Goal: Task Accomplishment & Management: Complete application form

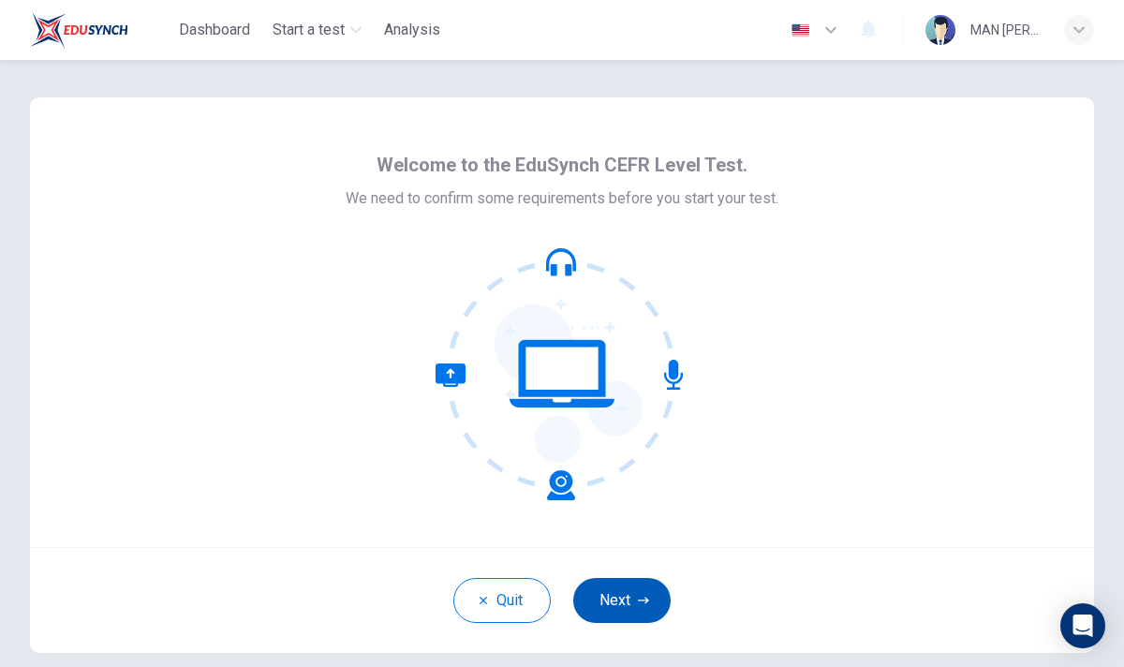
click at [630, 598] on button "Next" at bounding box center [621, 600] width 97 height 45
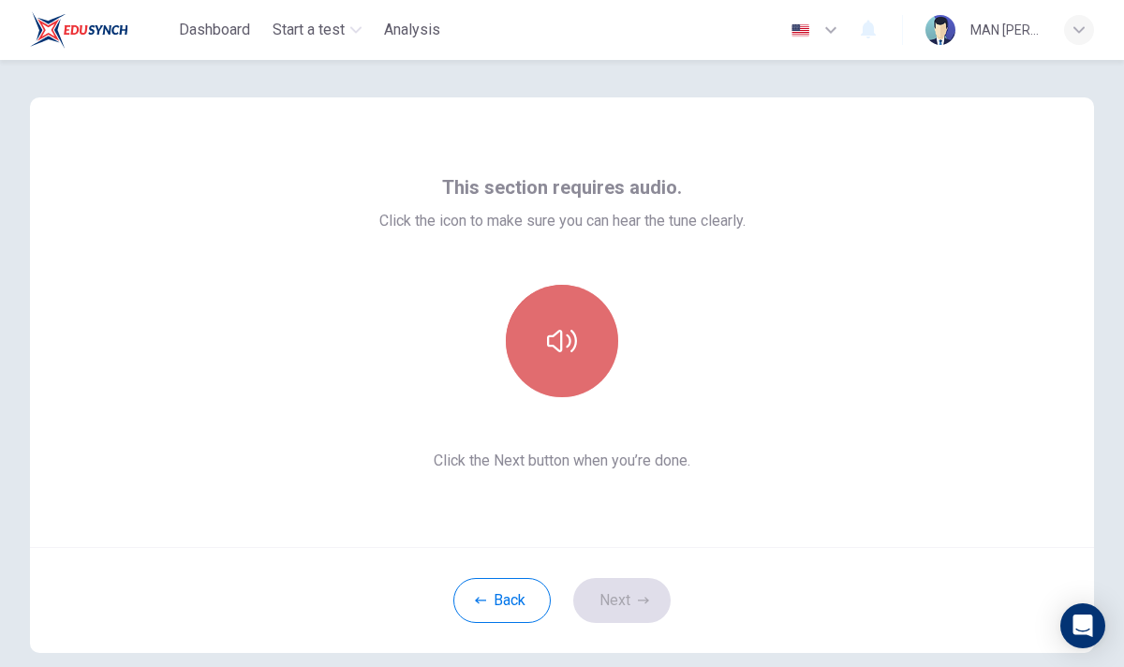
click at [557, 341] on icon "button" at bounding box center [562, 341] width 30 height 30
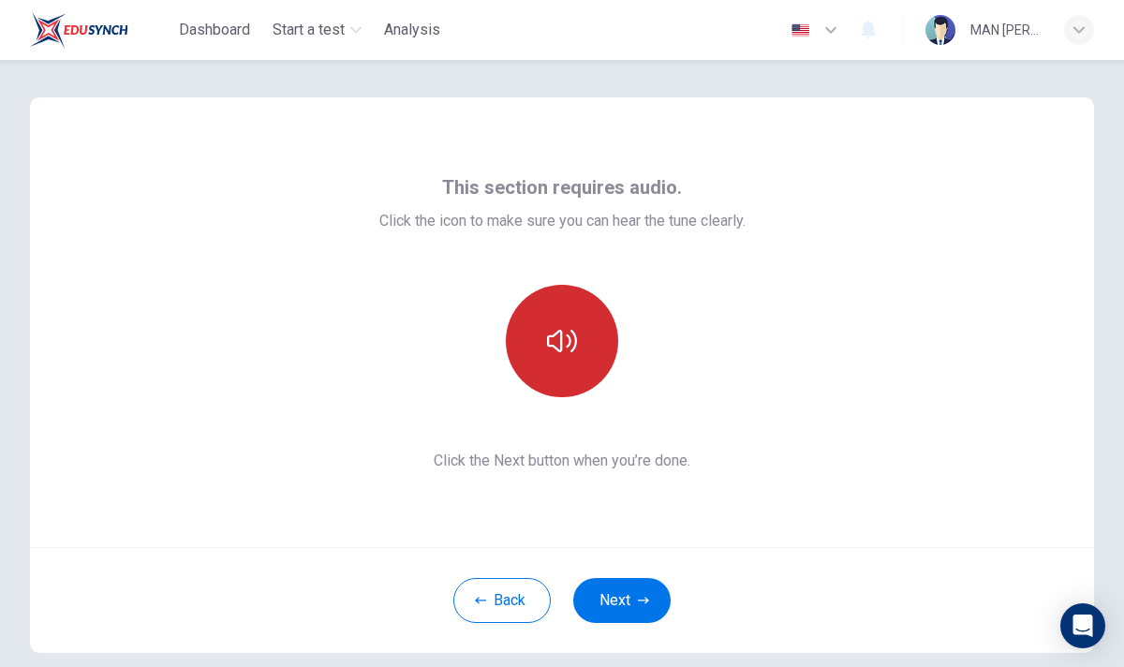
click at [557, 340] on icon "button" at bounding box center [562, 341] width 30 height 30
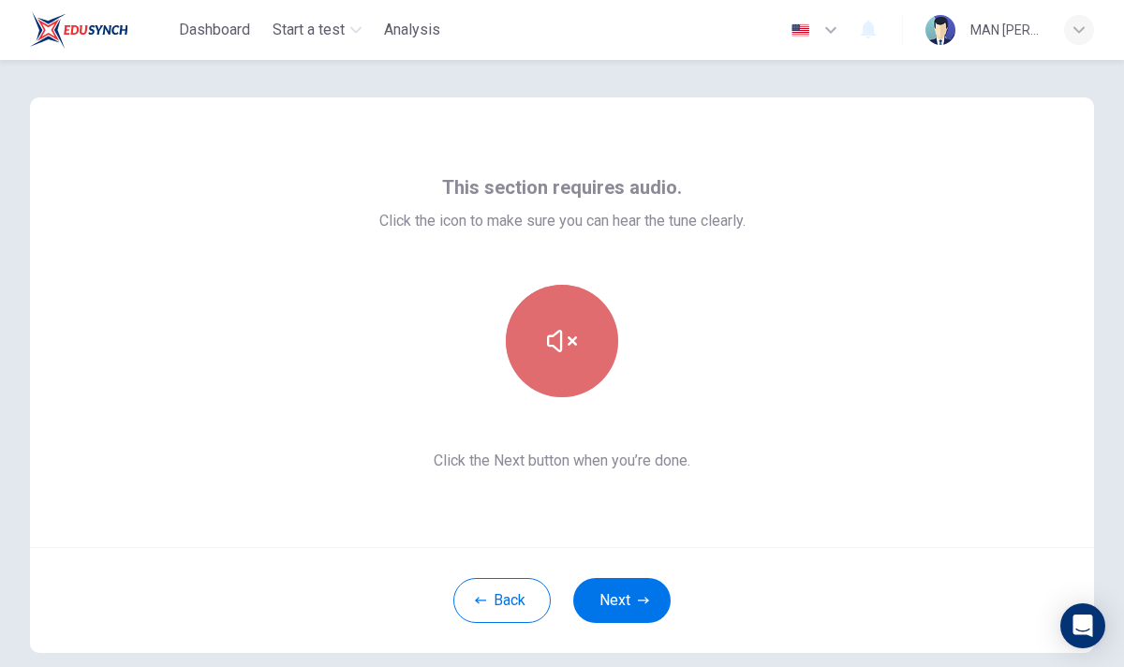
click at [557, 340] on icon "button" at bounding box center [562, 341] width 30 height 30
click at [559, 347] on icon "button" at bounding box center [562, 341] width 30 height 30
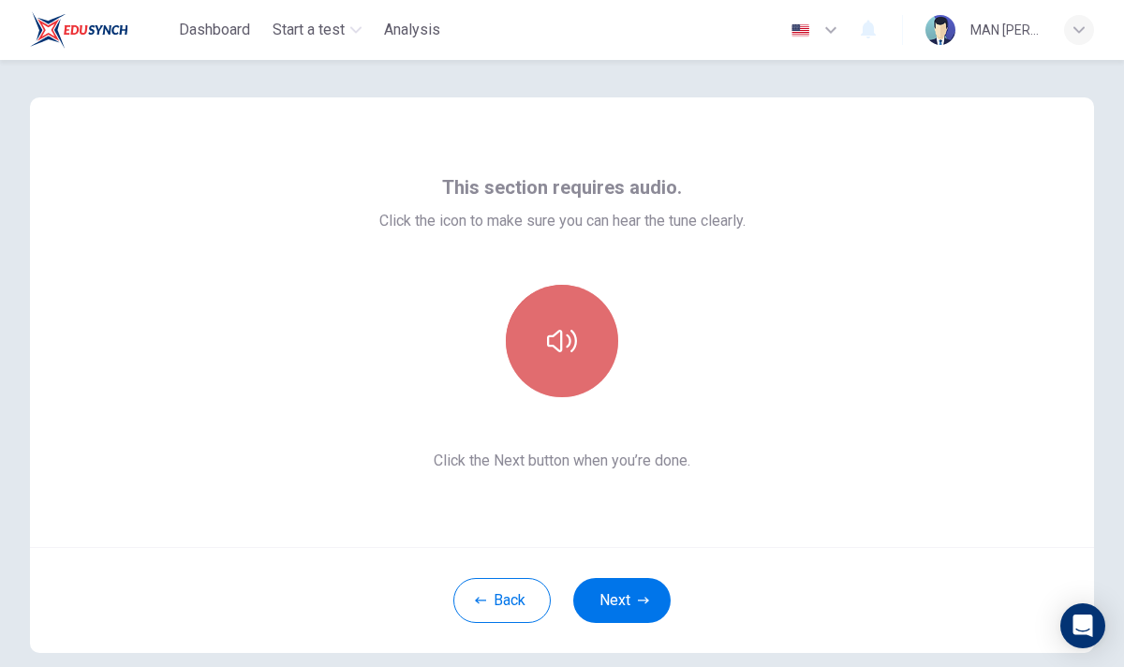
click at [559, 347] on icon "button" at bounding box center [562, 341] width 30 height 30
click at [557, 343] on icon "button" at bounding box center [562, 341] width 30 height 30
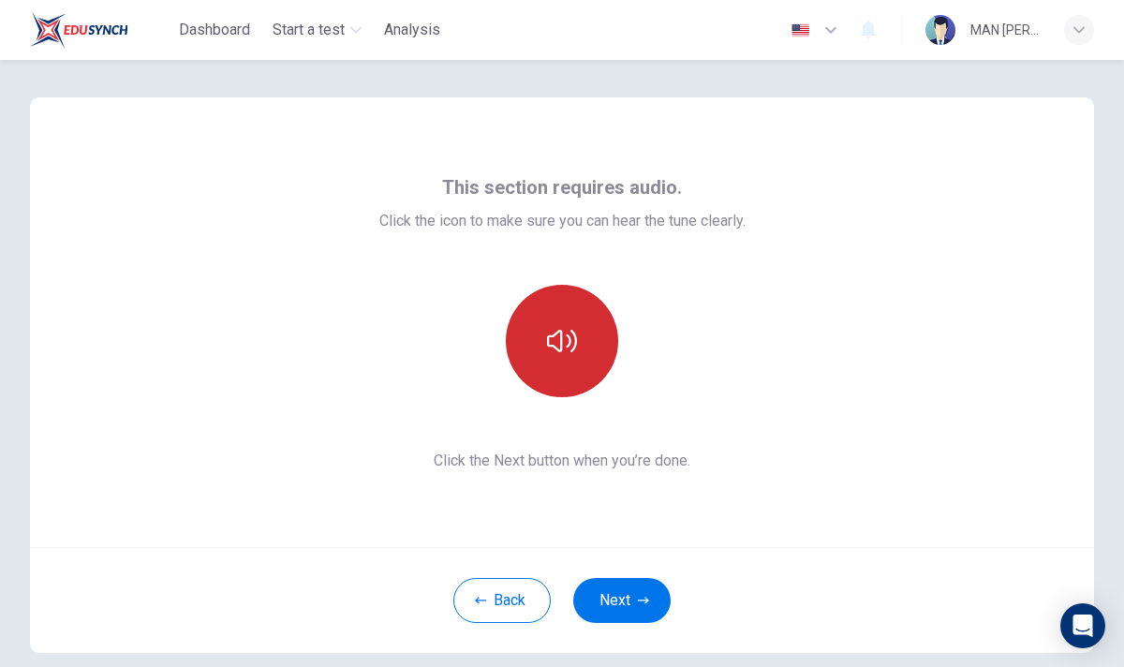
click at [557, 343] on icon "button" at bounding box center [562, 341] width 30 height 30
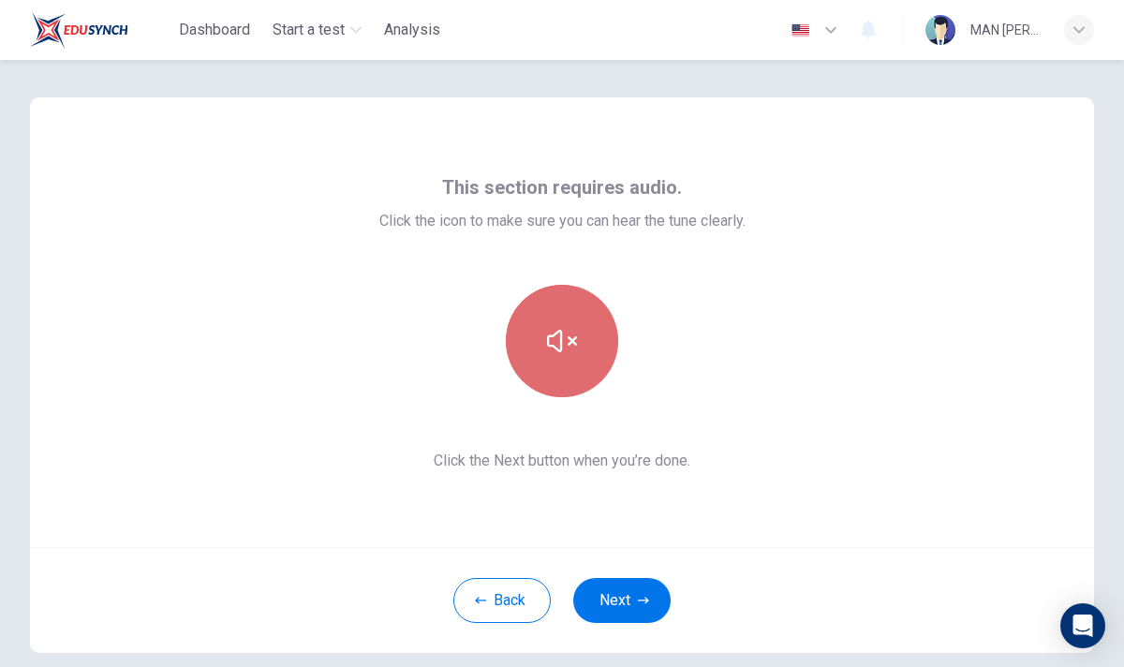
click at [557, 343] on icon "button" at bounding box center [562, 341] width 30 height 30
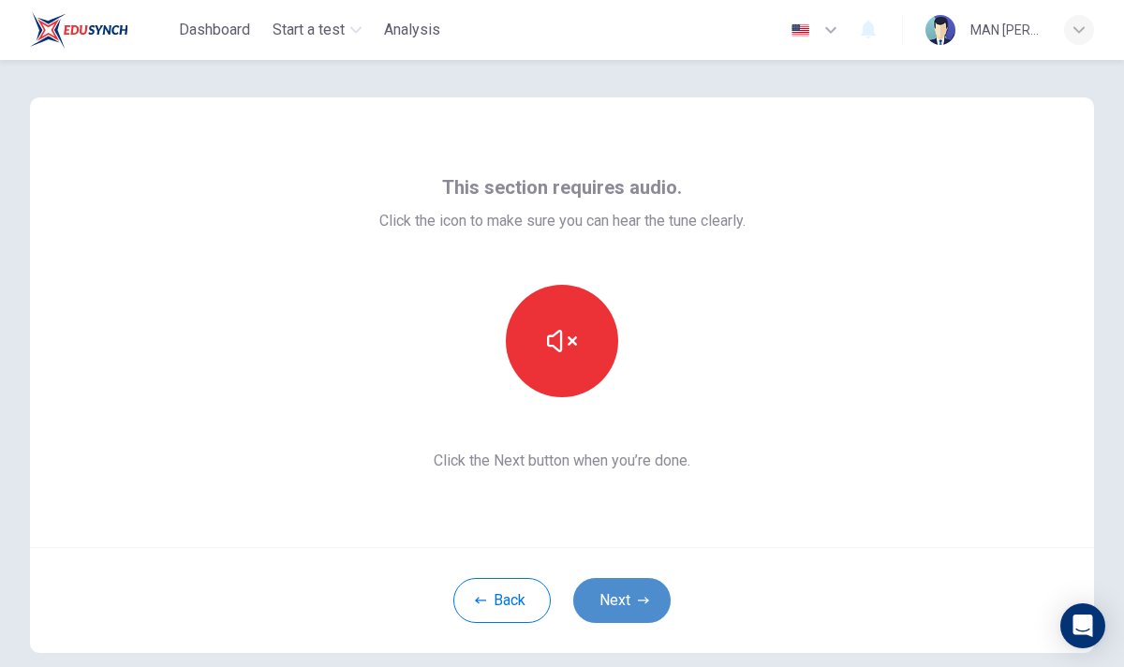
click at [621, 604] on button "Next" at bounding box center [621, 600] width 97 height 45
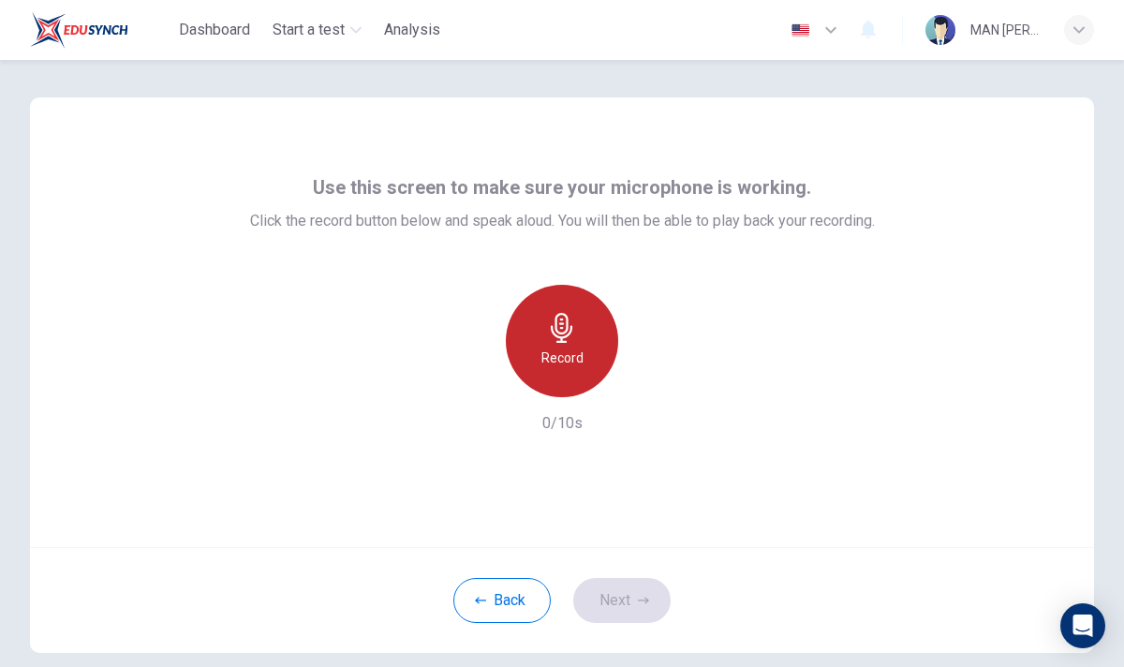
click at [567, 354] on h6 "Record" at bounding box center [562, 357] width 42 height 22
click at [567, 354] on h6 "Stop" at bounding box center [562, 357] width 28 height 22
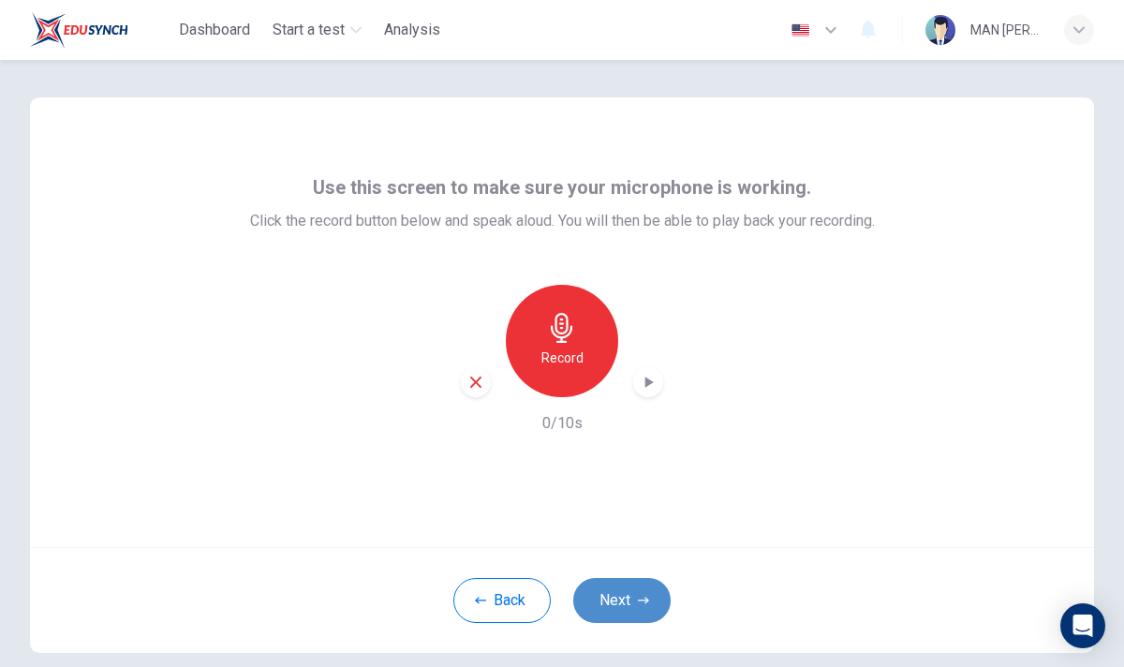
click at [601, 583] on button "Next" at bounding box center [621, 600] width 97 height 45
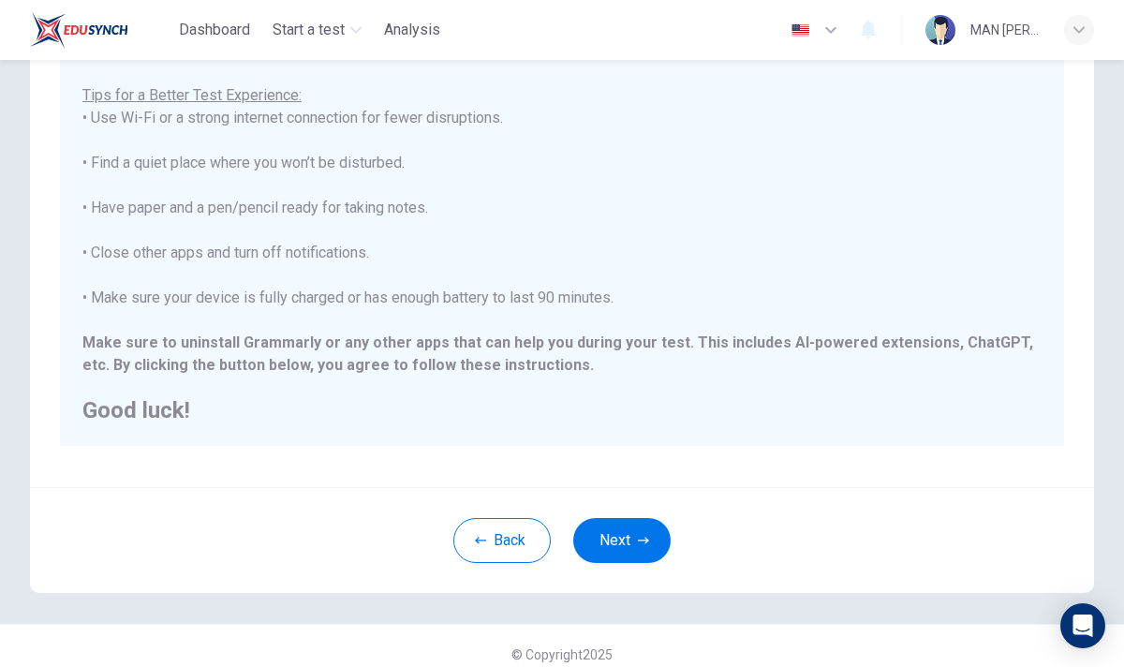
scroll to position [316, 0]
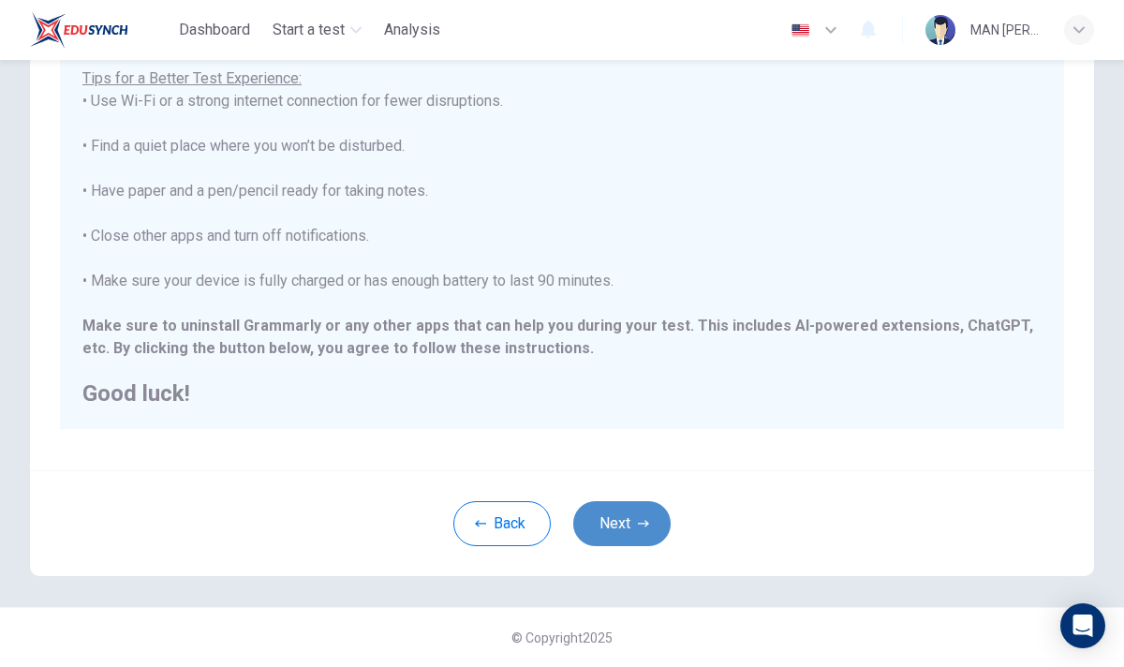
click at [615, 533] on button "Next" at bounding box center [621, 523] width 97 height 45
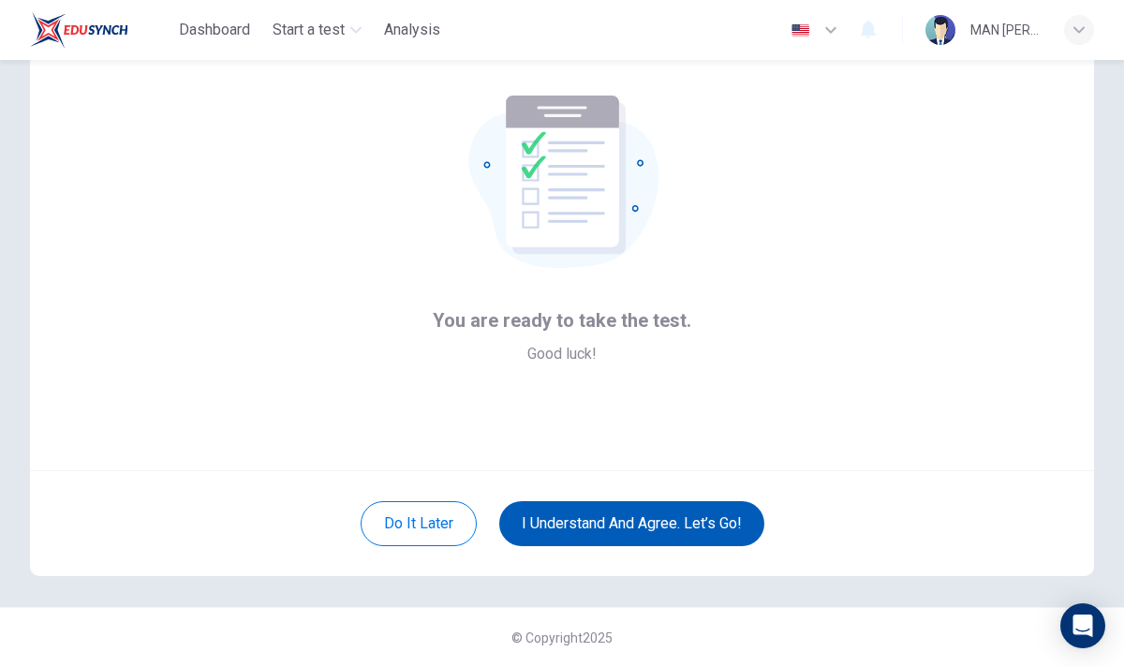
scroll to position [77, 0]
click at [628, 522] on button "I understand and agree. Let’s go!" at bounding box center [631, 523] width 265 height 45
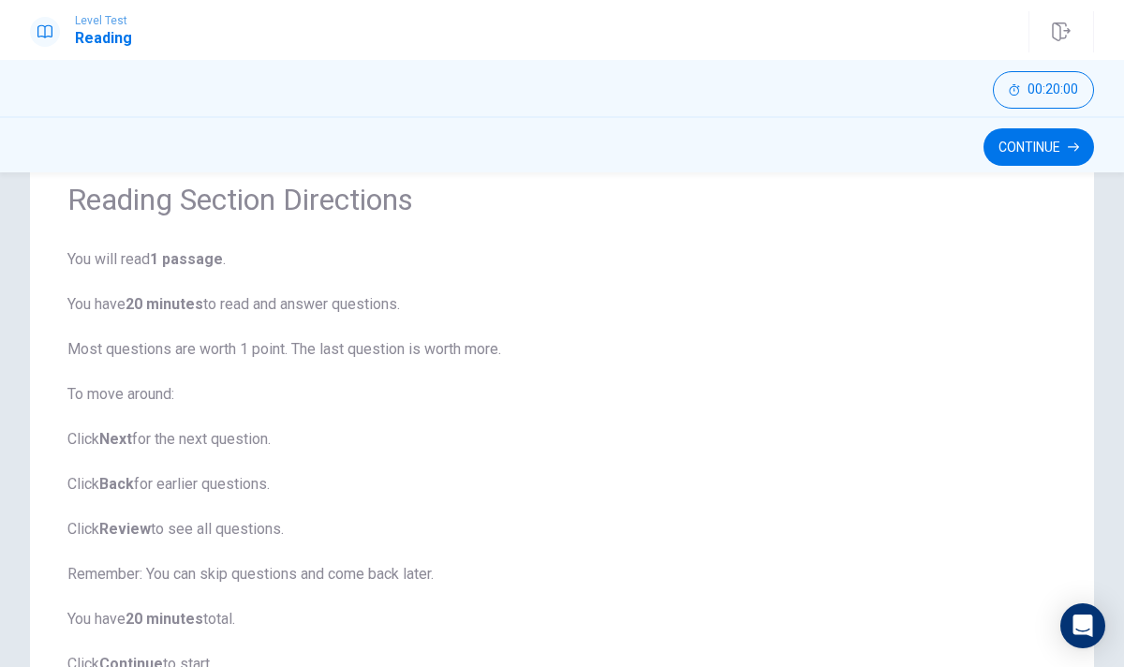
scroll to position [240, 0]
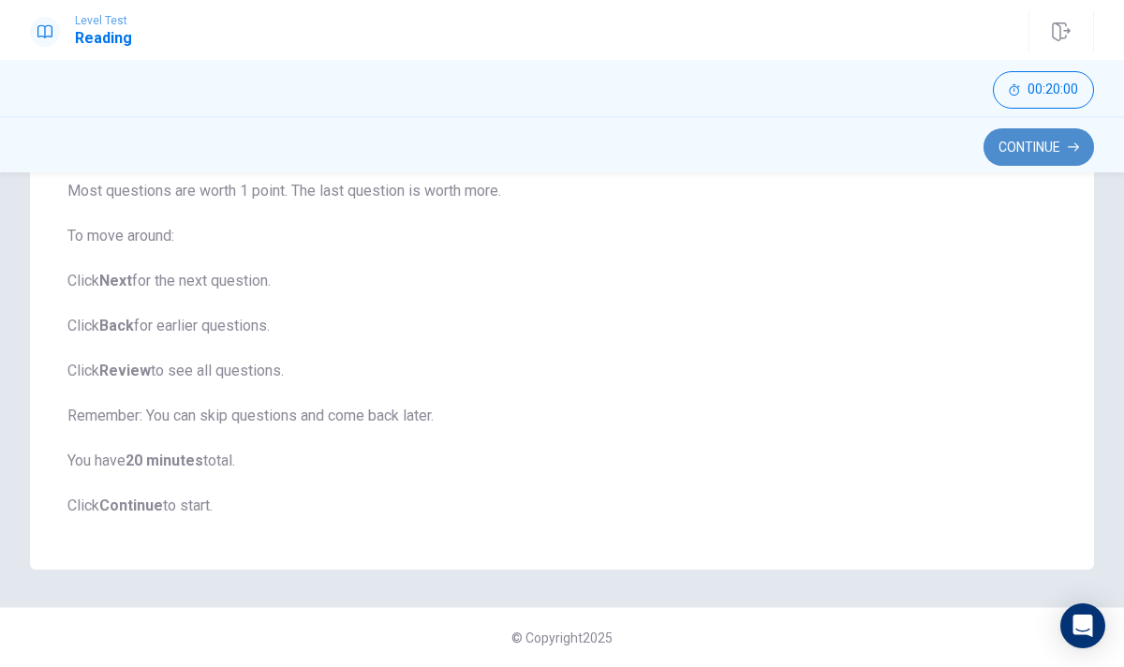
click at [1027, 141] on button "Continue" at bounding box center [1038, 146] width 110 height 37
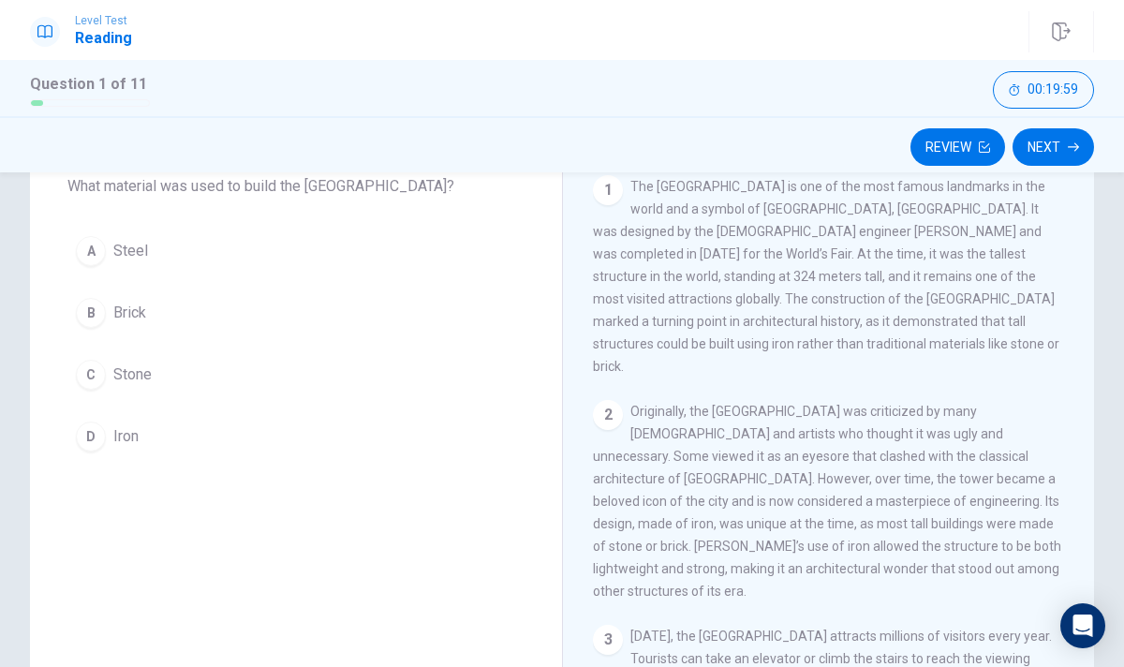
scroll to position [0, 0]
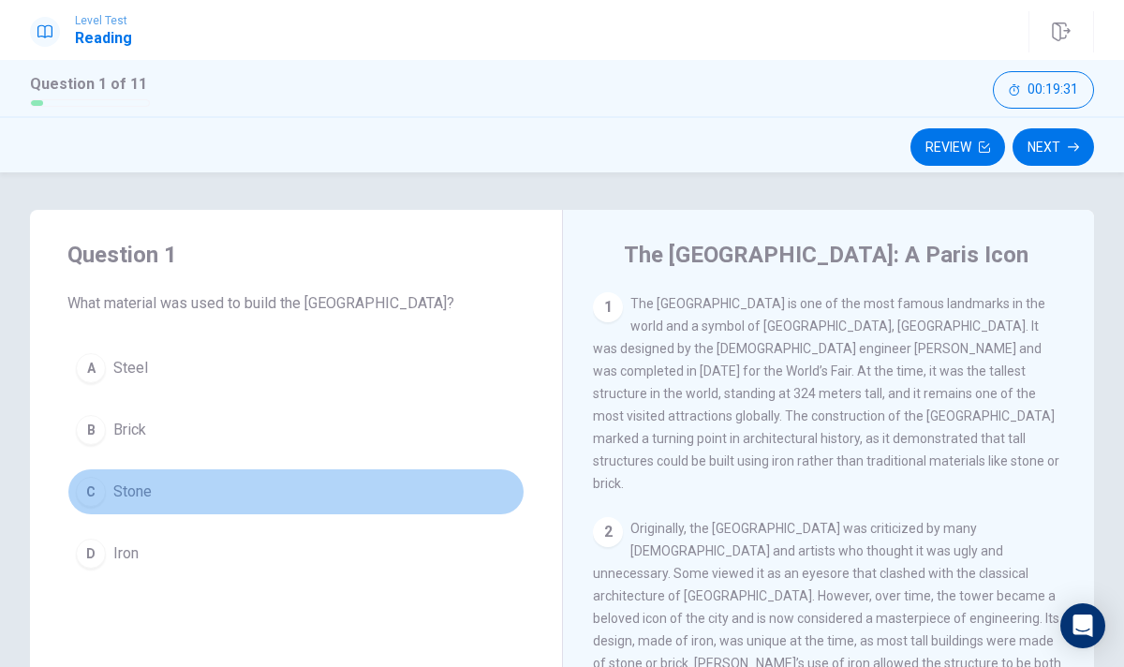
click at [97, 490] on div "C" at bounding box center [91, 492] width 30 height 30
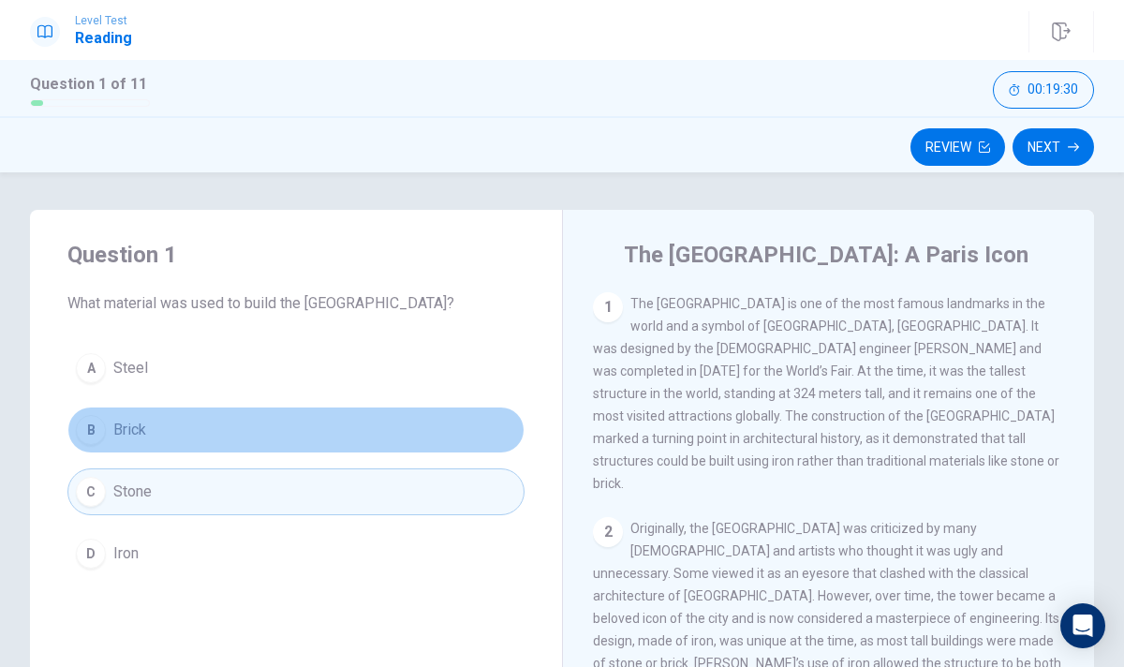
click at [92, 438] on div "B" at bounding box center [91, 430] width 30 height 30
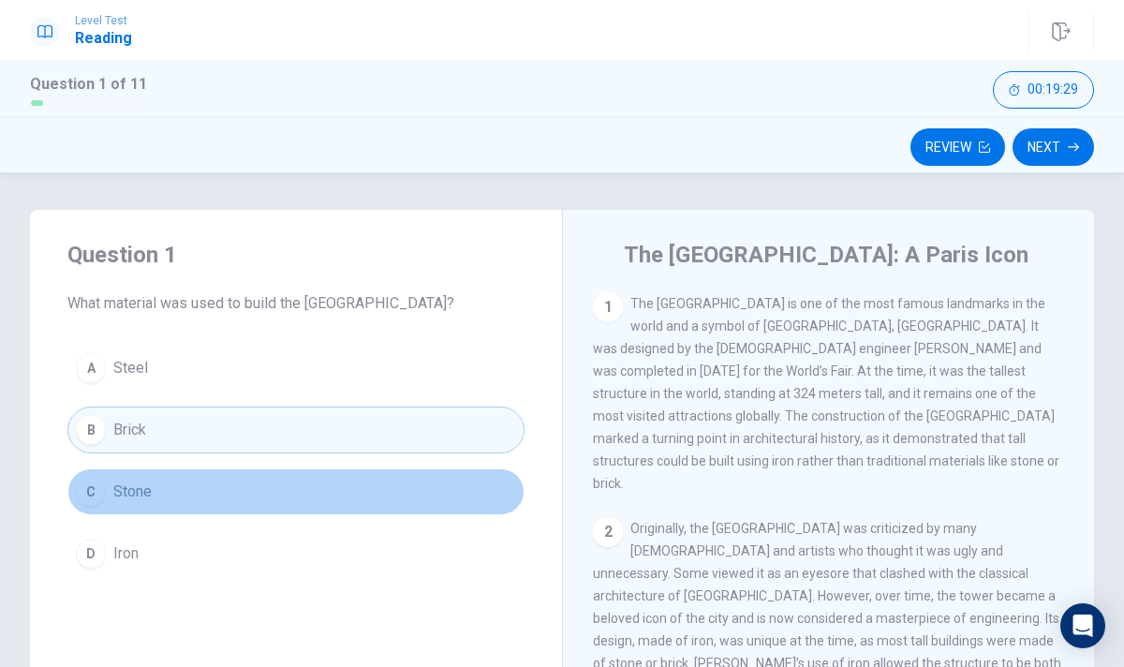
click at [123, 481] on span "Stone" at bounding box center [132, 491] width 38 height 22
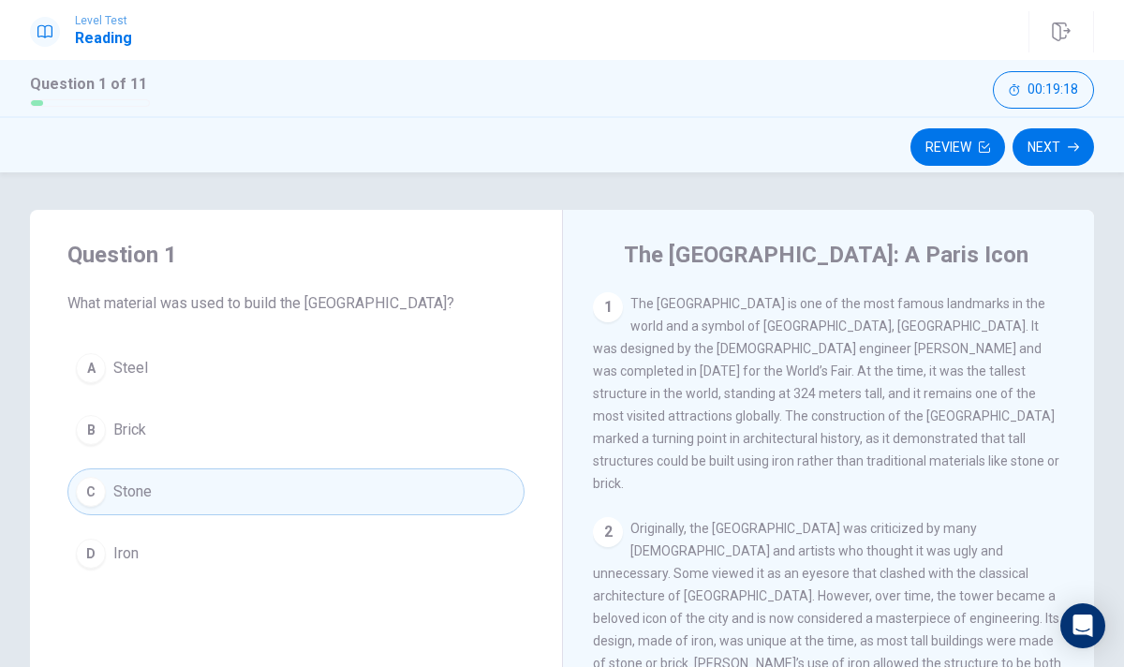
click at [199, 552] on button "D Iron" at bounding box center [295, 553] width 457 height 47
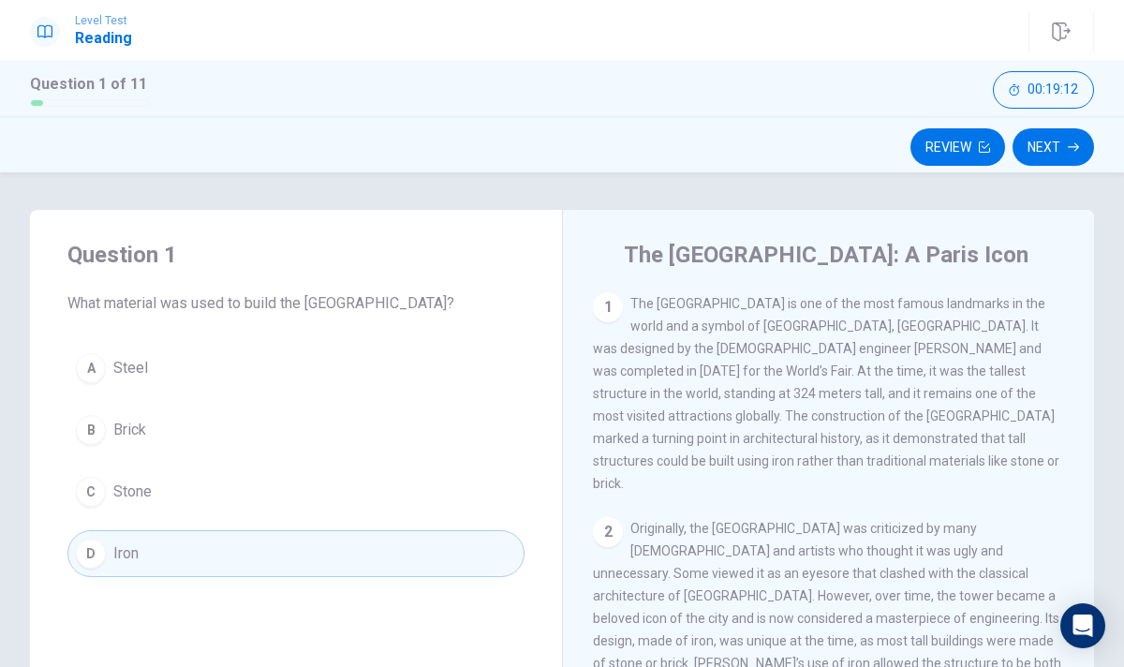
click at [610, 517] on div "2" at bounding box center [608, 532] width 30 height 30
click at [1044, 138] on button "Next" at bounding box center [1052, 146] width 81 height 37
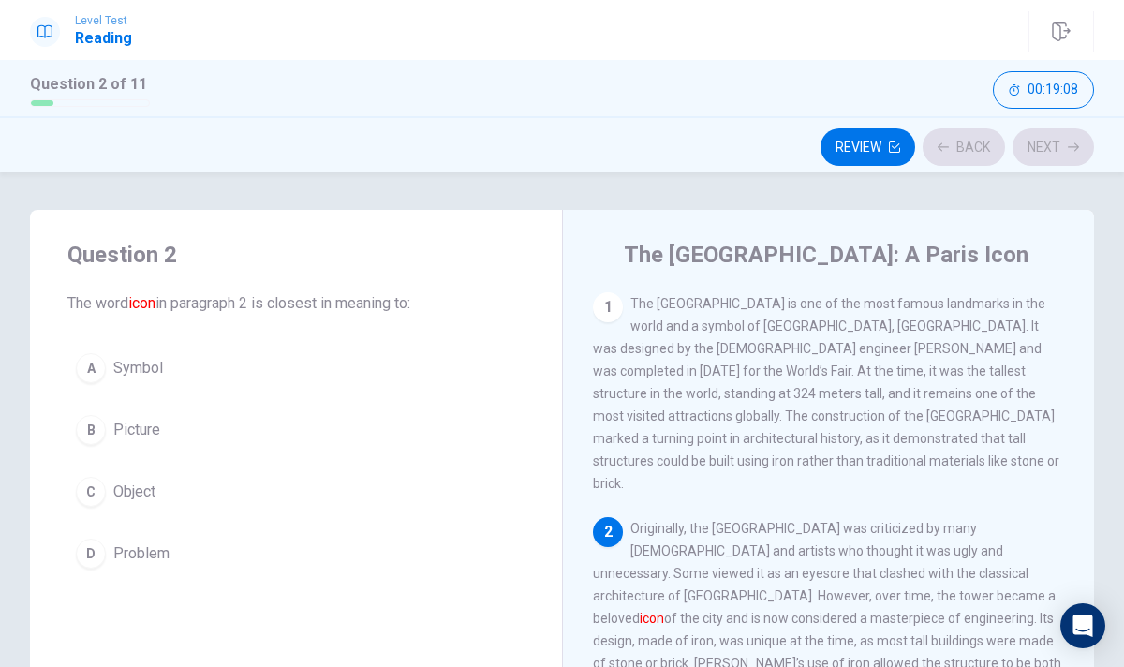
scroll to position [22, 0]
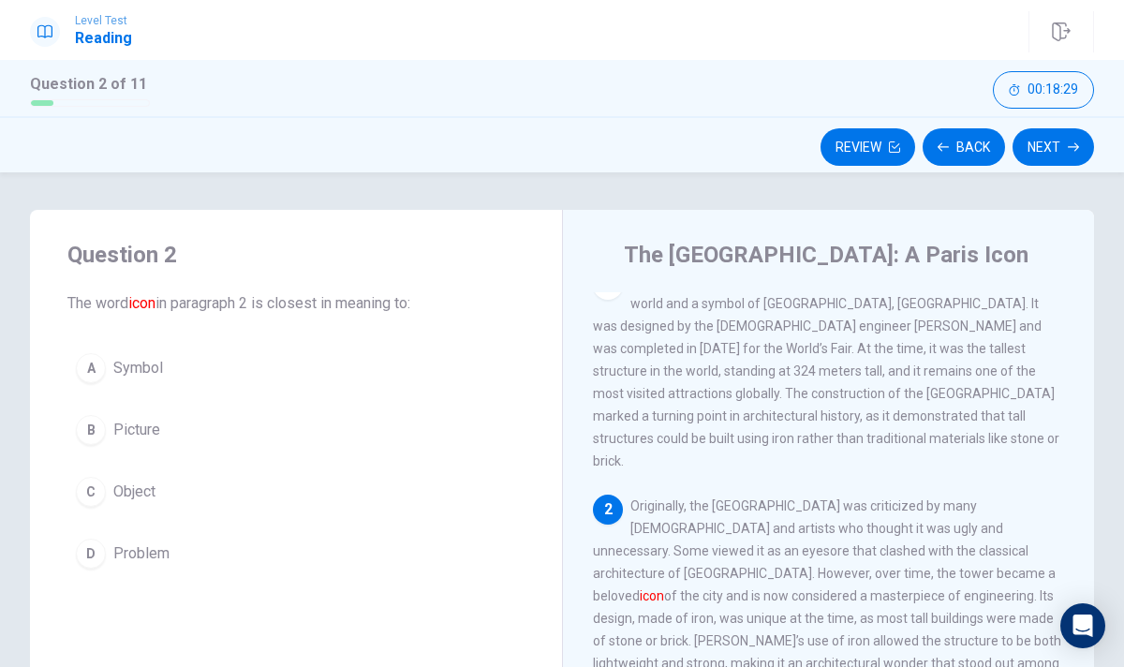
click at [311, 354] on button "A Symbol" at bounding box center [295, 368] width 457 height 47
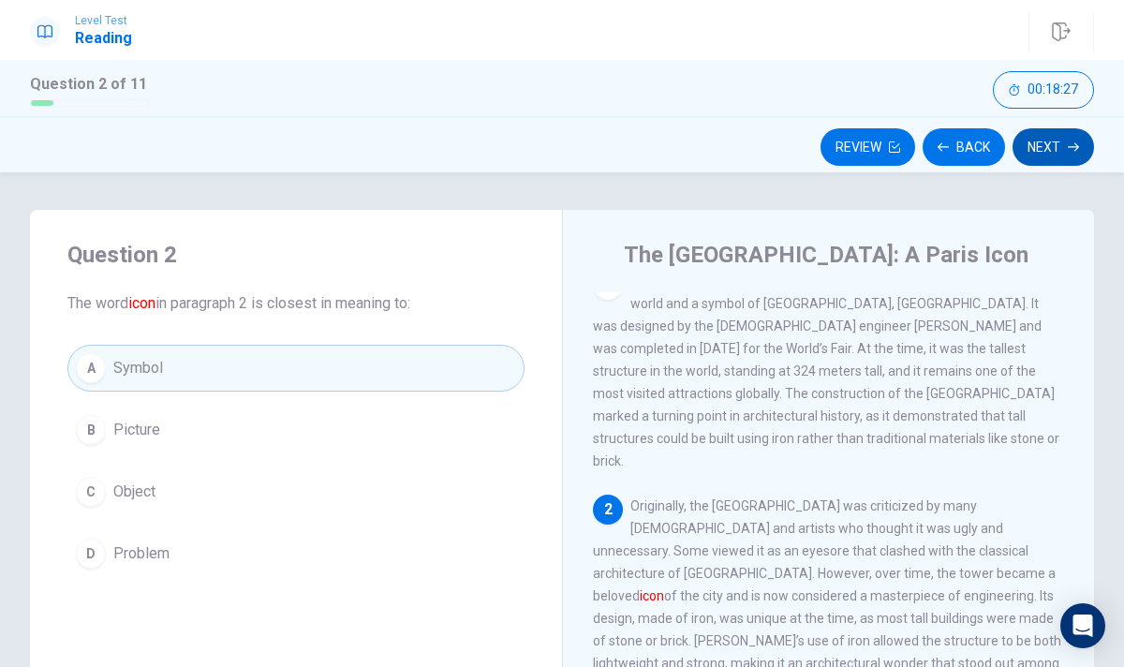
click at [1037, 150] on button "Next" at bounding box center [1052, 146] width 81 height 37
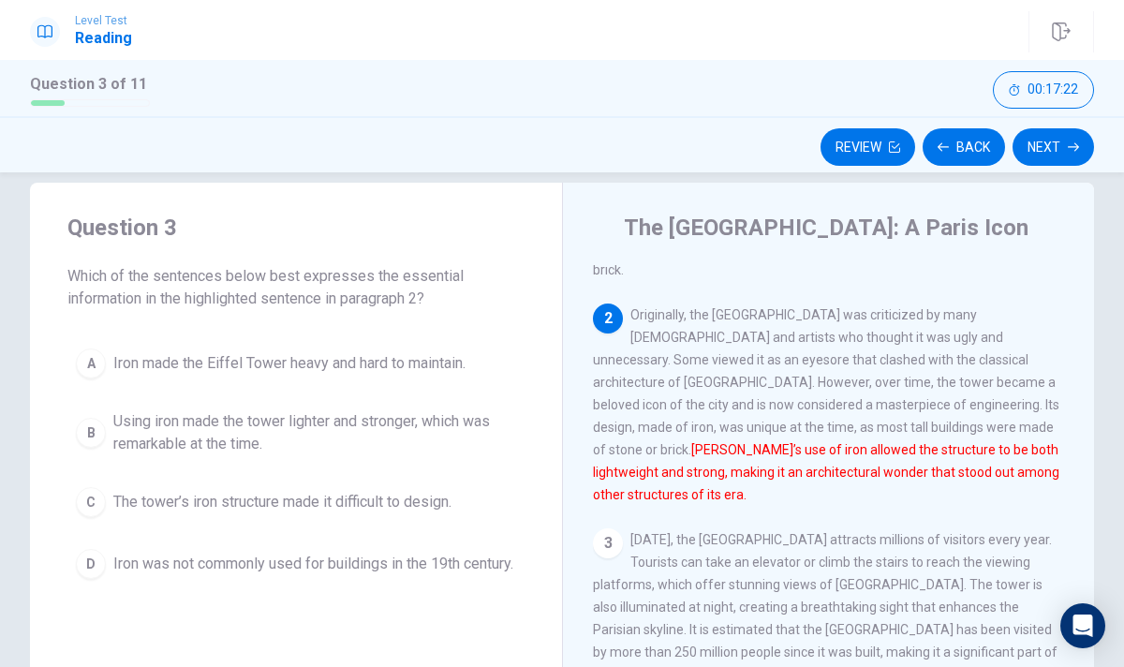
scroll to position [17, 0]
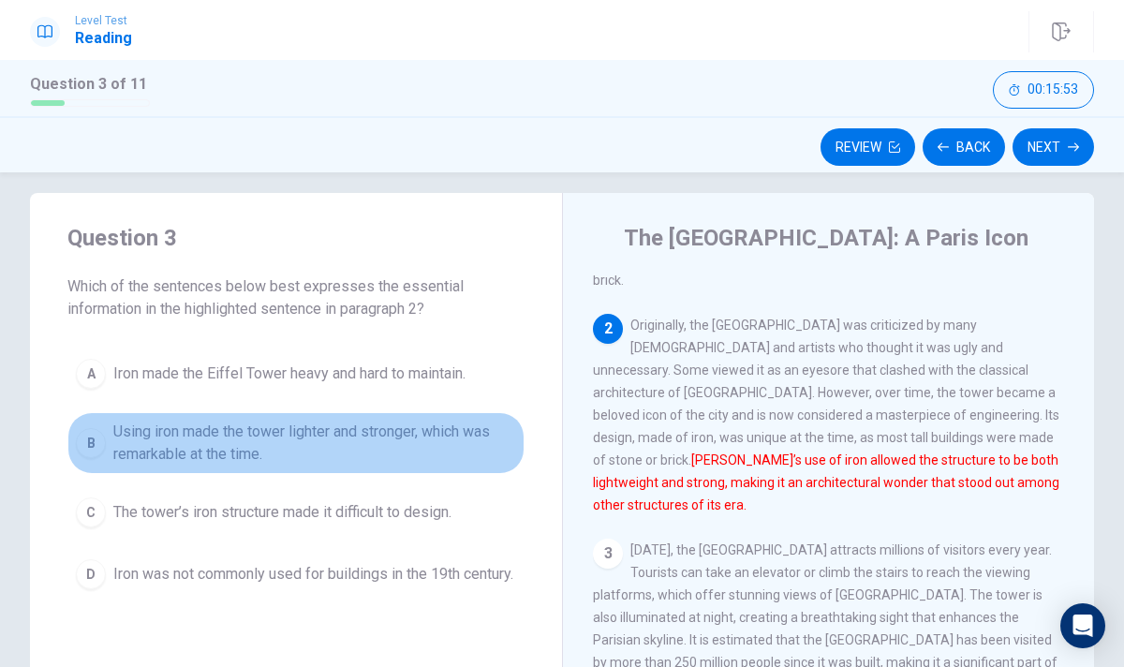
click at [264, 468] on button "B Using iron made the tower lighter and stronger, which was remarkable at the t…" at bounding box center [295, 443] width 457 height 62
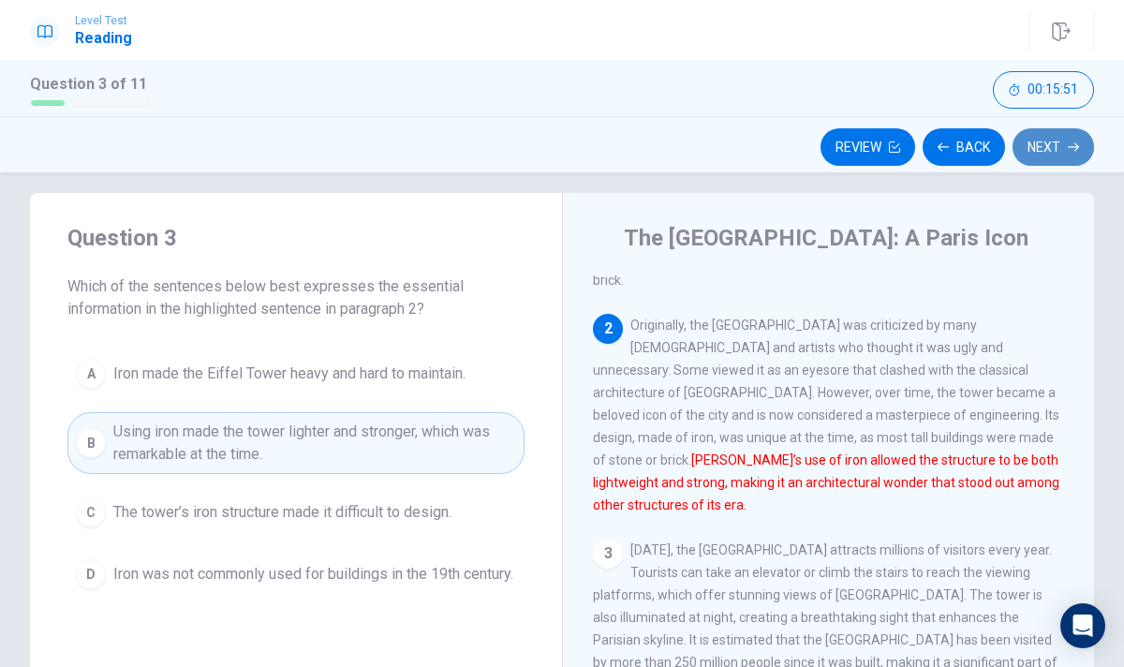
click at [1042, 140] on button "Next" at bounding box center [1052, 146] width 81 height 37
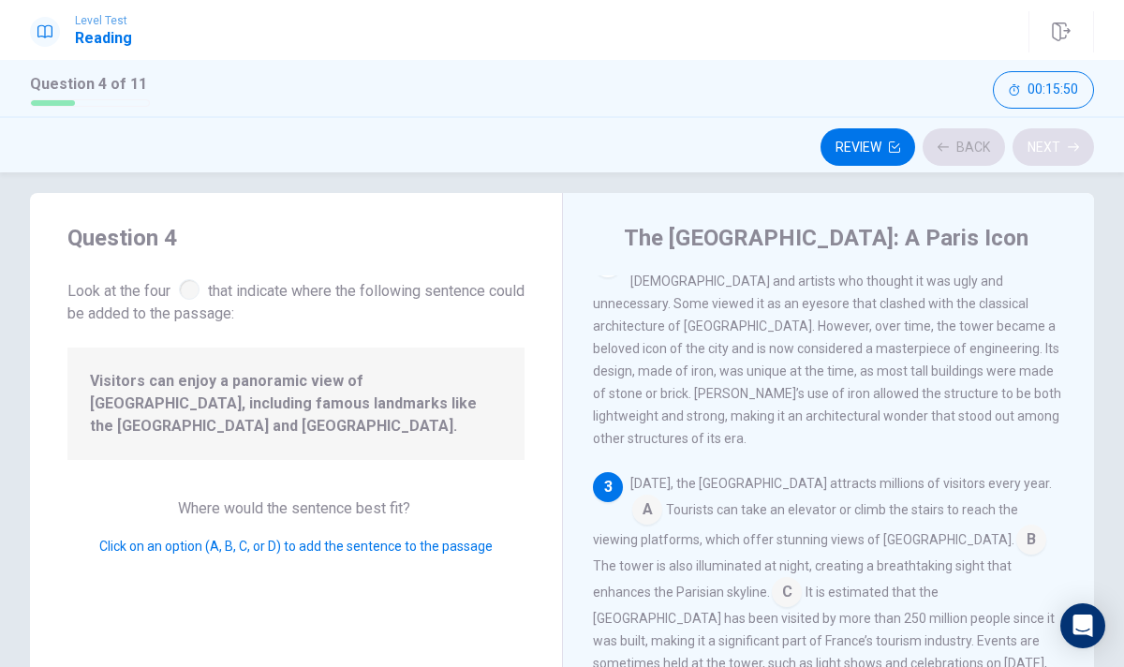
scroll to position [255, 0]
click at [662, 494] on input at bounding box center [647, 509] width 30 height 30
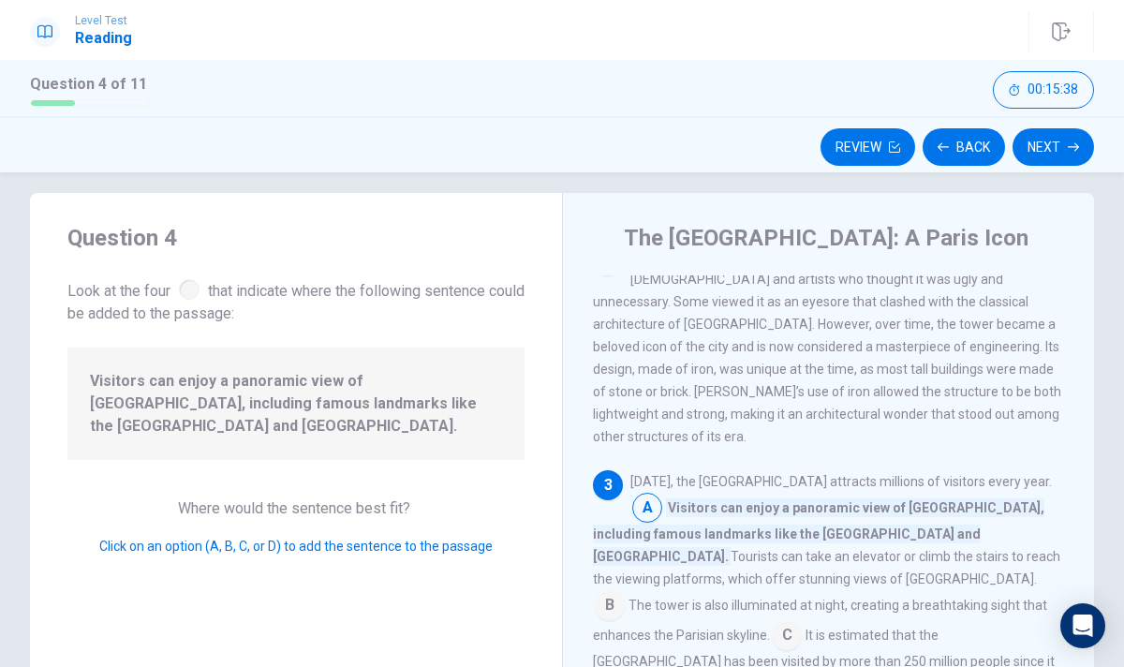
click at [662, 494] on input at bounding box center [647, 509] width 30 height 30
click at [772, 622] on input at bounding box center [787, 637] width 30 height 30
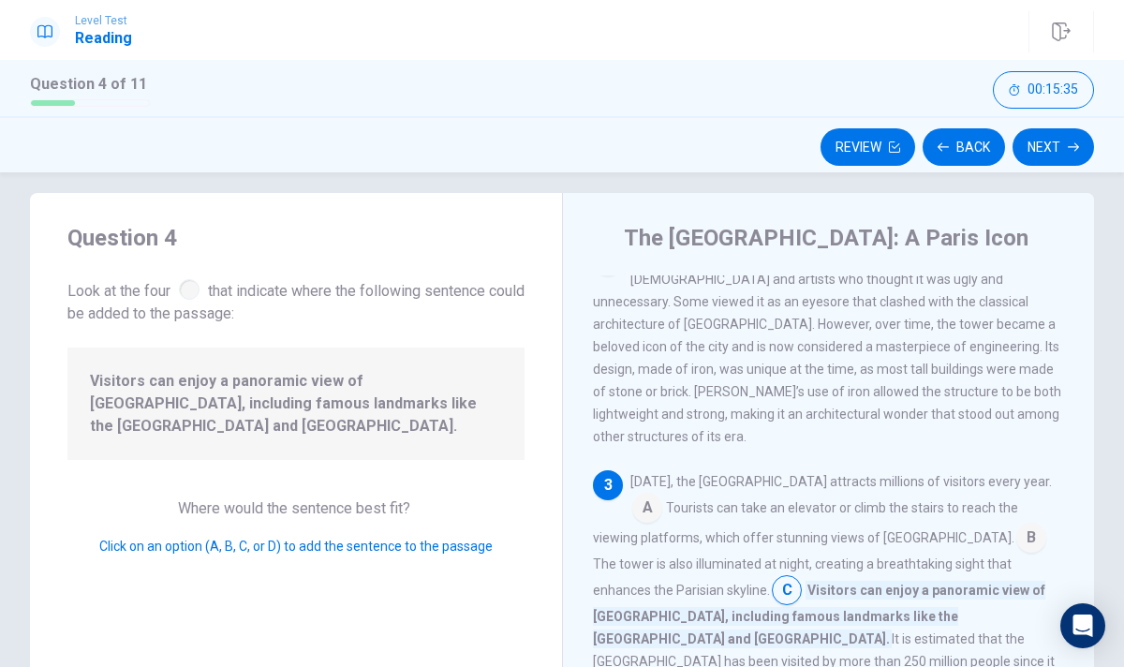
click at [816, 506] on div "[DATE], the [GEOGRAPHIC_DATA] attracts millions of visitors every year. A Touri…" at bounding box center [829, 608] width 472 height 277
click at [1016, 524] on input at bounding box center [1031, 539] width 30 height 30
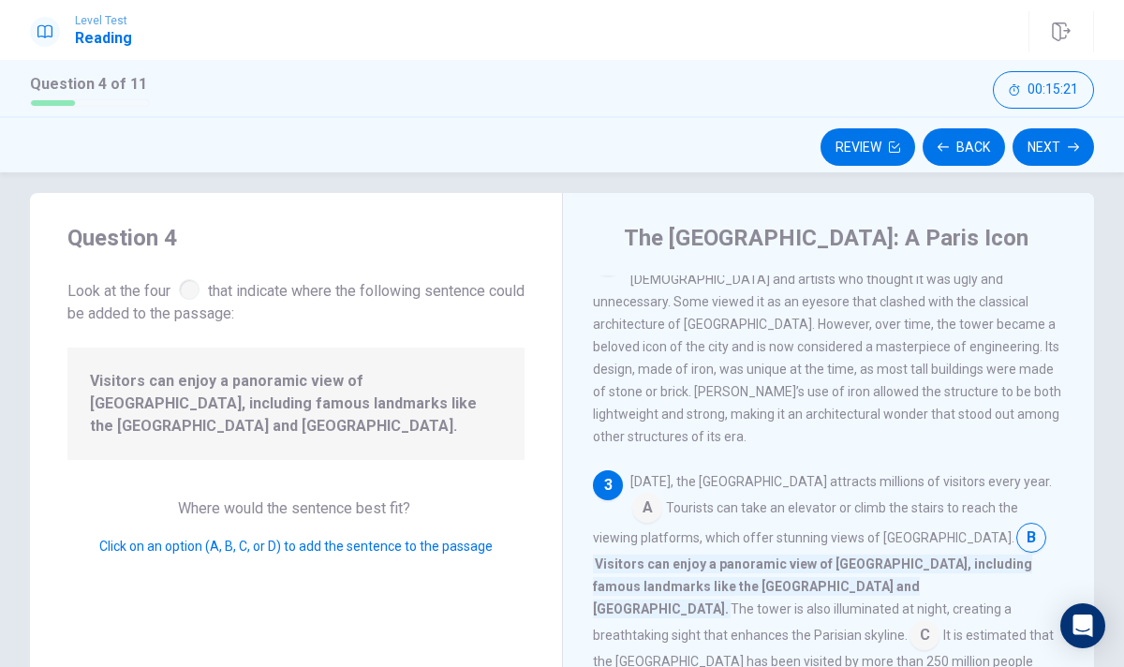
click at [986, 470] on div "[DATE], the [GEOGRAPHIC_DATA] attracts millions of visitors every year. A Touri…" at bounding box center [829, 608] width 472 height 277
click at [662, 494] on input at bounding box center [647, 509] width 30 height 30
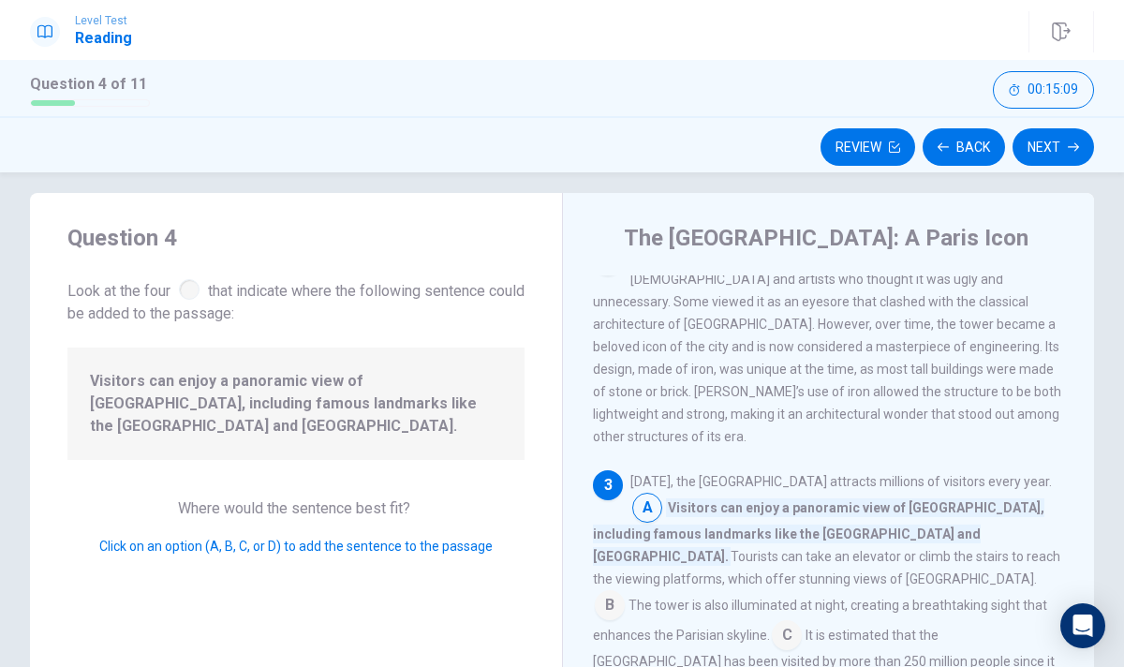
click at [662, 494] on input at bounding box center [647, 509] width 30 height 30
click at [662, 493] on span "A" at bounding box center [647, 508] width 30 height 30
click at [662, 494] on input at bounding box center [647, 509] width 30 height 30
click at [625, 592] on input at bounding box center [610, 607] width 30 height 30
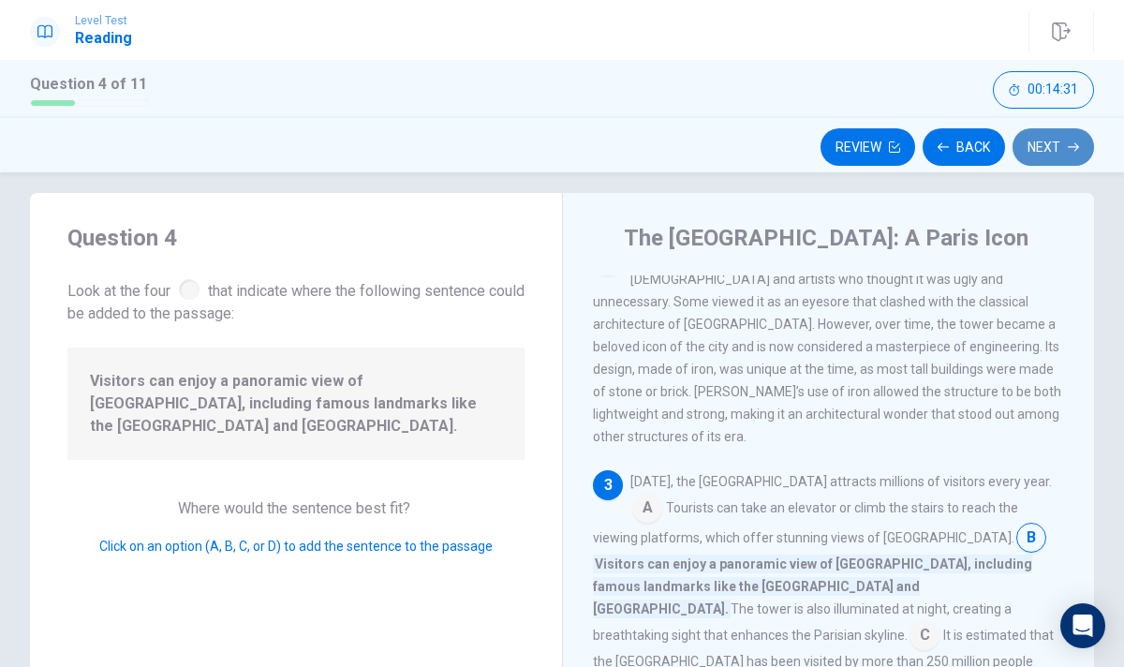
click at [1070, 140] on button "Next" at bounding box center [1052, 146] width 81 height 37
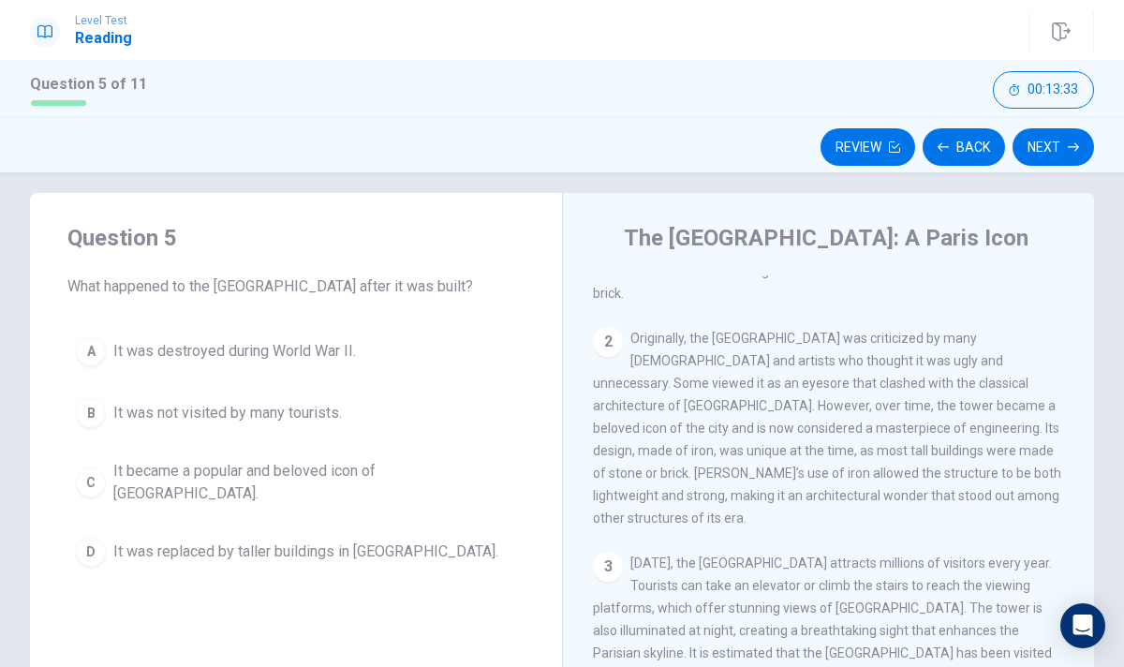
scroll to position [185, 0]
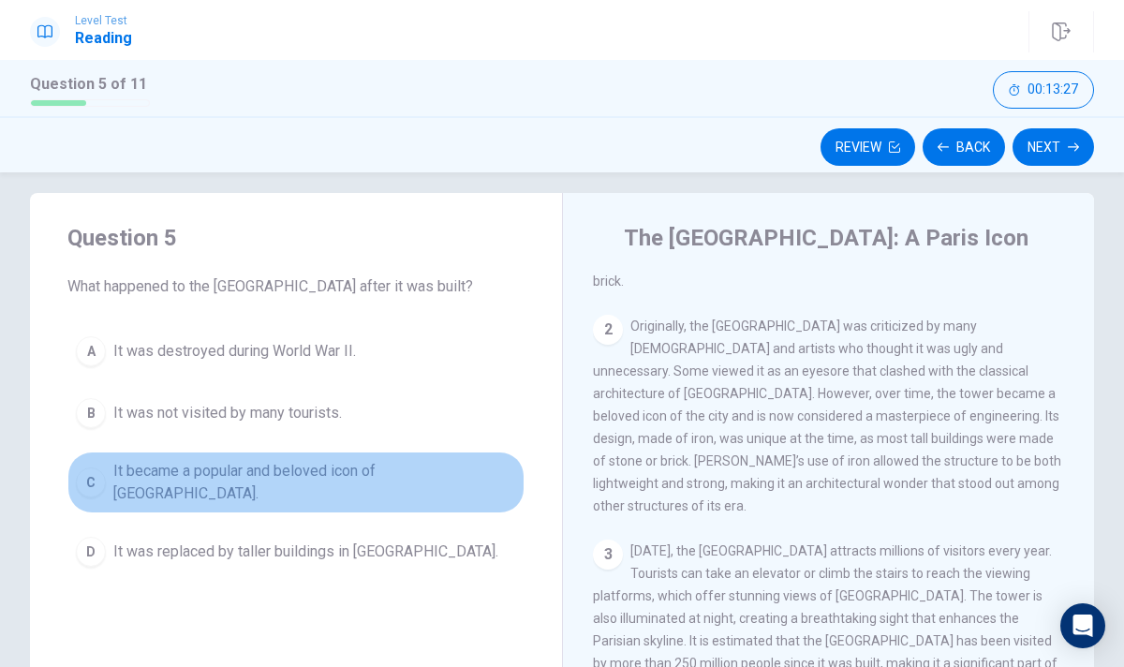
click at [402, 473] on span "It became a popular and beloved icon of [GEOGRAPHIC_DATA]." at bounding box center [314, 482] width 403 height 45
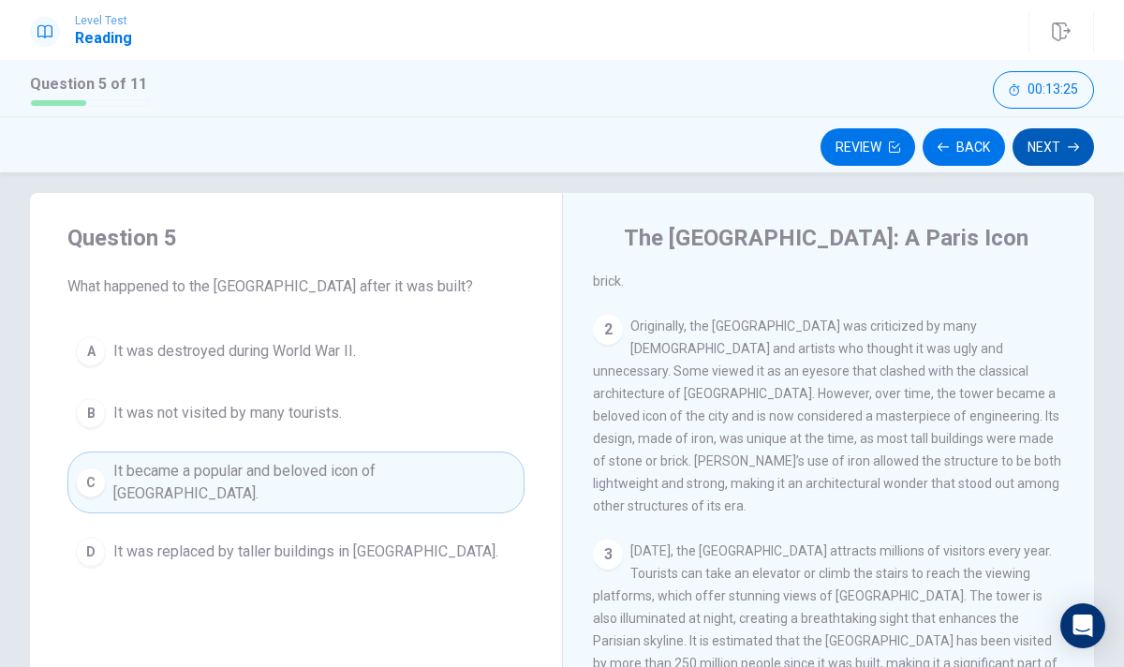
click at [1015, 148] on button "Next" at bounding box center [1052, 146] width 81 height 37
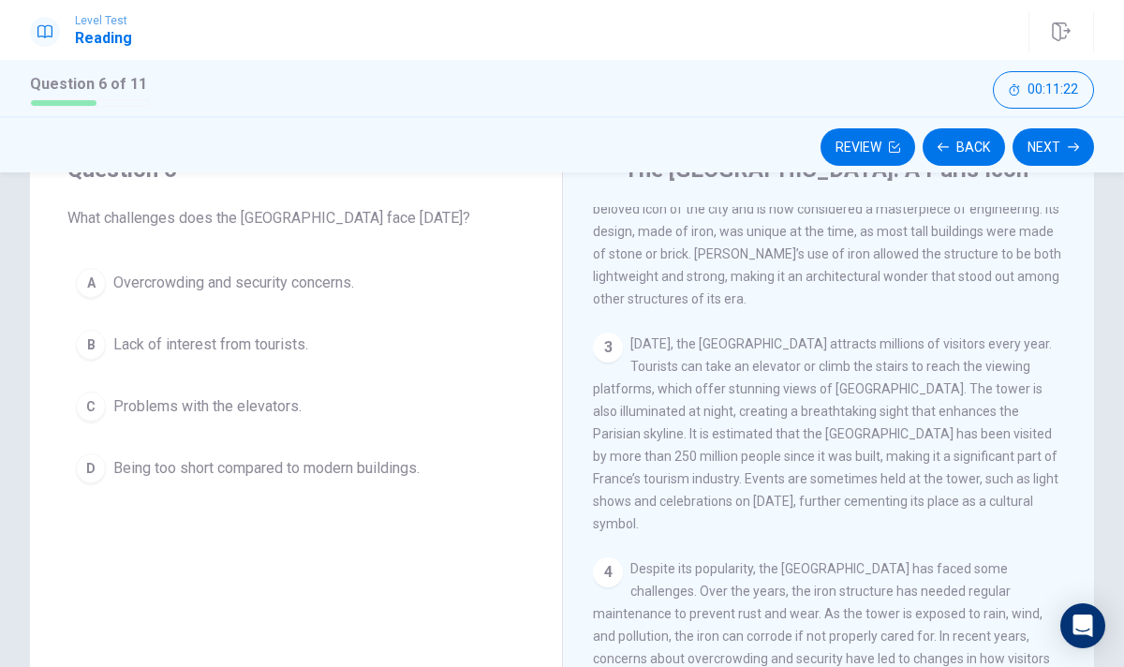
scroll to position [110, 0]
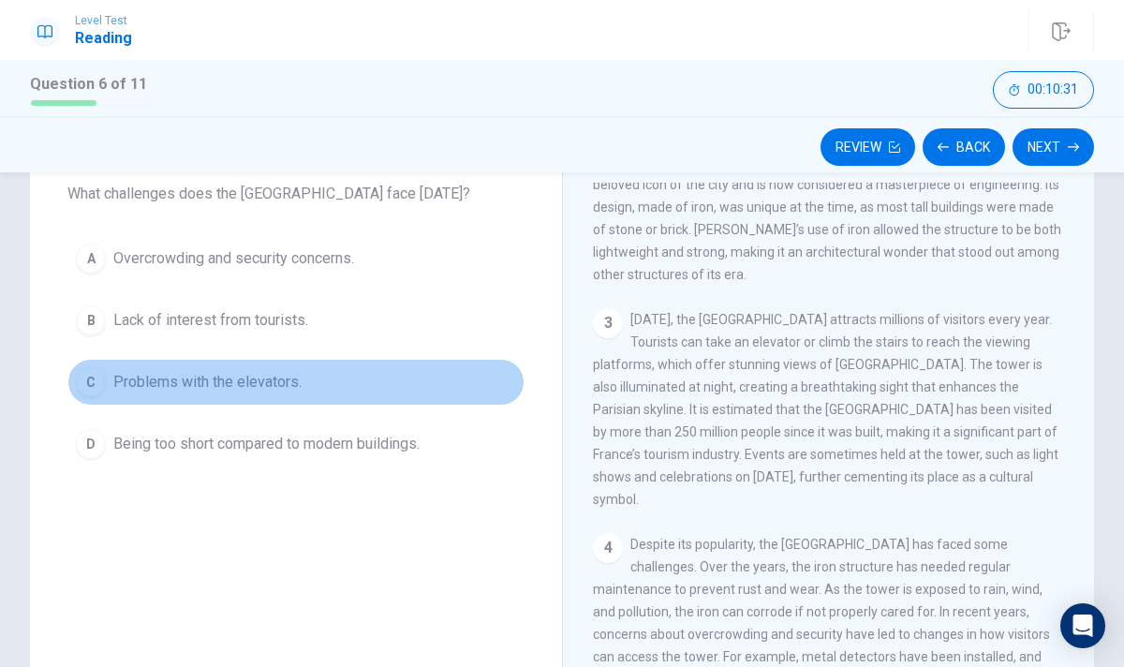
click at [315, 396] on button "C Problems with the elevators." at bounding box center [295, 382] width 457 height 47
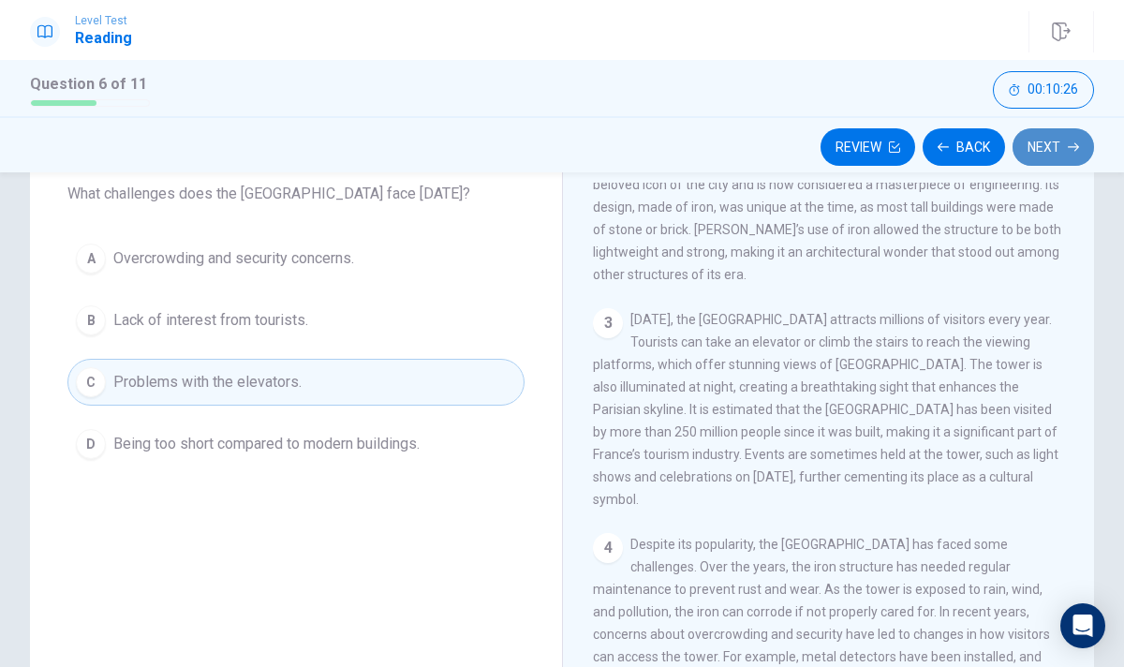
click at [1061, 147] on button "Next" at bounding box center [1052, 146] width 81 height 37
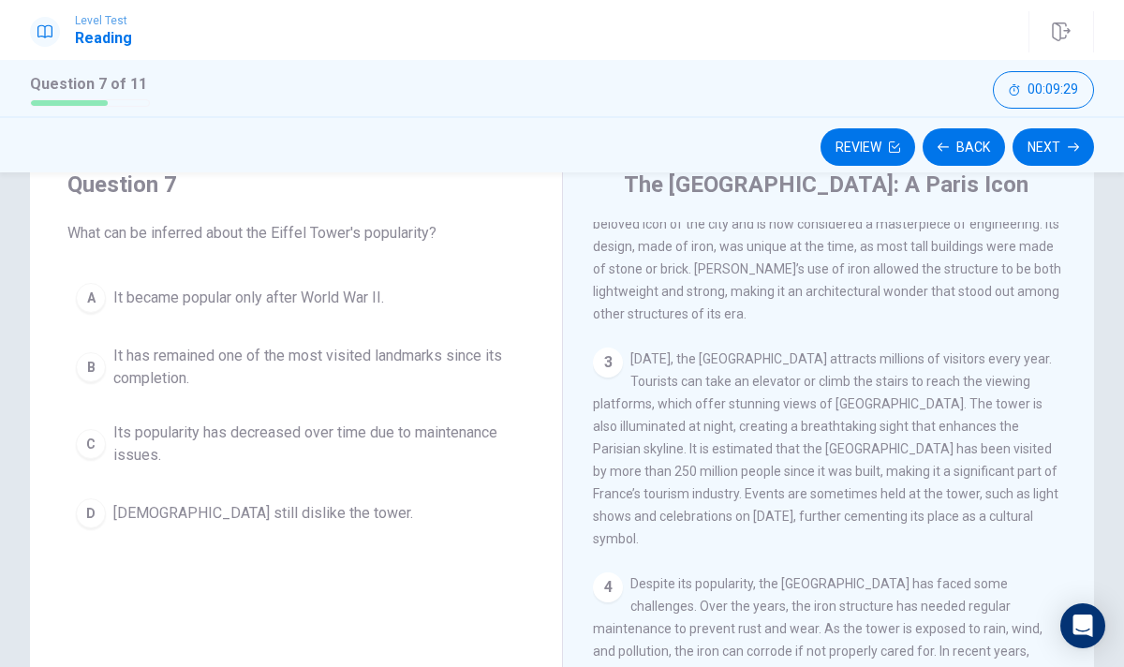
scroll to position [69, 0]
click at [234, 378] on span "It has remained one of the most visited landmarks since its completion." at bounding box center [314, 368] width 403 height 45
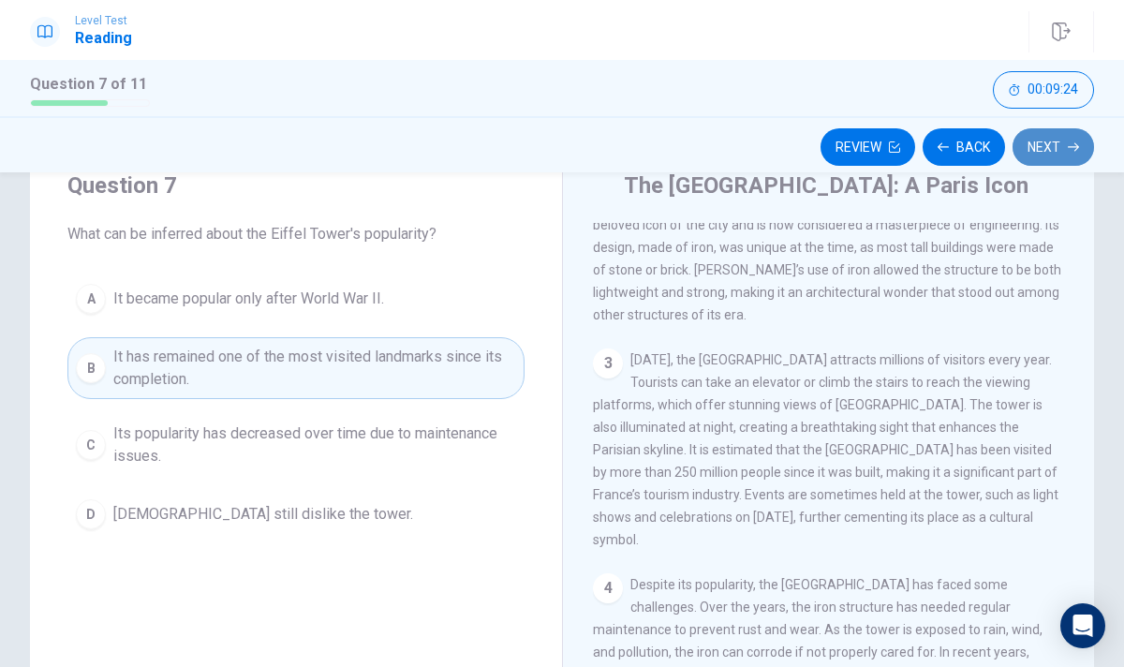
click at [1060, 140] on button "Next" at bounding box center [1052, 146] width 81 height 37
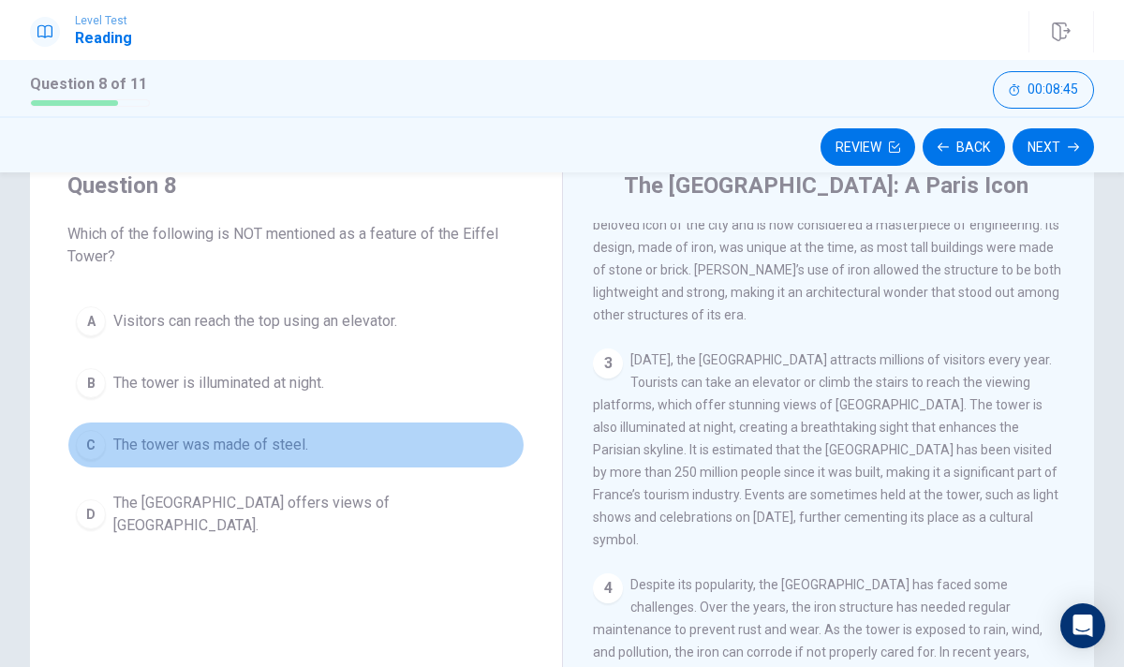
click at [215, 451] on span "The tower was made of steel." at bounding box center [210, 445] width 195 height 22
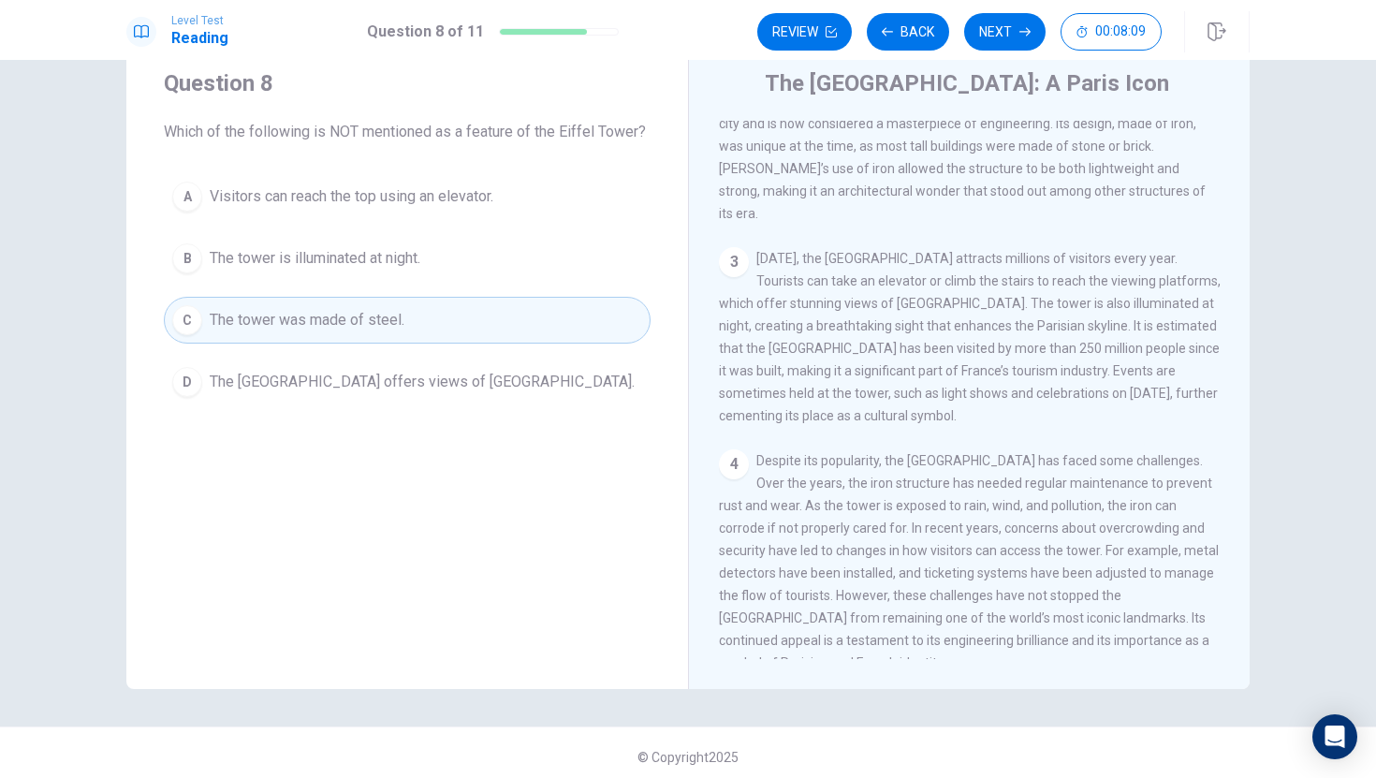
scroll to position [63, 0]
click at [1013, 33] on button "Next" at bounding box center [1004, 31] width 81 height 37
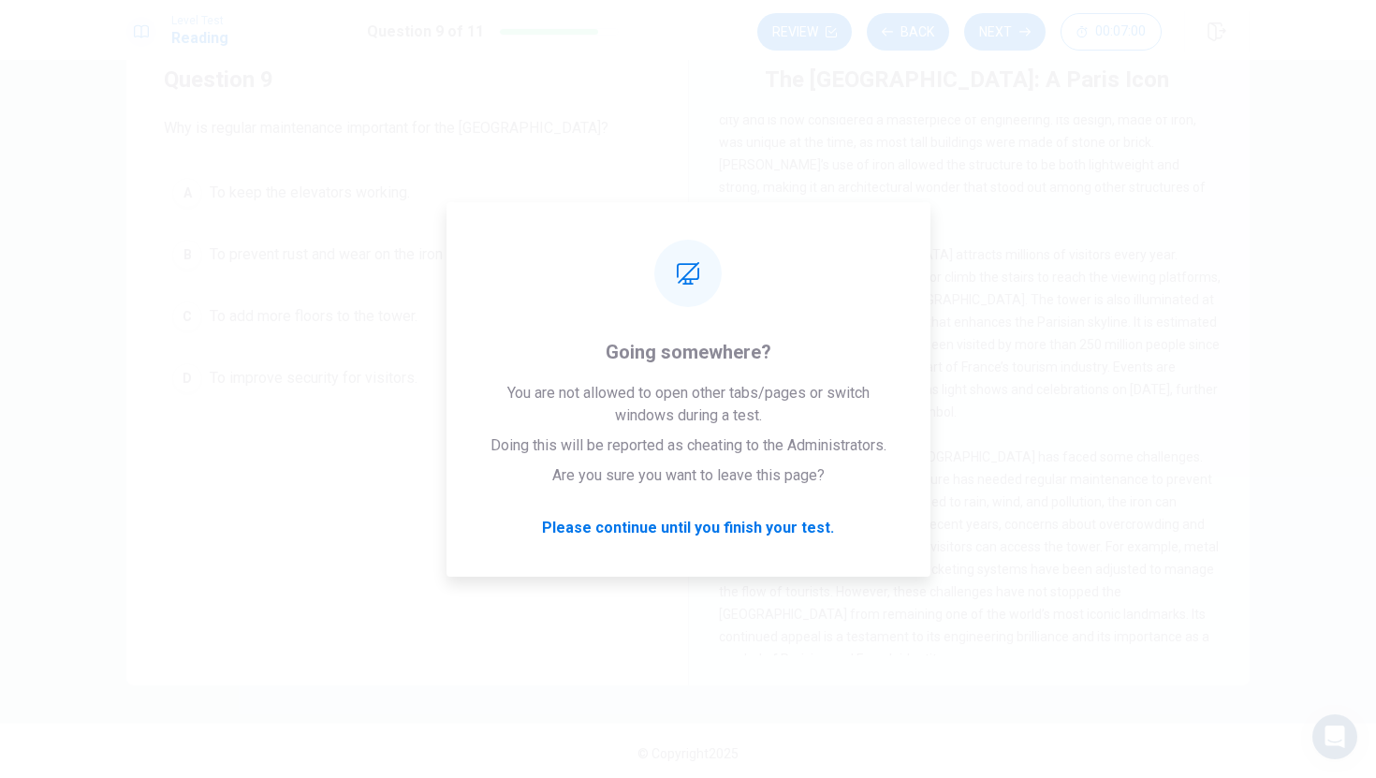
click at [371, 241] on button "B To prevent rust and wear on the iron structure." at bounding box center [407, 254] width 487 height 47
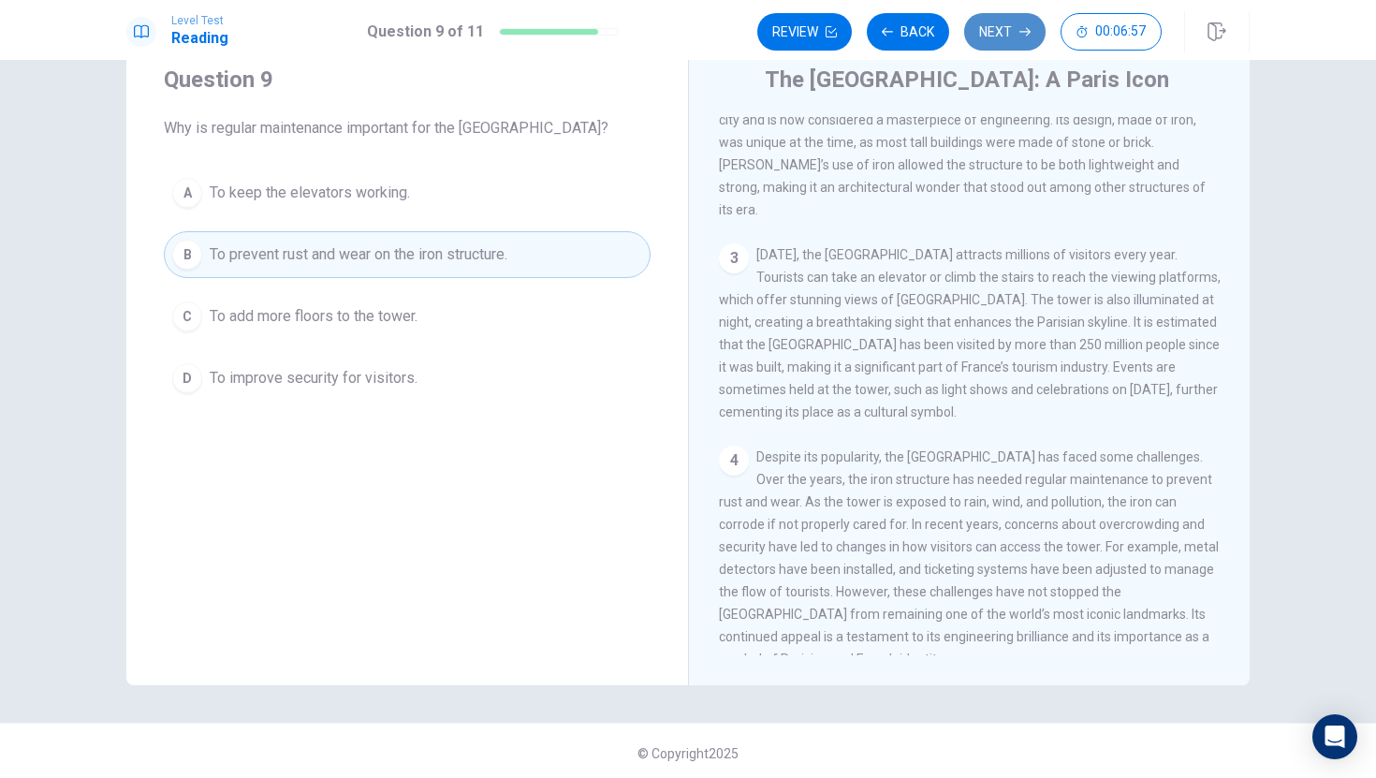
click at [1015, 21] on button "Next" at bounding box center [1004, 31] width 81 height 37
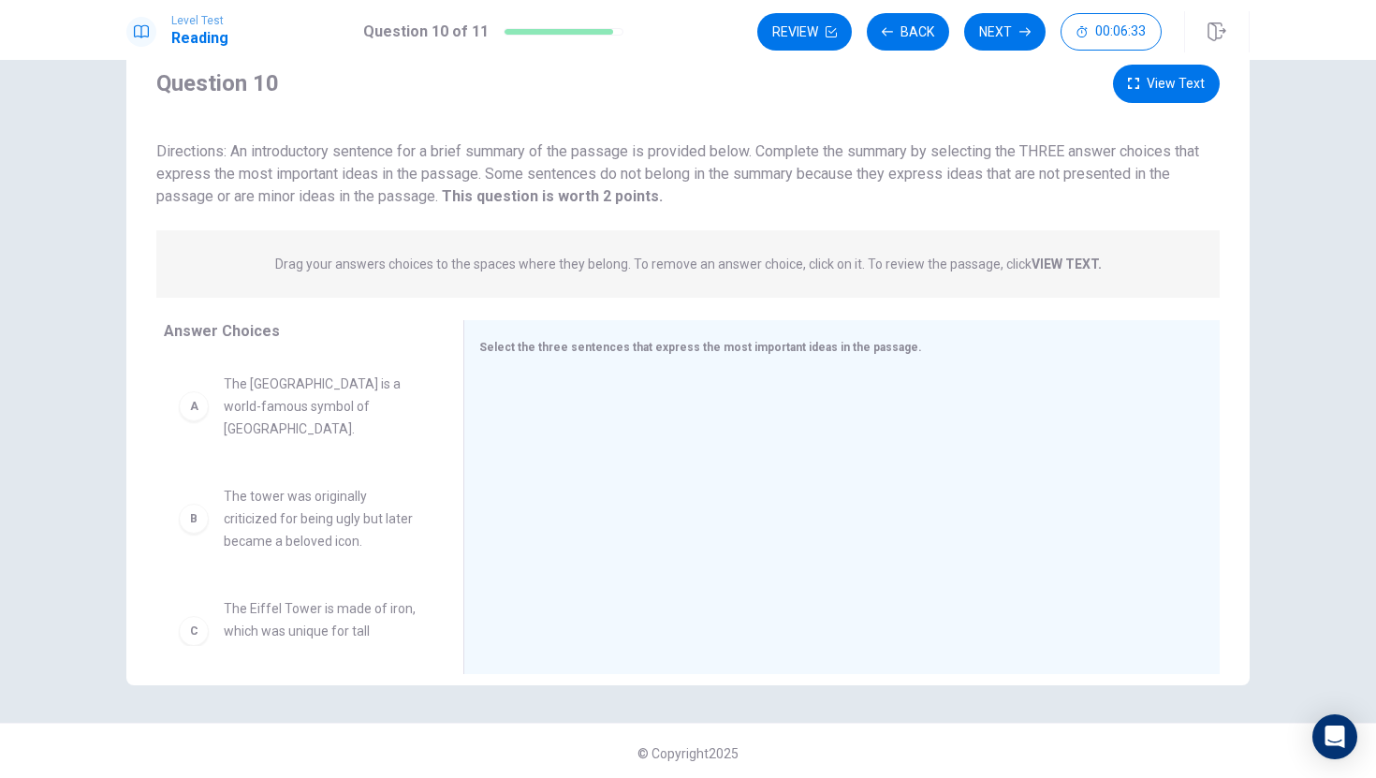
click at [285, 501] on span "The tower was originally criticized for being ugly but later became a beloved i…" at bounding box center [321, 518] width 195 height 67
click at [205, 504] on div "B" at bounding box center [194, 519] width 30 height 30
click at [197, 508] on div "B" at bounding box center [194, 519] width 30 height 30
drag, startPoint x: 197, startPoint y: 508, endPoint x: 450, endPoint y: 521, distance: 254.1
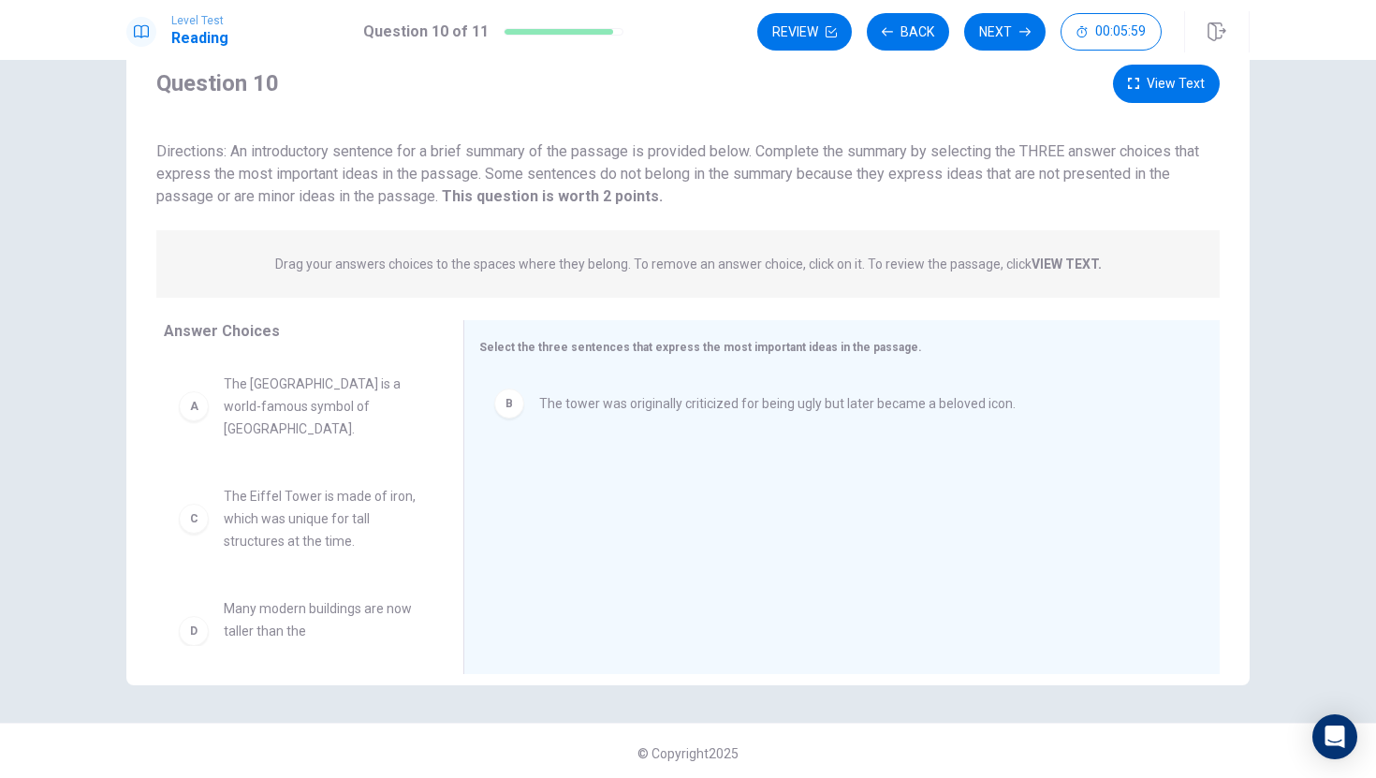
click at [260, 527] on span "The Eiffel Tower is made of iron, which was unique for tall structures at the t…" at bounding box center [321, 518] width 195 height 67
click at [258, 511] on span "The Eiffel Tower is made of iron, which was unique for tall structures at the t…" at bounding box center [321, 518] width 195 height 67
click at [194, 504] on div "C" at bounding box center [194, 519] width 30 height 30
drag, startPoint x: 193, startPoint y: 495, endPoint x: 514, endPoint y: 478, distance: 321.6
click at [515, 478] on div "C" at bounding box center [509, 479] width 30 height 30
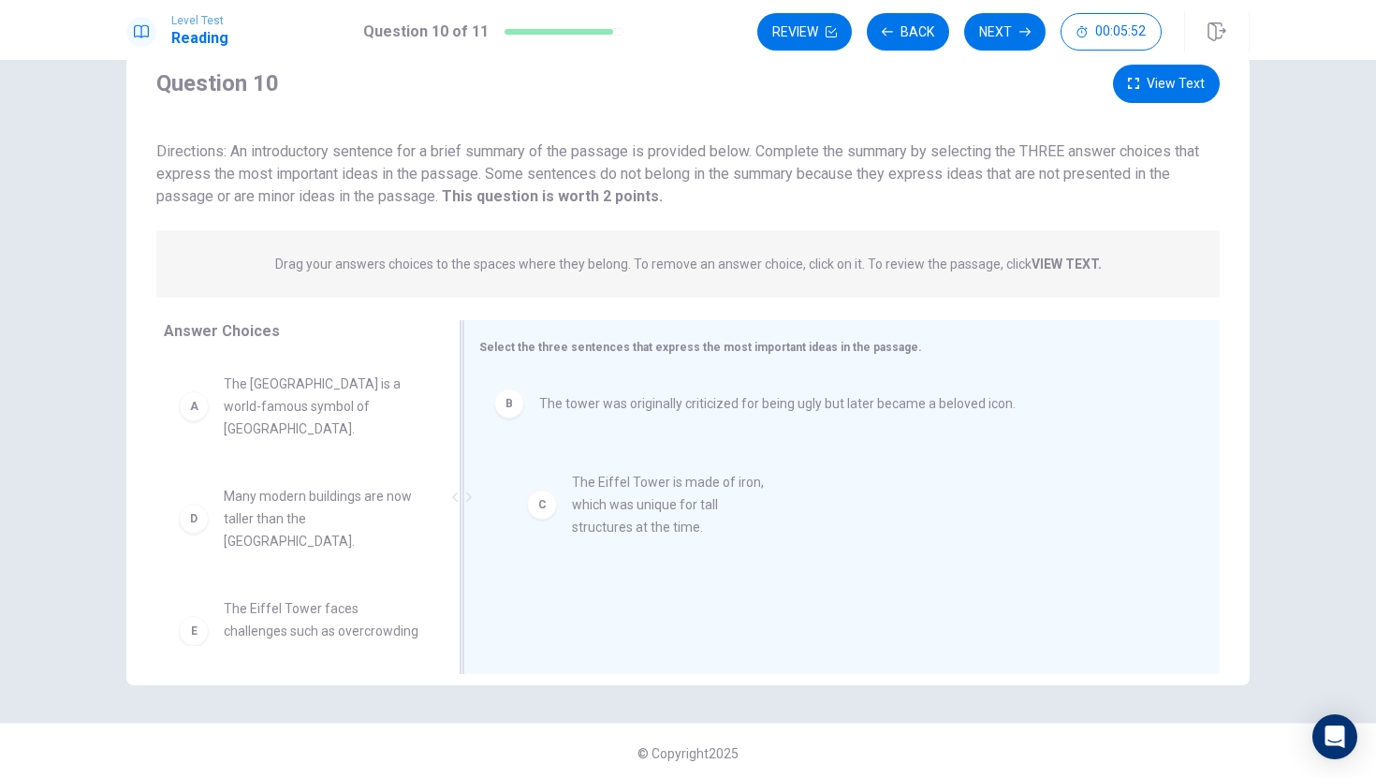
drag, startPoint x: 194, startPoint y: 505, endPoint x: 551, endPoint y: 508, distance: 356.8
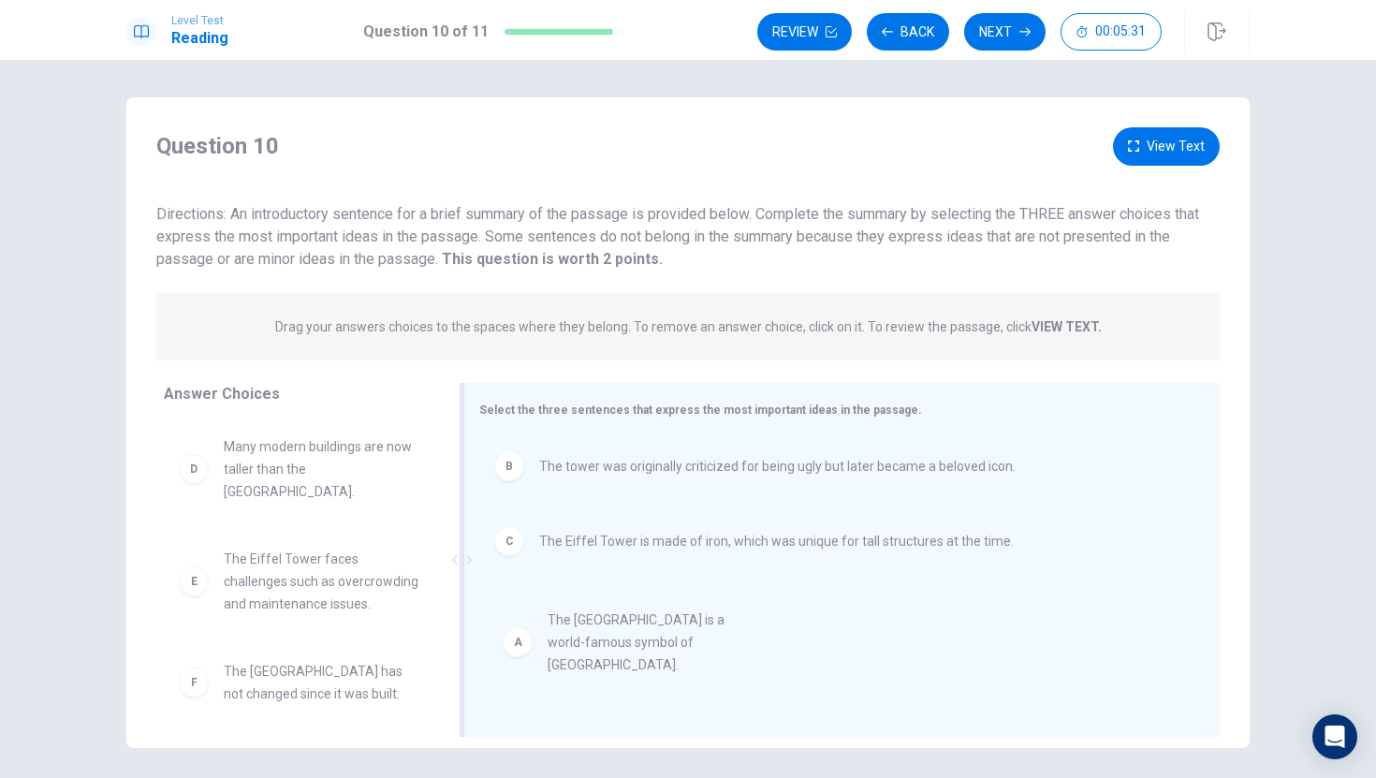
drag, startPoint x: 190, startPoint y: 460, endPoint x: 524, endPoint y: 633, distance: 376.5
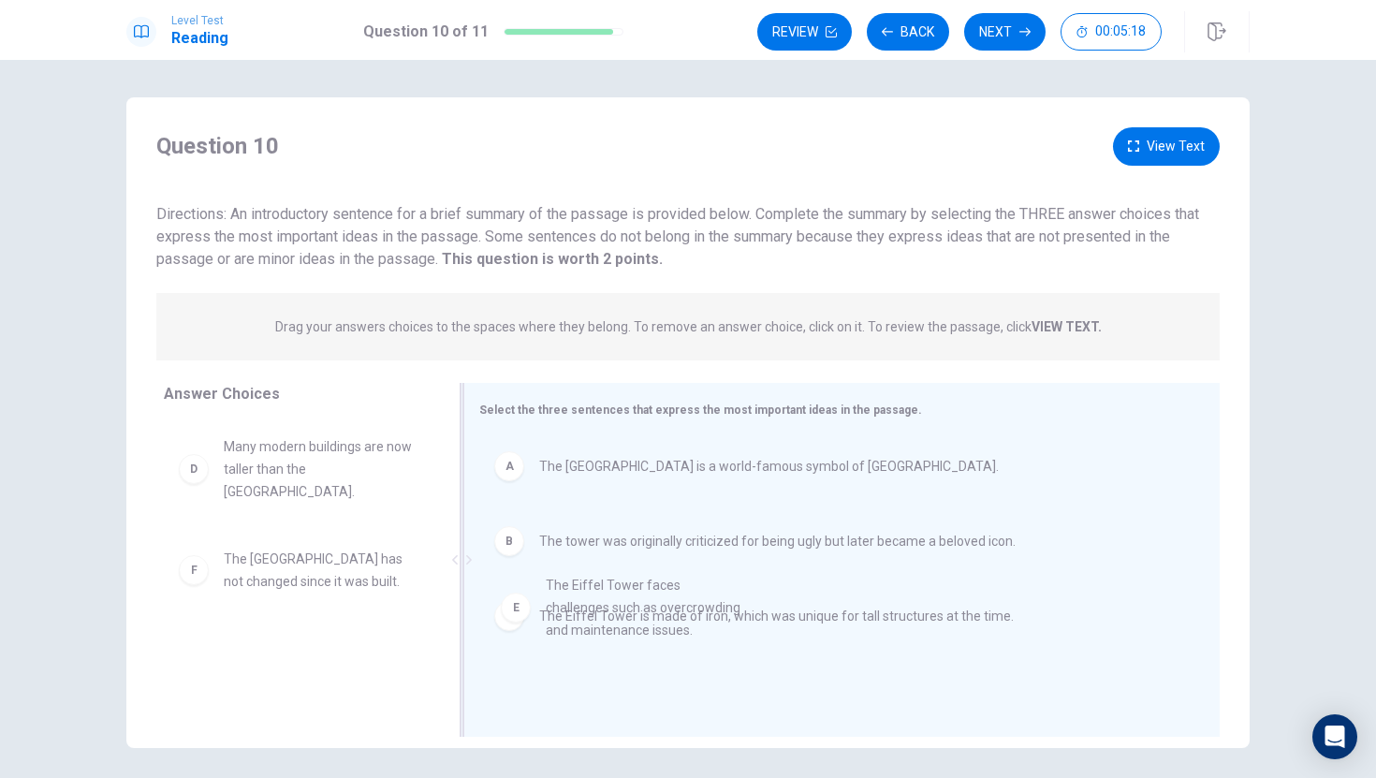
drag, startPoint x: 192, startPoint y: 567, endPoint x: 524, endPoint y: 617, distance: 336.2
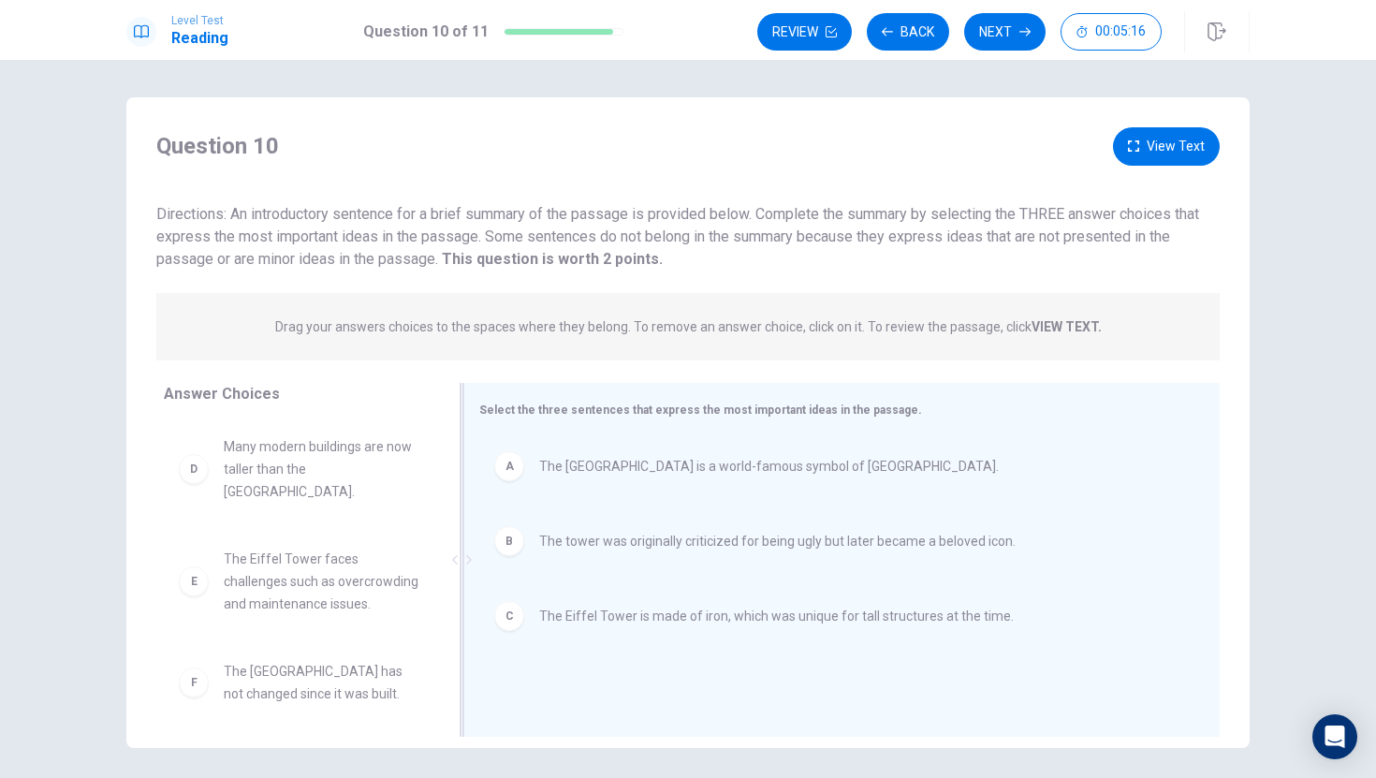
drag, startPoint x: 504, startPoint y: 619, endPoint x: 436, endPoint y: 619, distance: 67.4
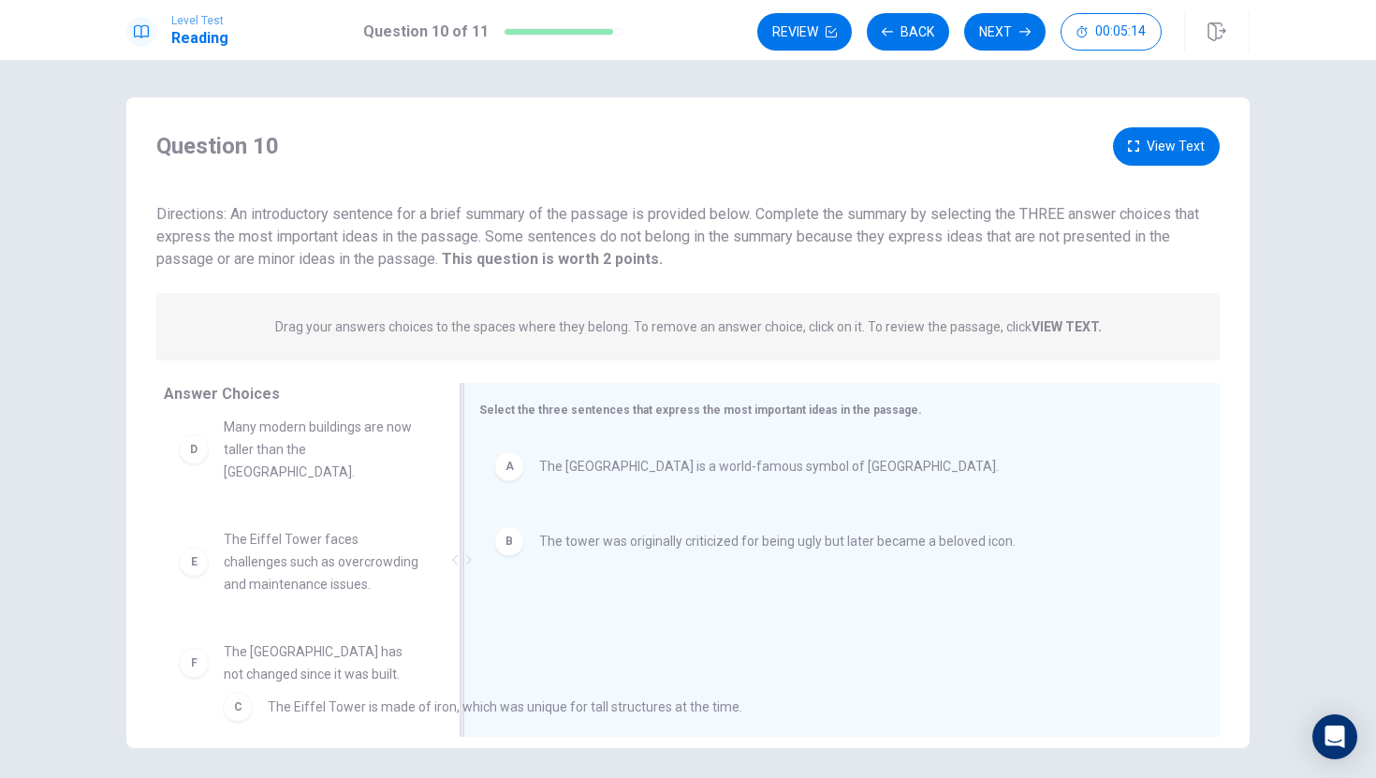
drag, startPoint x: 511, startPoint y: 619, endPoint x: 231, endPoint y: 707, distance: 293.5
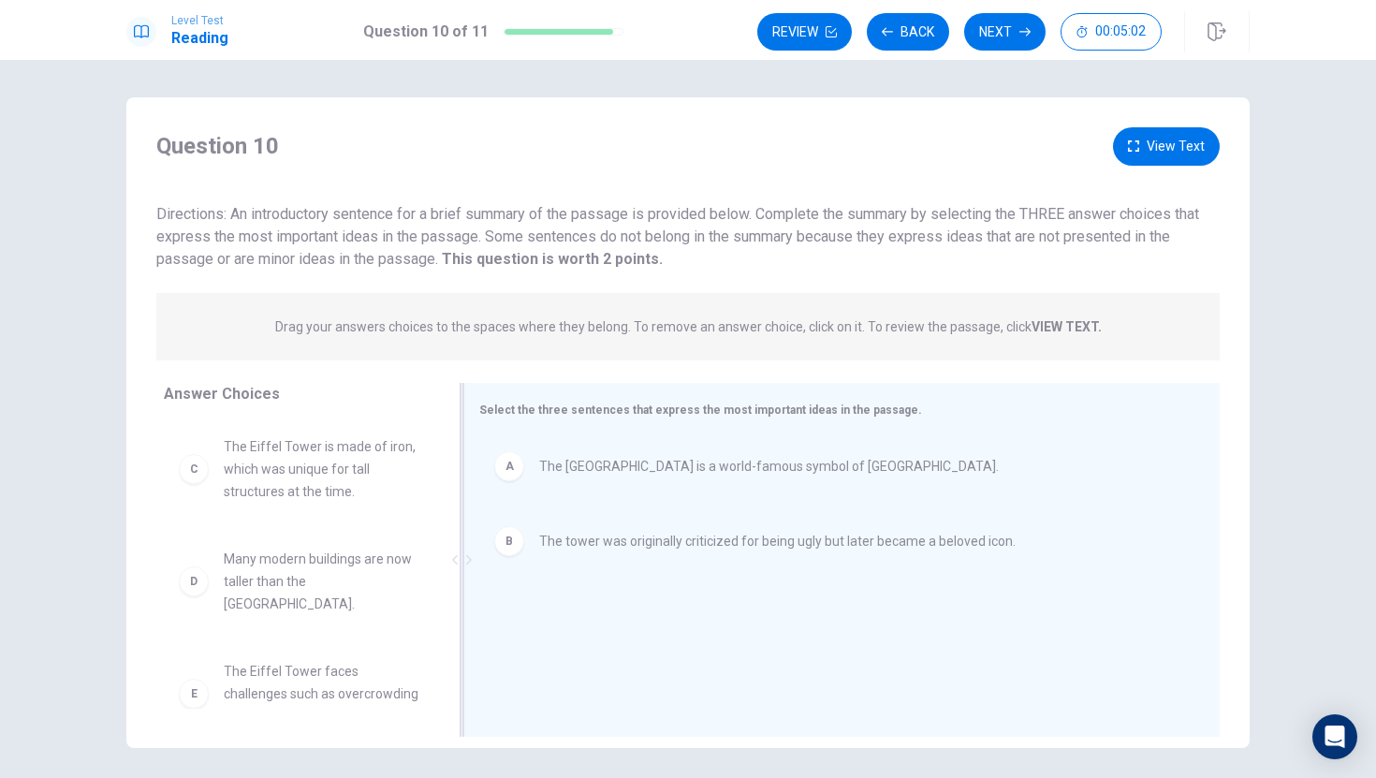
scroll to position [101, 0]
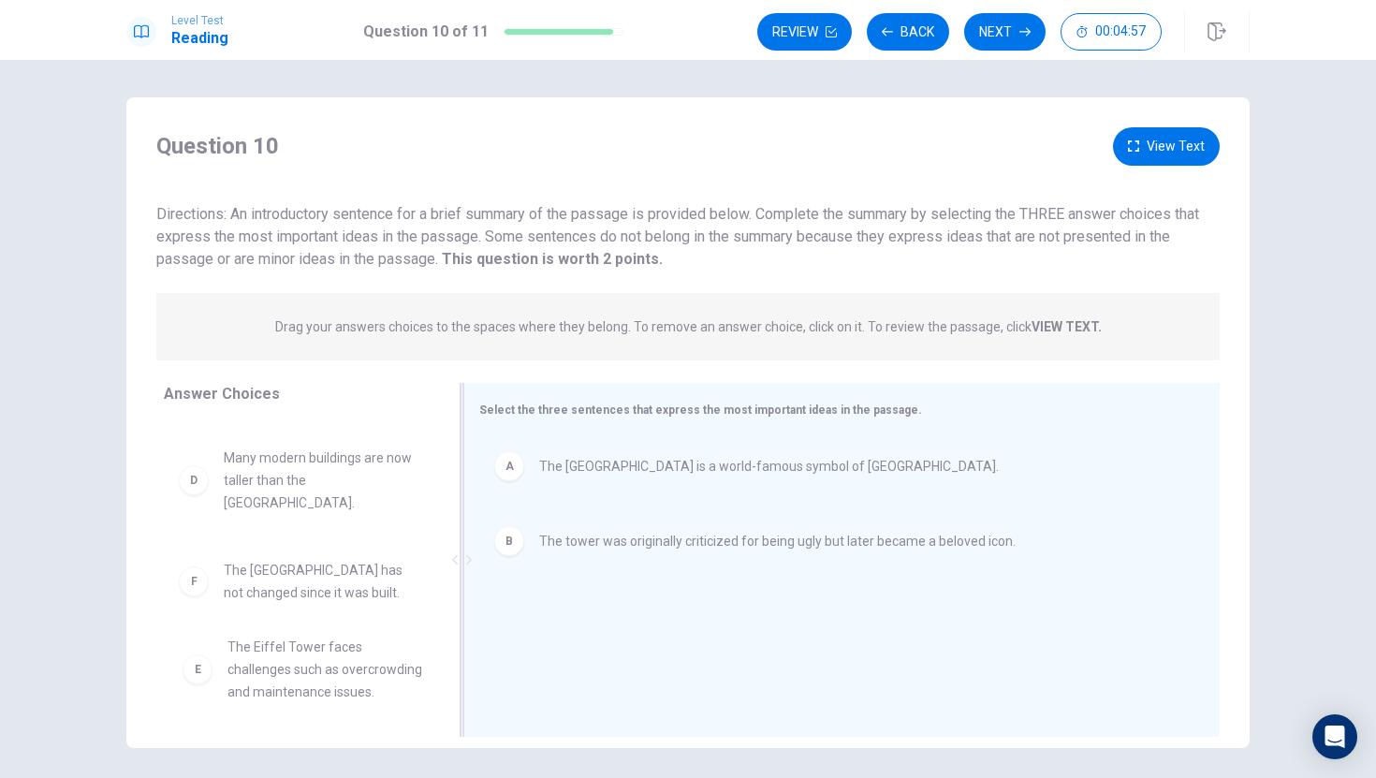
drag, startPoint x: 189, startPoint y: 584, endPoint x: 211, endPoint y: 684, distance: 101.6
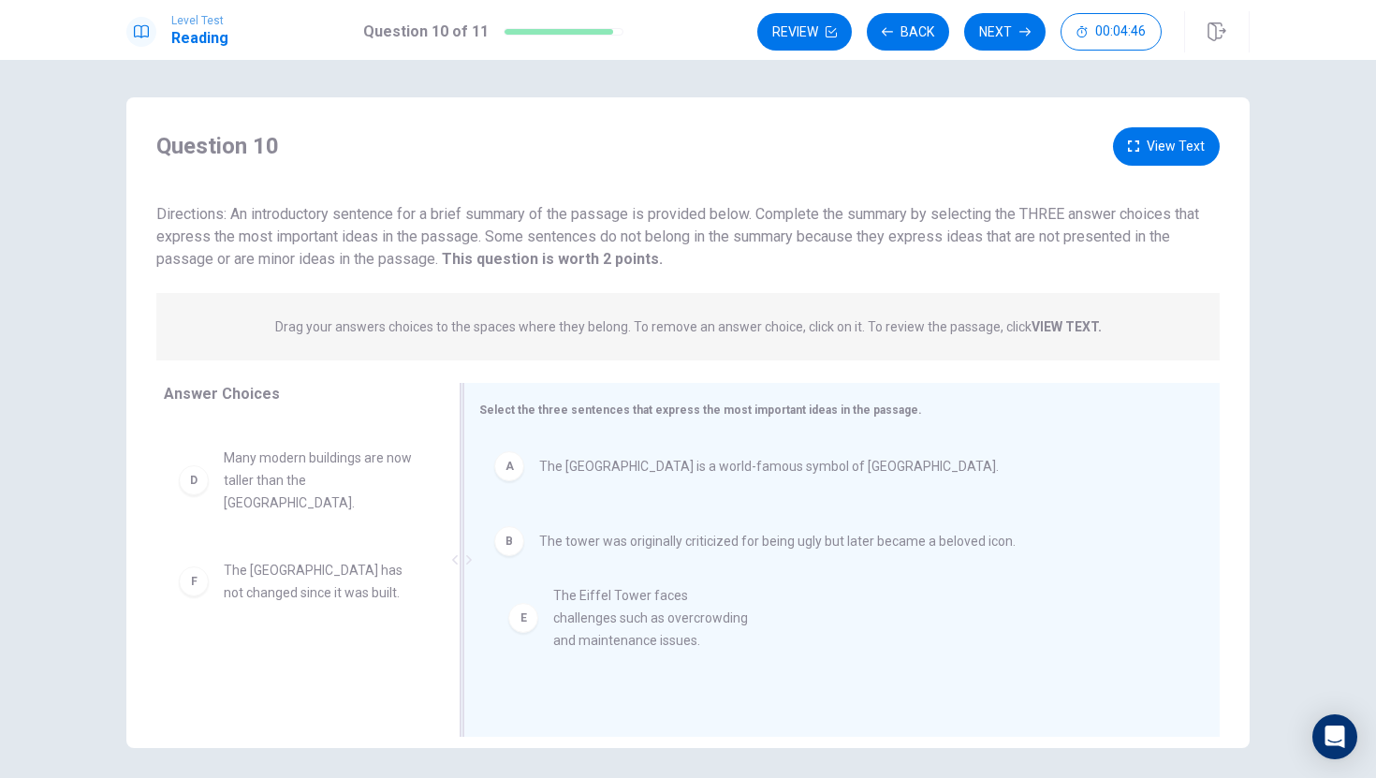
drag, startPoint x: 203, startPoint y: 576, endPoint x: 545, endPoint y: 619, distance: 344.5
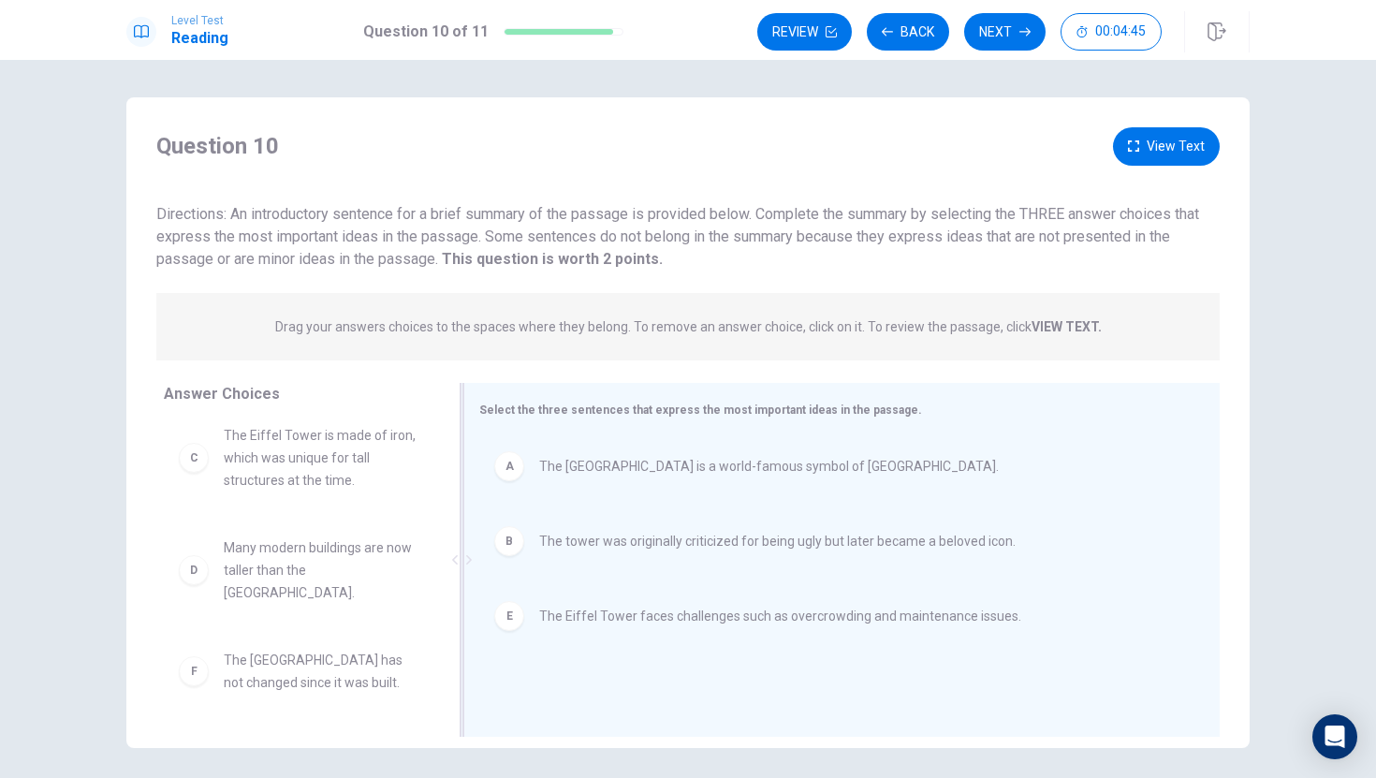
scroll to position [8, 0]
click at [545, 619] on span "The Eiffel Tower faces challenges such as overcrowding and maintenance issues." at bounding box center [780, 616] width 482 height 22
drag, startPoint x: 195, startPoint y: 669, endPoint x: 562, endPoint y: 607, distance: 372.2
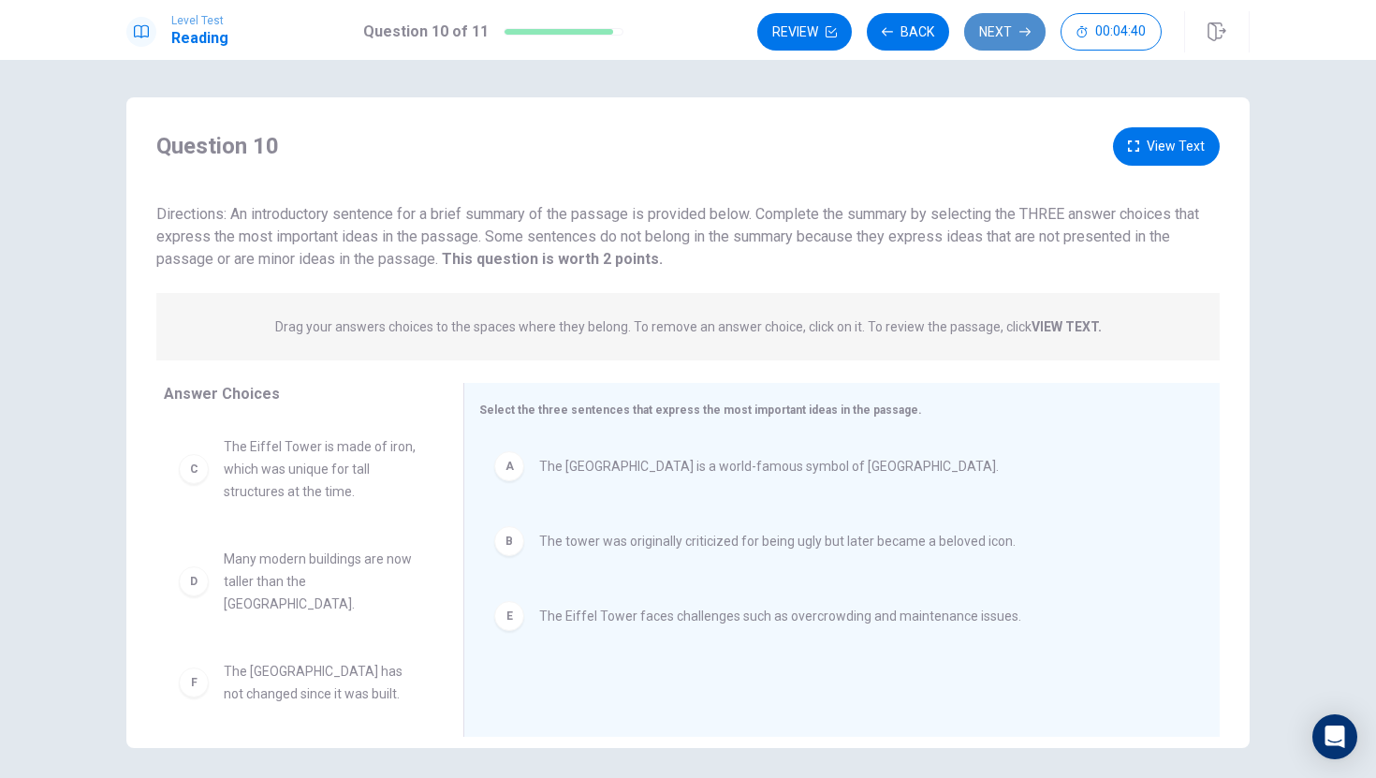
click at [1004, 21] on button "Next" at bounding box center [1004, 31] width 81 height 37
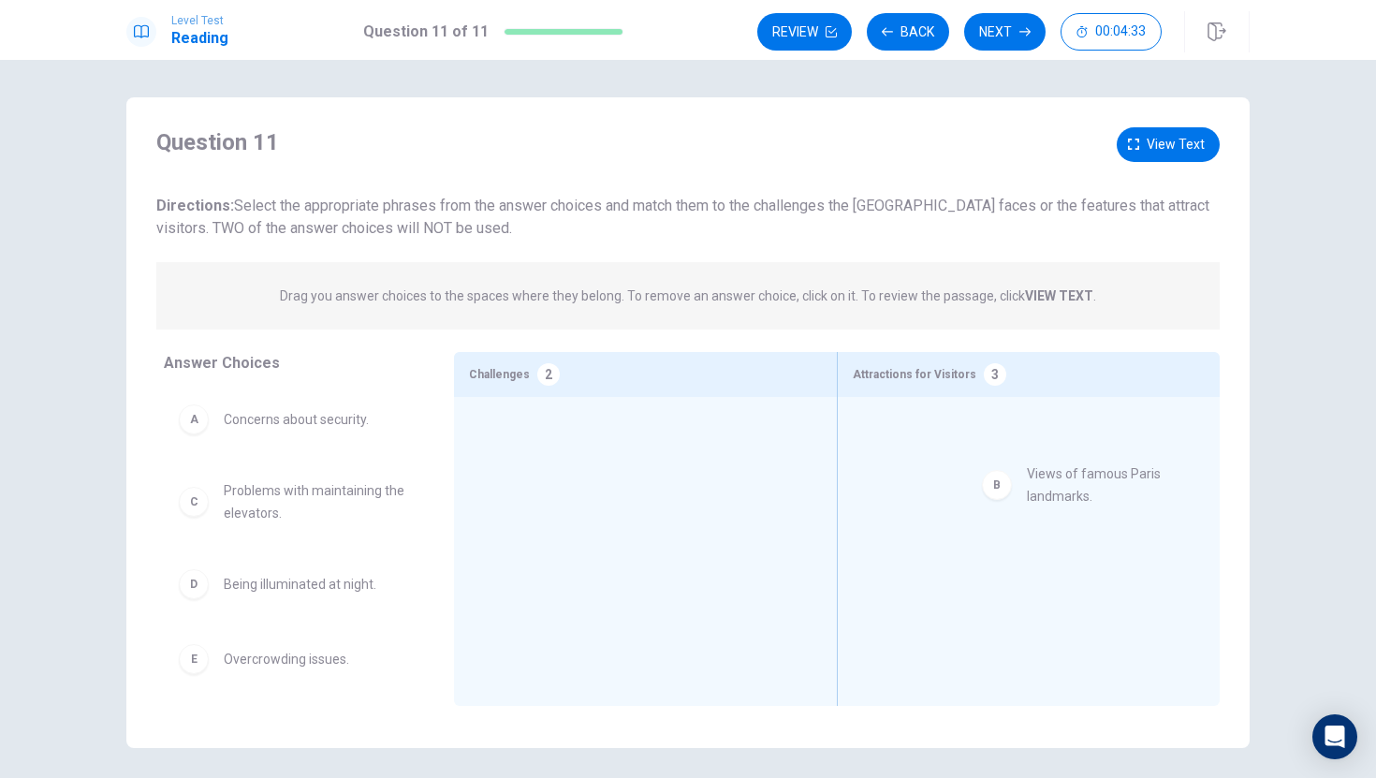
drag, startPoint x: 201, startPoint y: 509, endPoint x: 1013, endPoint y: 493, distance: 812.0
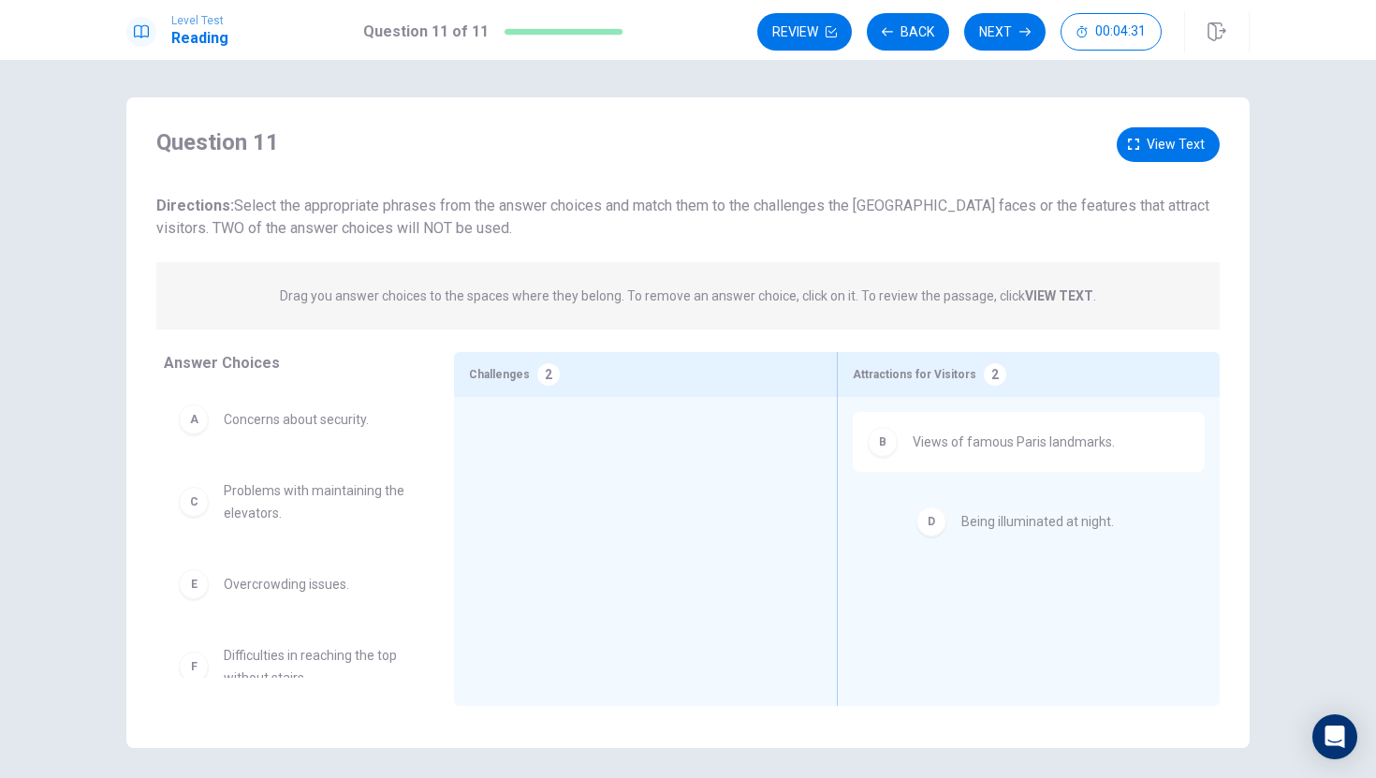
drag, startPoint x: 208, startPoint y: 591, endPoint x: 957, endPoint y: 528, distance: 751.7
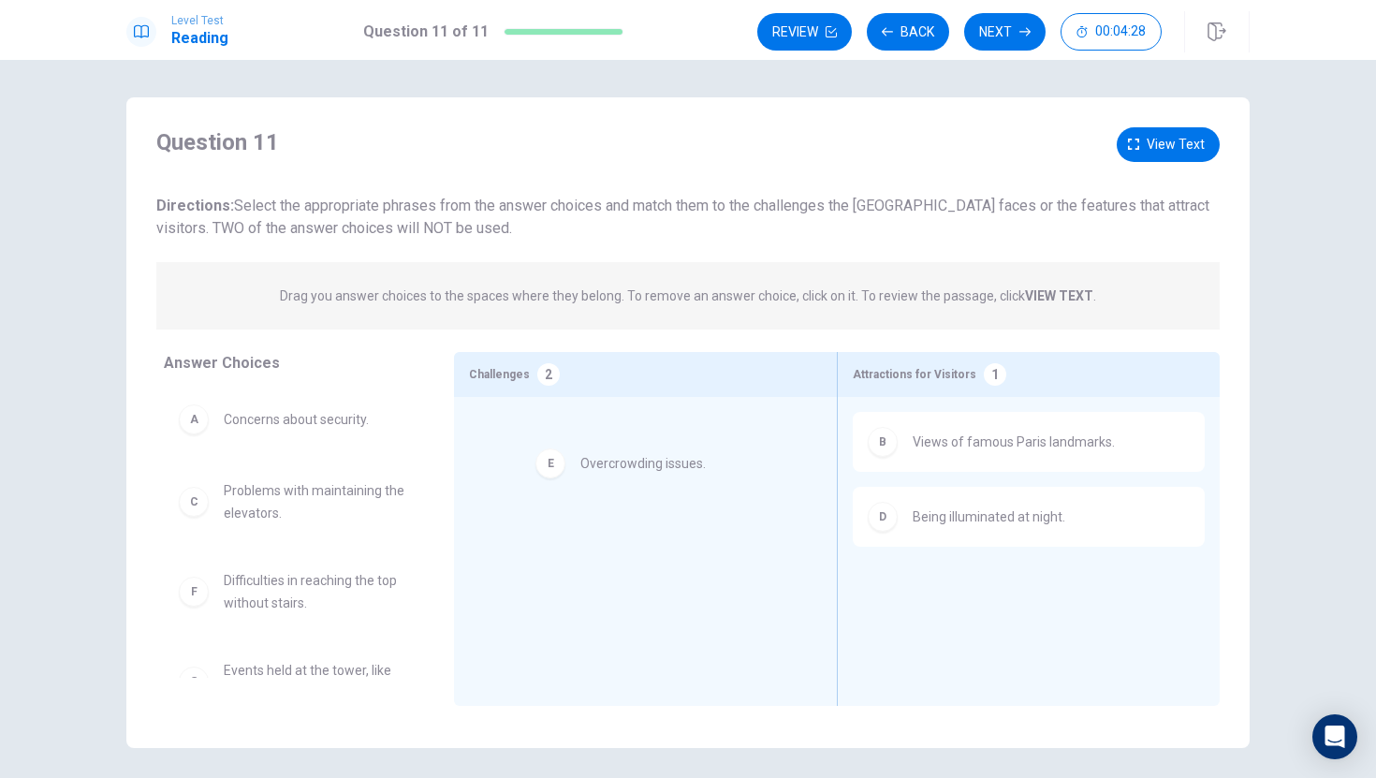
drag, startPoint x: 185, startPoint y: 590, endPoint x: 552, endPoint y: 463, distance: 387.6
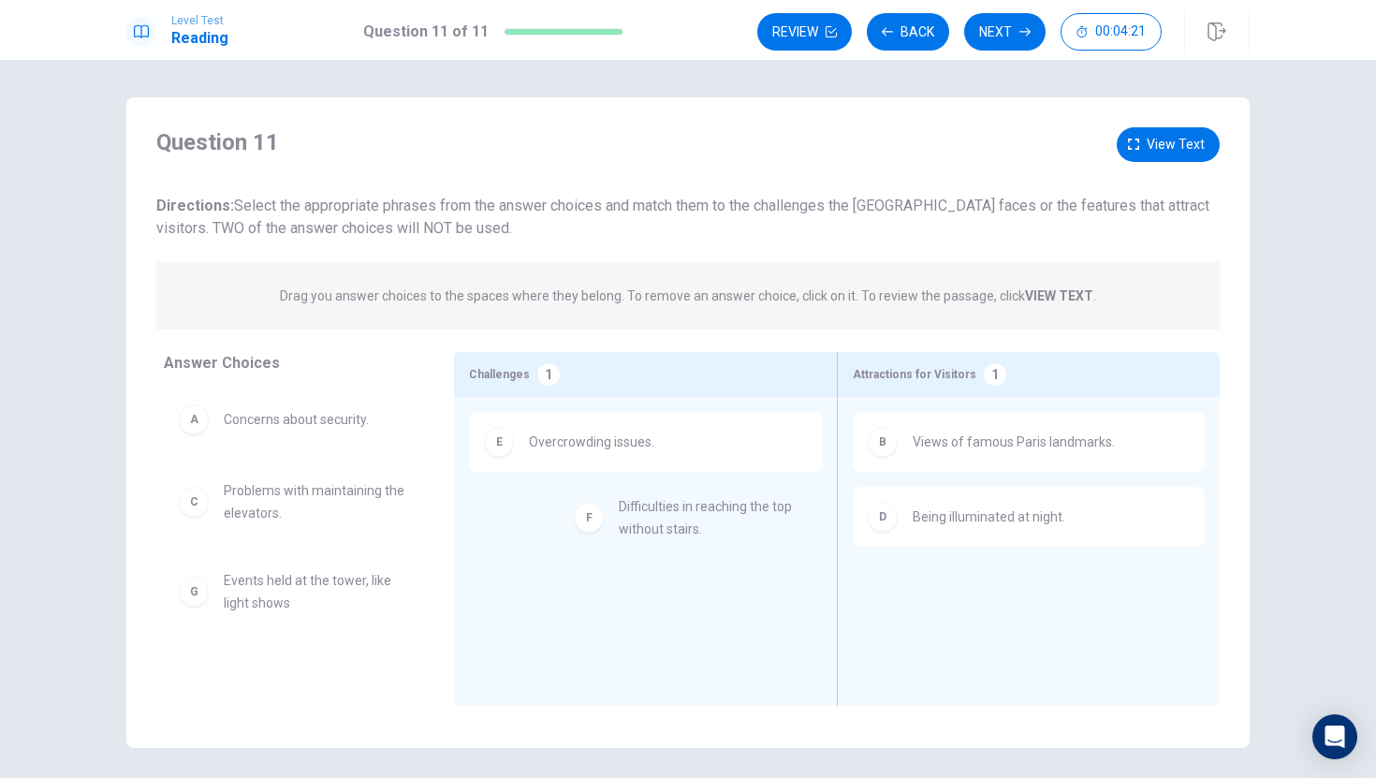
drag, startPoint x: 186, startPoint y: 598, endPoint x: 585, endPoint y: 525, distance: 405.5
drag, startPoint x: 490, startPoint y: 517, endPoint x: 819, endPoint y: 580, distance: 335.5
drag, startPoint x: 892, startPoint y: 585, endPoint x: 547, endPoint y: 512, distance: 353.2
drag, startPoint x: 488, startPoint y: 522, endPoint x: 929, endPoint y: 587, distance: 445.9
drag, startPoint x: 890, startPoint y: 598, endPoint x: 317, endPoint y: 527, distance: 577.5
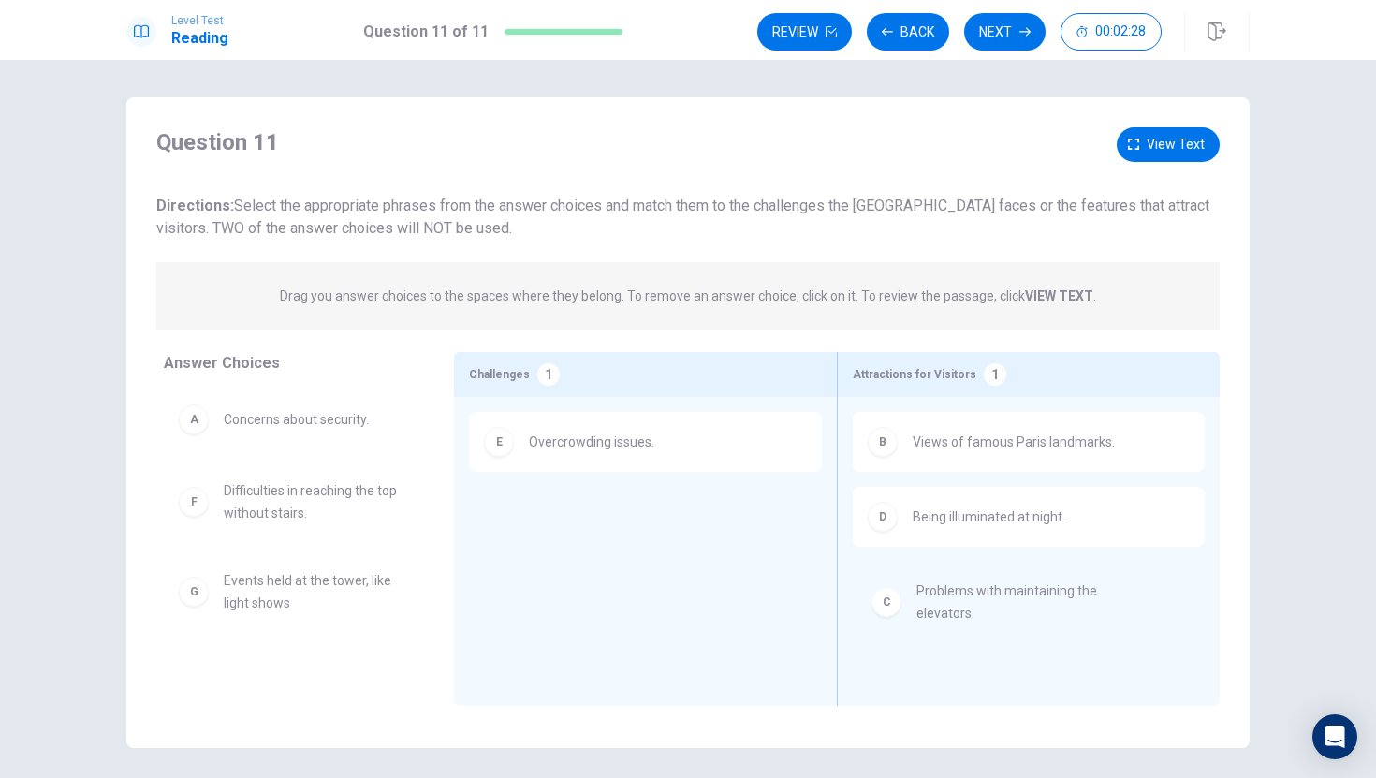
drag, startPoint x: 193, startPoint y: 508, endPoint x: 892, endPoint y: 601, distance: 705.6
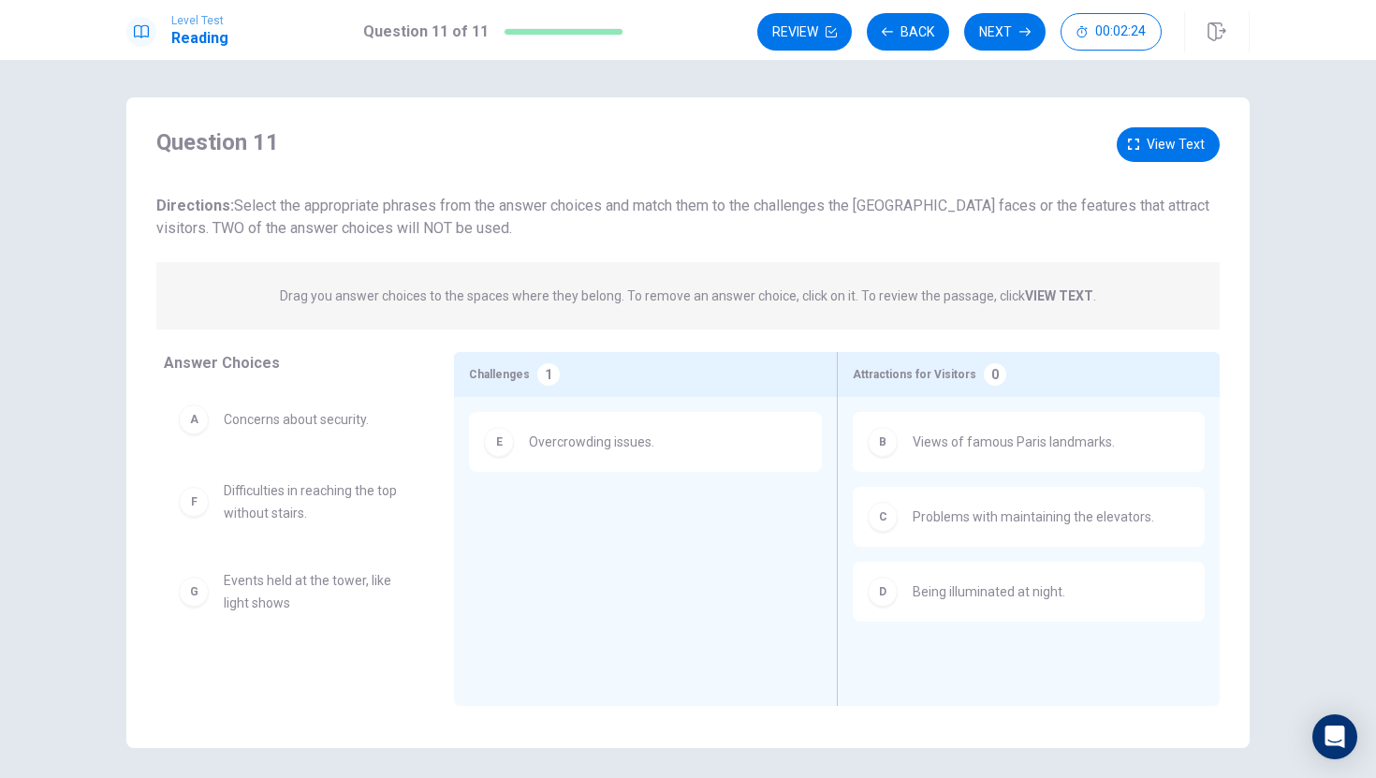
click at [970, 606] on div "D Being illuminated at night." at bounding box center [1029, 592] width 322 height 30
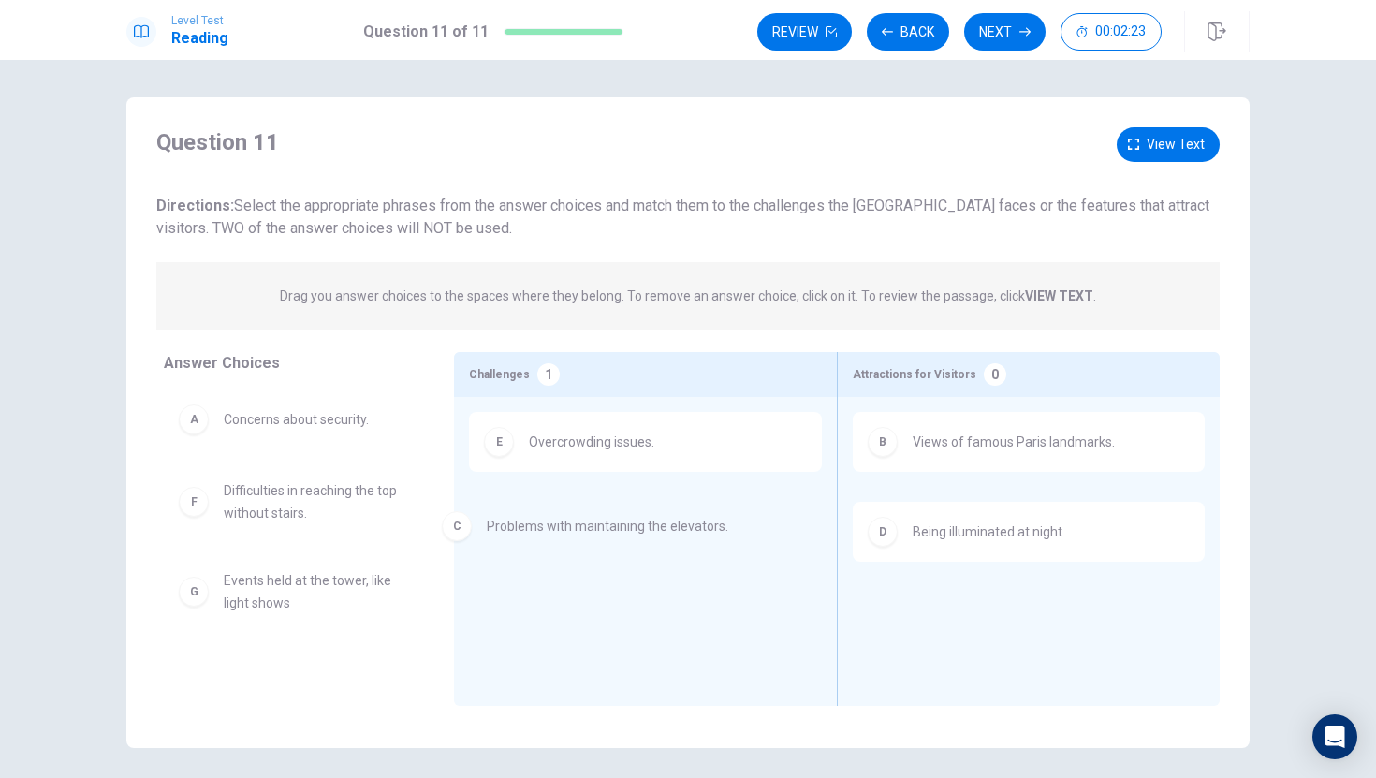
drag, startPoint x: 966, startPoint y: 522, endPoint x: 527, endPoint y: 527, distance: 439.2
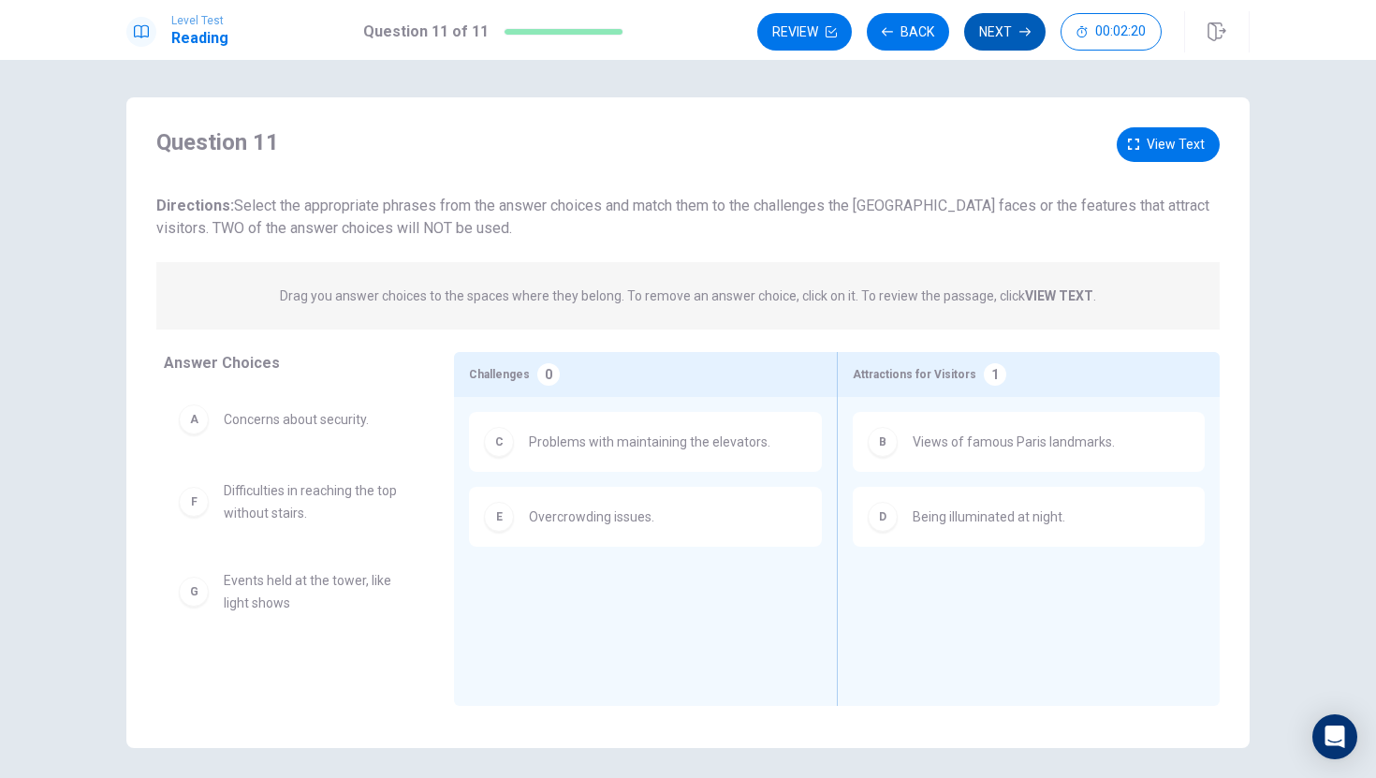
click at [988, 23] on button "Next" at bounding box center [1004, 31] width 81 height 37
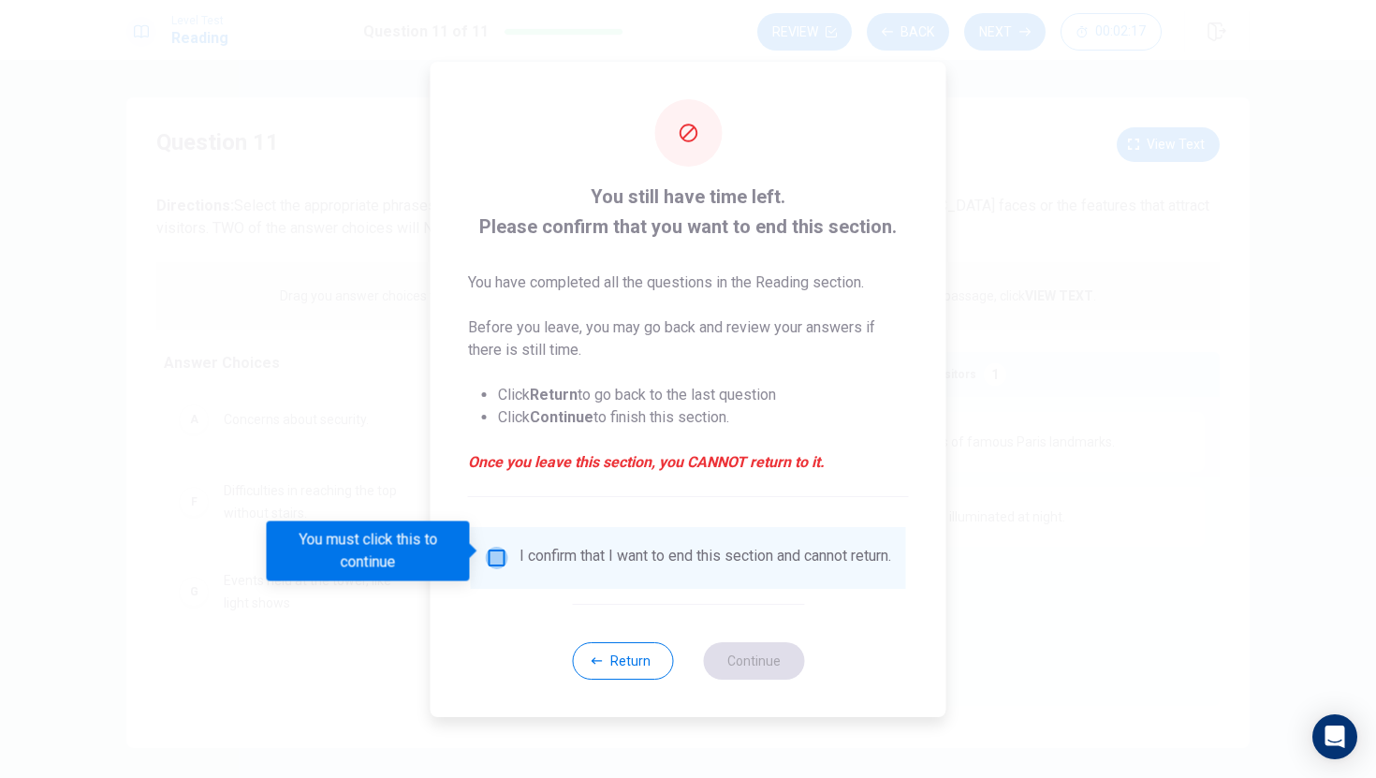
click at [492, 552] on input "You must click this to continue" at bounding box center [497, 558] width 22 height 22
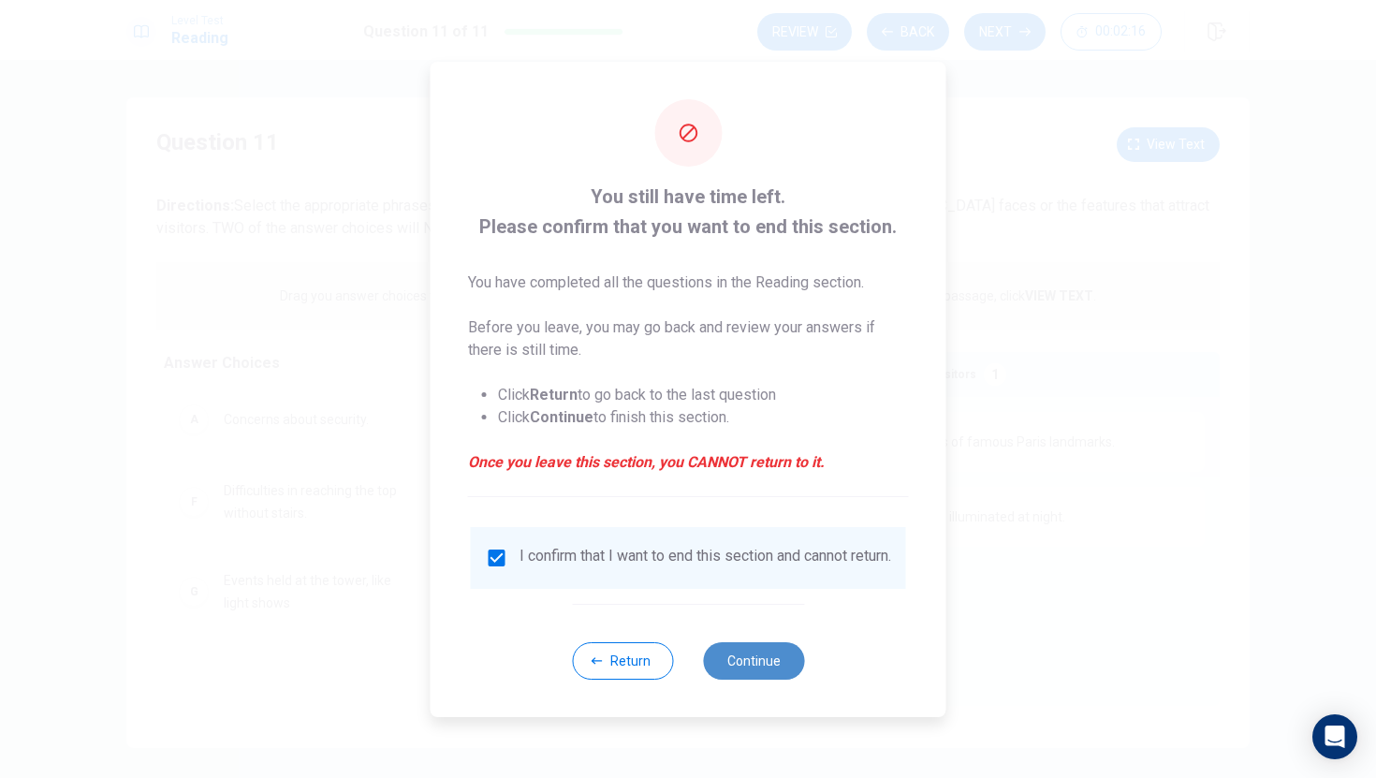
click at [742, 665] on button "Continue" at bounding box center [753, 660] width 101 height 37
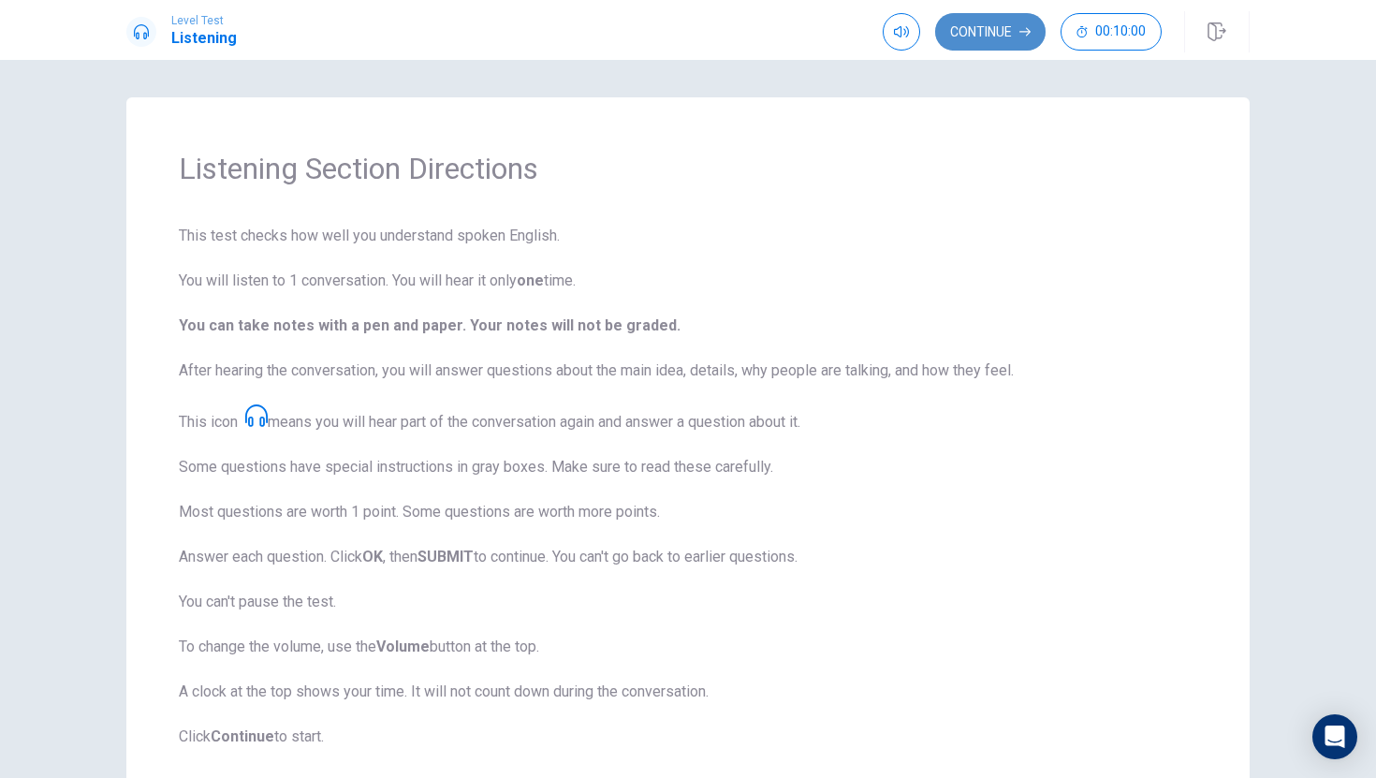
click at [983, 26] on button "Continue" at bounding box center [990, 31] width 110 height 37
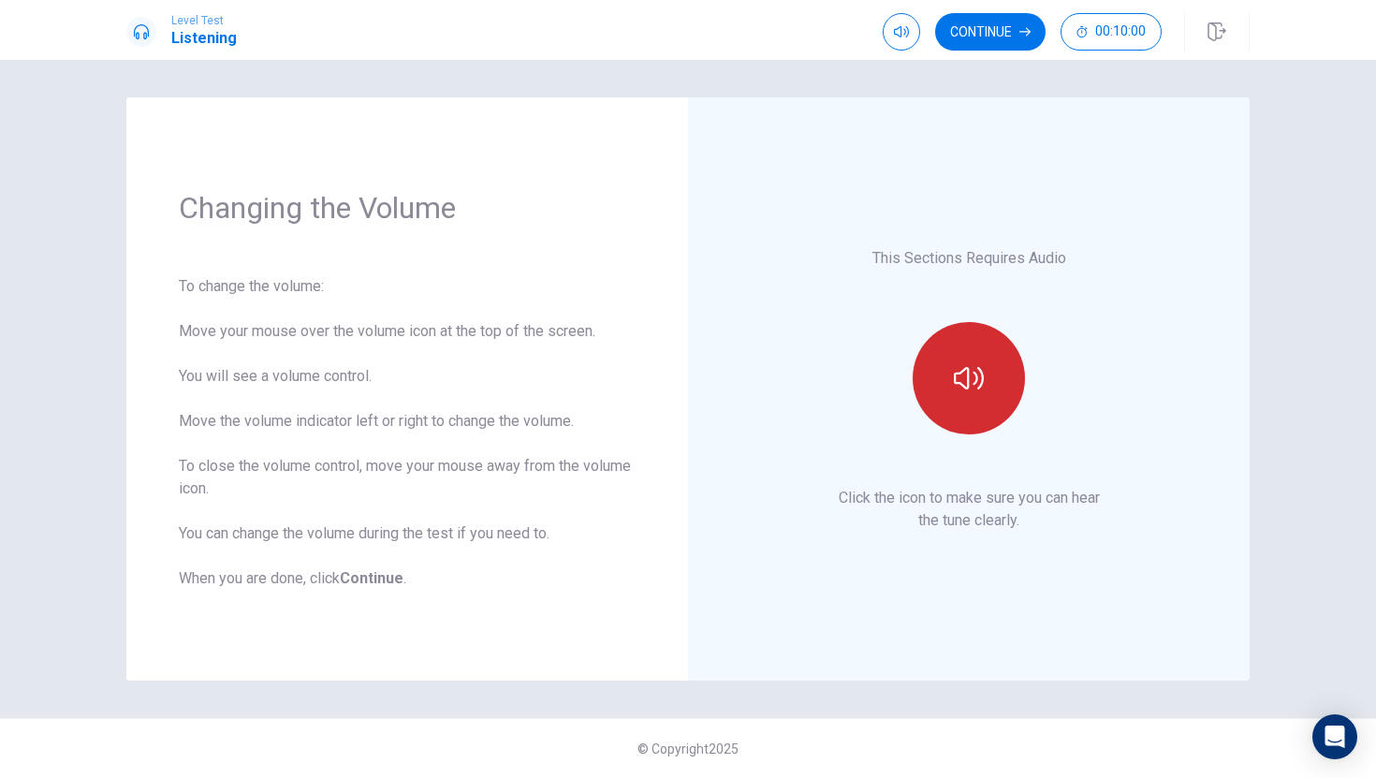
click at [954, 390] on icon "button" at bounding box center [969, 378] width 30 height 30
click at [961, 380] on icon "button" at bounding box center [969, 378] width 30 height 30
click at [1009, 11] on div "Continue 00:10:00" at bounding box center [1066, 31] width 367 height 41
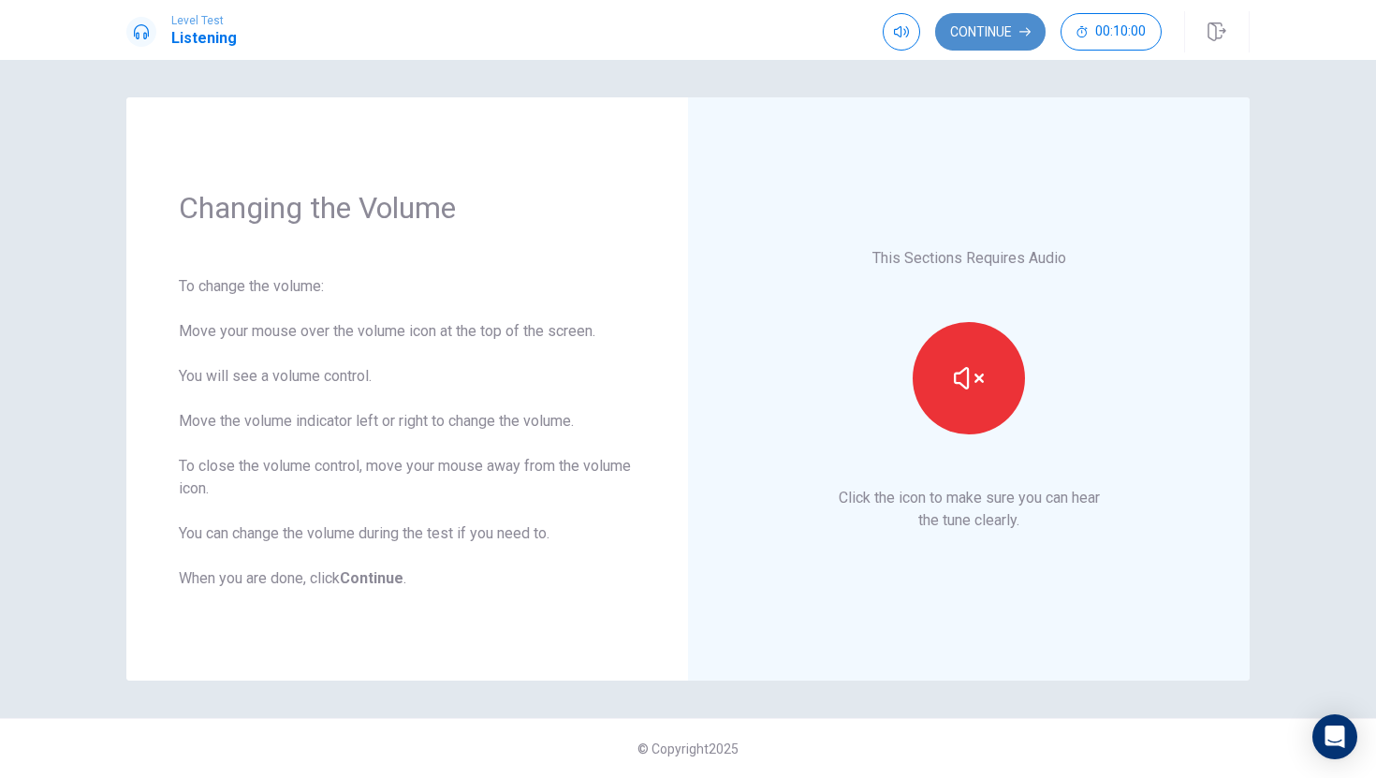
click at [1008, 17] on button "Continue" at bounding box center [990, 31] width 110 height 37
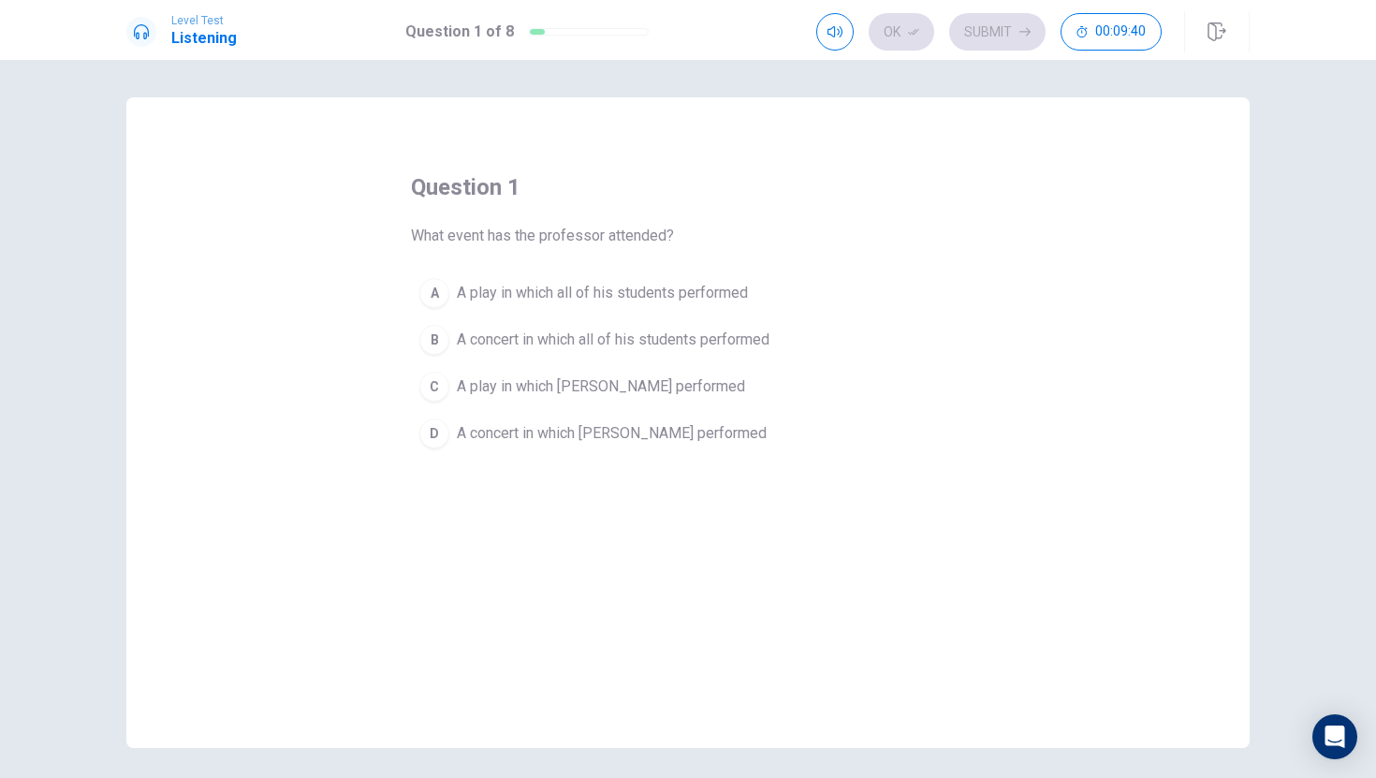
click at [723, 345] on span "A concert in which all of his students performed" at bounding box center [613, 340] width 313 height 22
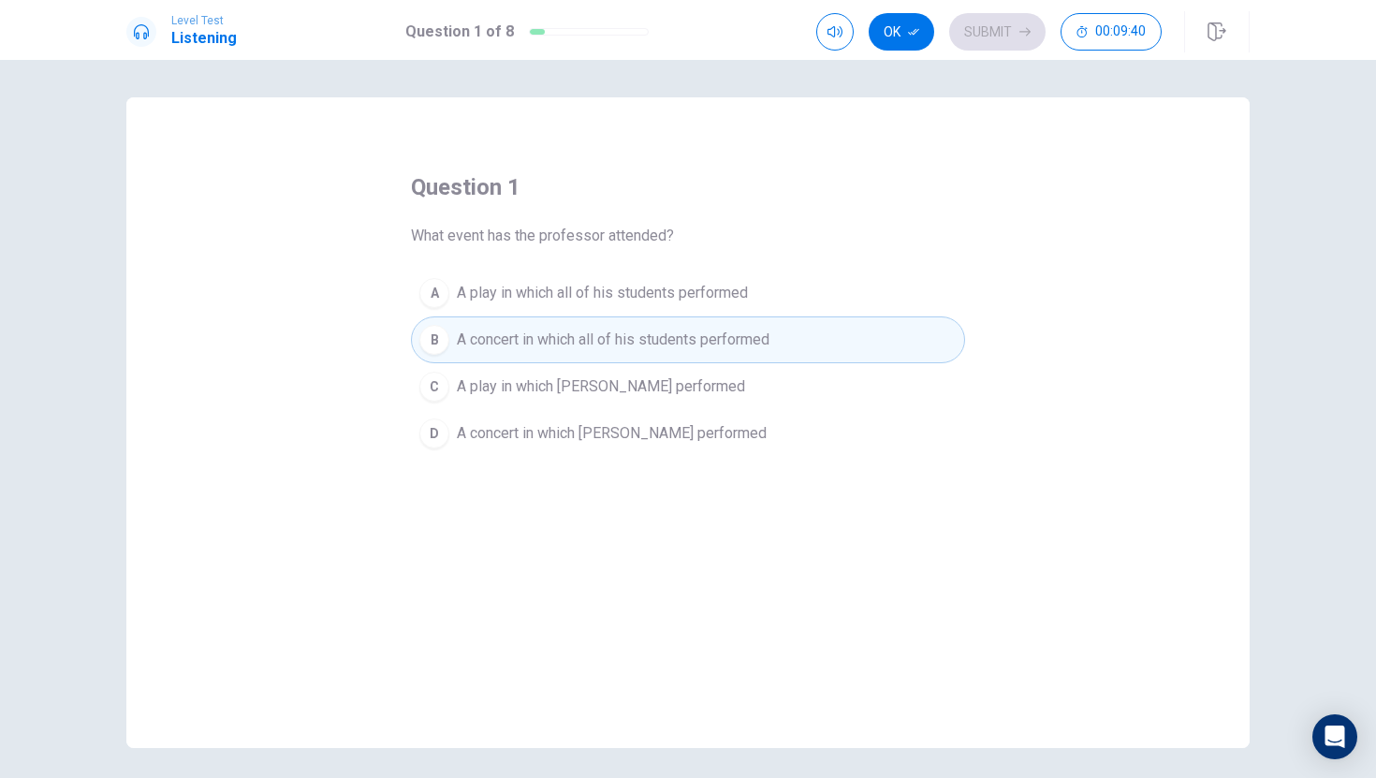
click at [640, 387] on span "A play in which [PERSON_NAME] performed" at bounding box center [601, 386] width 288 height 22
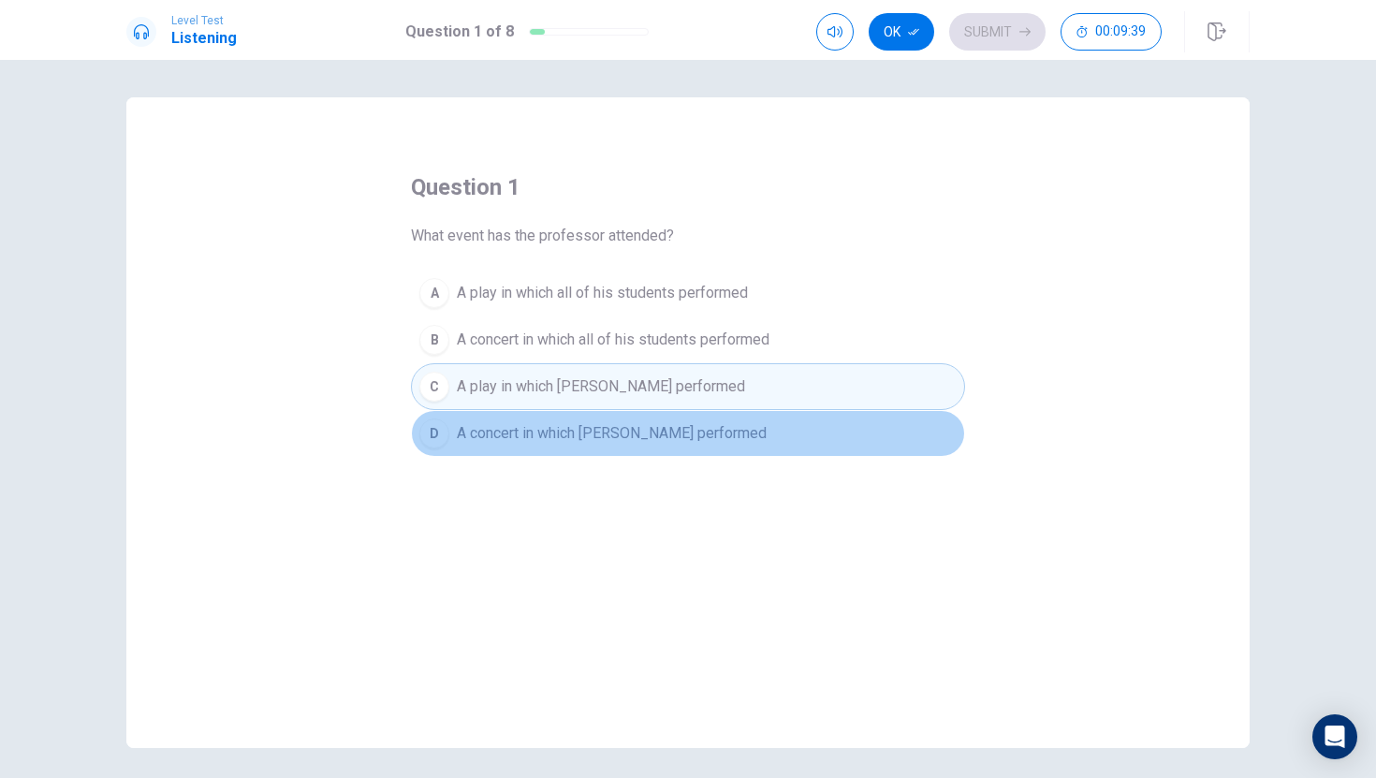
click at [616, 450] on button "D A concert in which [PERSON_NAME] performed" at bounding box center [688, 433] width 554 height 47
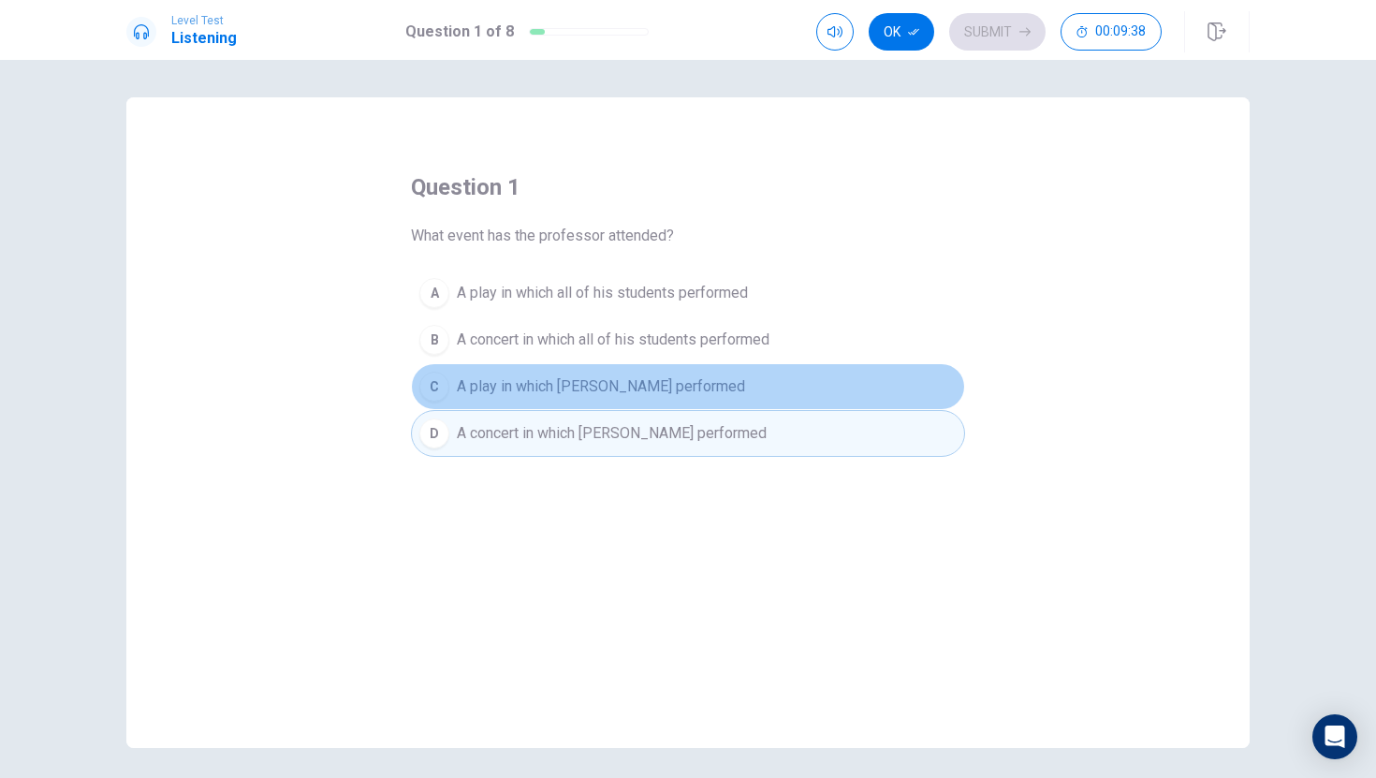
click at [577, 389] on span "A play in which [PERSON_NAME] performed" at bounding box center [601, 386] width 288 height 22
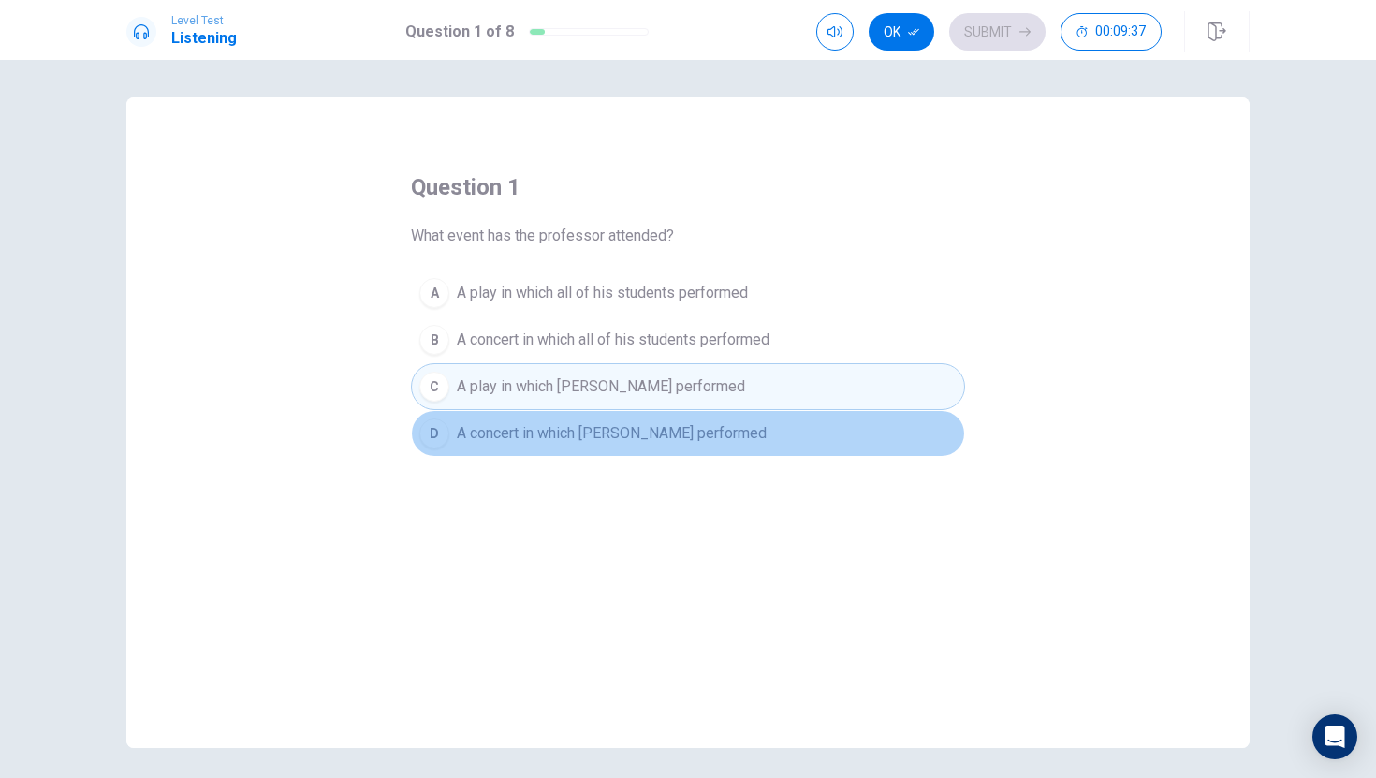
click at [579, 451] on button "D A concert in which [PERSON_NAME] performed" at bounding box center [688, 433] width 554 height 47
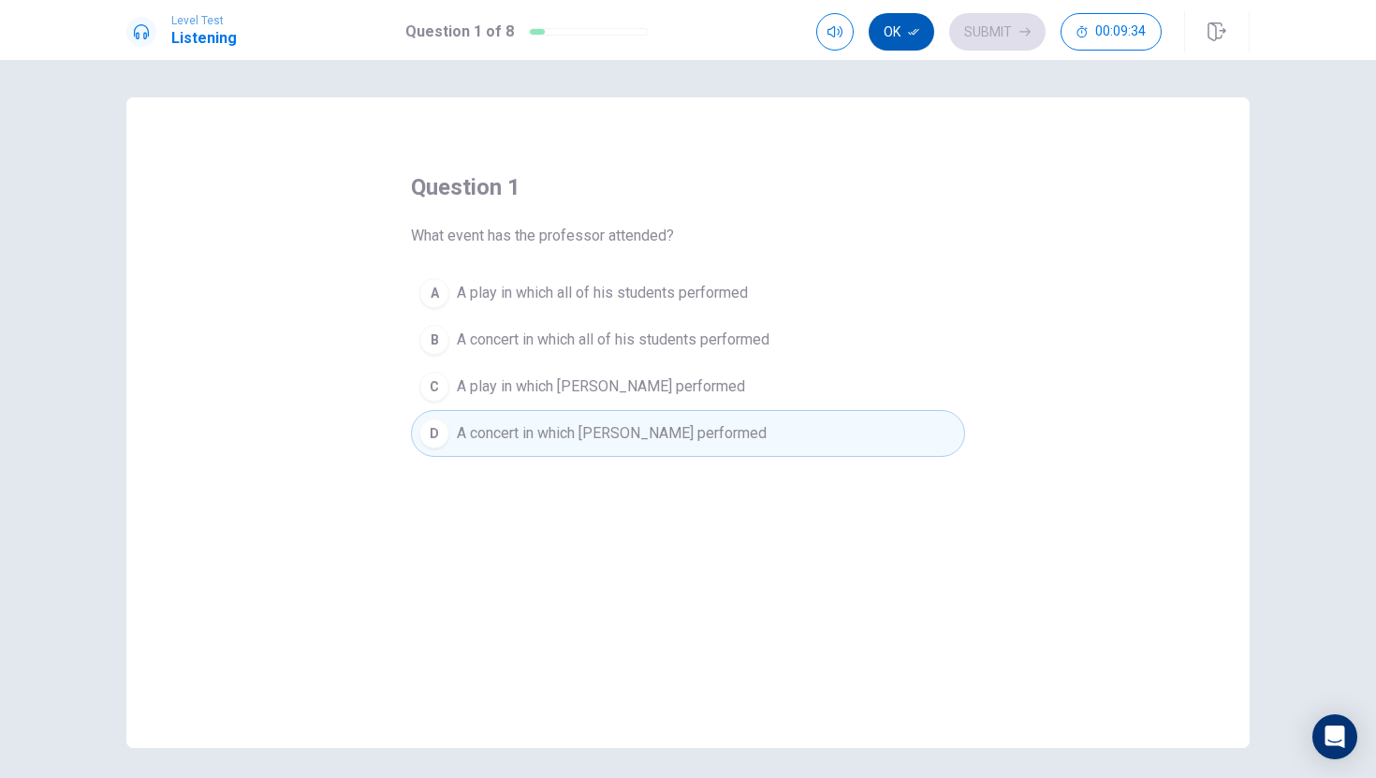
click at [914, 37] on button "Ok" at bounding box center [902, 31] width 66 height 37
click at [972, 33] on button "Submit" at bounding box center [997, 31] width 96 height 37
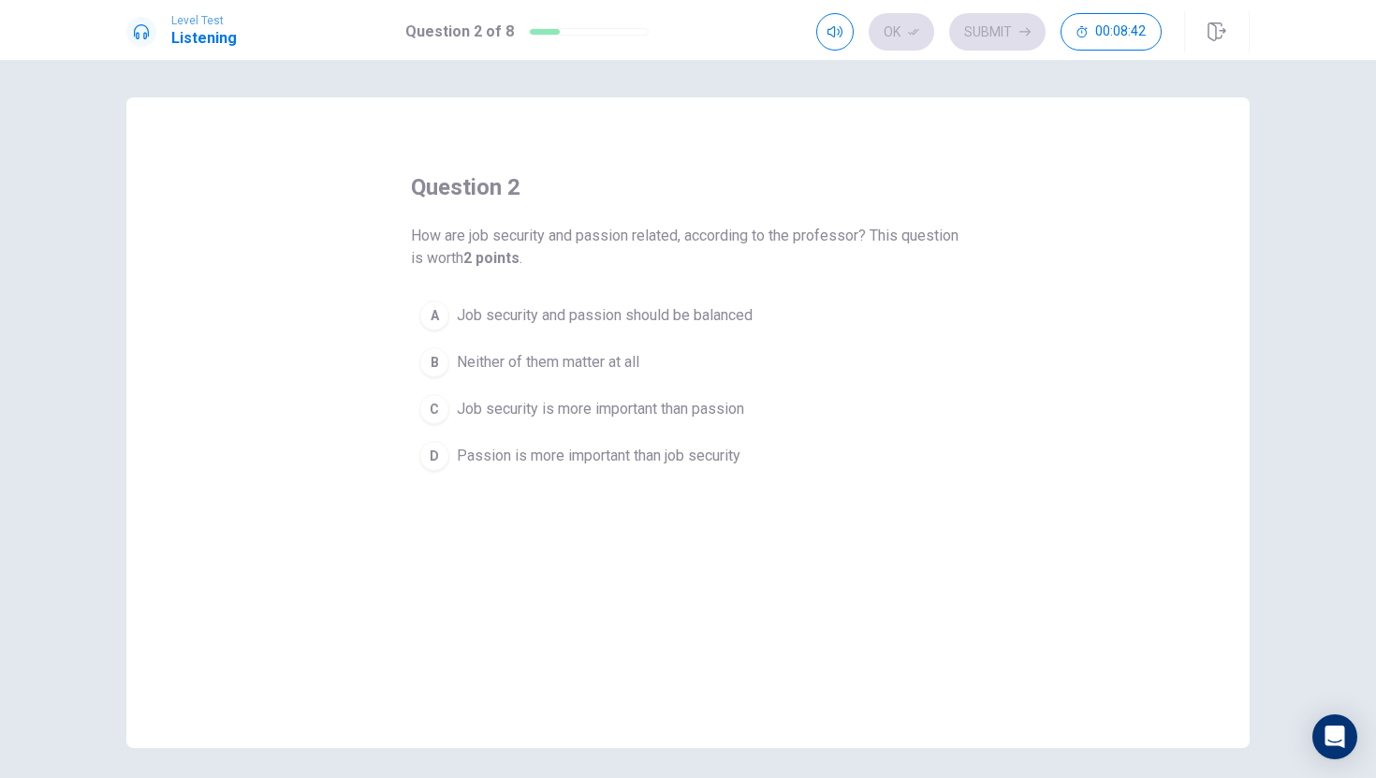
click at [528, 310] on span "Job security and passion should be balanced" at bounding box center [605, 315] width 296 height 22
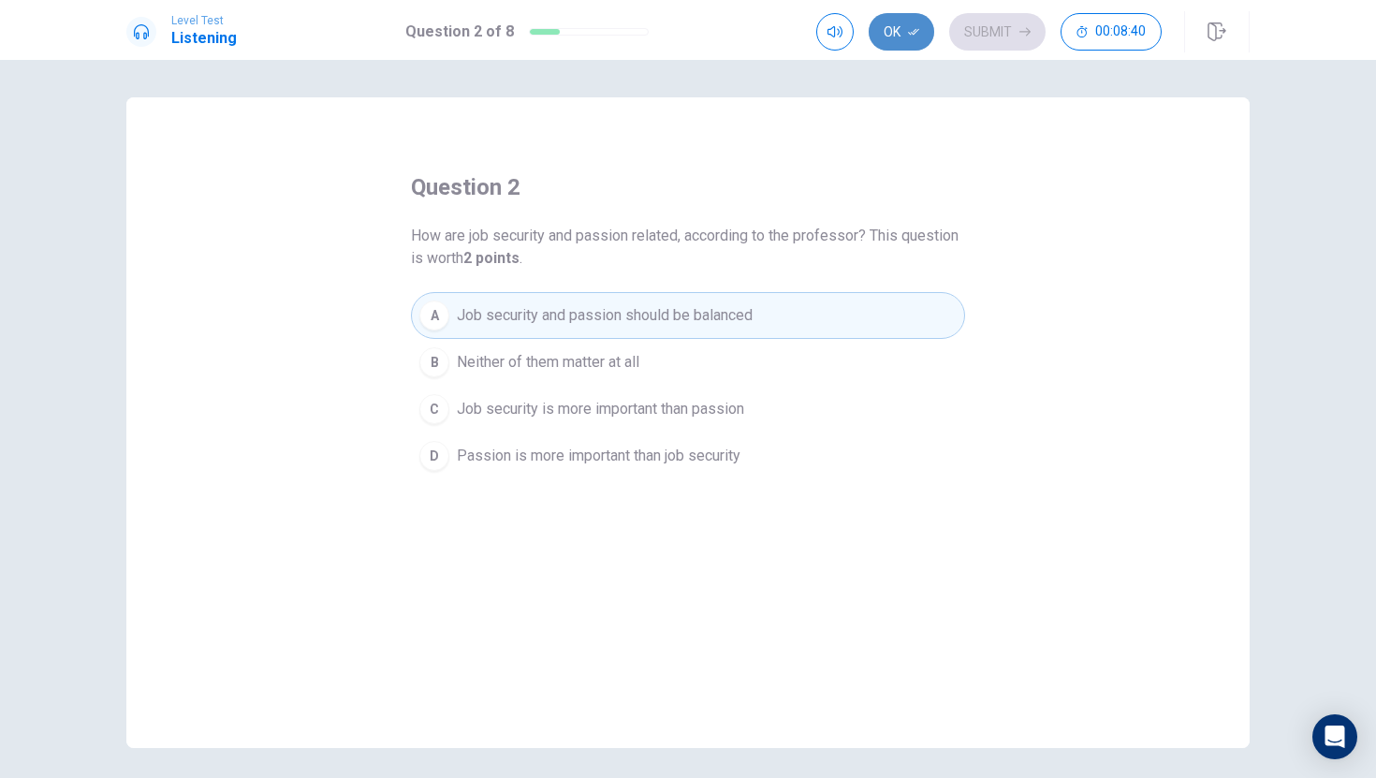
click at [899, 35] on button "Ok" at bounding box center [902, 31] width 66 height 37
click at [968, 23] on button "Submit" at bounding box center [997, 31] width 96 height 37
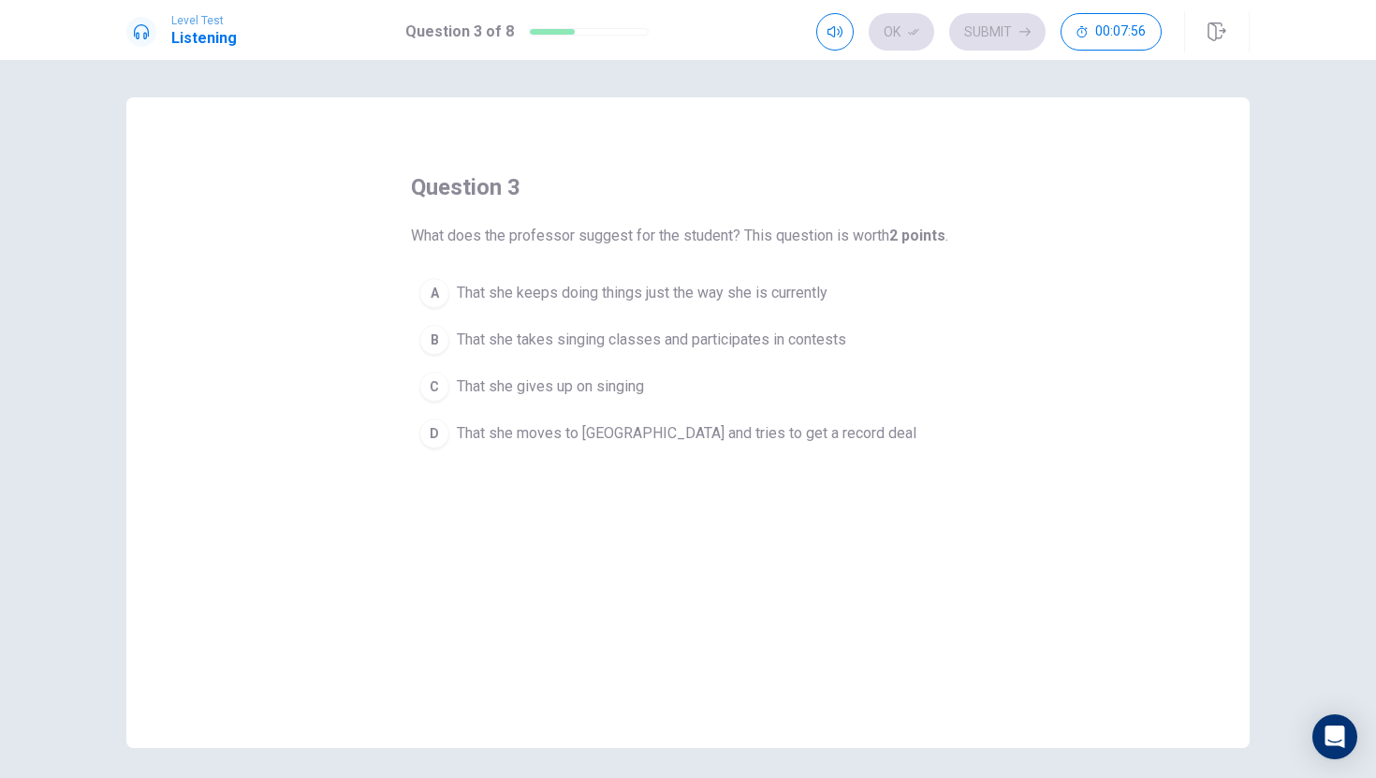
click at [552, 346] on span "That she takes singing classes and participates in contests" at bounding box center [652, 340] width 390 height 22
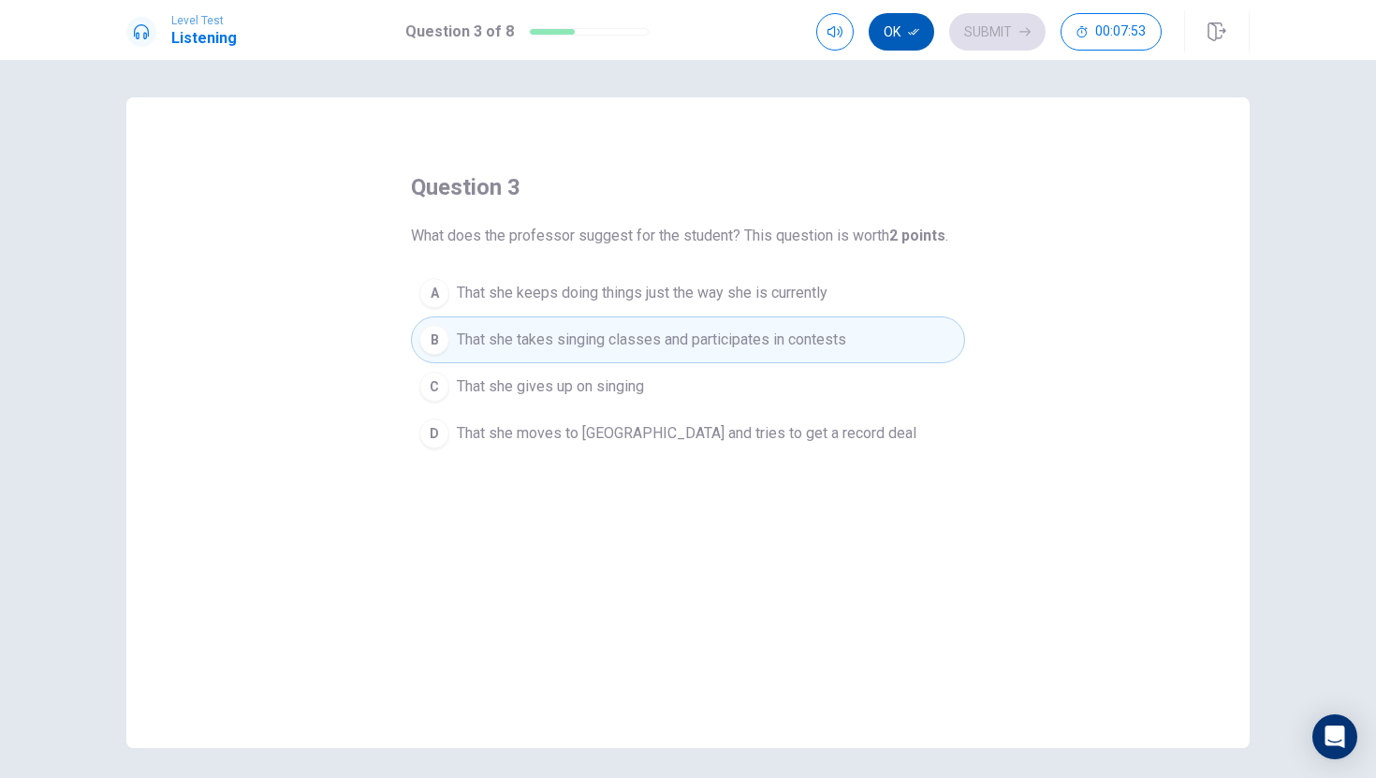
click at [907, 27] on button "Ok" at bounding box center [902, 31] width 66 height 37
click at [1008, 24] on button "Submit" at bounding box center [997, 31] width 96 height 37
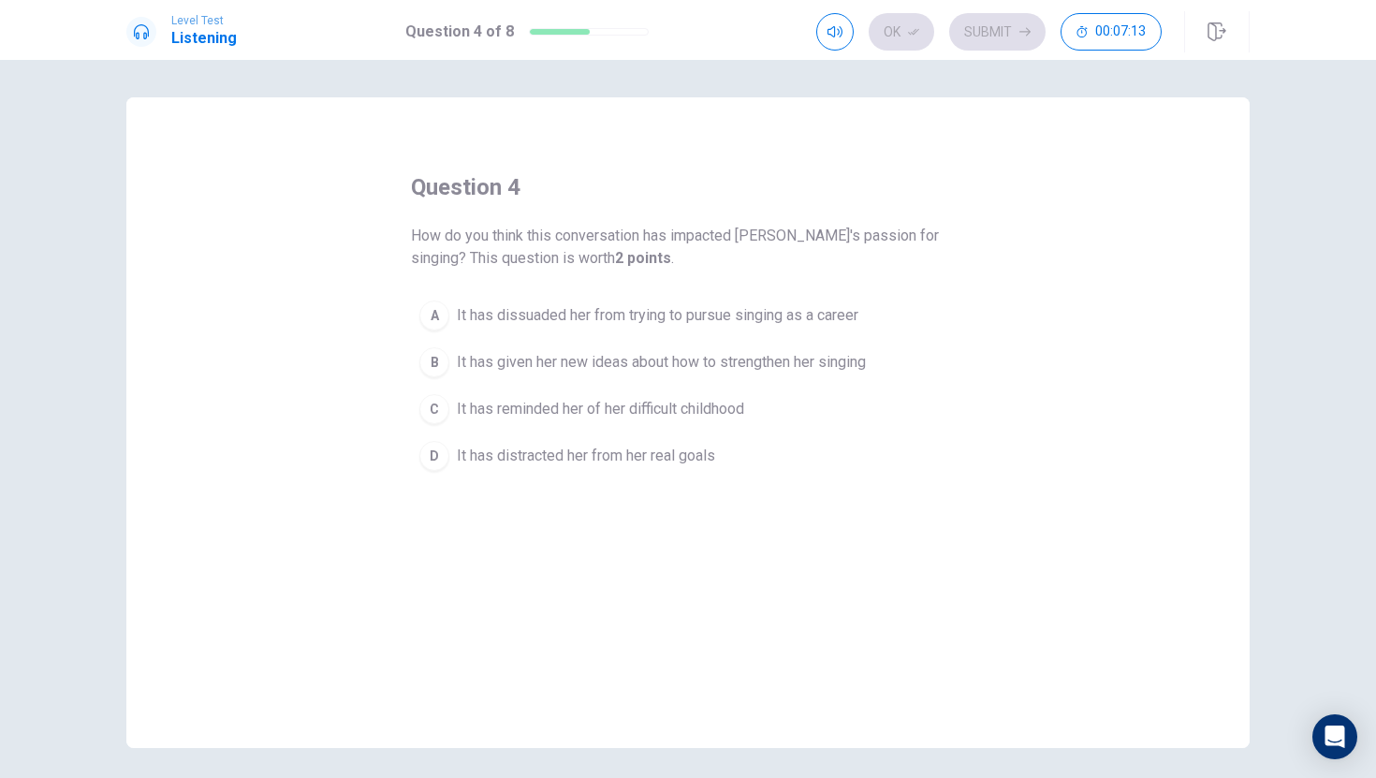
click at [567, 319] on span "It has dissuaded her from trying to pursue singing as a career" at bounding box center [658, 315] width 402 height 22
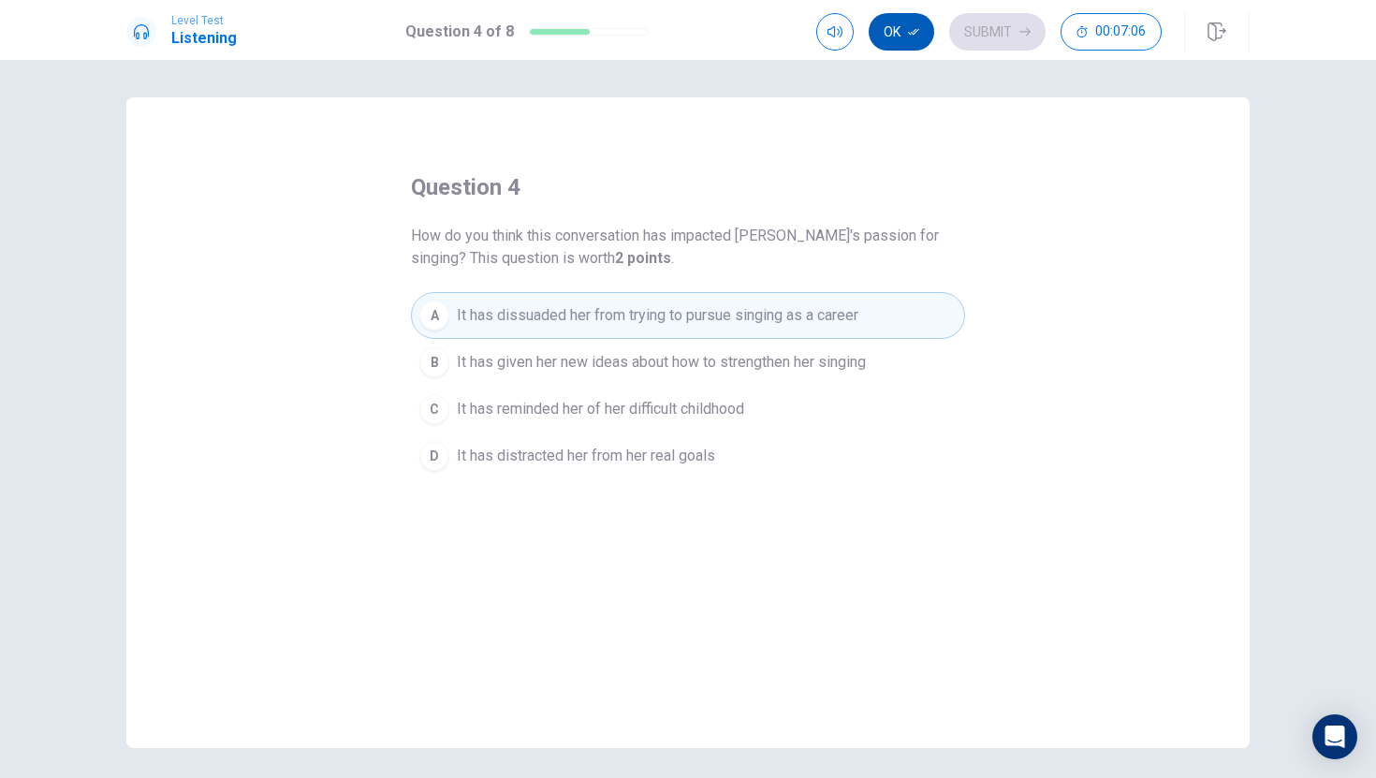
click at [909, 36] on icon "button" at bounding box center [913, 31] width 11 height 11
click at [962, 32] on button "Submit" at bounding box center [997, 31] width 96 height 37
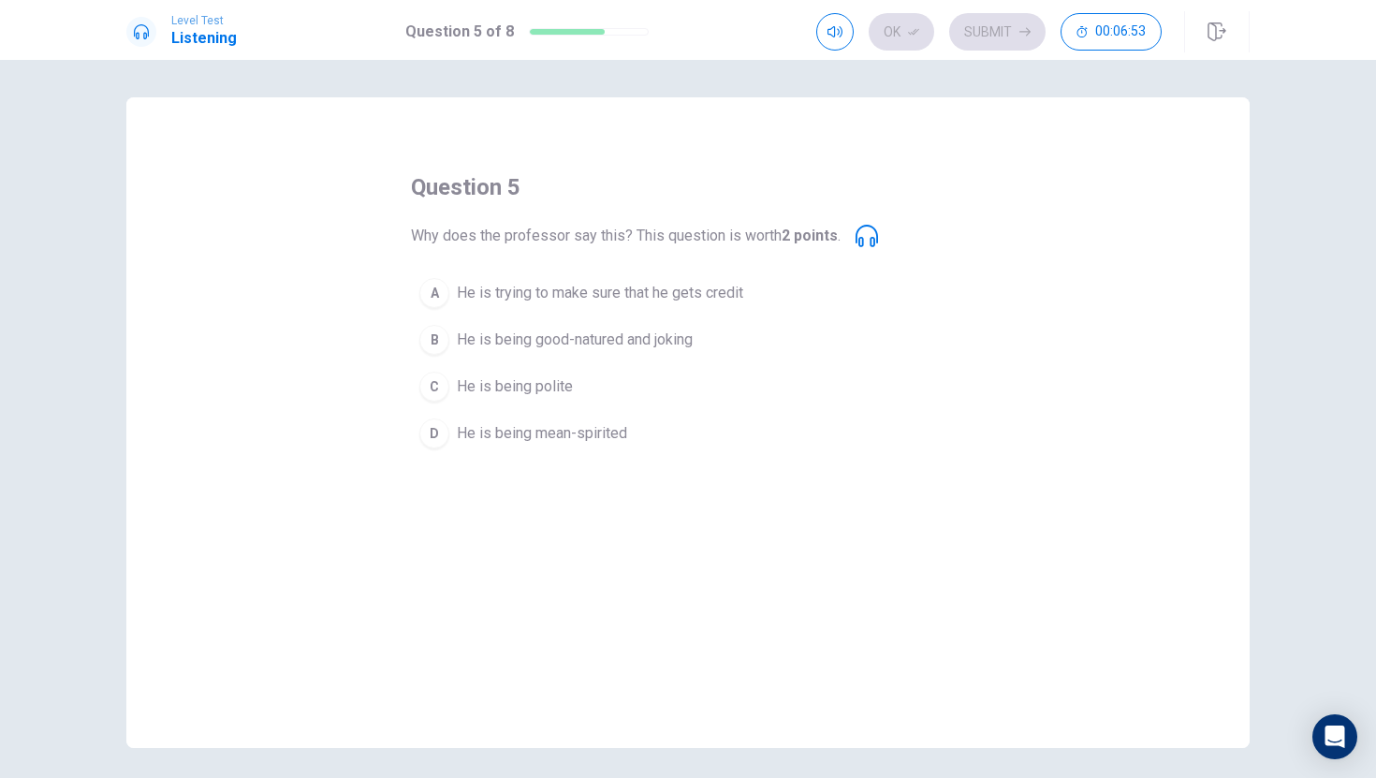
click at [432, 342] on div "B" at bounding box center [434, 340] width 30 height 30
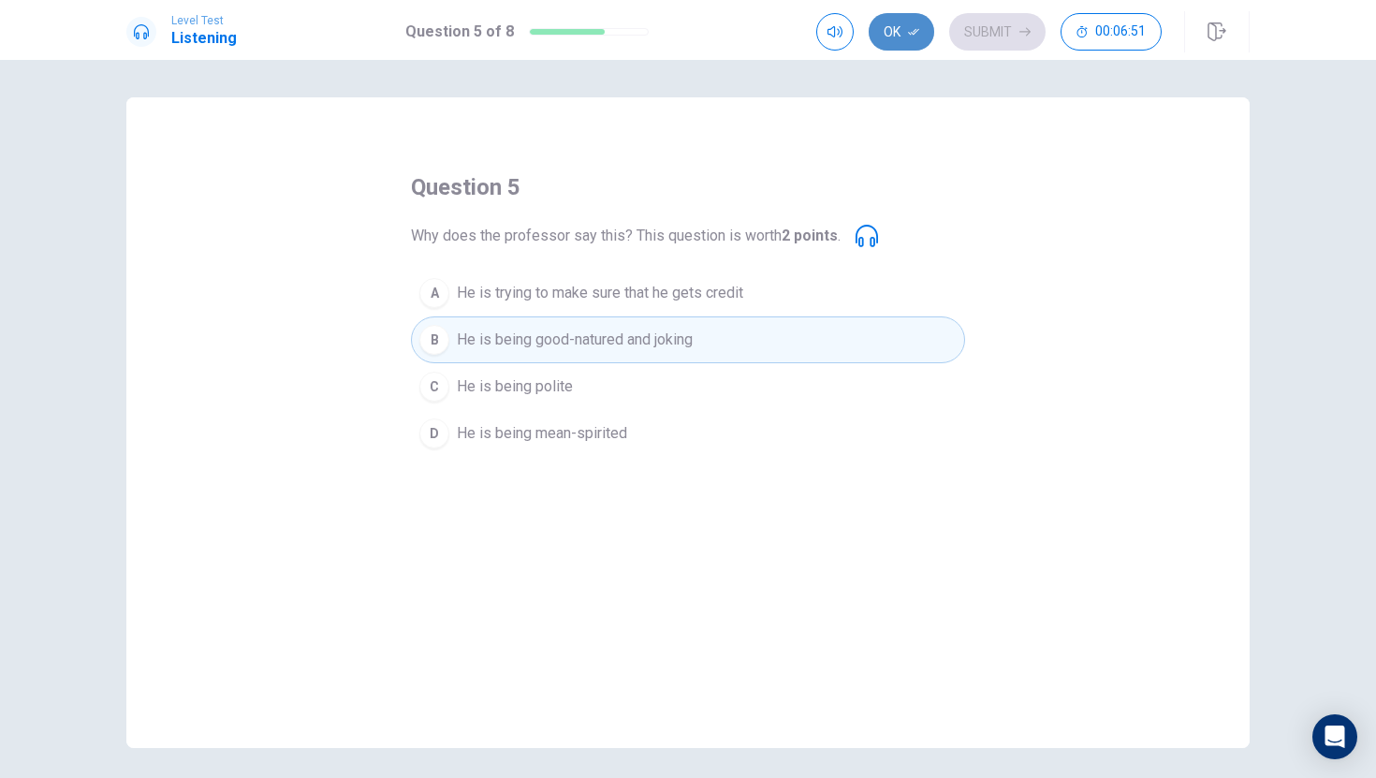
click at [895, 30] on button "Ok" at bounding box center [902, 31] width 66 height 37
click at [987, 38] on button "Submit" at bounding box center [997, 31] width 96 height 37
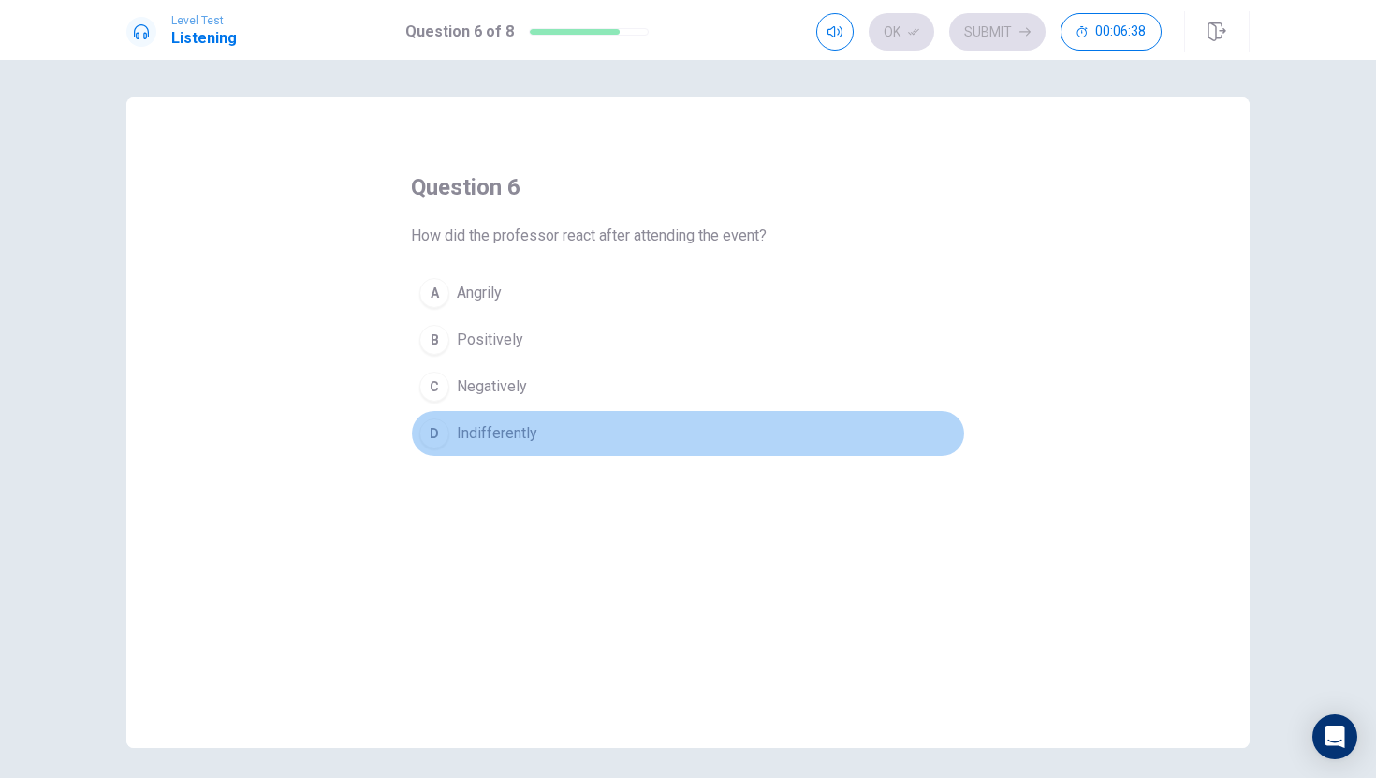
click at [554, 436] on button "D Indifferently" at bounding box center [688, 433] width 554 height 47
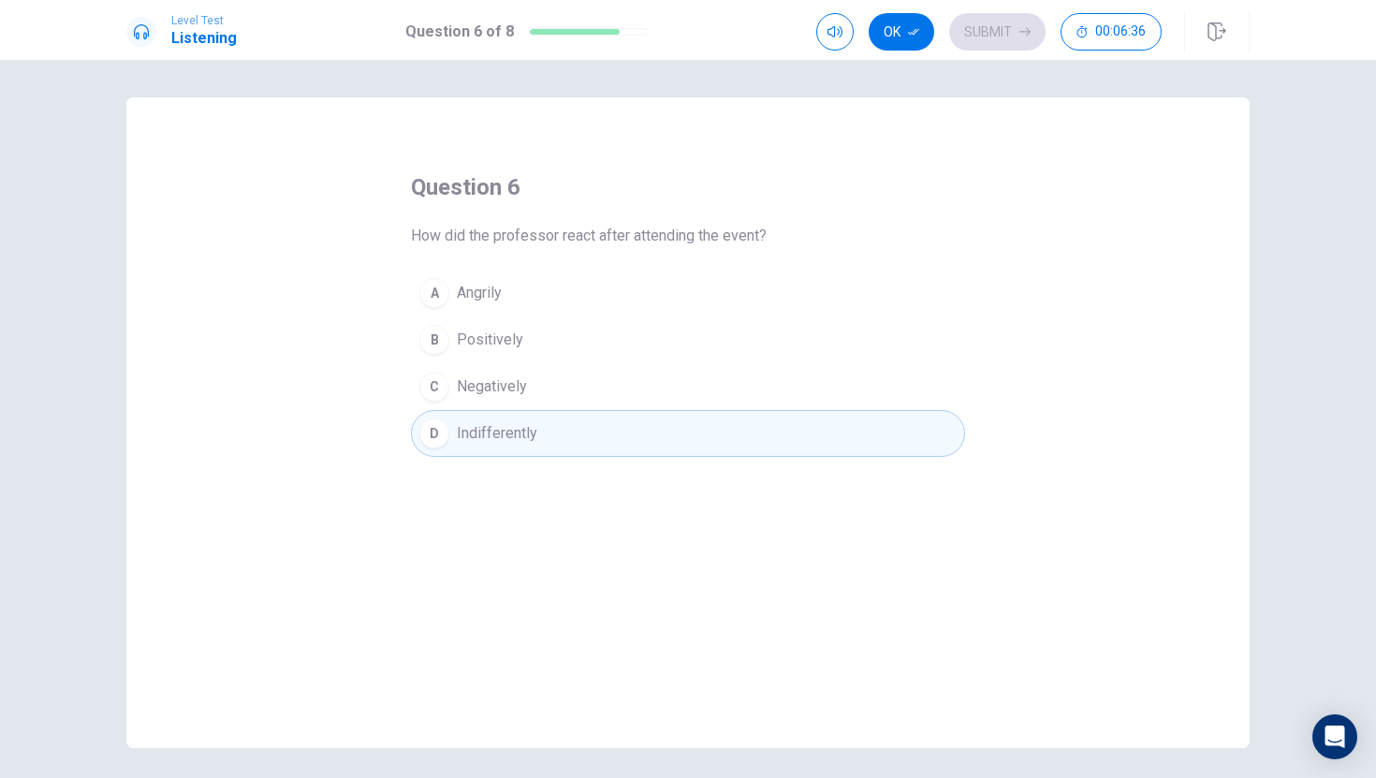
click at [937, 31] on div "Ok Submit 00:06:36" at bounding box center [990, 31] width 346 height 37
click at [905, 37] on button "Ok" at bounding box center [902, 31] width 66 height 37
click at [968, 38] on button "Submit" at bounding box center [997, 31] width 96 height 37
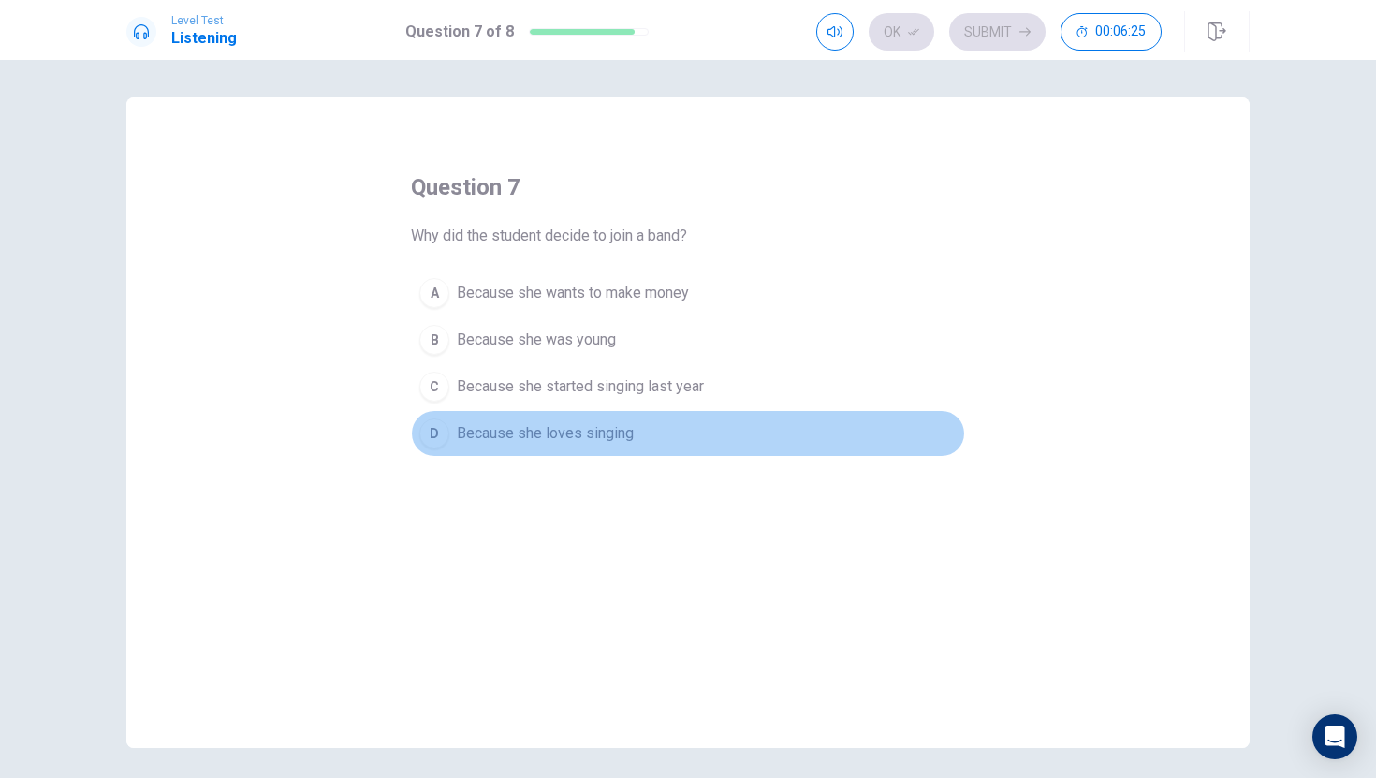
click at [583, 437] on span "Because she loves singing" at bounding box center [545, 433] width 177 height 22
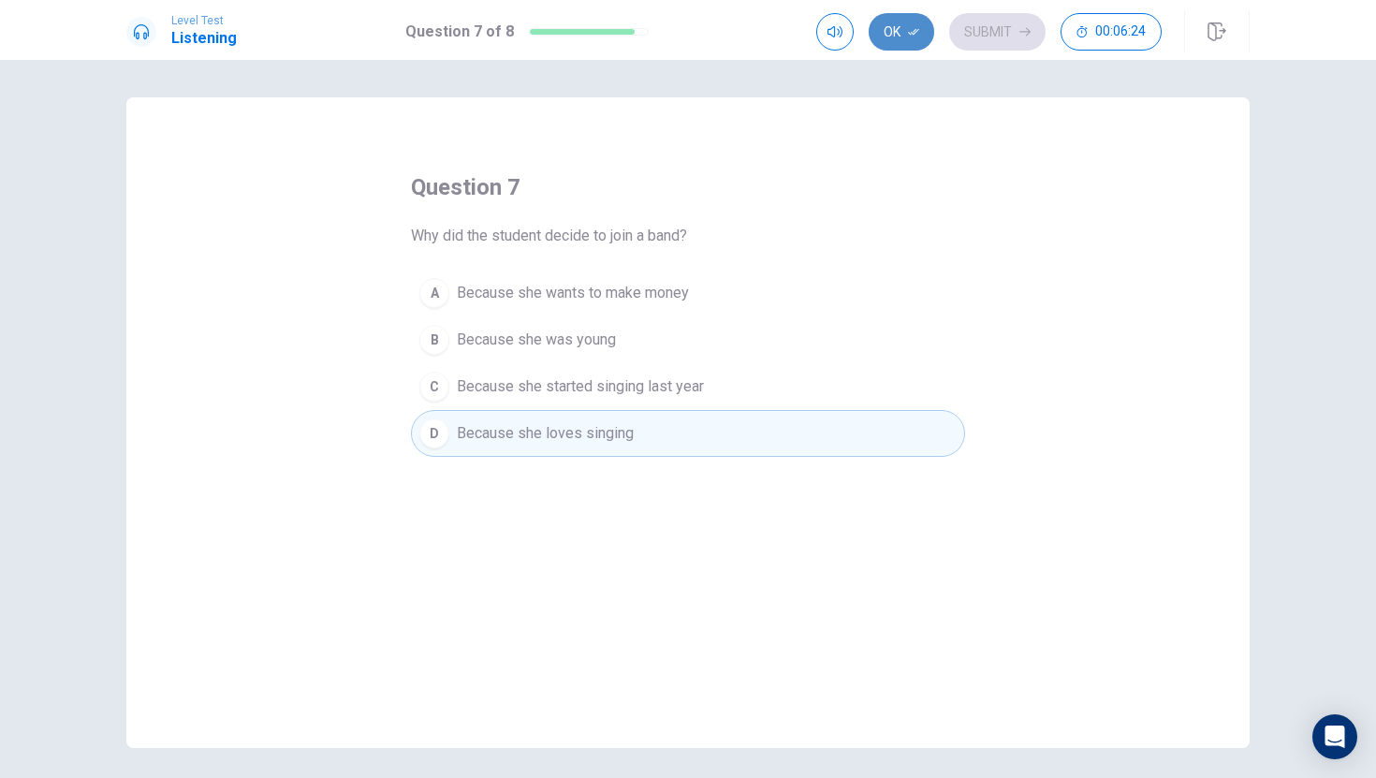
click at [907, 38] on button "Ok" at bounding box center [902, 31] width 66 height 37
click at [1002, 32] on button "Submit" at bounding box center [997, 31] width 96 height 37
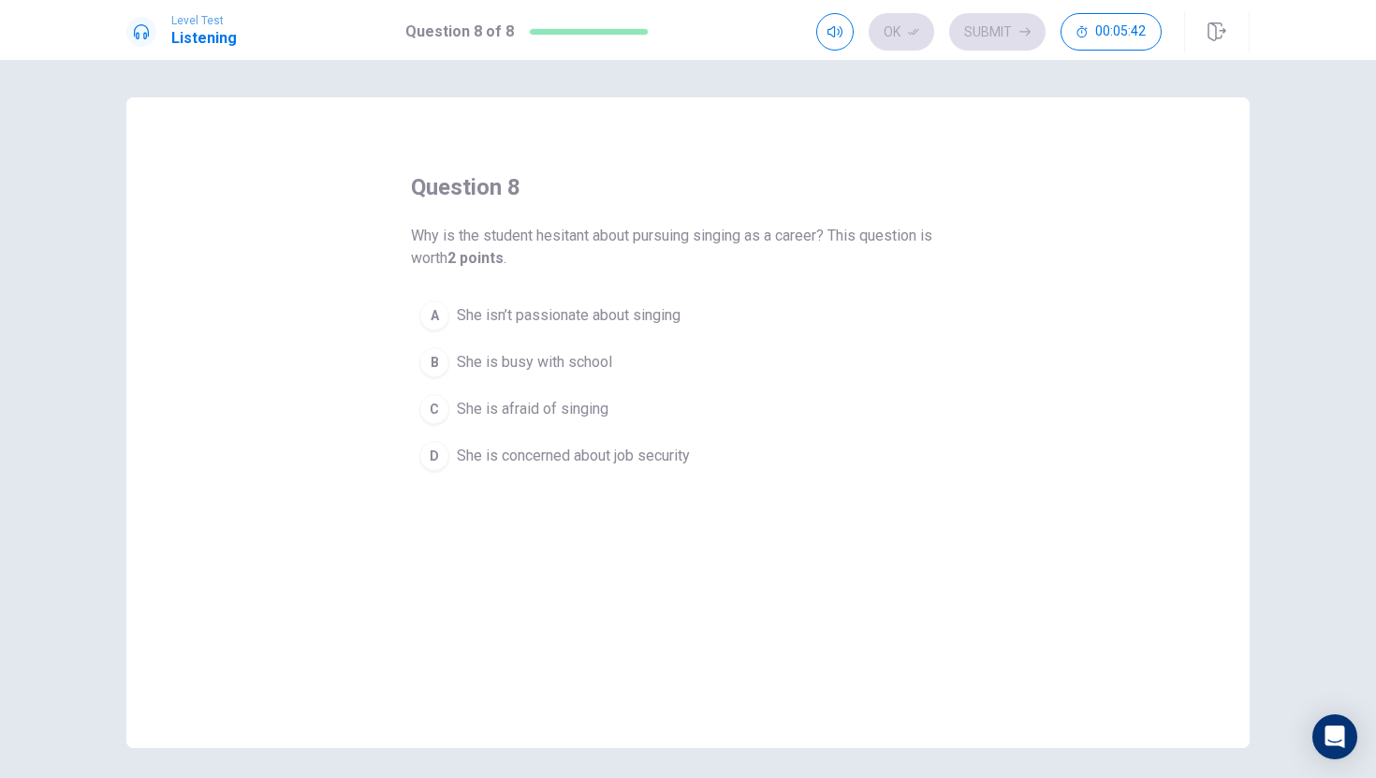
click at [494, 412] on span "She is afraid of singing" at bounding box center [533, 409] width 152 height 22
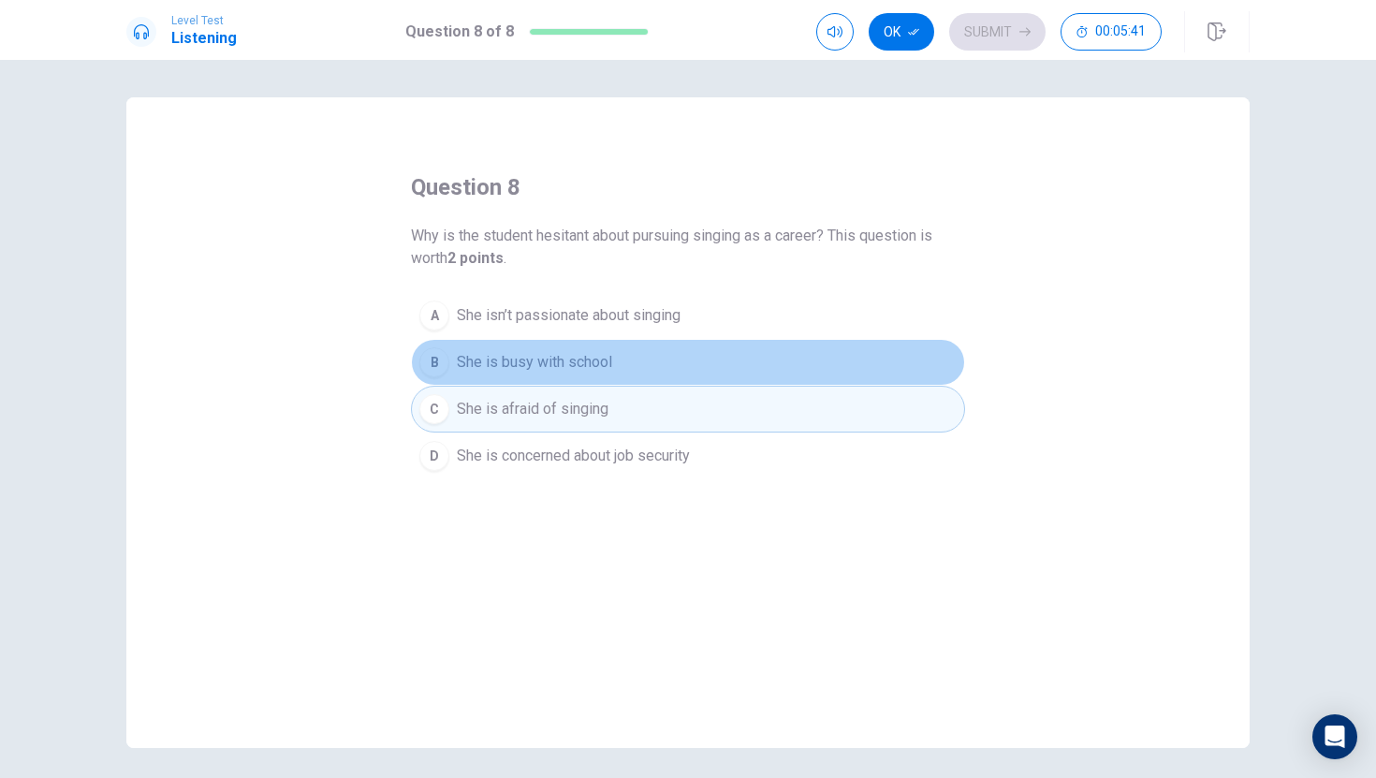
click at [506, 342] on button "B She is busy with school" at bounding box center [688, 362] width 554 height 47
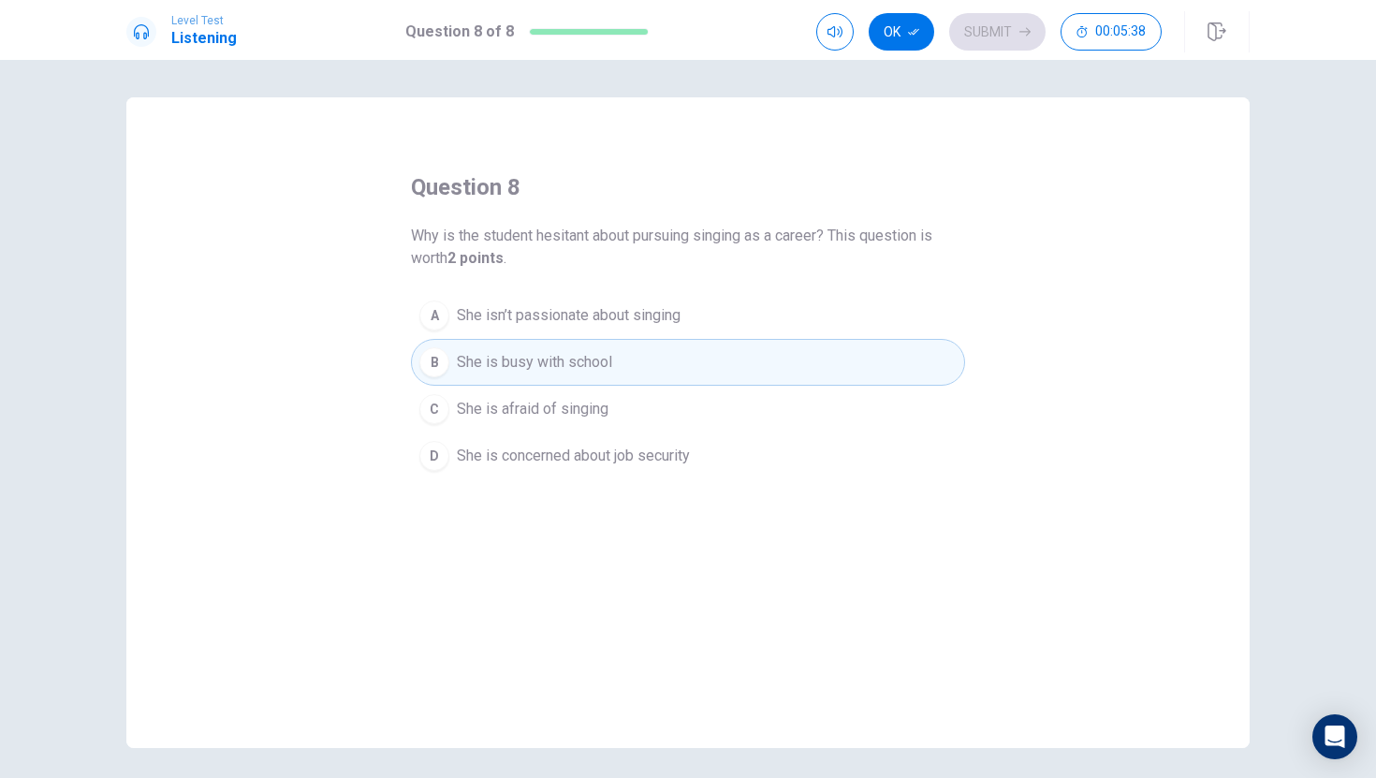
click at [525, 462] on span "She is concerned about job security" at bounding box center [573, 456] width 233 height 22
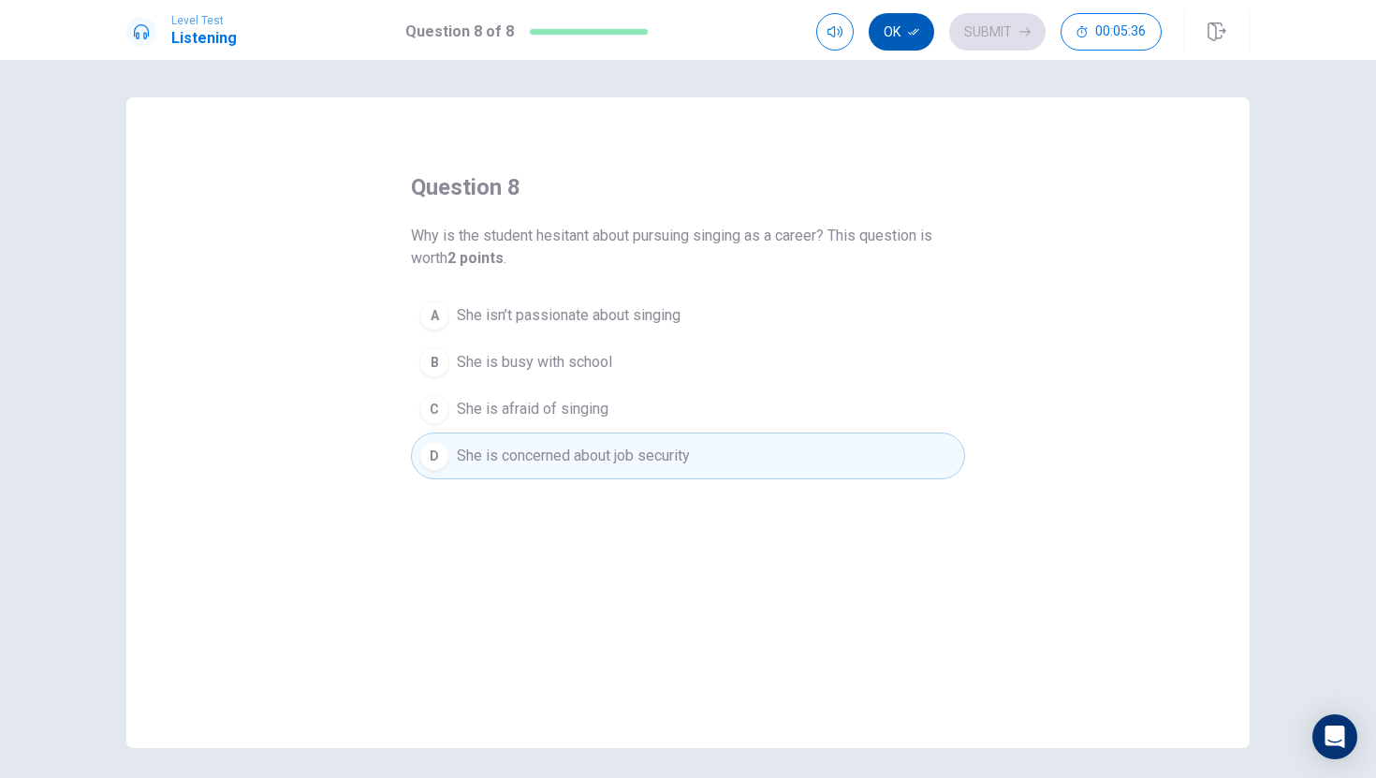
click at [919, 35] on icon "button" at bounding box center [913, 31] width 11 height 11
click at [1004, 28] on button "Submit" at bounding box center [997, 31] width 96 height 37
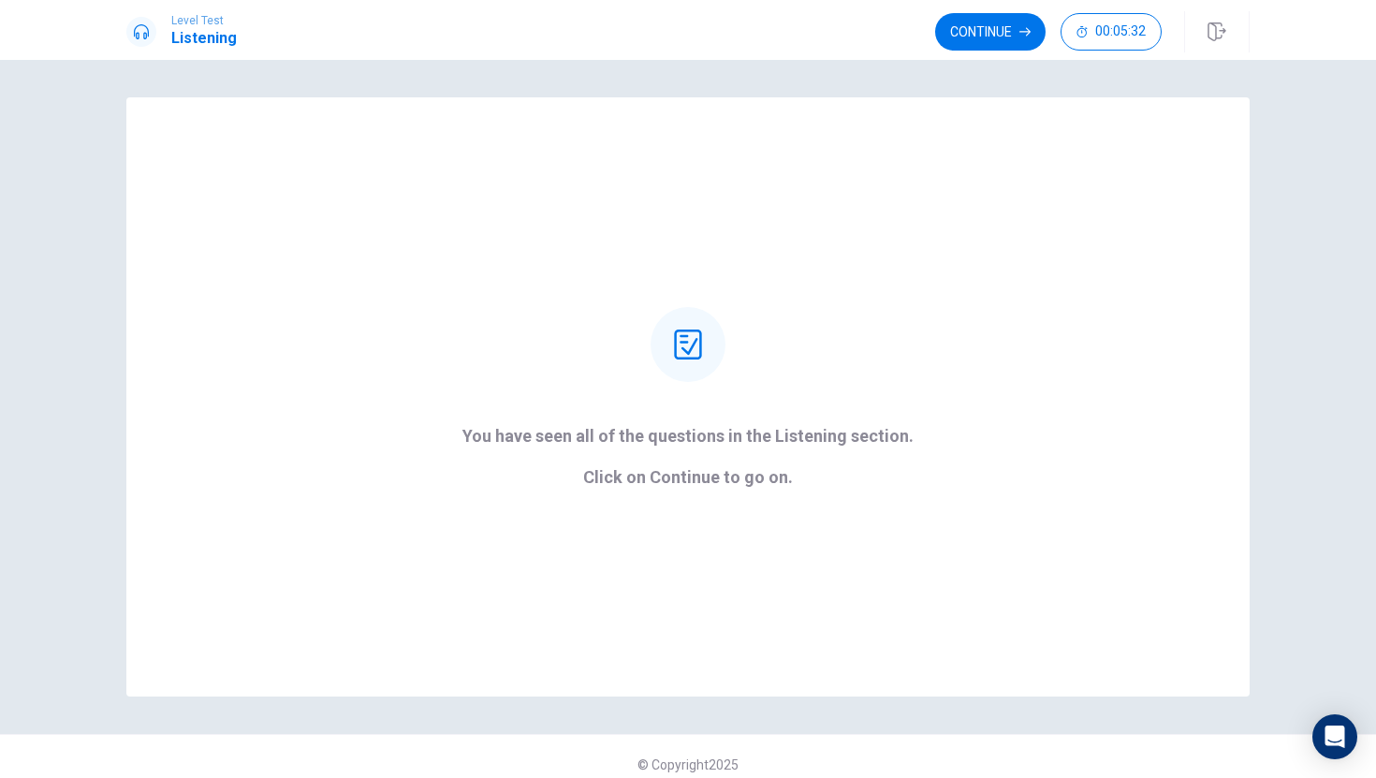
click at [989, 7] on div "Level Test Listening Continue 00:05:32" at bounding box center [688, 30] width 1376 height 60
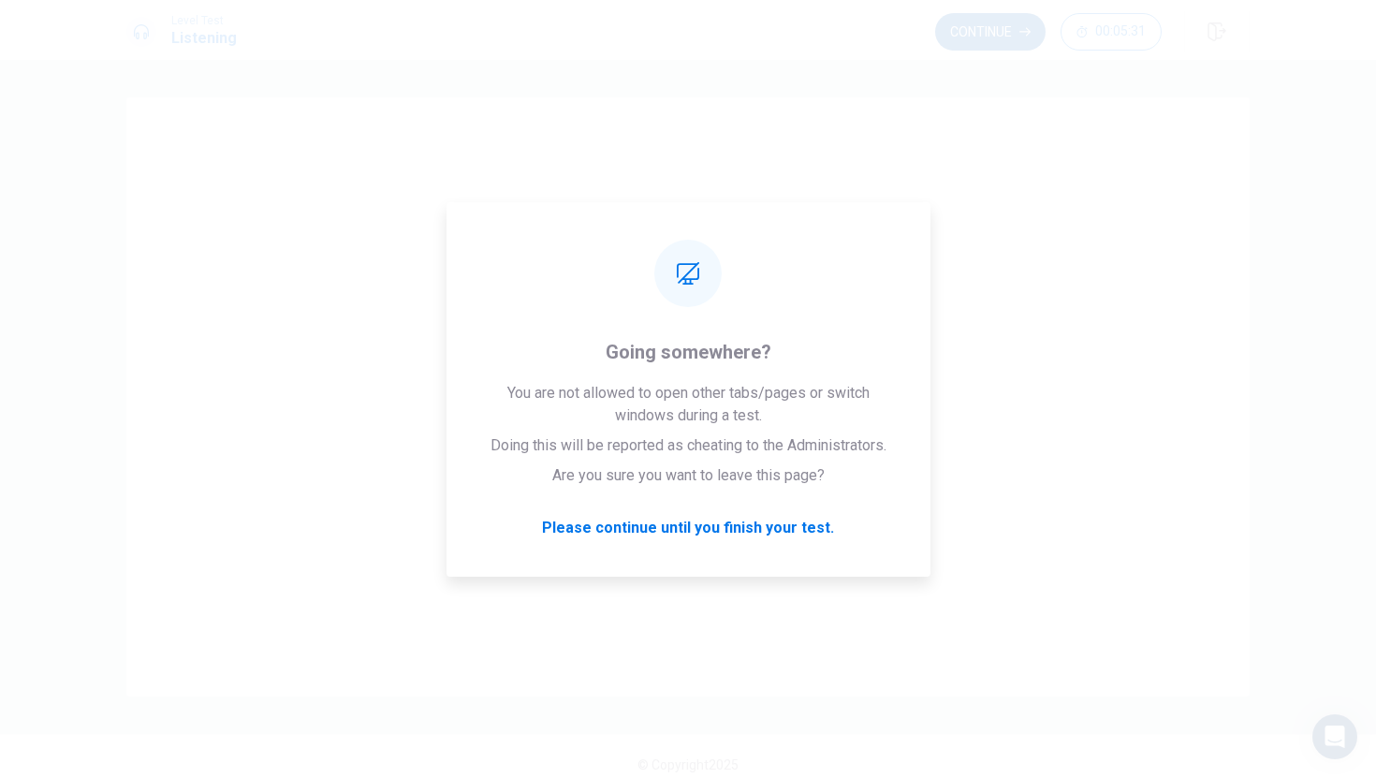
click at [986, 24] on button "Continue" at bounding box center [990, 31] width 110 height 37
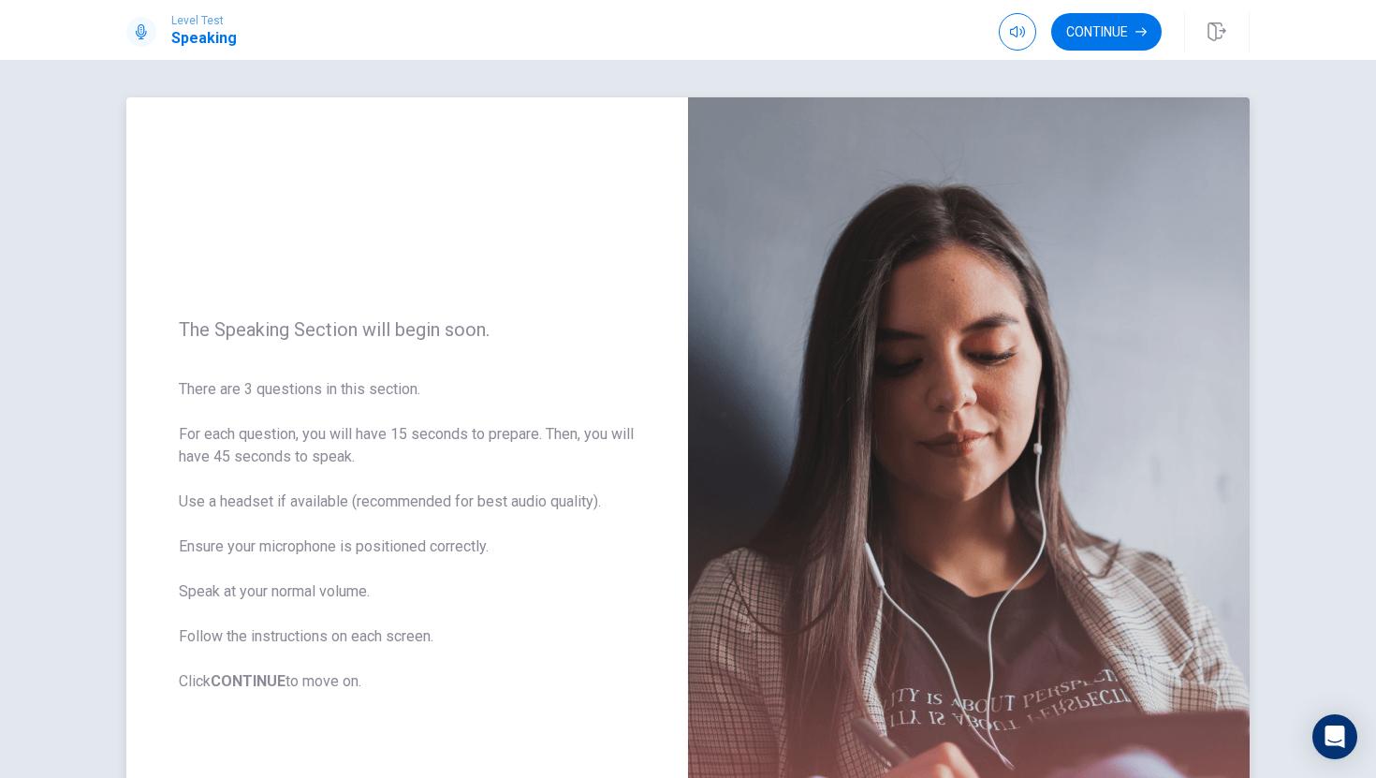
click at [796, 545] on img at bounding box center [969, 505] width 562 height 817
click at [1104, 34] on button "Continue" at bounding box center [1107, 31] width 110 height 37
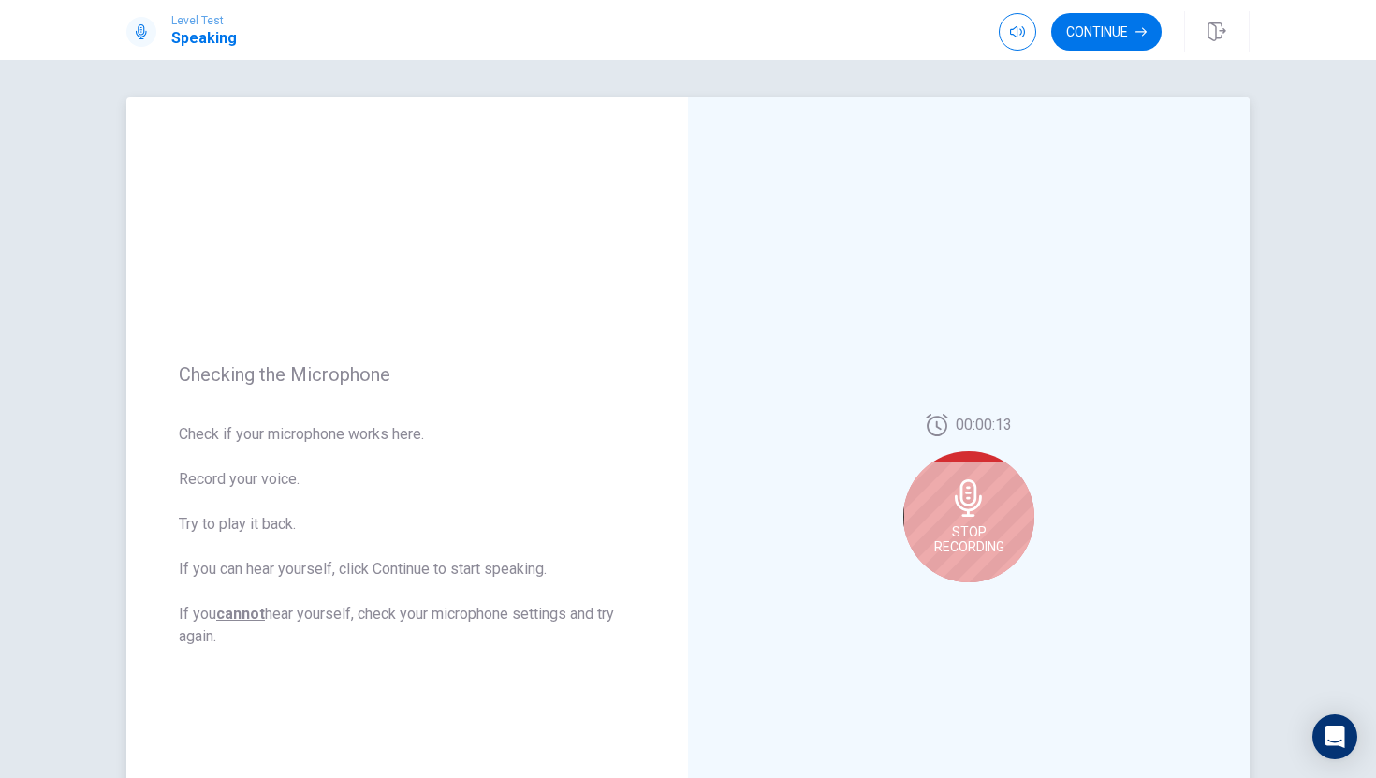
click at [967, 524] on span "Stop Recording" at bounding box center [969, 539] width 70 height 30
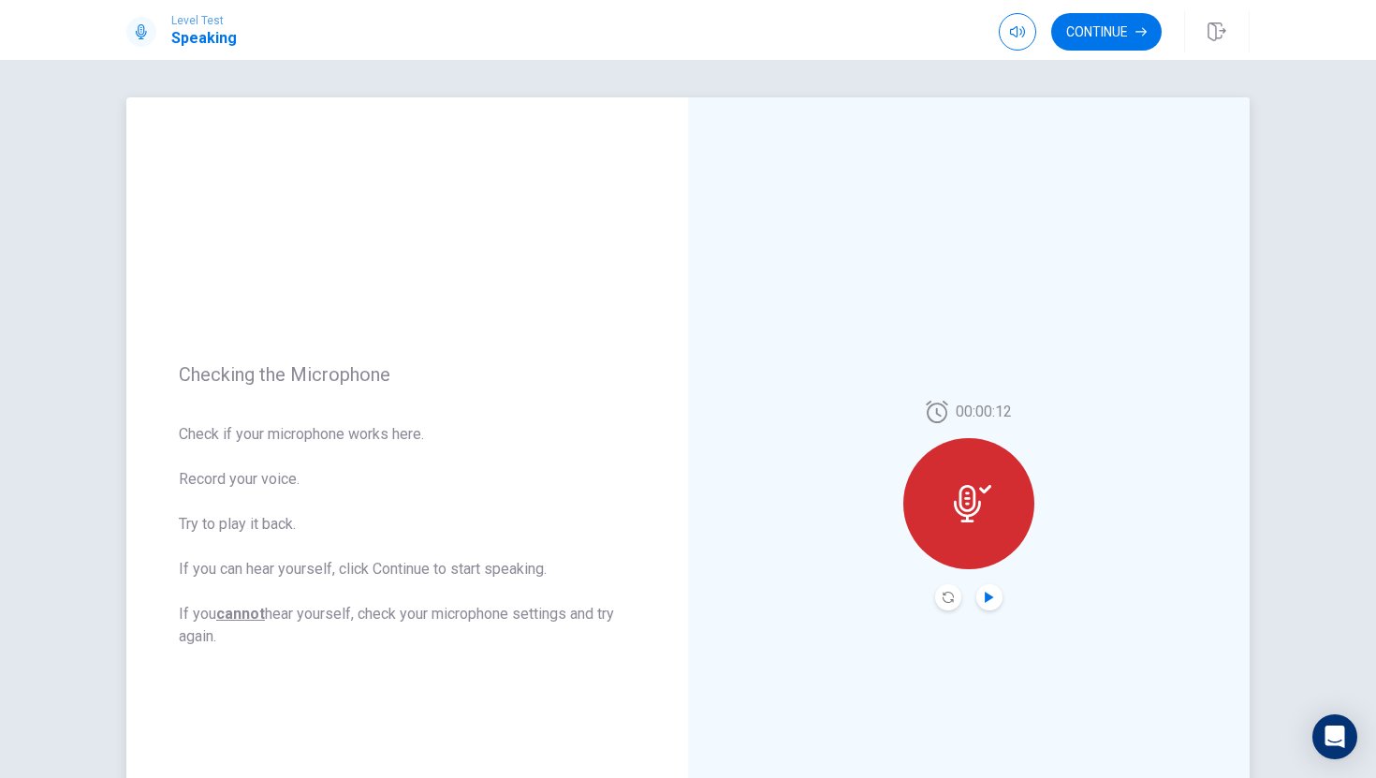
click at [991, 601] on icon "Play Audio" at bounding box center [989, 597] width 11 height 11
click at [968, 523] on div at bounding box center [969, 503] width 131 height 131
click at [975, 535] on div at bounding box center [969, 503] width 131 height 131
click at [945, 597] on icon "Record Again" at bounding box center [948, 597] width 11 height 11
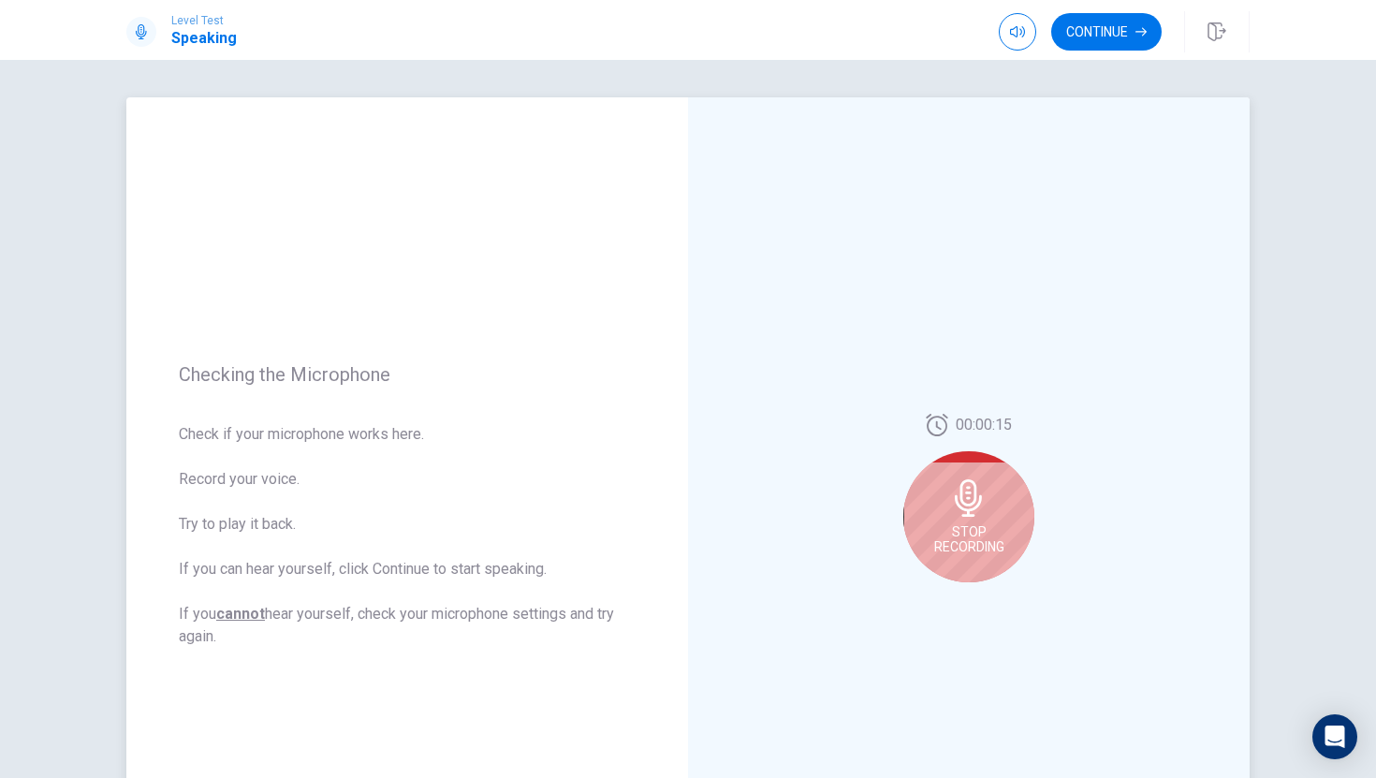
click at [953, 531] on span "Stop Recording" at bounding box center [969, 539] width 70 height 30
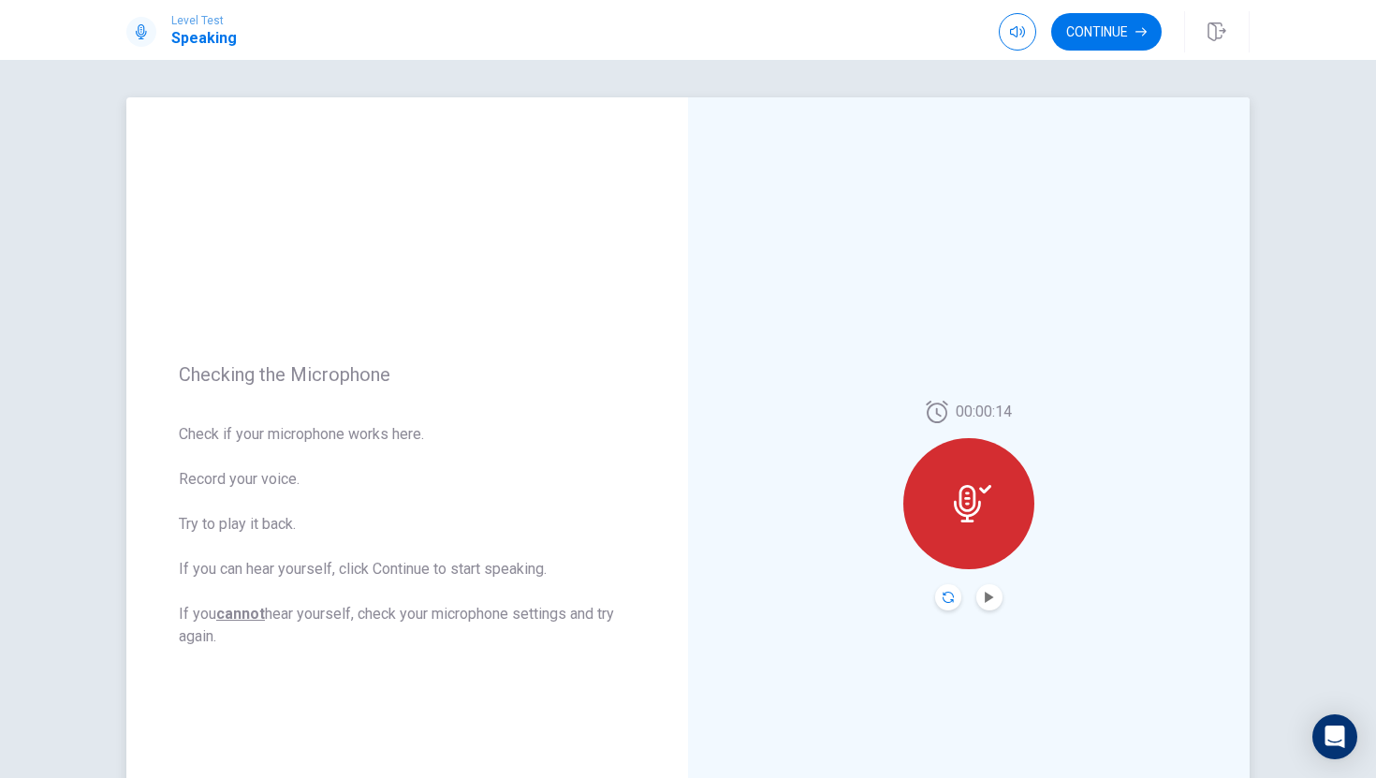
click at [951, 602] on icon "Record Again" at bounding box center [948, 597] width 11 height 11
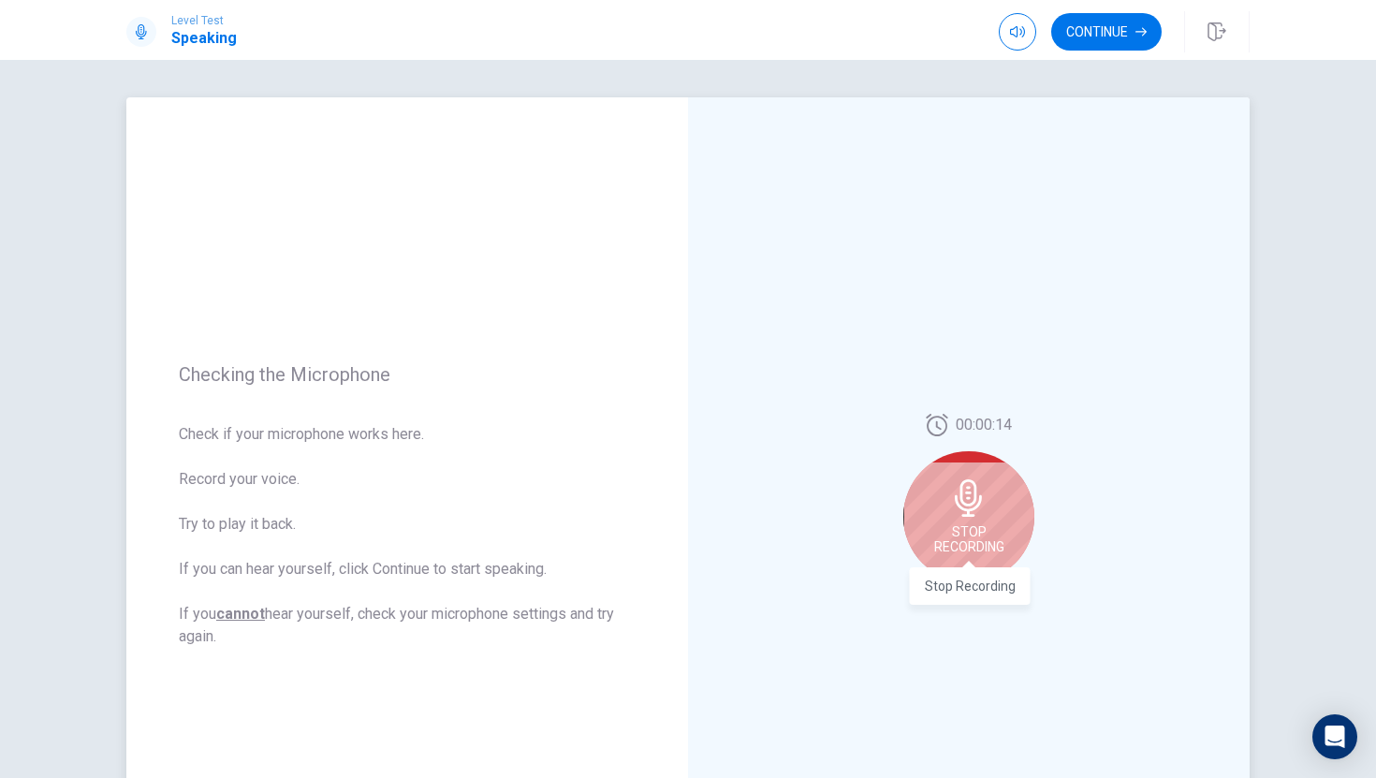
click at [950, 538] on span "Stop Recording" at bounding box center [969, 539] width 70 height 30
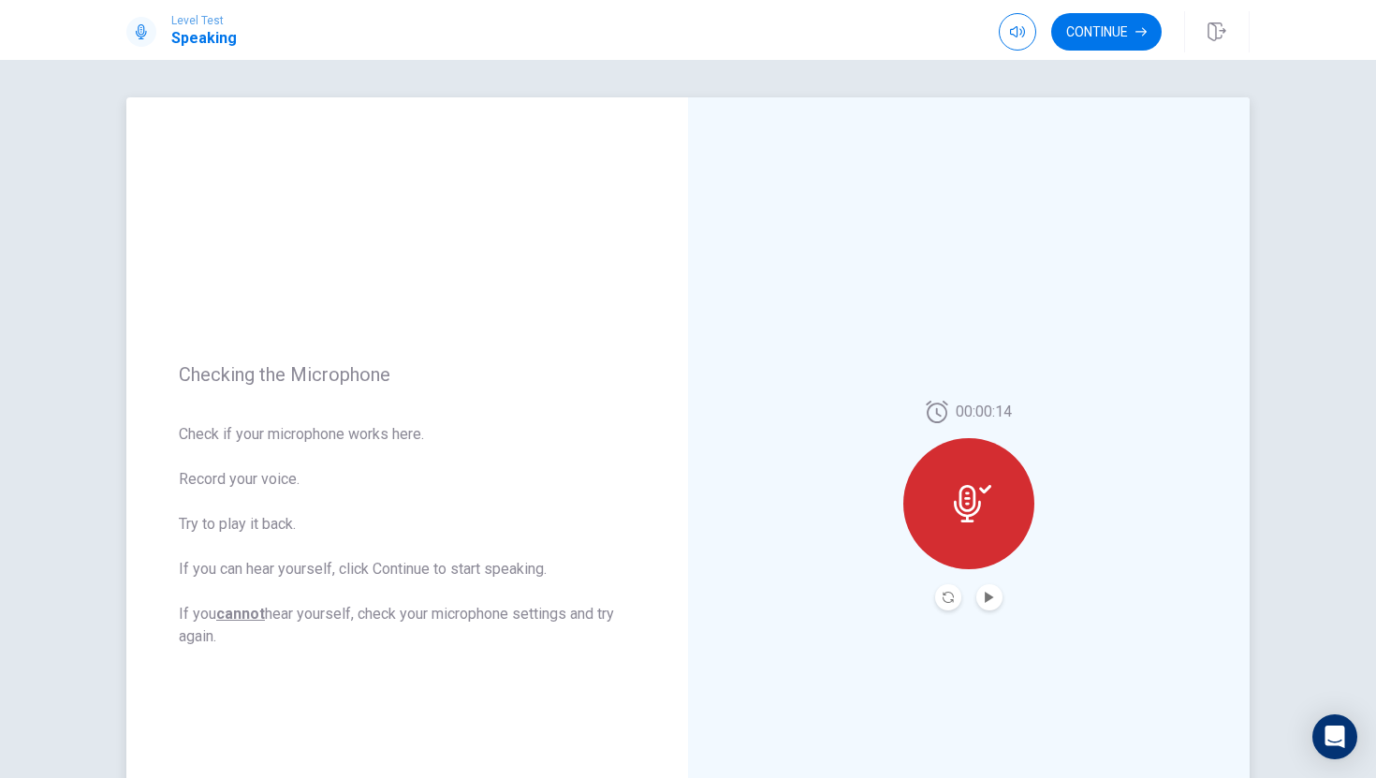
click at [944, 591] on button "Record Again" at bounding box center [948, 597] width 26 height 26
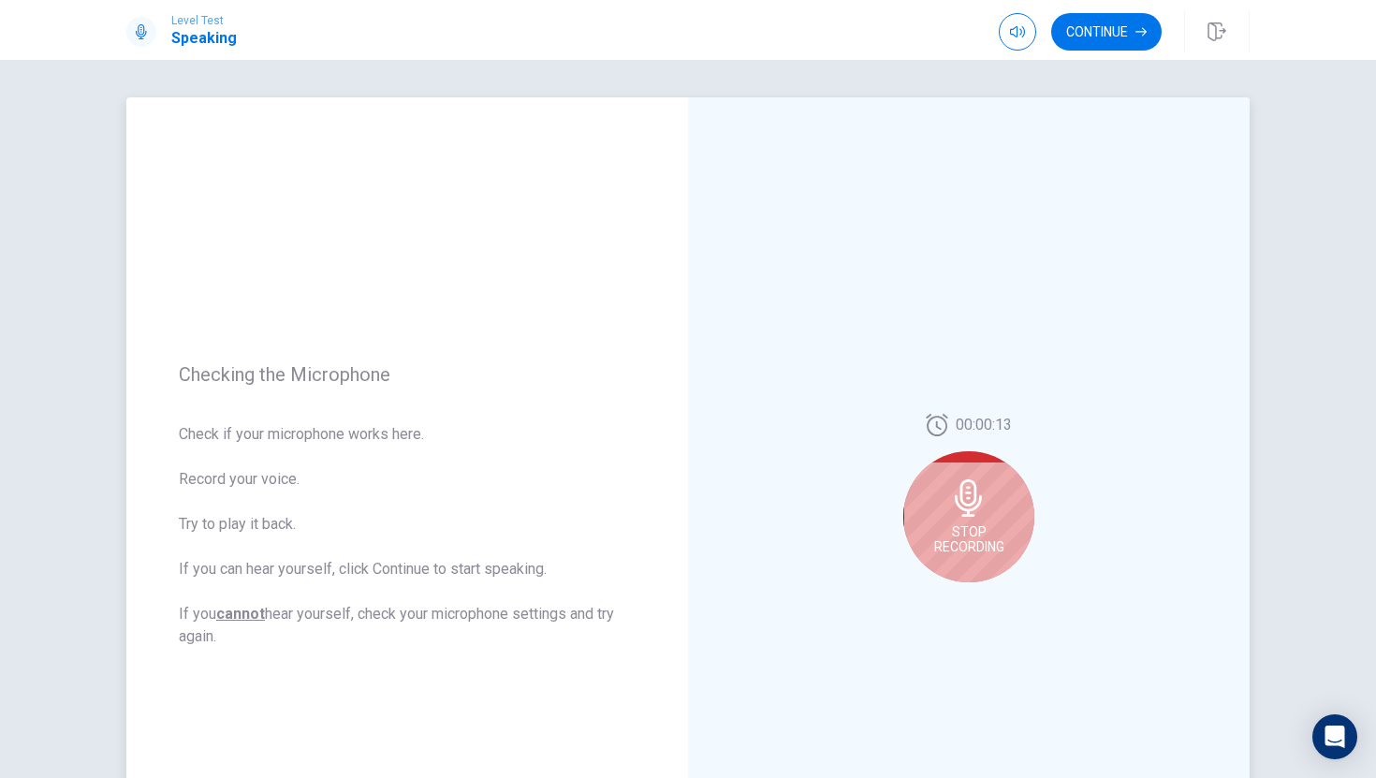
click at [957, 550] on span "Stop Recording" at bounding box center [969, 539] width 70 height 30
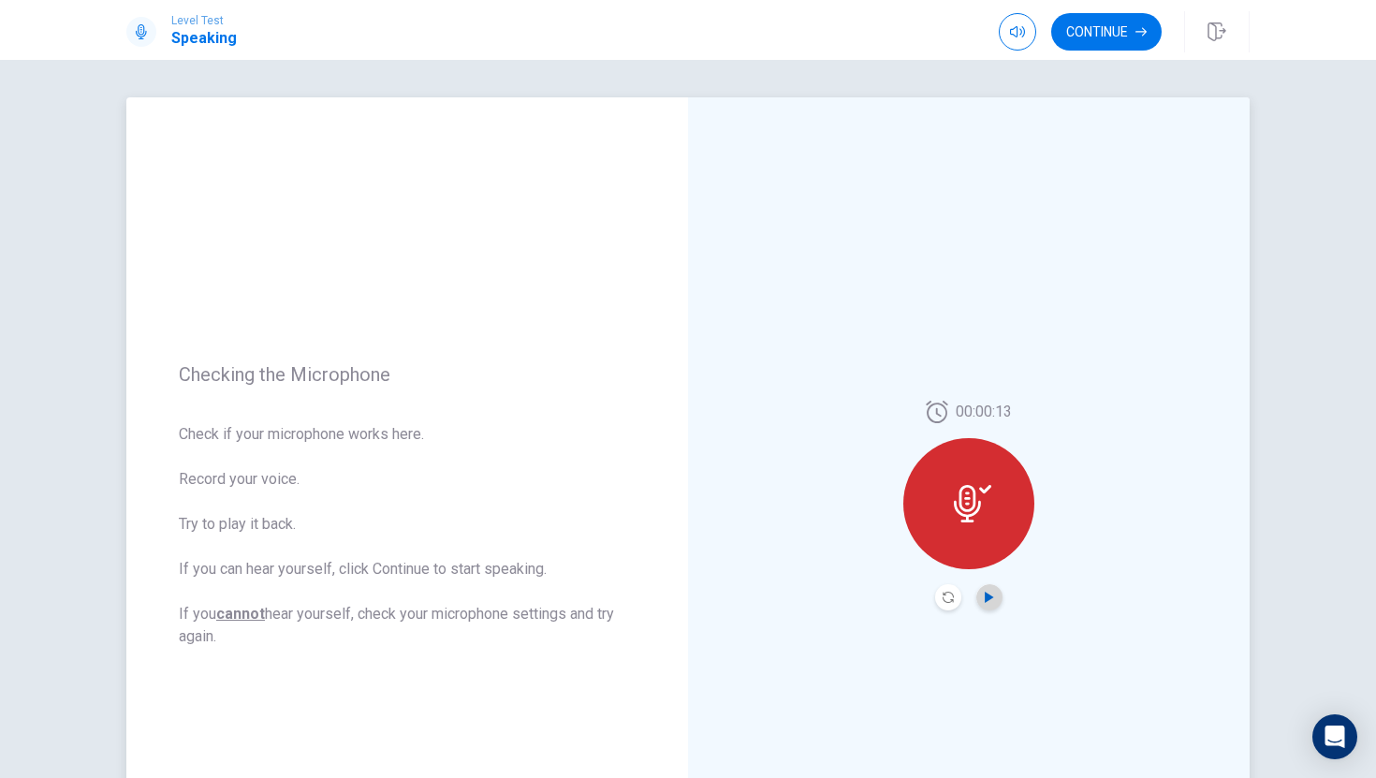
click at [988, 596] on icon "Play Audio" at bounding box center [989, 597] width 8 height 11
click at [1058, 31] on button "Continue" at bounding box center [1107, 31] width 110 height 37
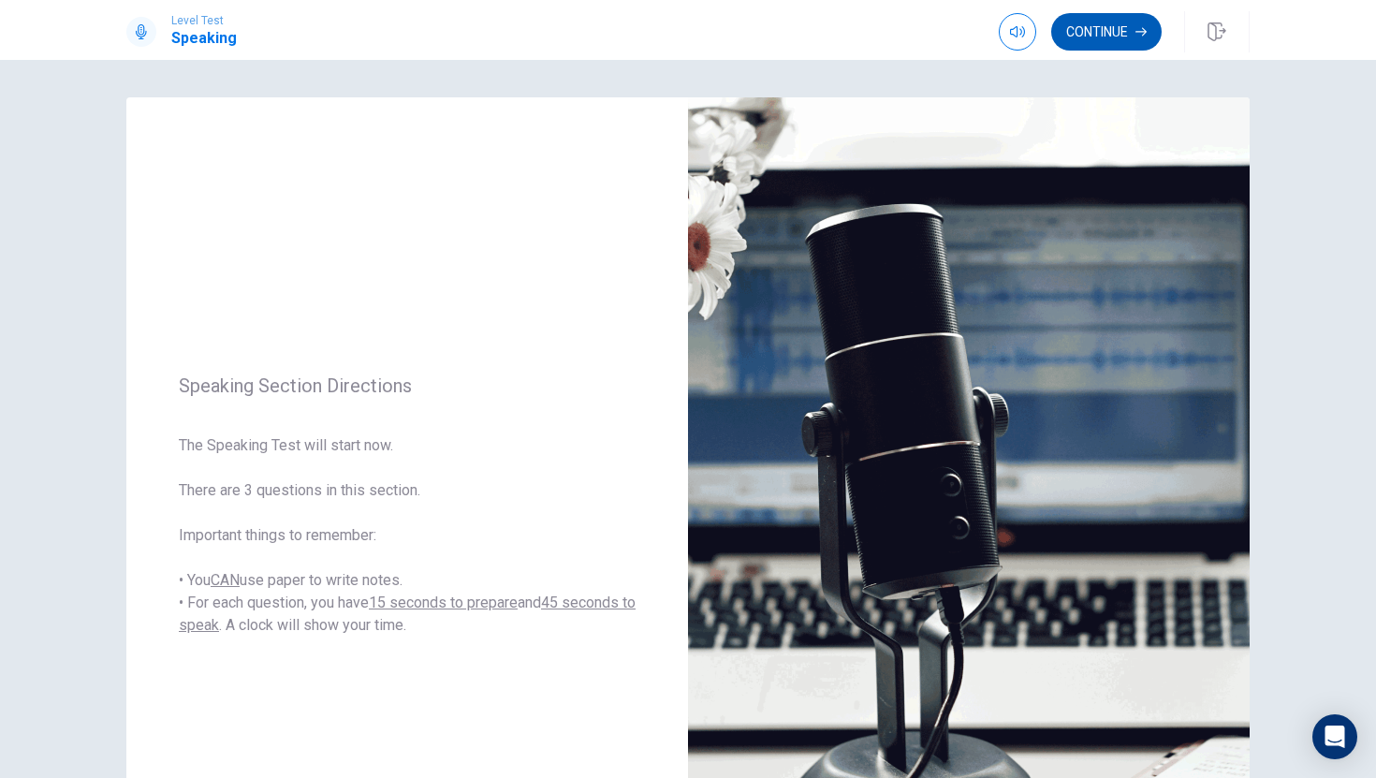
click at [1123, 22] on button "Continue" at bounding box center [1107, 31] width 110 height 37
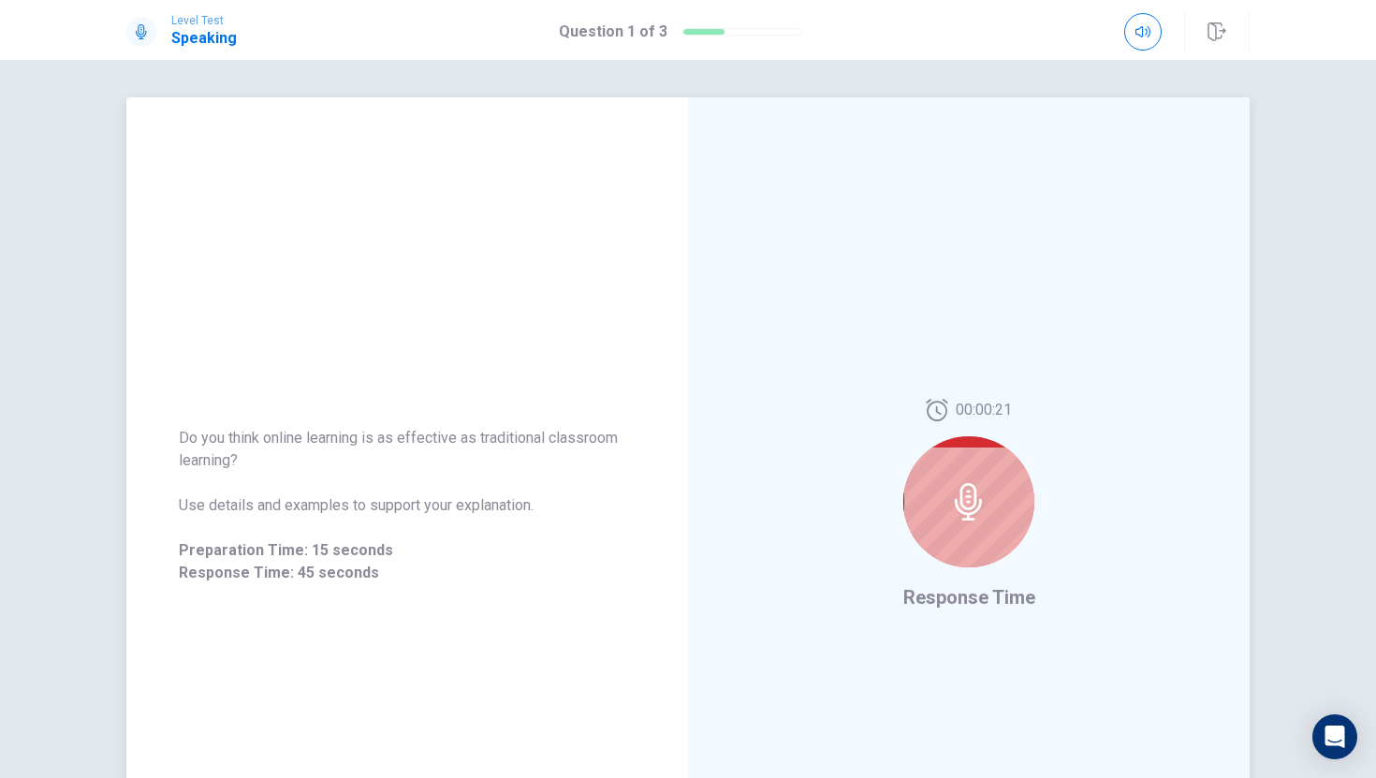
click at [991, 495] on div at bounding box center [969, 501] width 131 height 131
click at [974, 531] on div at bounding box center [969, 501] width 131 height 131
click at [968, 495] on icon at bounding box center [968, 501] width 27 height 37
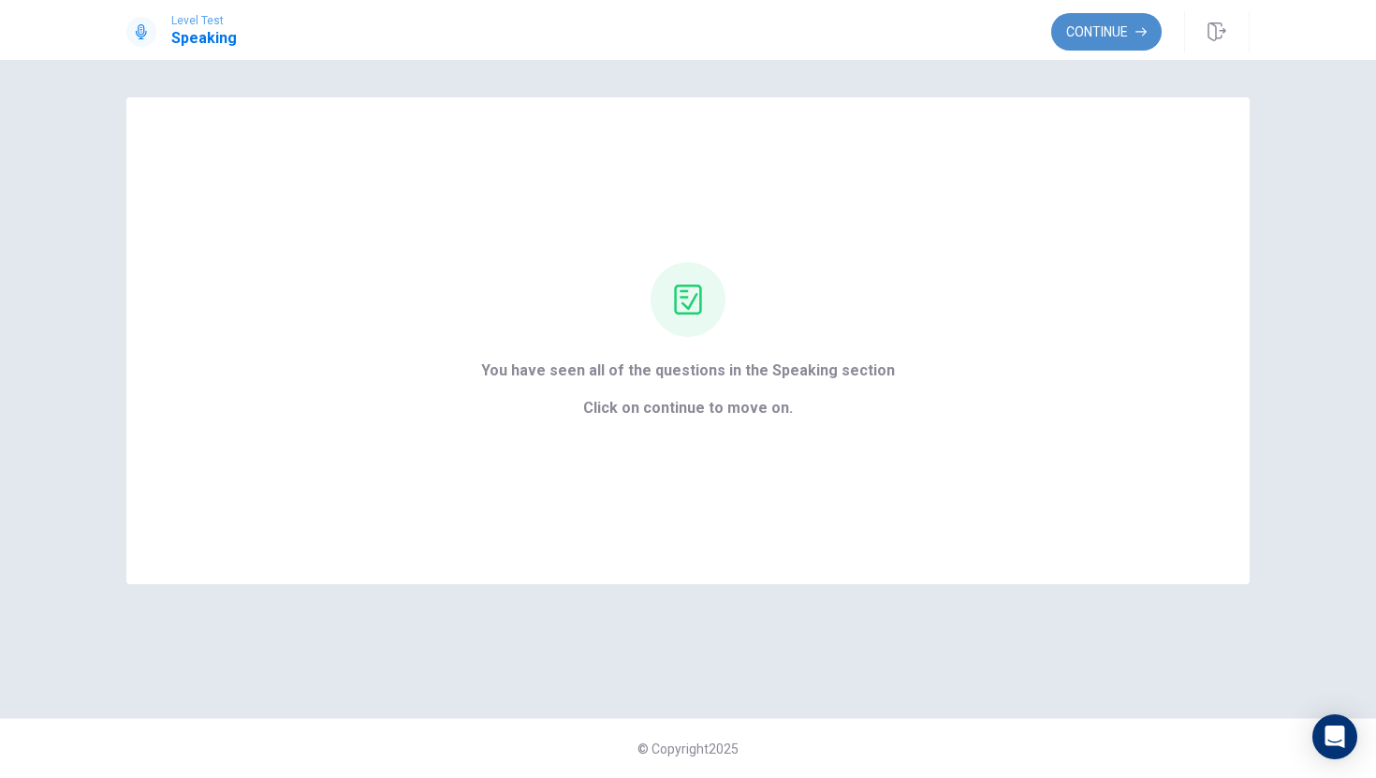
click at [1089, 17] on button "Continue" at bounding box center [1107, 31] width 110 height 37
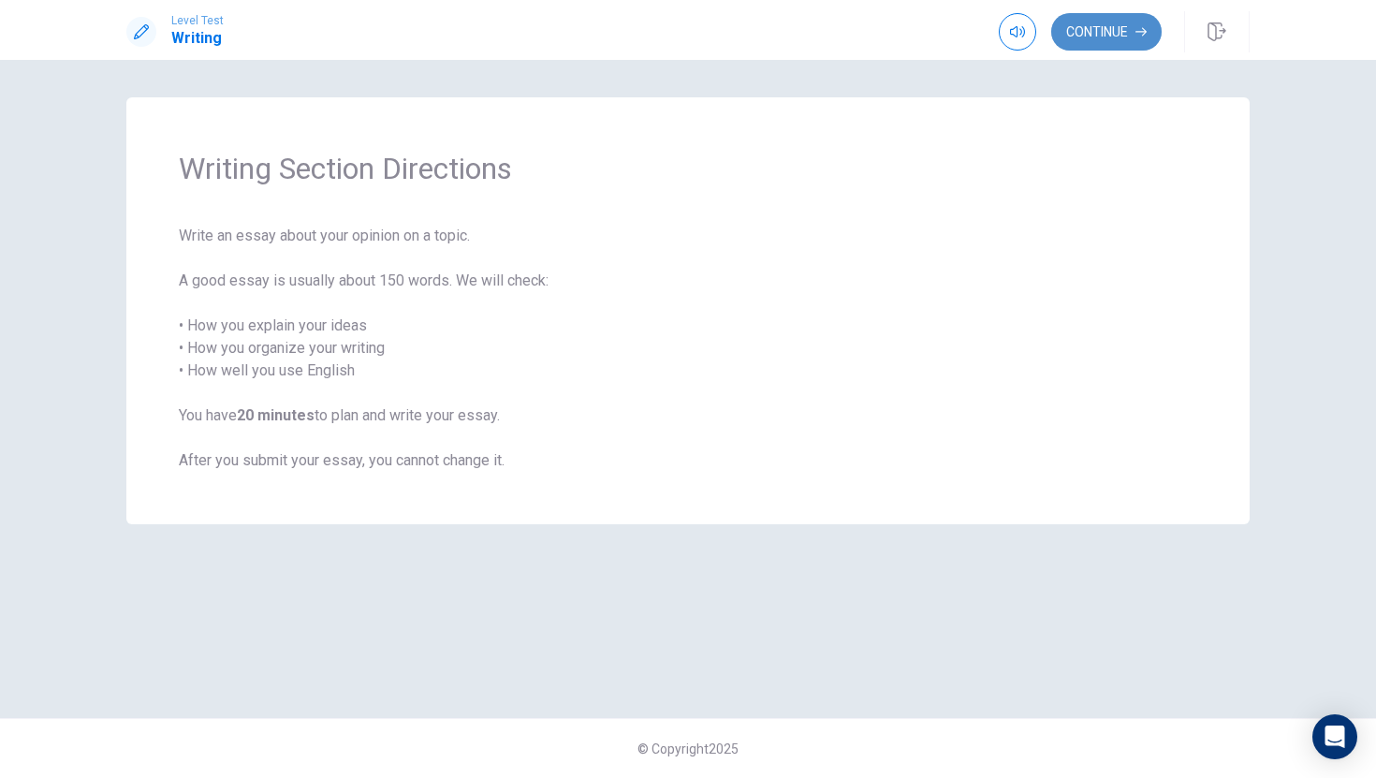
click at [1089, 46] on button "Continue" at bounding box center [1107, 31] width 110 height 37
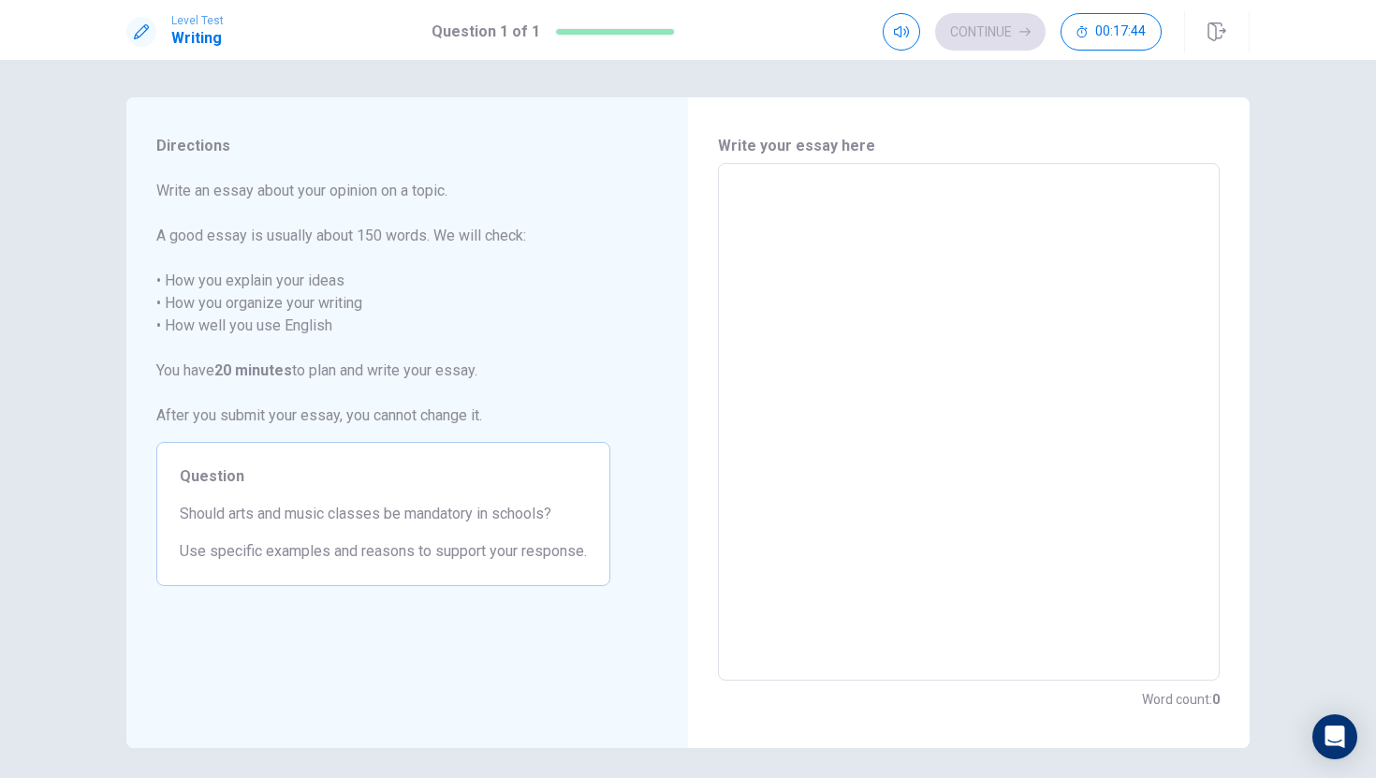
drag, startPoint x: 897, startPoint y: 268, endPoint x: 887, endPoint y: 270, distance: 10.5
click at [897, 267] on textarea at bounding box center [969, 422] width 476 height 487
type textarea "m"
type textarea "x"
type textarea "ma"
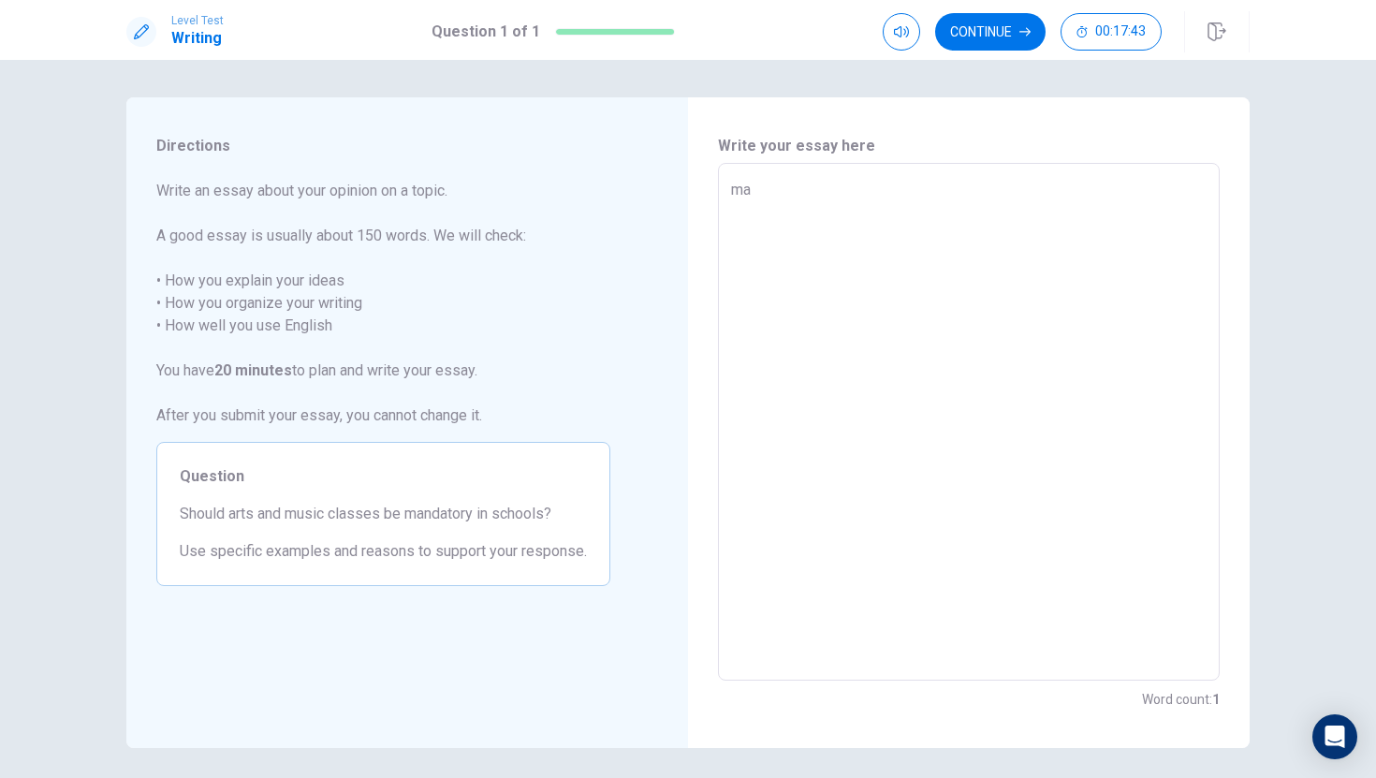
type textarea "x"
type textarea "man"
type textarea "x"
type textarea "mand"
type textarea "x"
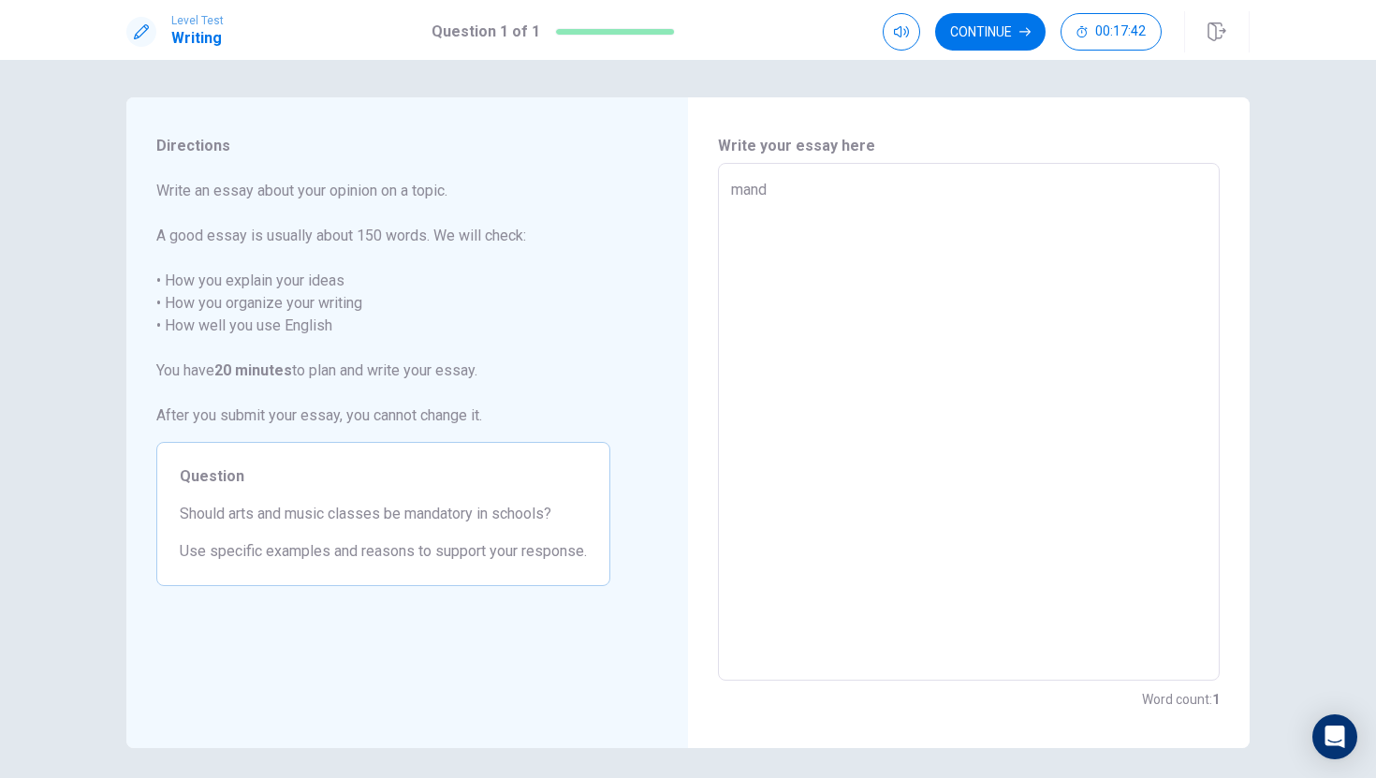
type textarea "manda"
type textarea "x"
type textarea "mandat"
type textarea "x"
type textarea "[PERSON_NAME]"
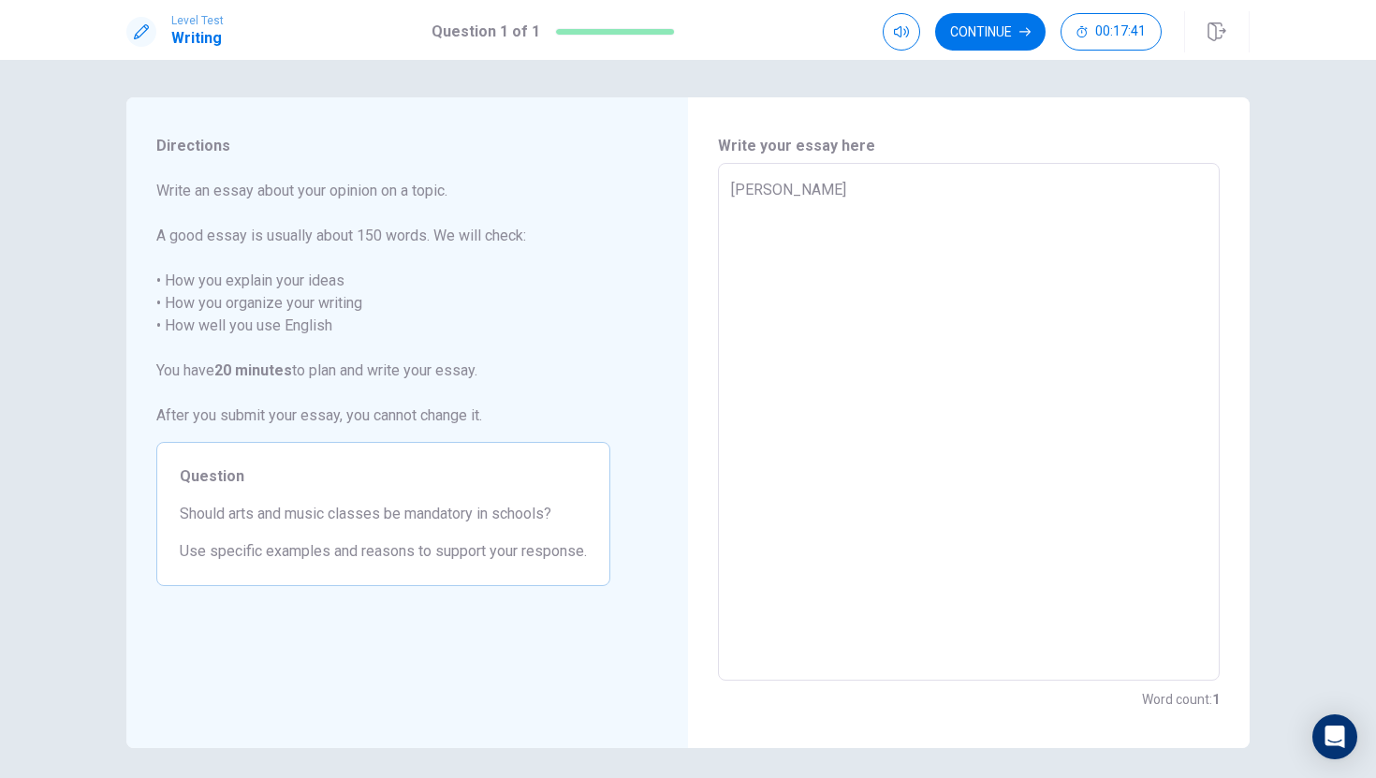
type textarea "x"
type textarea "mandator"
type textarea "x"
type textarea "mandatory"
type textarea "x"
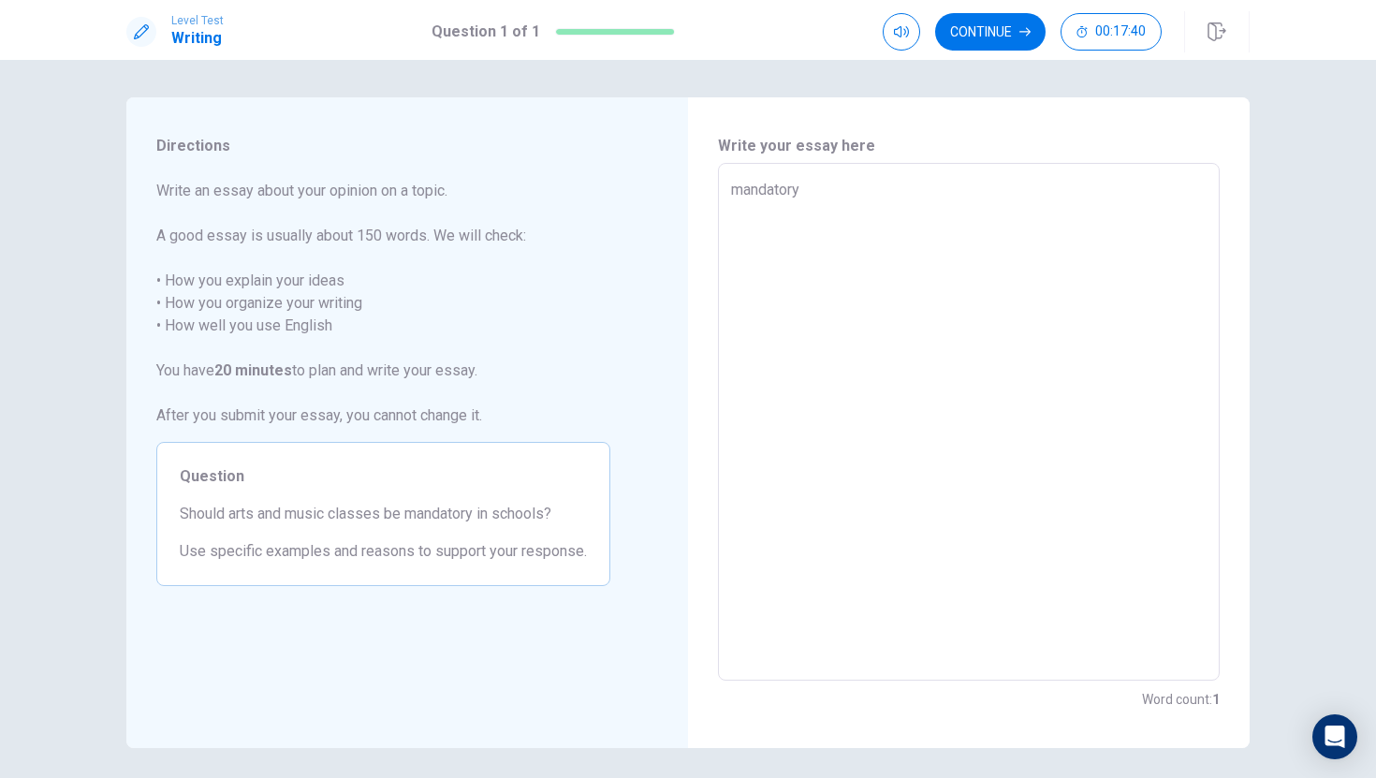
type textarea "mandator"
type textarea "x"
type textarea "[PERSON_NAME]"
type textarea "x"
type textarea "mandat"
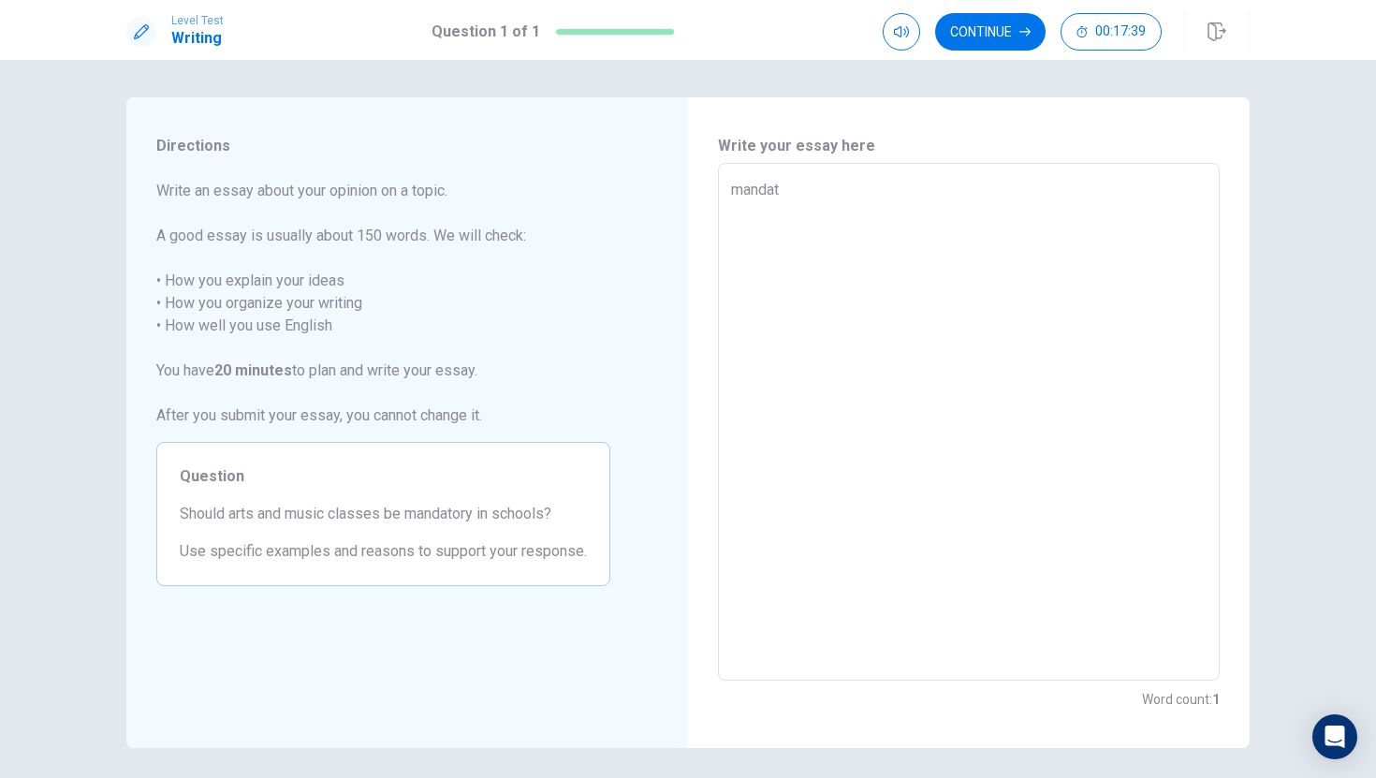
type textarea "x"
type textarea "manda"
type textarea "x"
type textarea "mand"
type textarea "x"
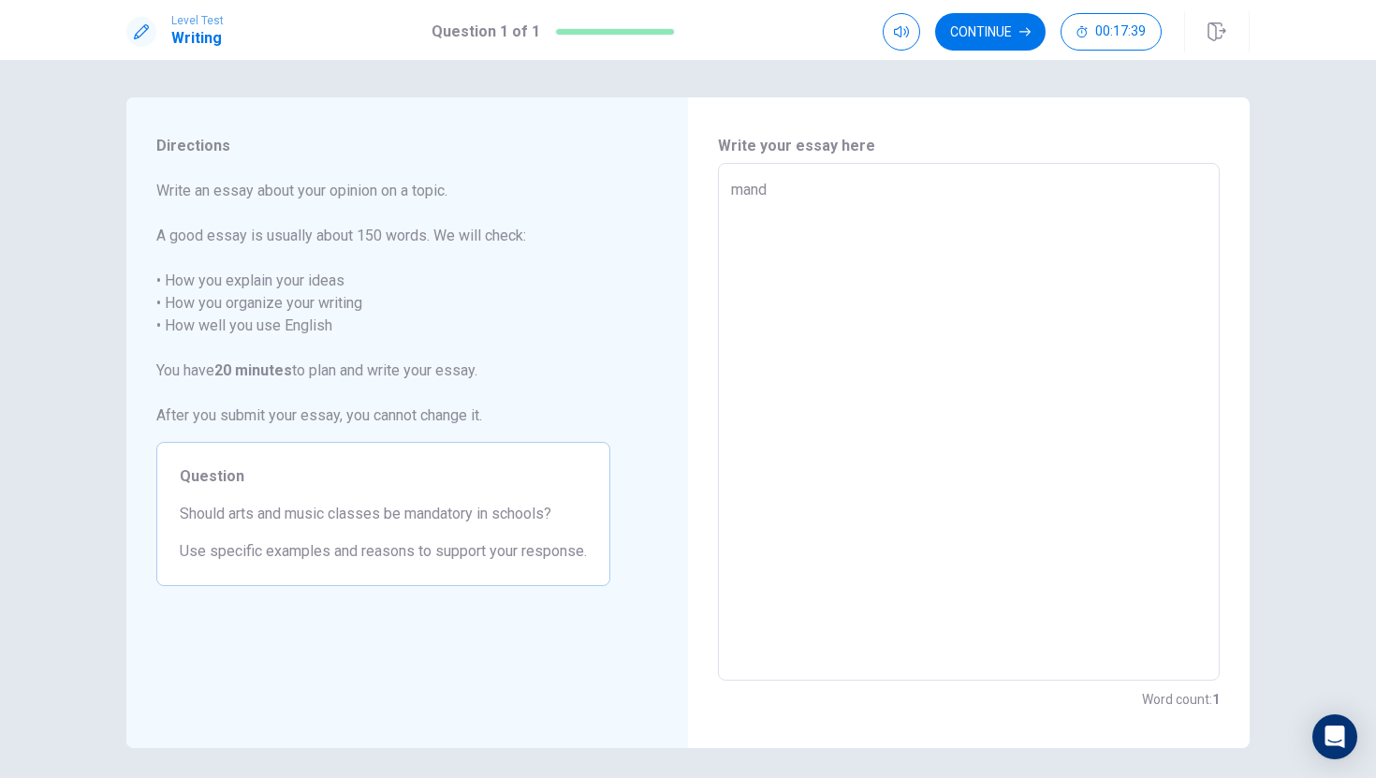
type textarea "man"
type textarea "x"
type textarea "ma"
type textarea "x"
type textarea "m"
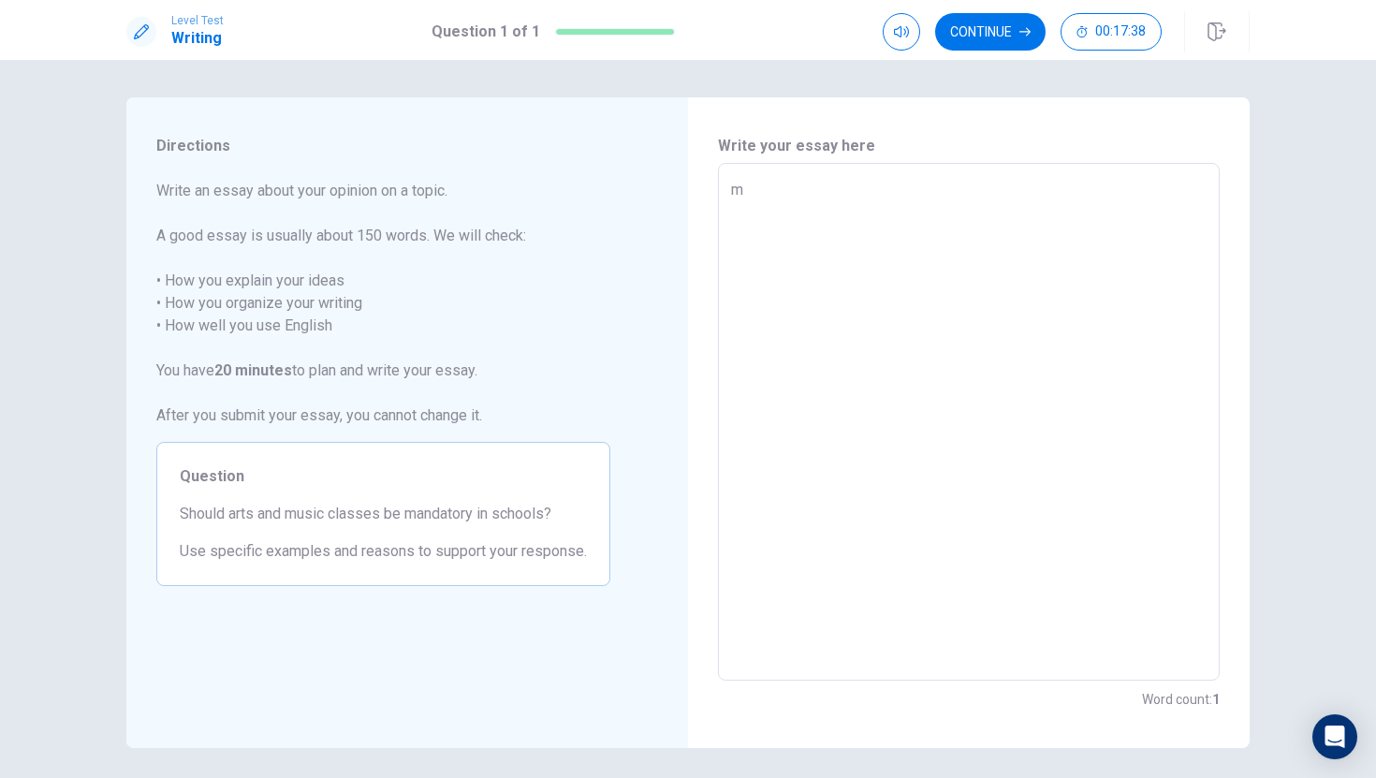
type textarea "x"
click at [797, 258] on textarea at bounding box center [969, 422] width 476 height 487
drag, startPoint x: 409, startPoint y: 517, endPoint x: 472, endPoint y: 515, distance: 62.8
click at [472, 515] on span "Should arts and music classes be mandatory in schools?" at bounding box center [383, 514] width 407 height 22
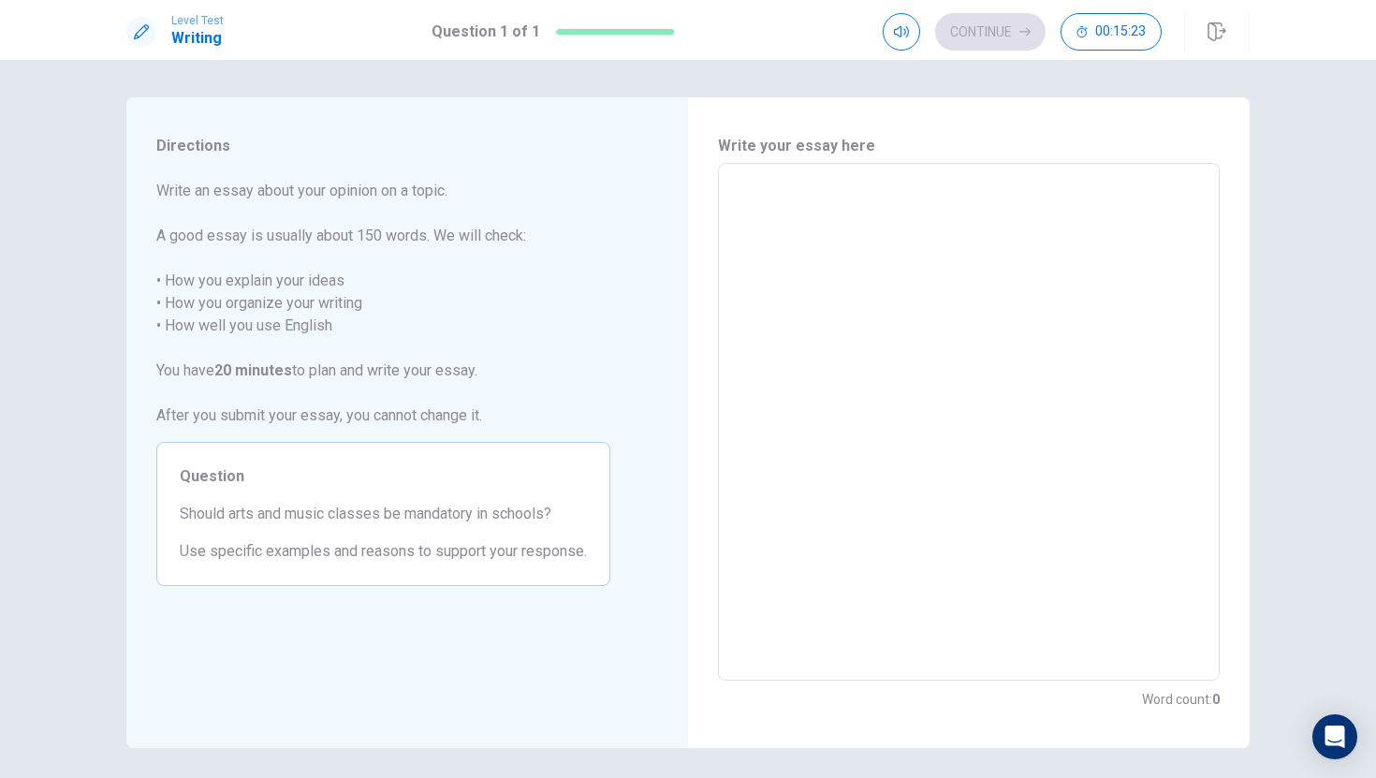
click at [472, 515] on span "Should arts and music classes be mandatory in schools?" at bounding box center [383, 514] width 407 height 22
click at [879, 208] on textarea at bounding box center [969, 422] width 476 height 487
type textarea "I"
type textarea "x"
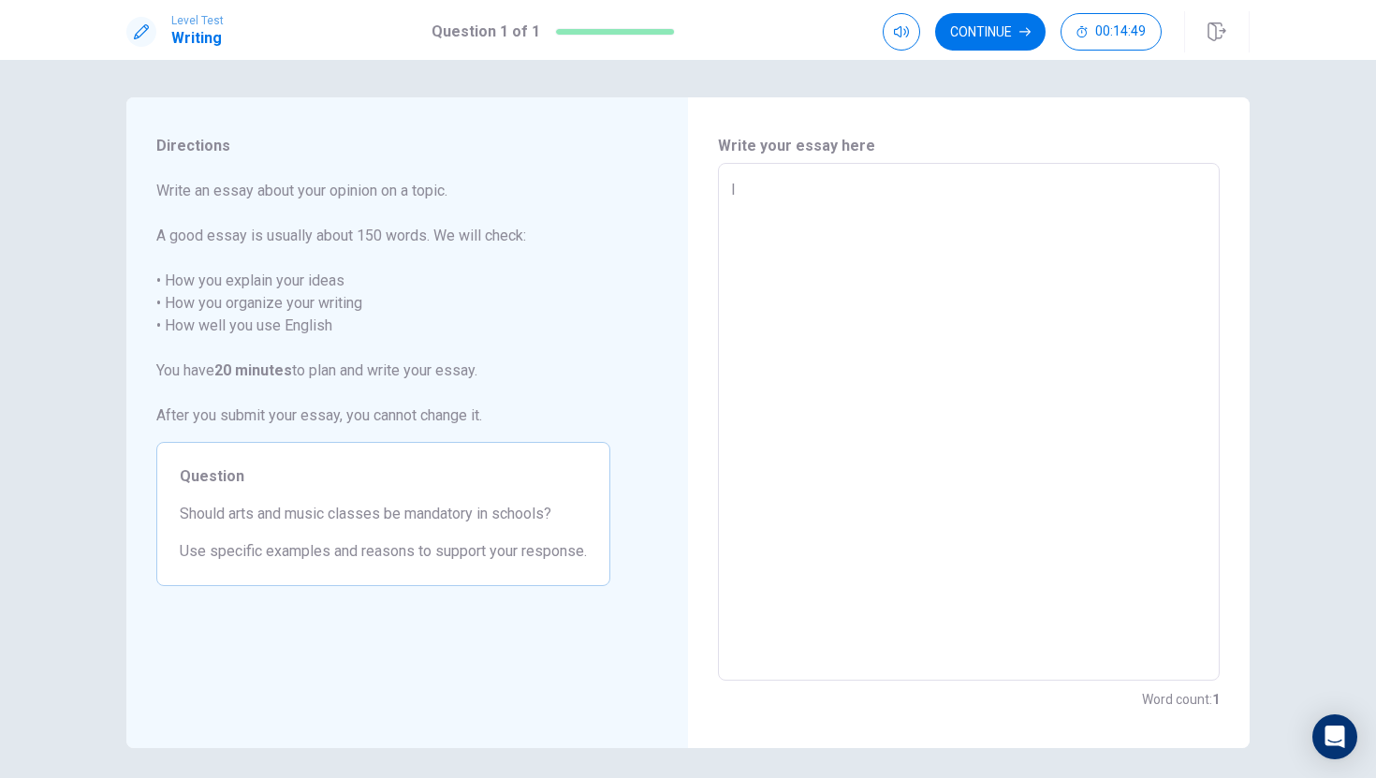
type textarea "I"
type textarea "x"
type textarea "I t"
type textarea "x"
type textarea "I th"
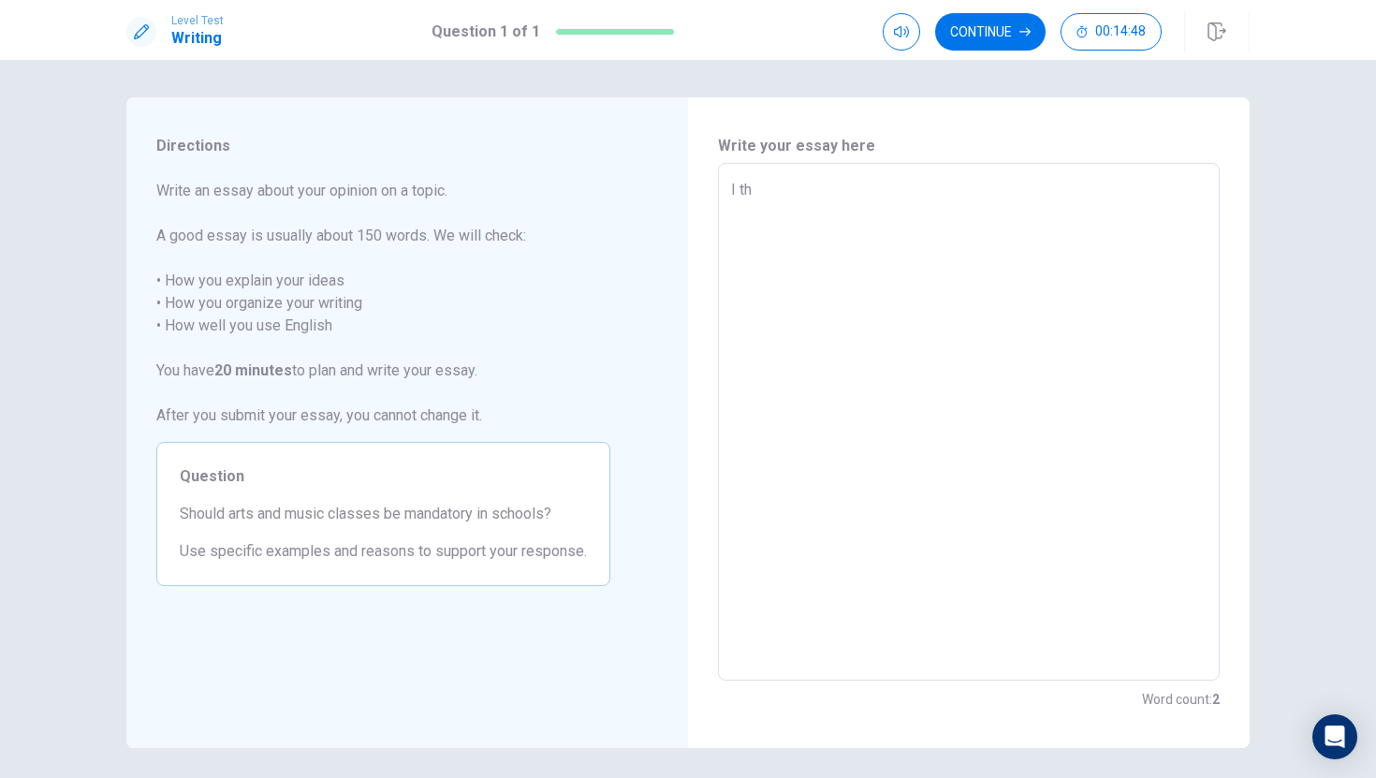
type textarea "x"
type textarea "I thi"
type textarea "x"
type textarea "I thin"
type textarea "x"
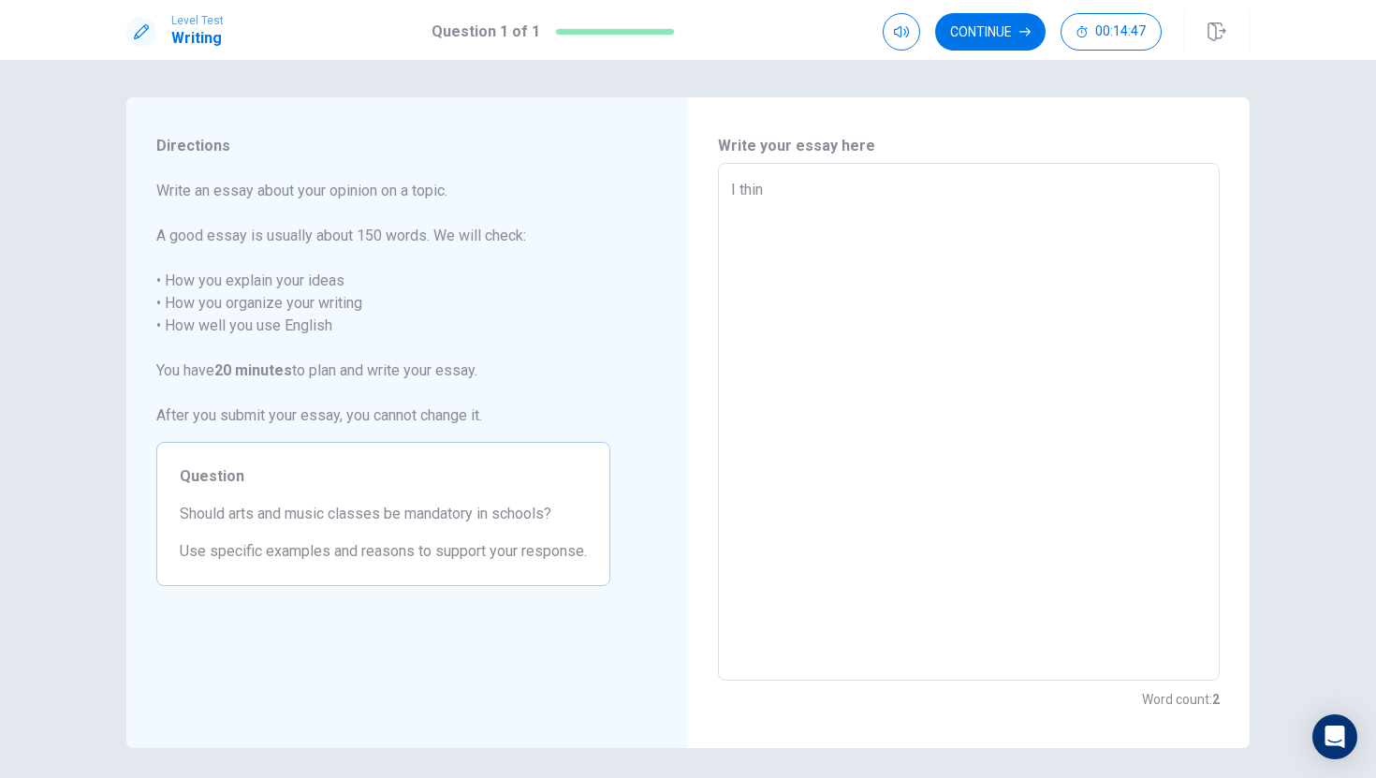
type textarea "I think"
type textarea "x"
type textarea "I think"
type textarea "x"
type textarea "I think t"
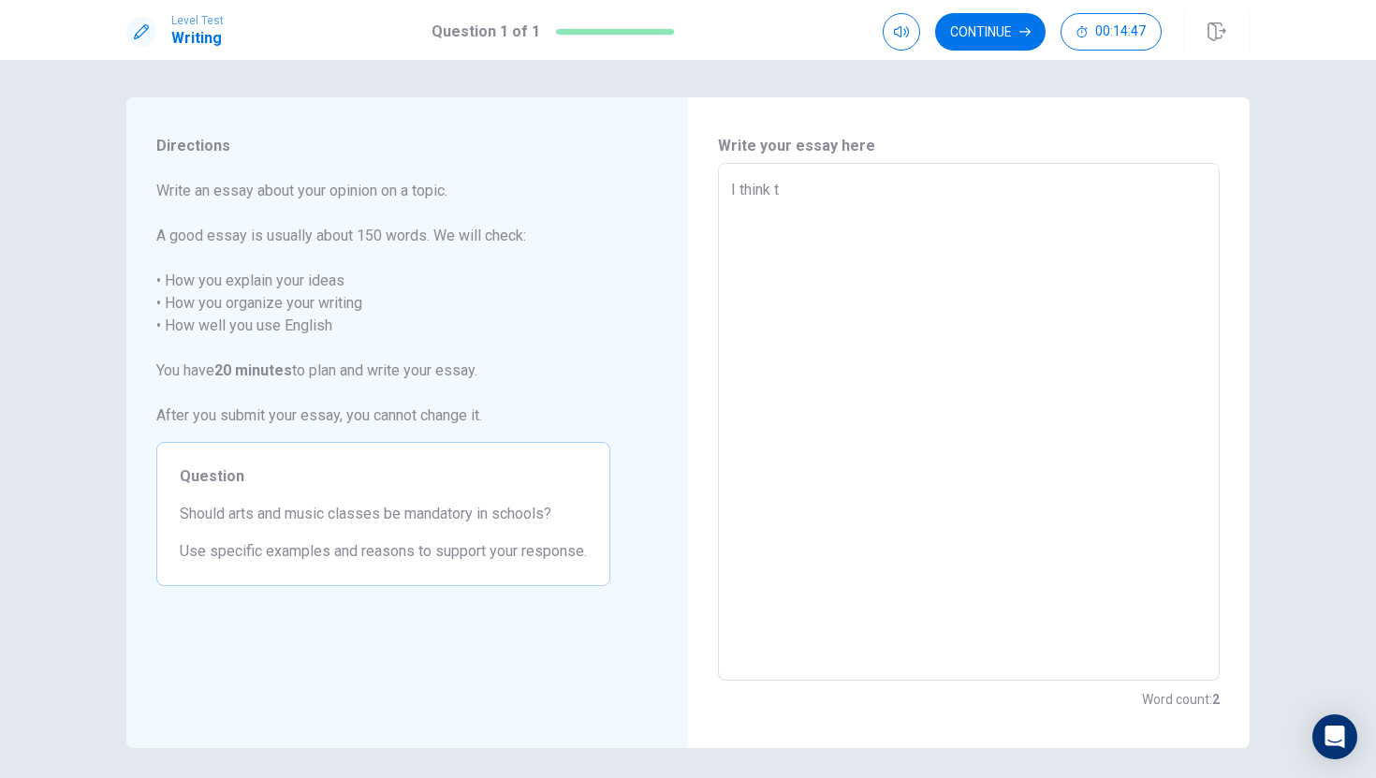
type textarea "x"
type textarea "I think th"
type textarea "x"
type textarea "I think tha"
type textarea "x"
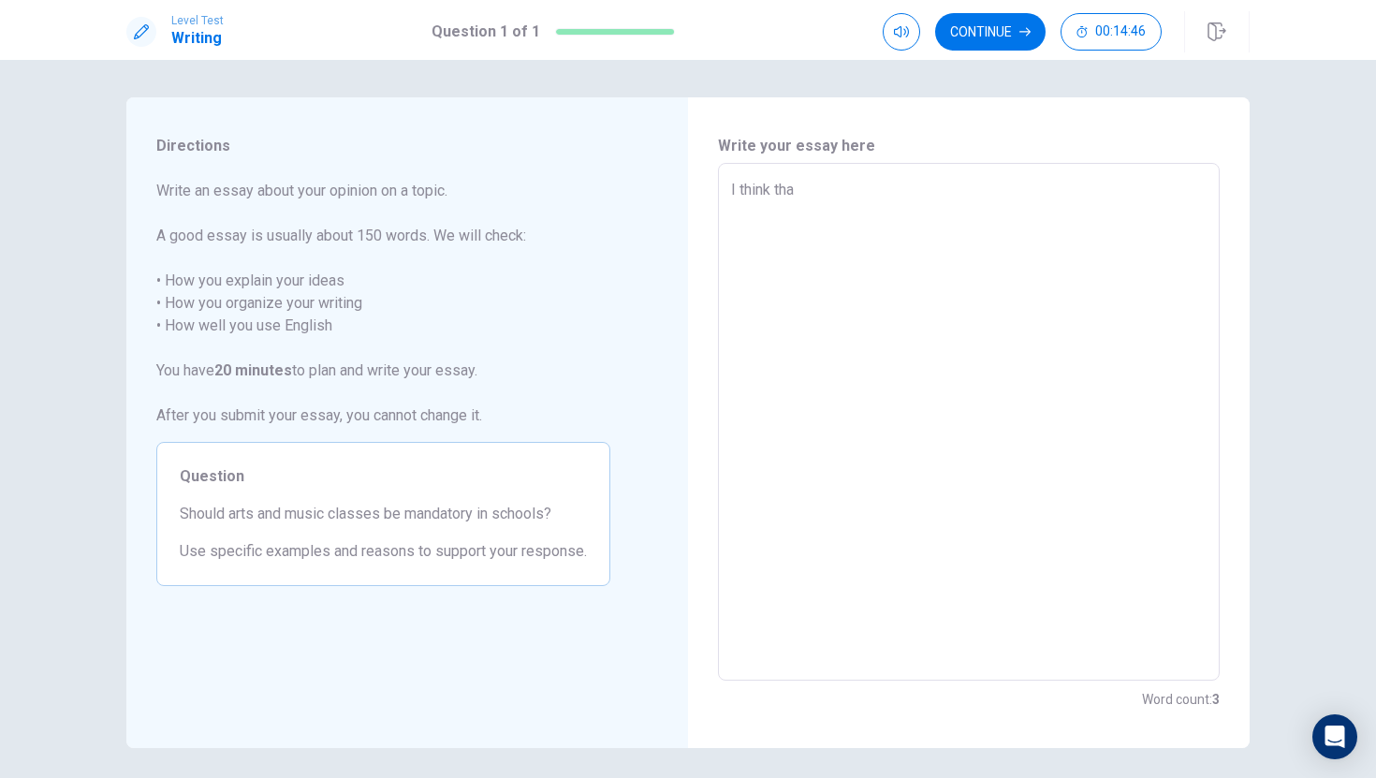
type textarea "I think that"
type textarea "x"
type textarea "I think that"
type textarea "x"
type textarea "I think that a"
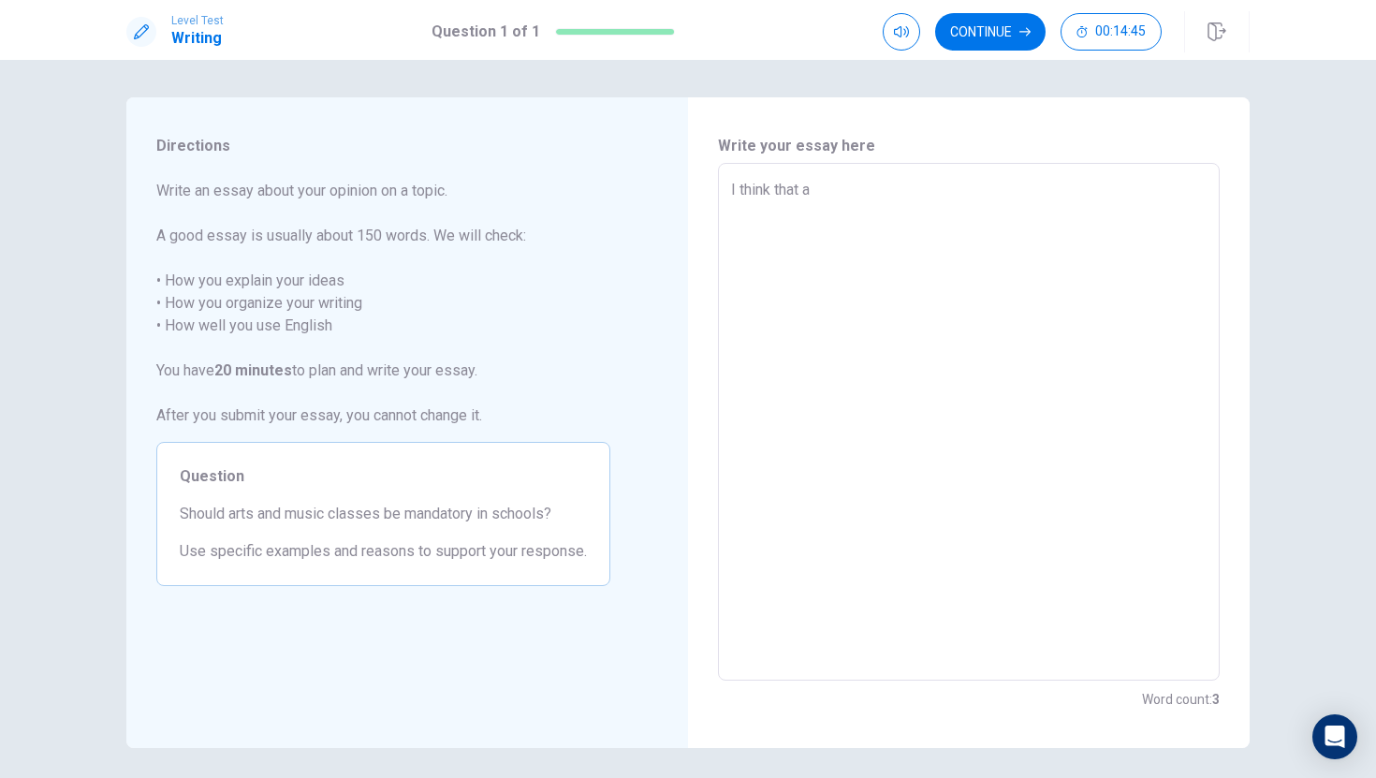
type textarea "x"
type textarea "I think that ar"
type textarea "x"
type textarea "I think that art"
type textarea "x"
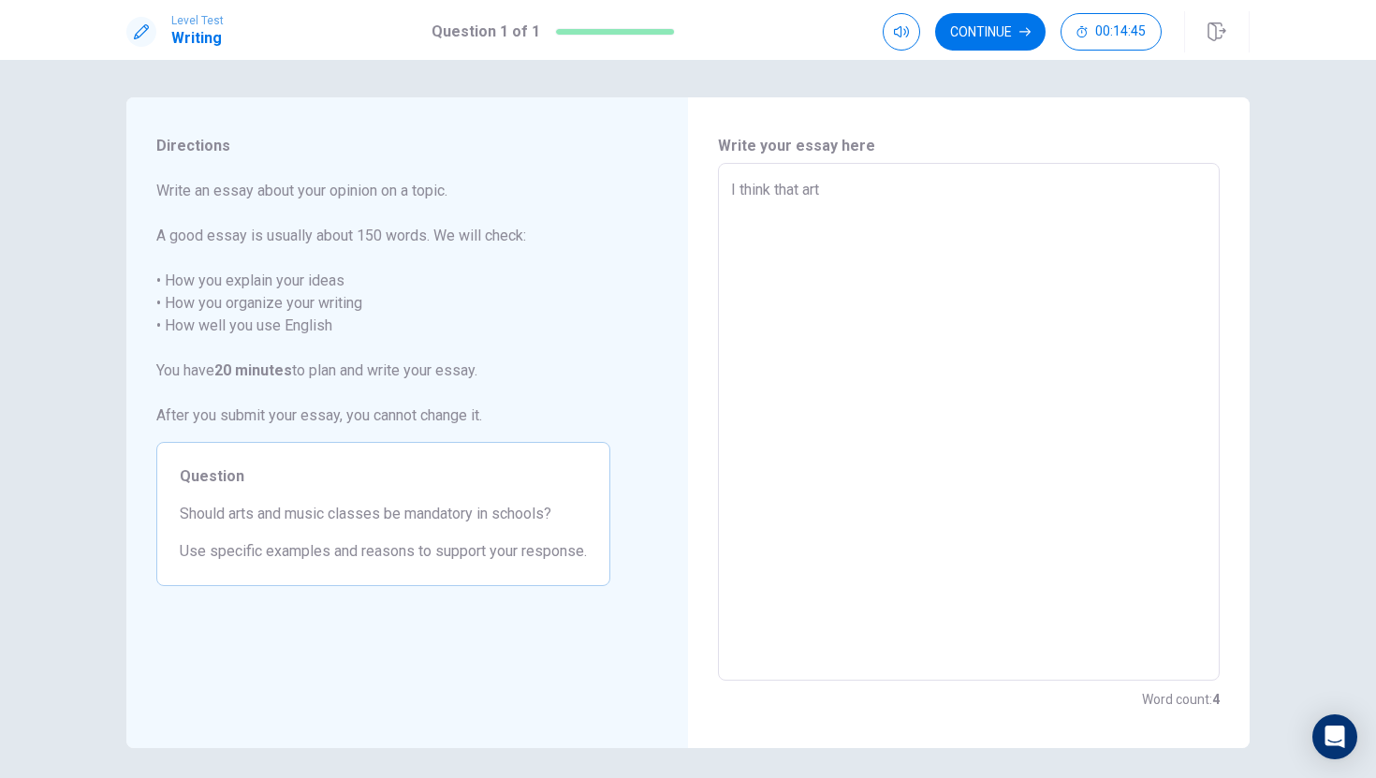
type textarea "I think that art"
type textarea "x"
type textarea "I think that art a"
type textarea "x"
type textarea "I think that art an"
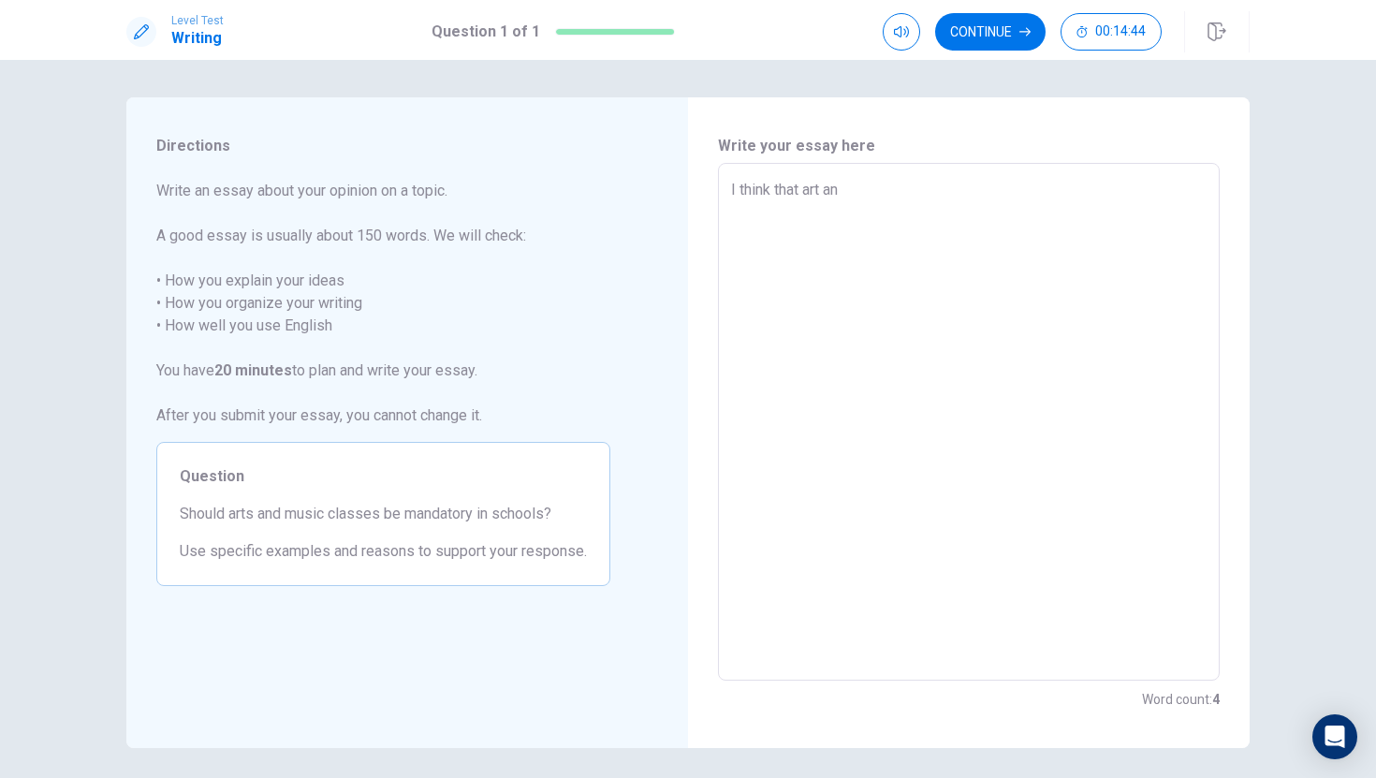
type textarea "x"
type textarea "I think that art and"
type textarea "x"
type textarea "I think that art and"
type textarea "x"
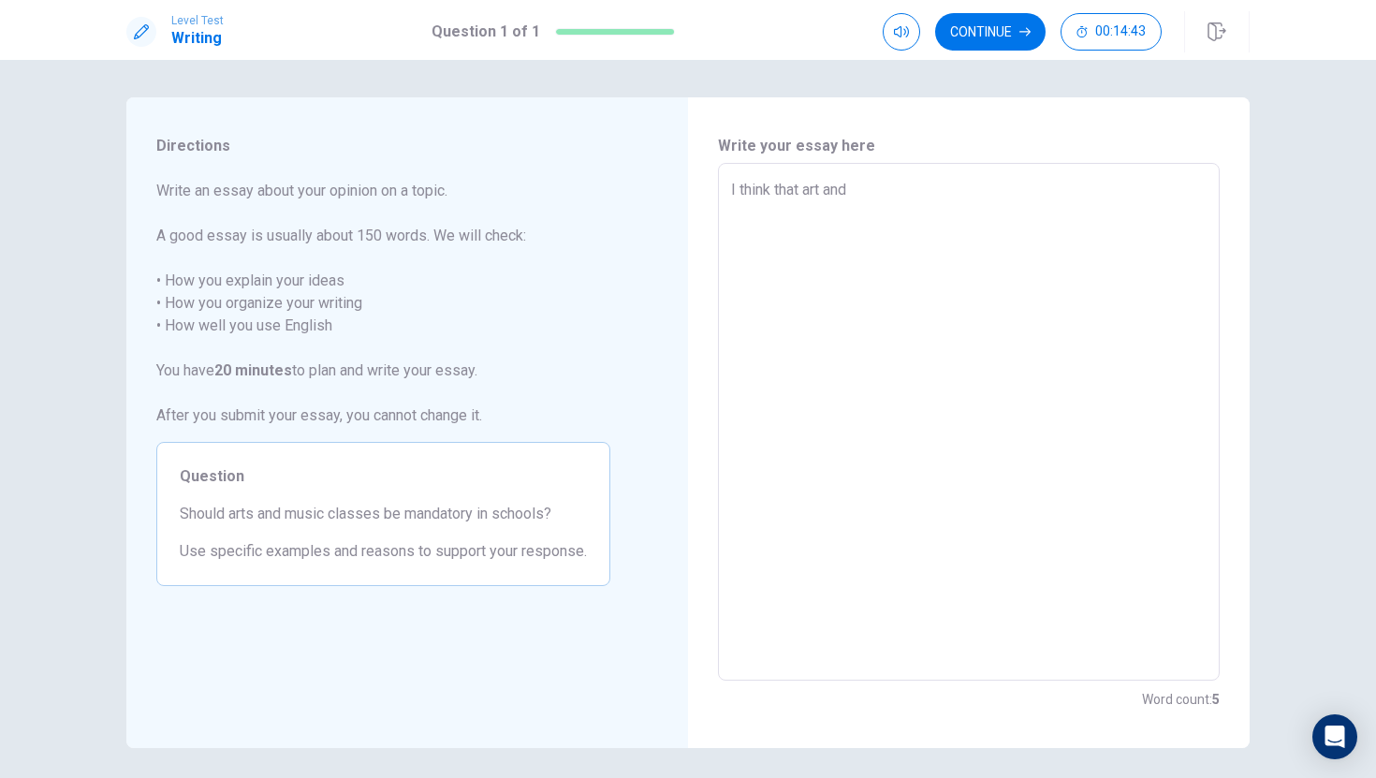
type textarea "I think that art and m"
type textarea "x"
type textarea "I think that art and mu"
type textarea "x"
type textarea "I think that art and mus"
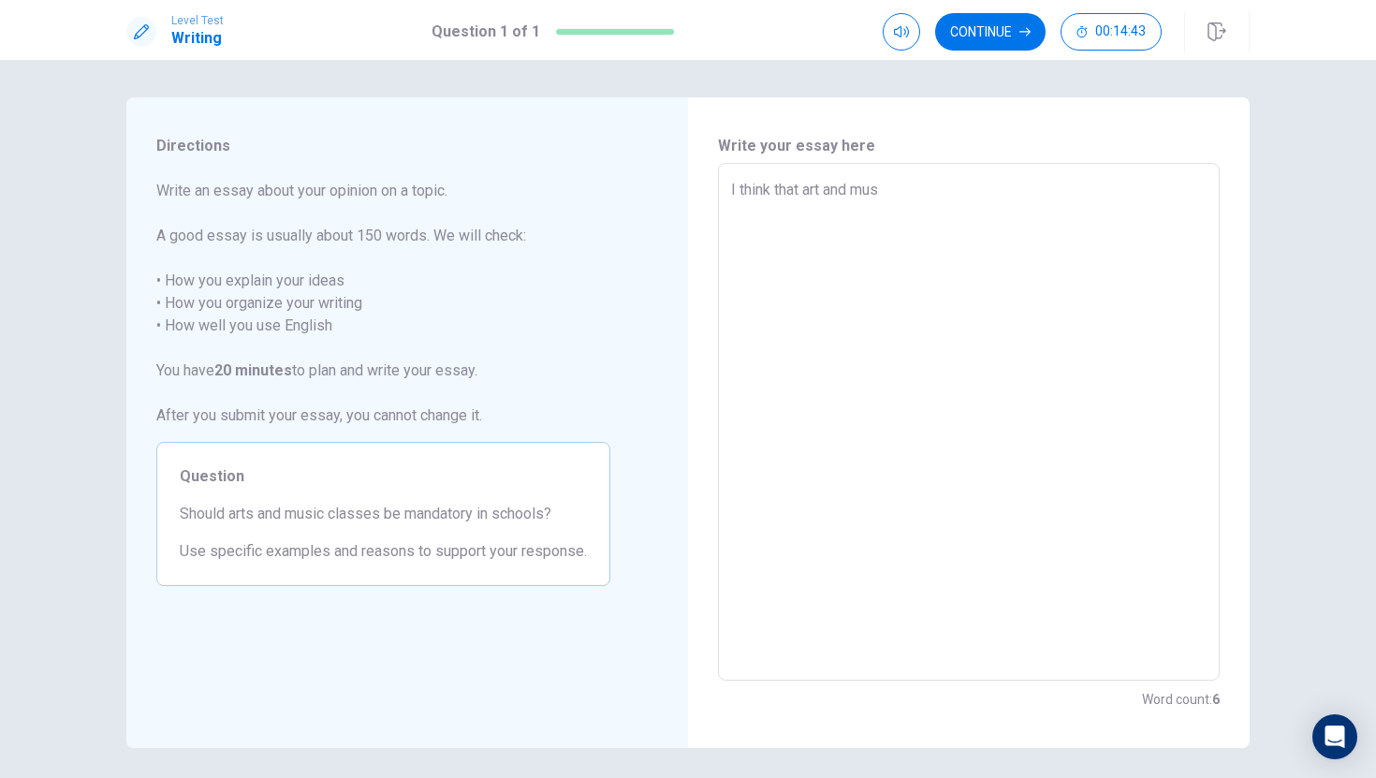
type textarea "x"
type textarea "I think that art and musi"
type textarea "x"
type textarea "I think that art and music"
type textarea "x"
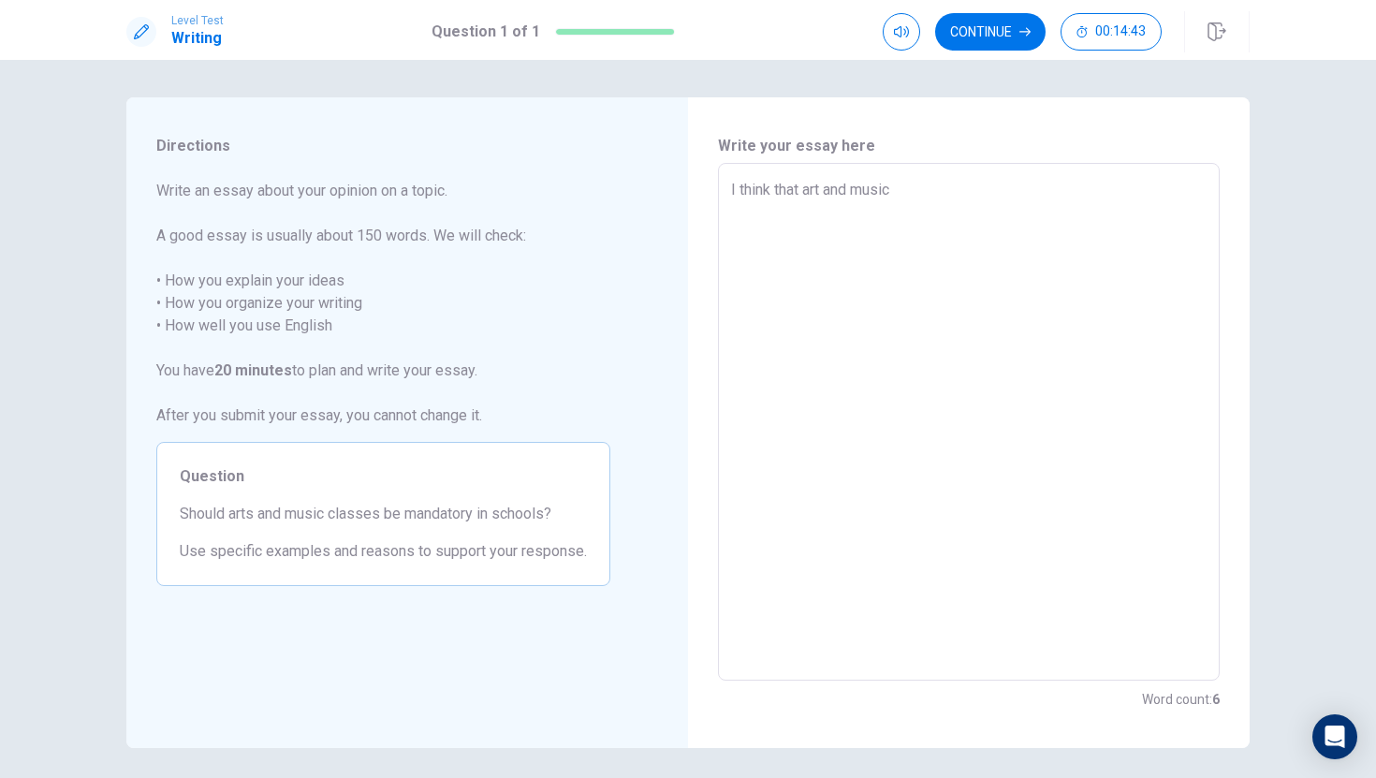
type textarea "I think that art and music"
type textarea "x"
type textarea "I think that art and music w"
type textarea "x"
type textarea "I think that art and music wi"
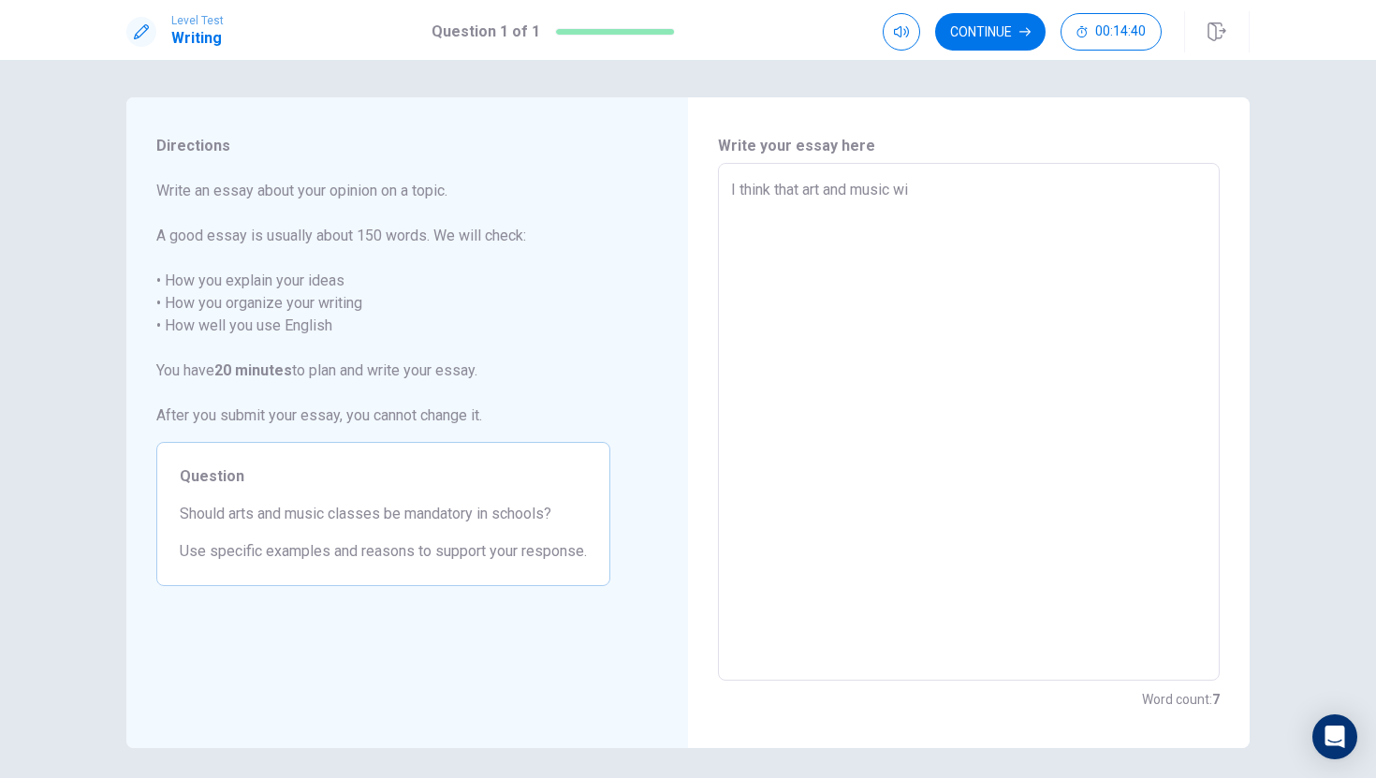
type textarea "x"
type textarea "I think that art and music w"
type textarea "x"
type textarea "I think that art and music"
type textarea "x"
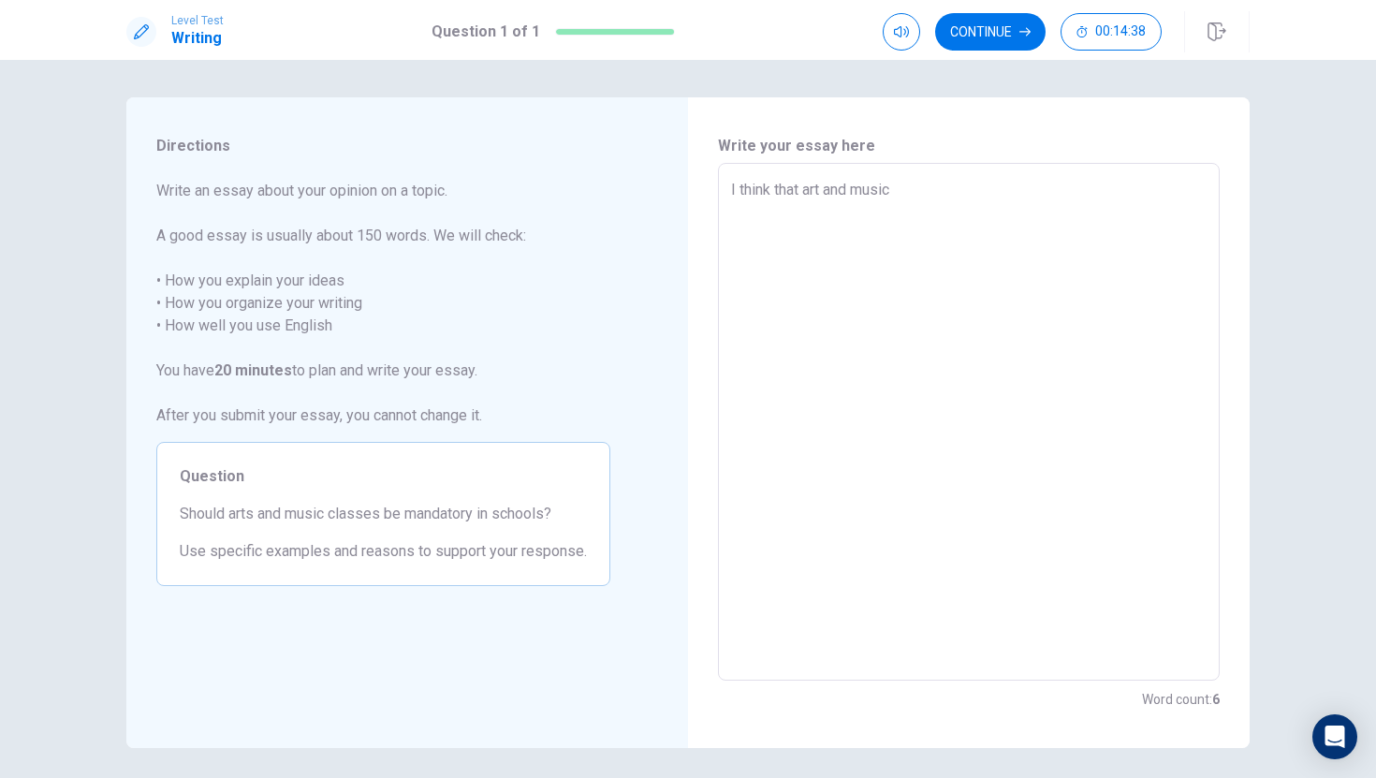
type textarea "I think that art and music w"
type textarea "x"
type textarea "I think that art and music wi"
type textarea "x"
type textarea "I think that art and music [PERSON_NAME]"
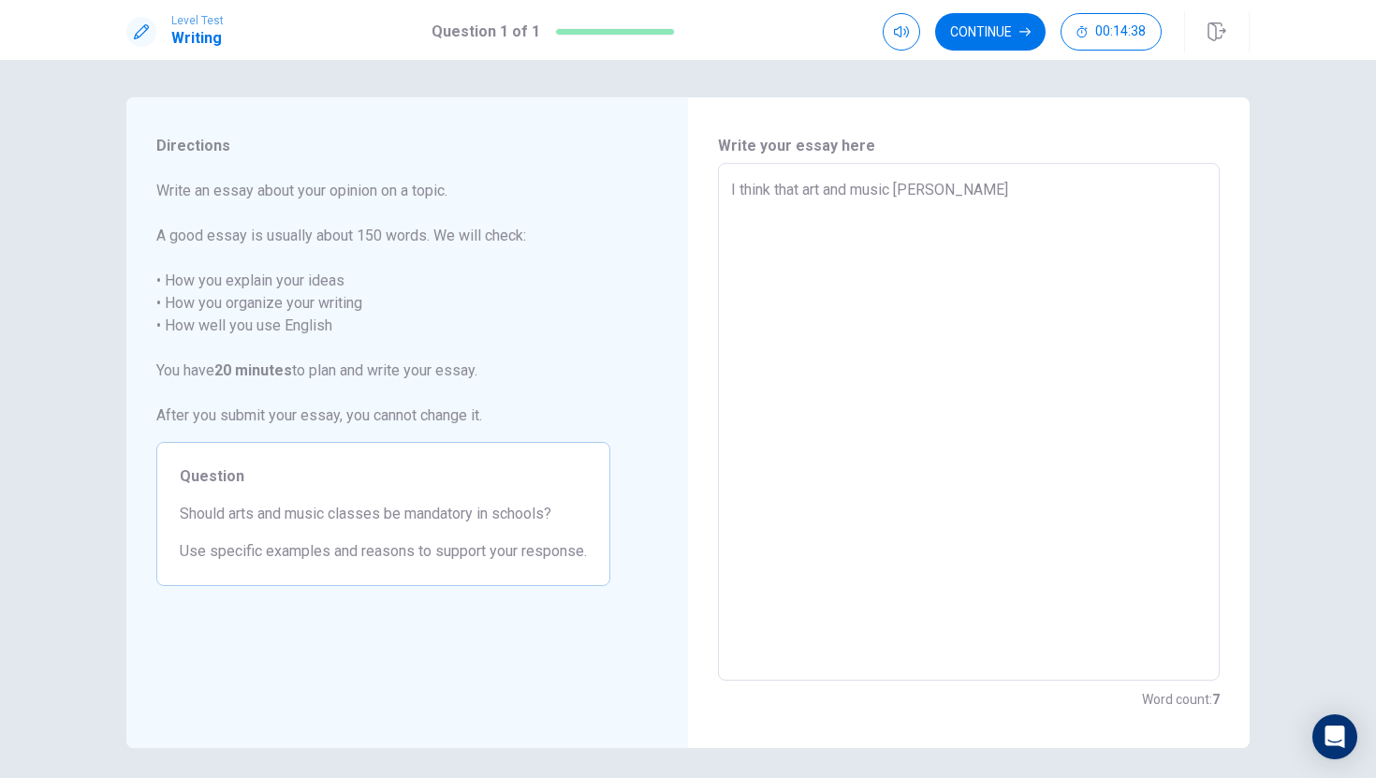
type textarea "x"
type textarea "I think that art and music will"
type textarea "x"
type textarea "I think that art and music will"
type textarea "x"
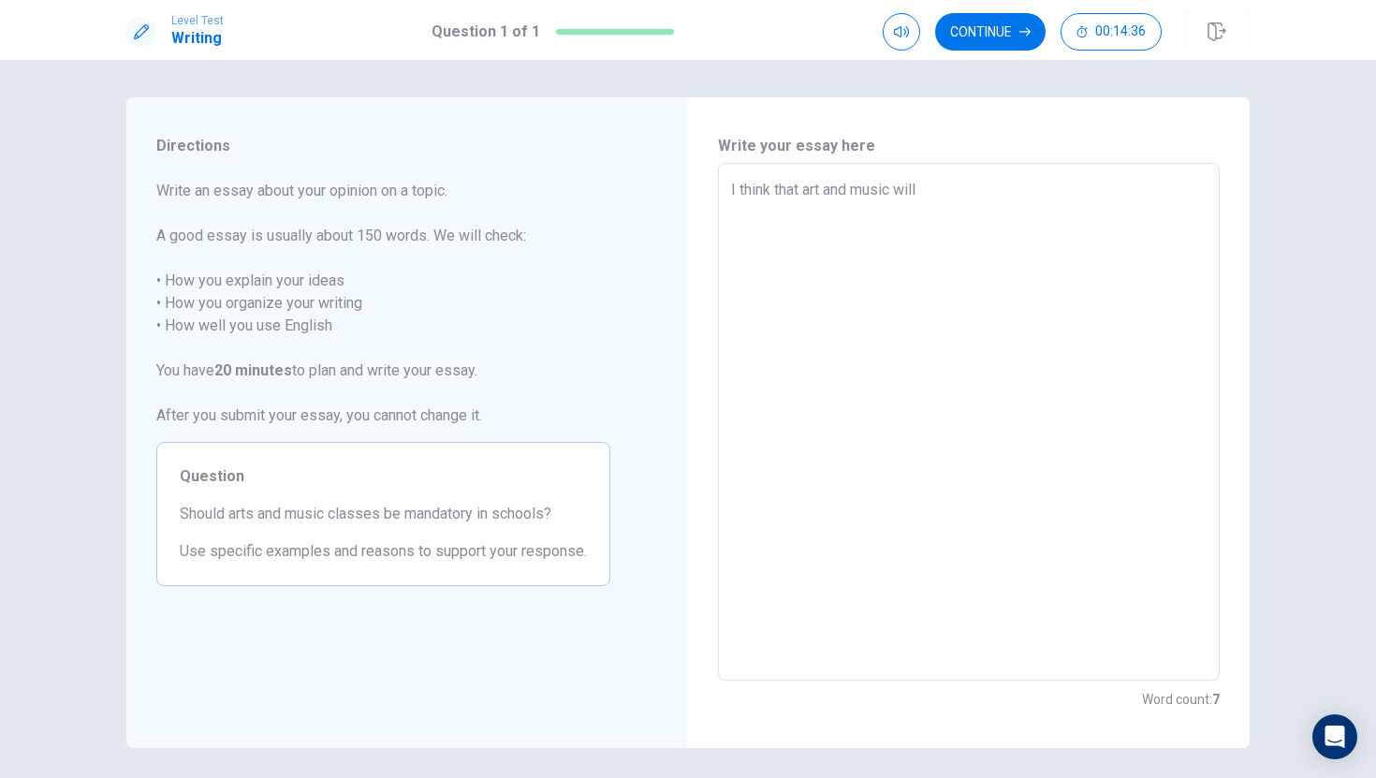
type textarea "I think that art and music will b"
type textarea "x"
type textarea "I think that art and music will be"
type textarea "x"
type textarea "I think that art and music will be"
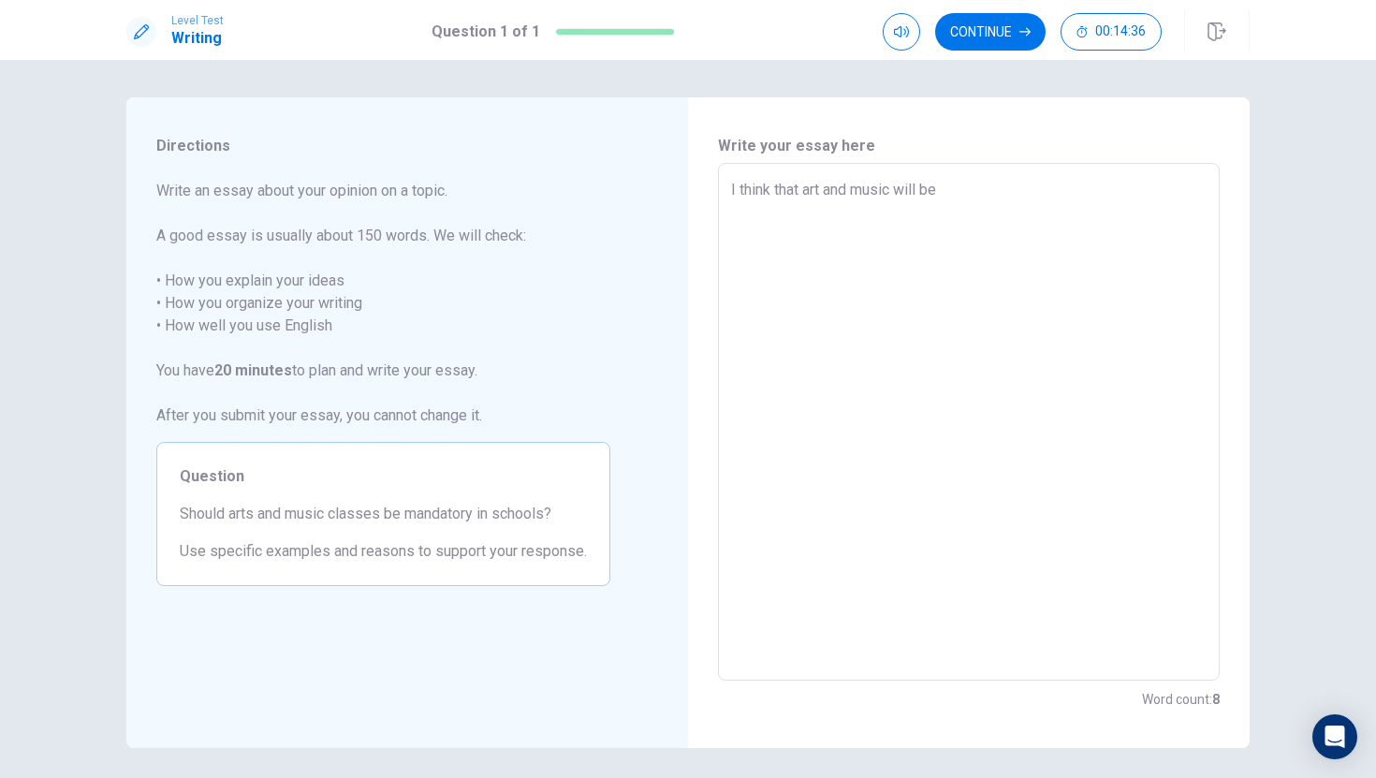
type textarea "x"
type textarea "I think that art and music will be n"
type textarea "x"
type textarea "I think that art and music will be no"
type textarea "x"
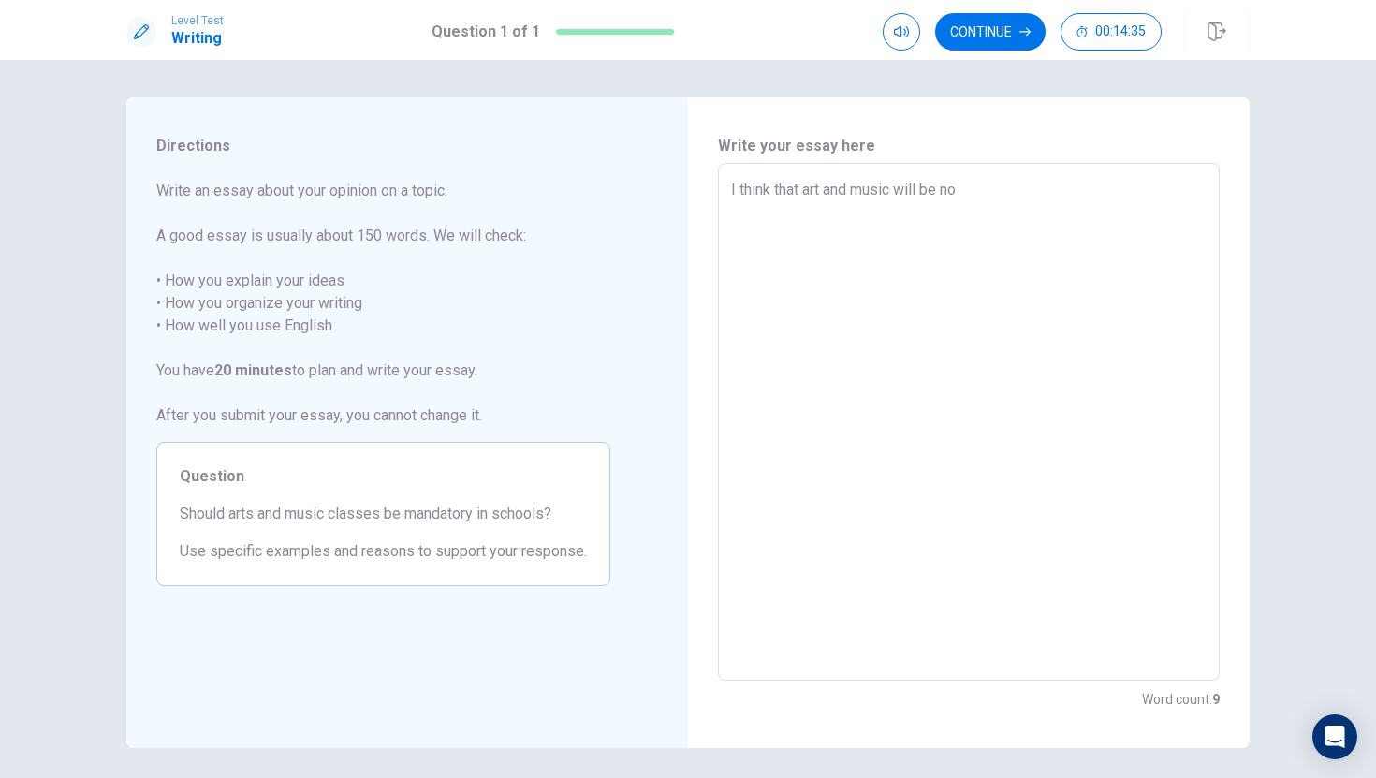
type textarea "I think that art and music will be not"
type textarea "x"
type textarea "I think that art and music will be not"
type textarea "x"
type textarea "I think that art and music will be not m"
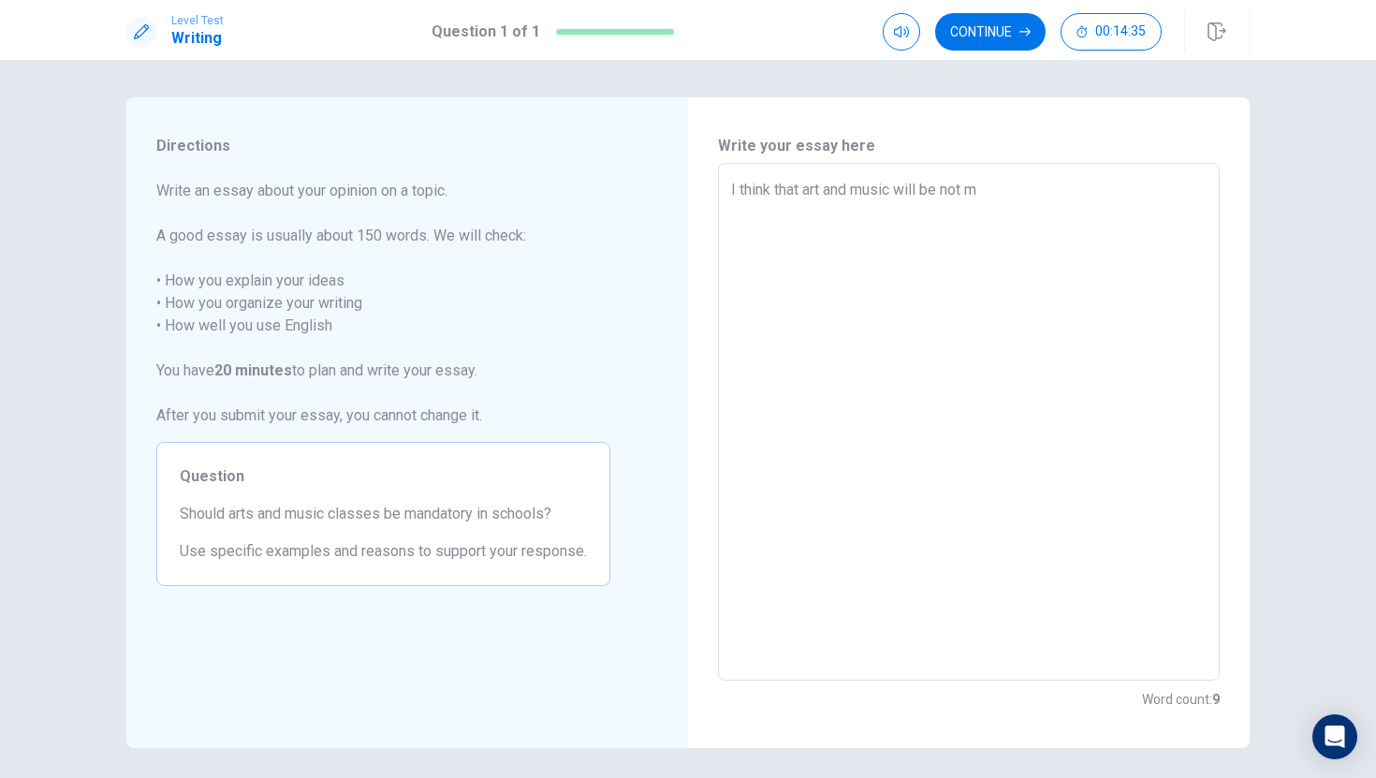
type textarea "x"
type textarea "I think that art and music will be not ma"
type textarea "x"
type textarea "I think that art and music will be not man"
type textarea "x"
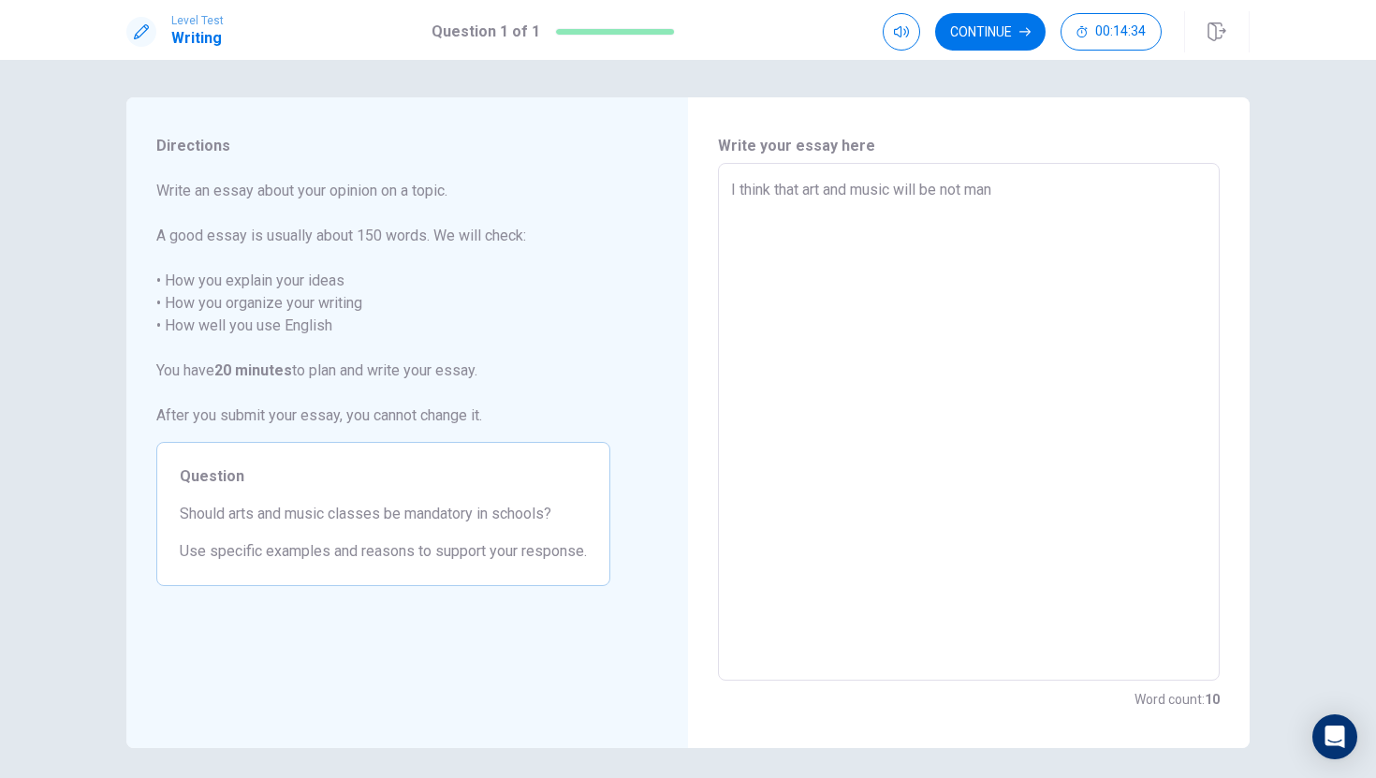
type textarea "I think that art and music will be not mand"
type textarea "x"
type textarea "I think that art and music will be not manda"
type textarea "x"
type textarea "I think that art and music will be not mandar"
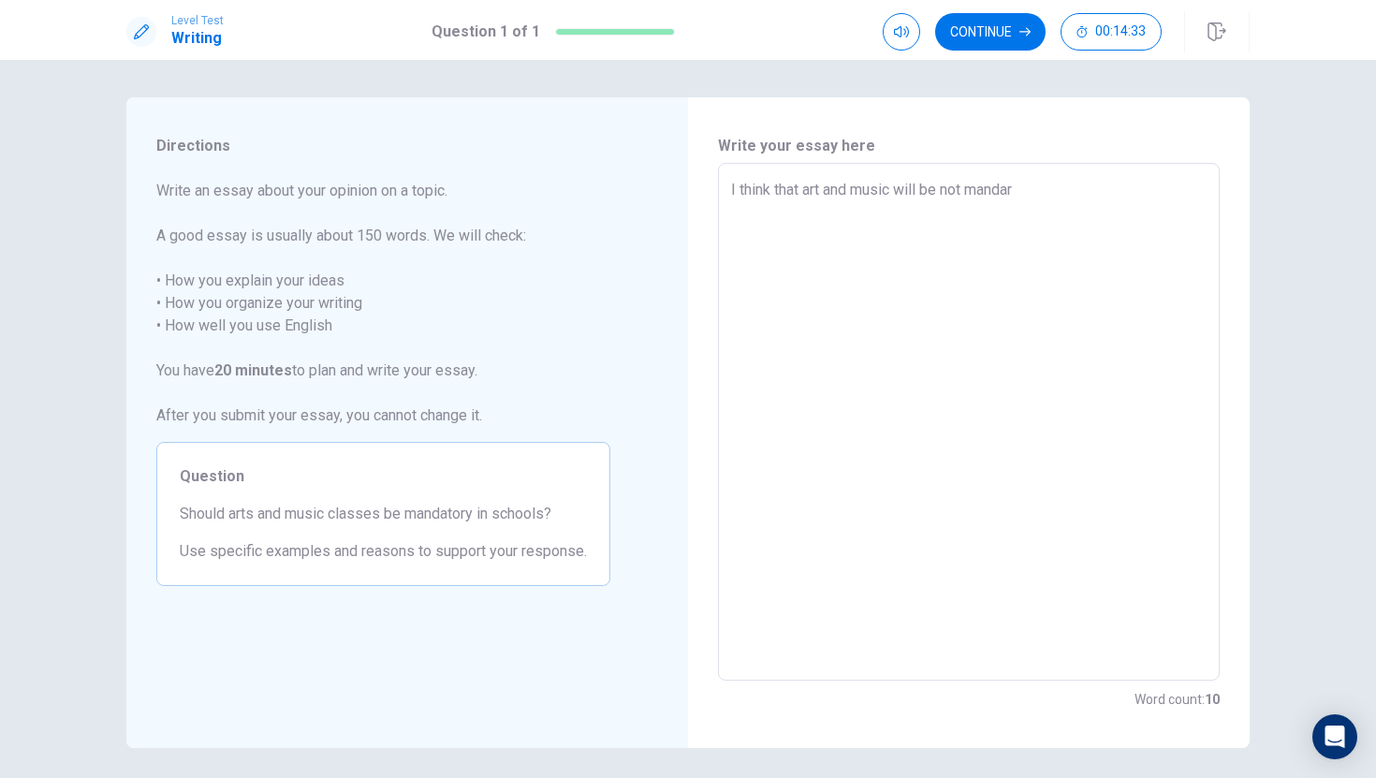
type textarea "x"
type textarea "I think that art and music will be not manda"
type textarea "x"
type textarea "I think that art and music will be not mandat"
type textarea "x"
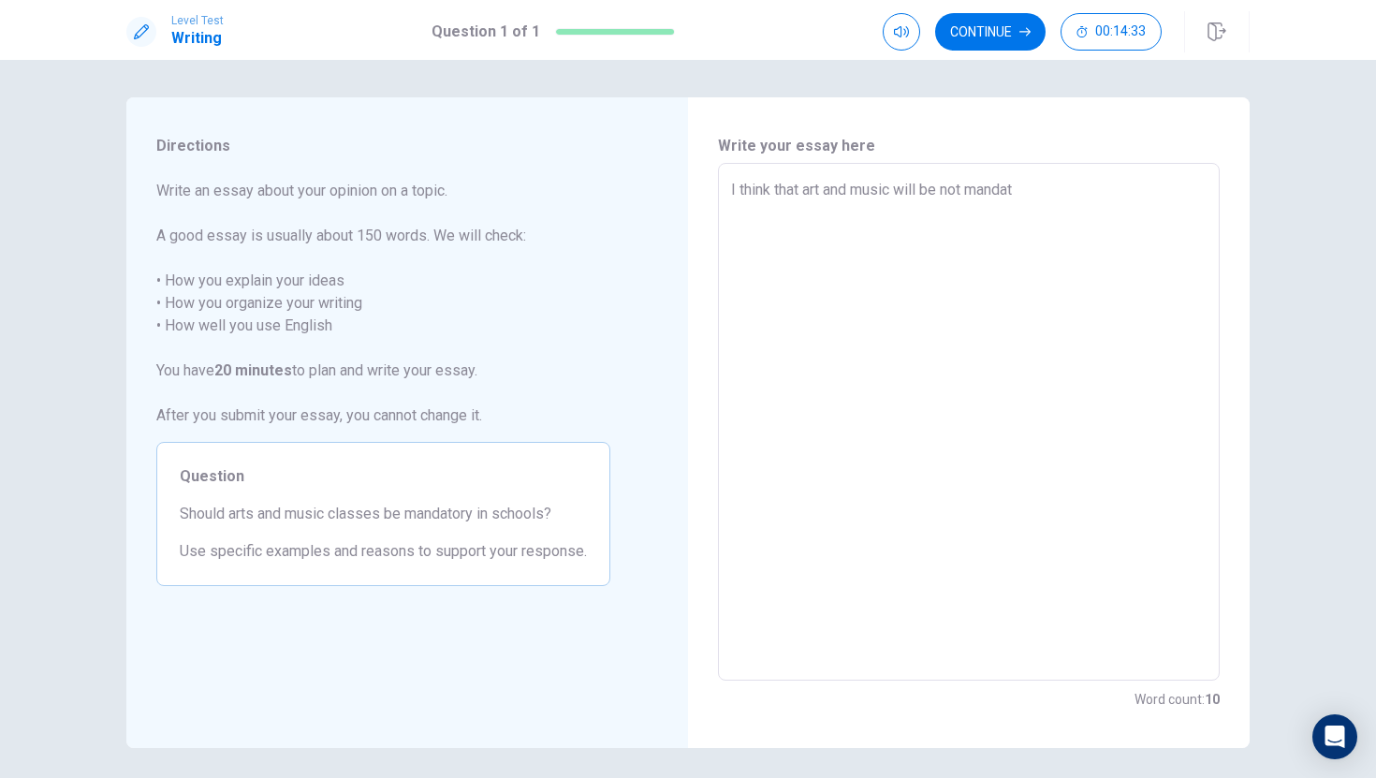
type textarea "I think that art and music will be not [PERSON_NAME]"
type textarea "x"
type textarea "I think that art and music will be not mandator"
type textarea "x"
type textarea "I think that art and music will be not mandatory"
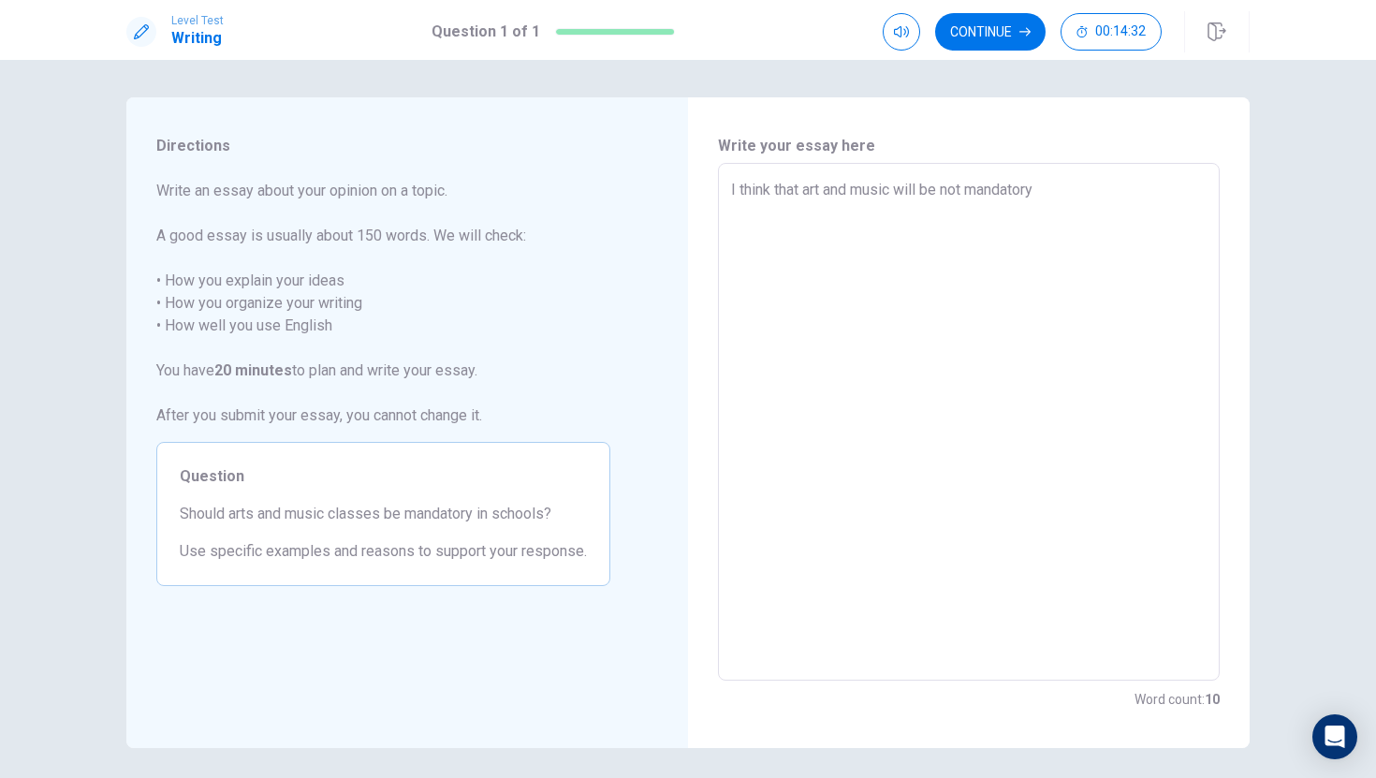
type textarea "x"
type textarea "I think that art and music will be not mandatory,"
type textarea "x"
type textarea "I think that art and music will be not mandatory,"
type textarea "x"
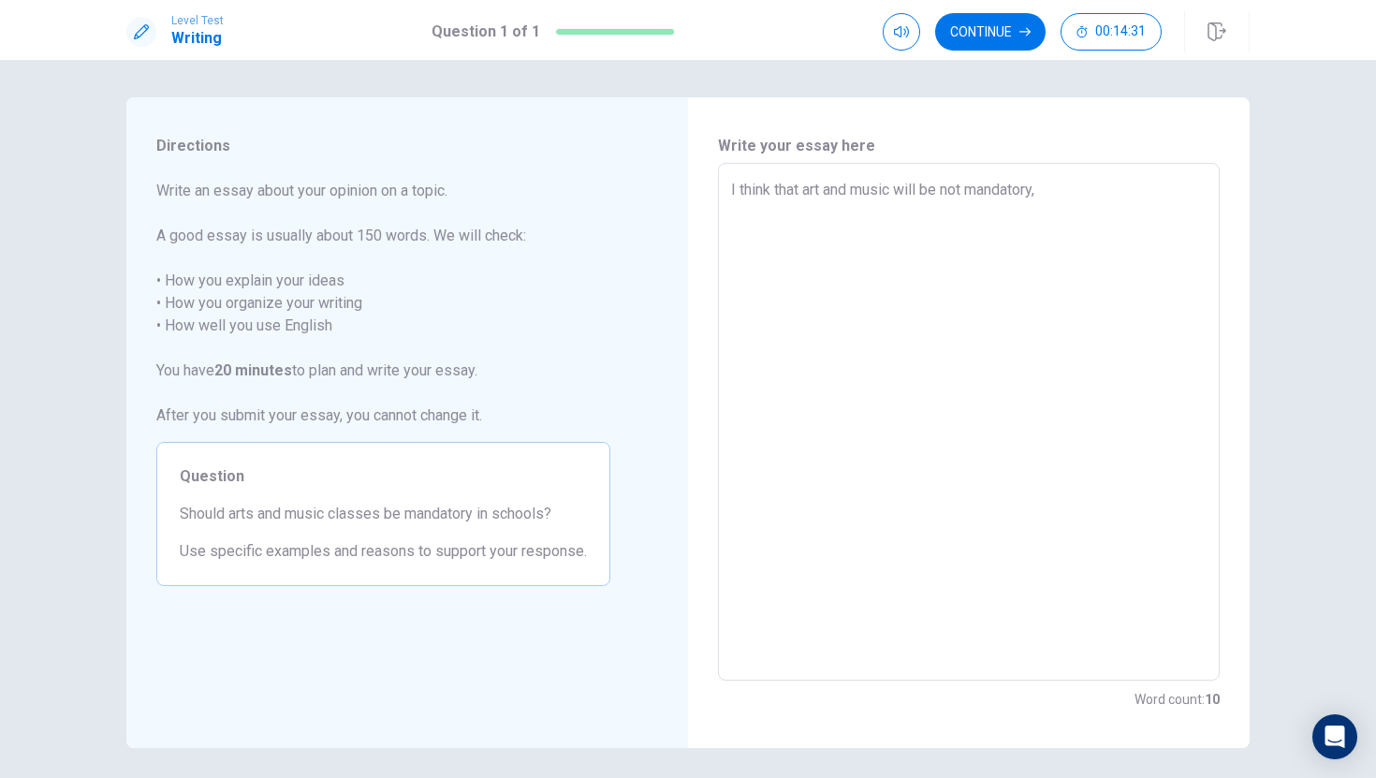
type textarea "I think that art and music will be not mandatory, b"
type textarea "x"
type textarea "I think that art and music will be not mandatory, be"
type textarea "x"
type textarea "I think that art and music will be not mandatory, bec"
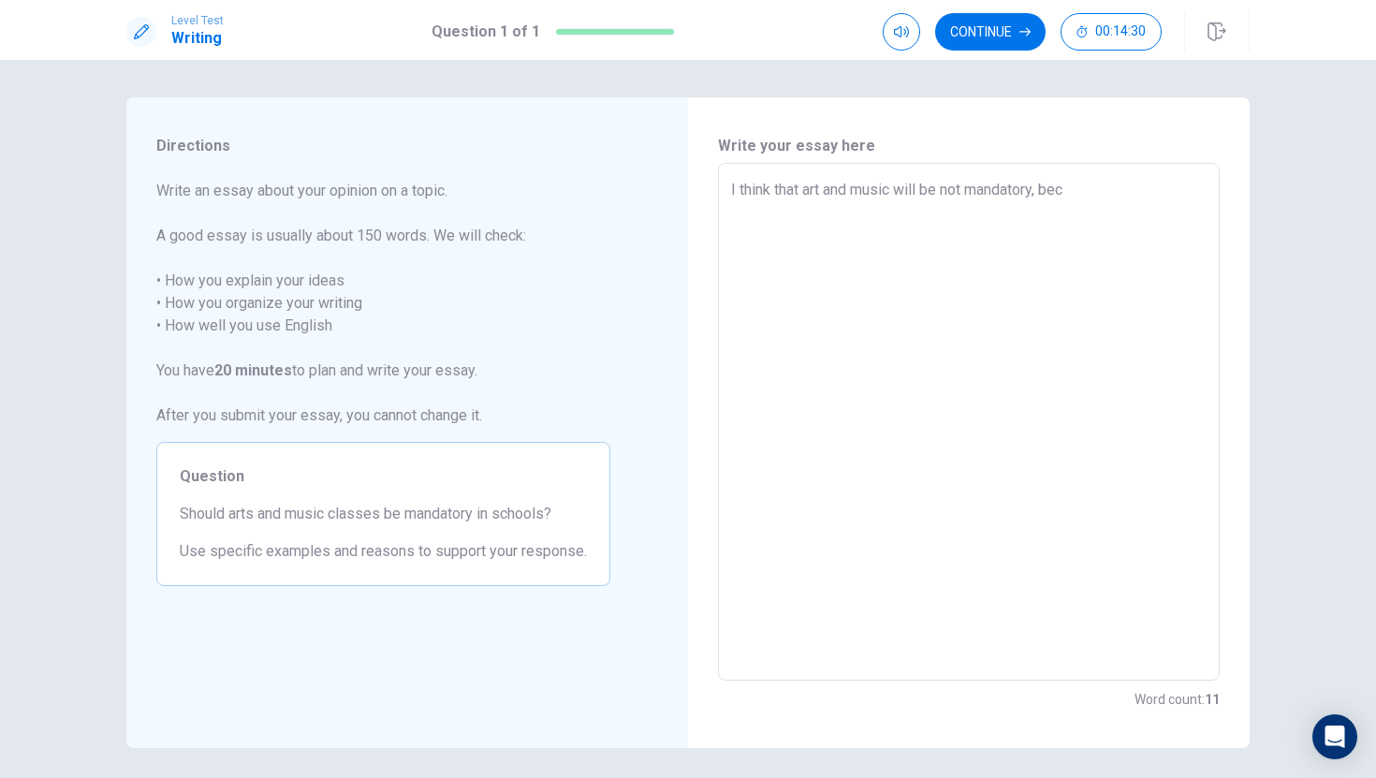
type textarea "x"
type textarea "I think that art and music will be not mandatory, beca"
type textarea "x"
type textarea "I think that art and music will be not mandatory, becau"
type textarea "x"
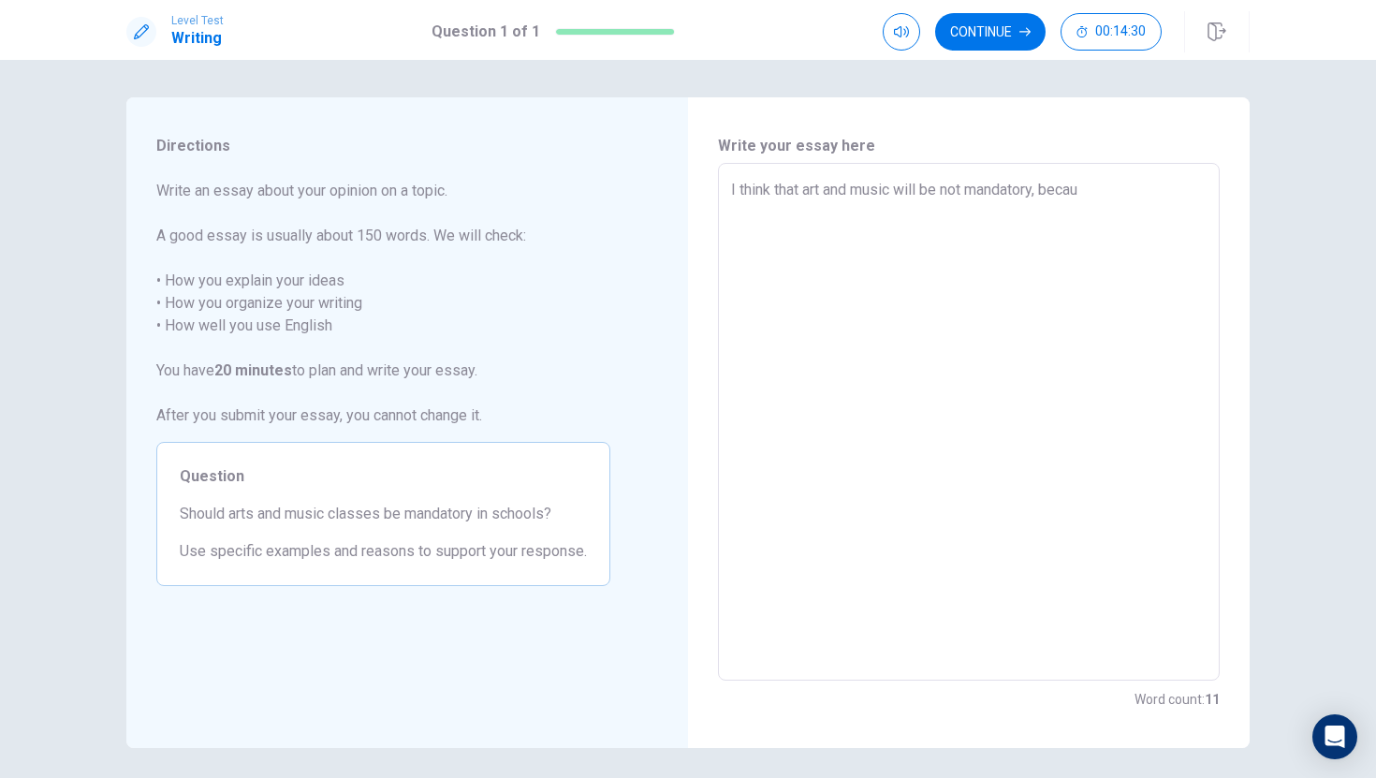
type textarea "I think that art and music will be not mandatory, becaus"
type textarea "x"
type textarea "I think that art and music will be not mandatory, because"
type textarea "x"
type textarea "I think that art and music will be not mandatory, becaus"
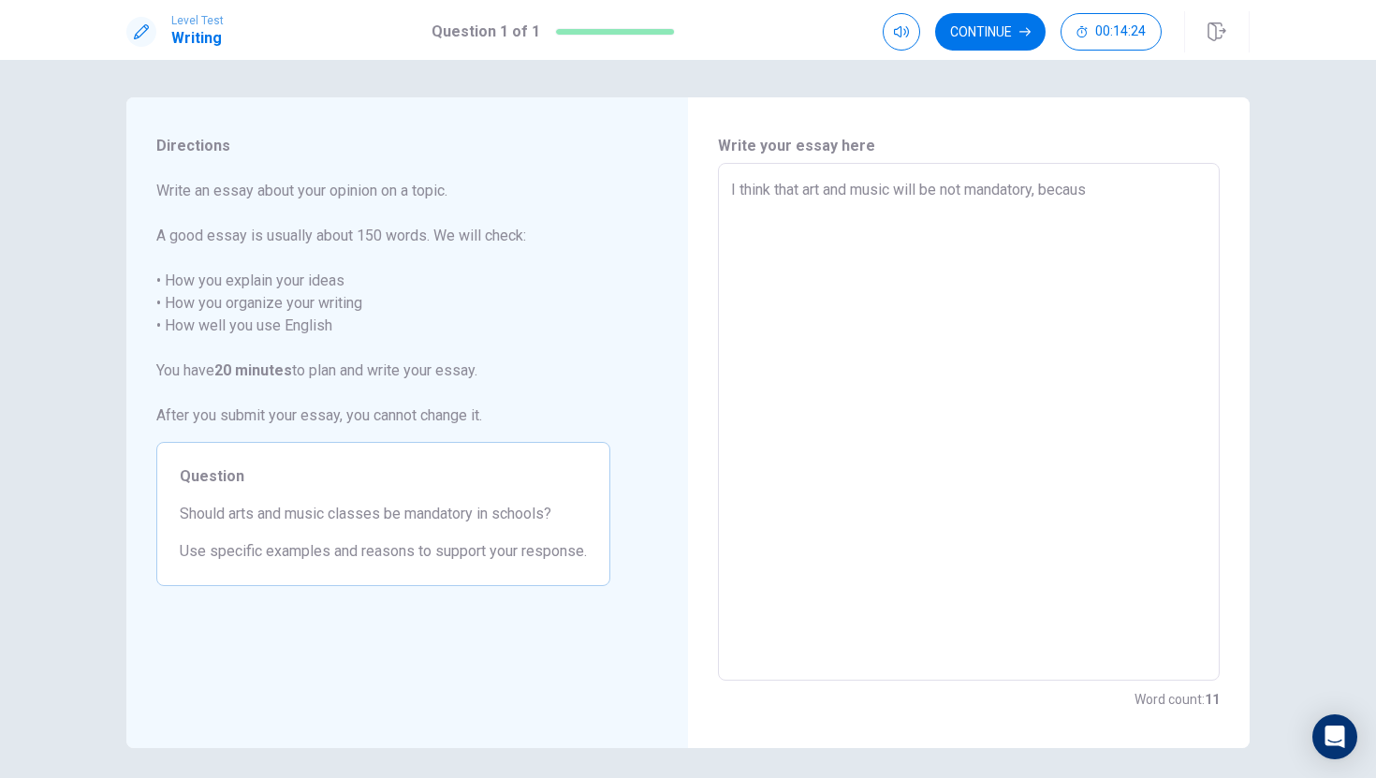
type textarea "x"
type textarea "I think that art and music will be not mandatory, because"
type textarea "x"
type textarea "I think that art and music will be not mandatory, because"
type textarea "x"
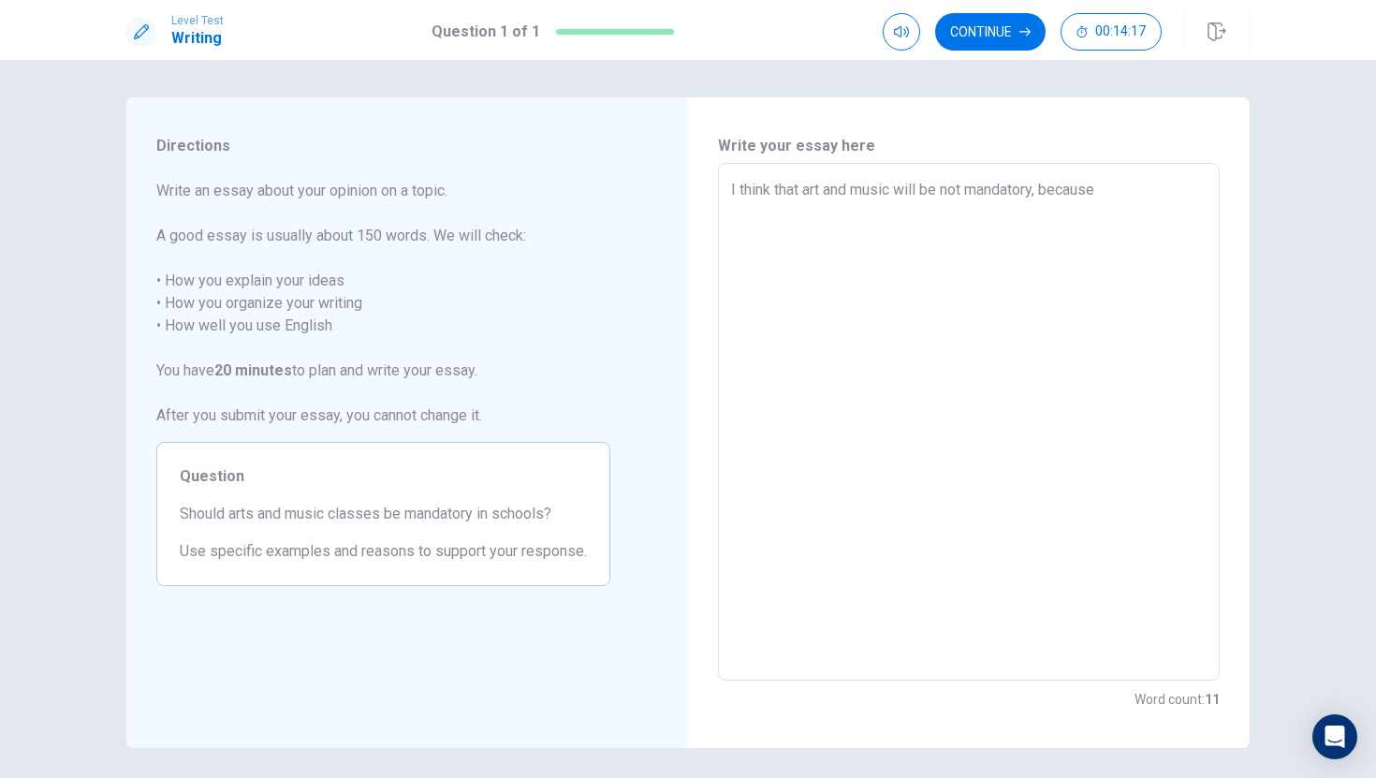
type textarea "I think that art and music will be not mandatory, because w"
type textarea "x"
type textarea "I think that art and music will be not mandatory, because wo"
type textarea "x"
type textarea "I think that art and music will be not mandatory, because wo"
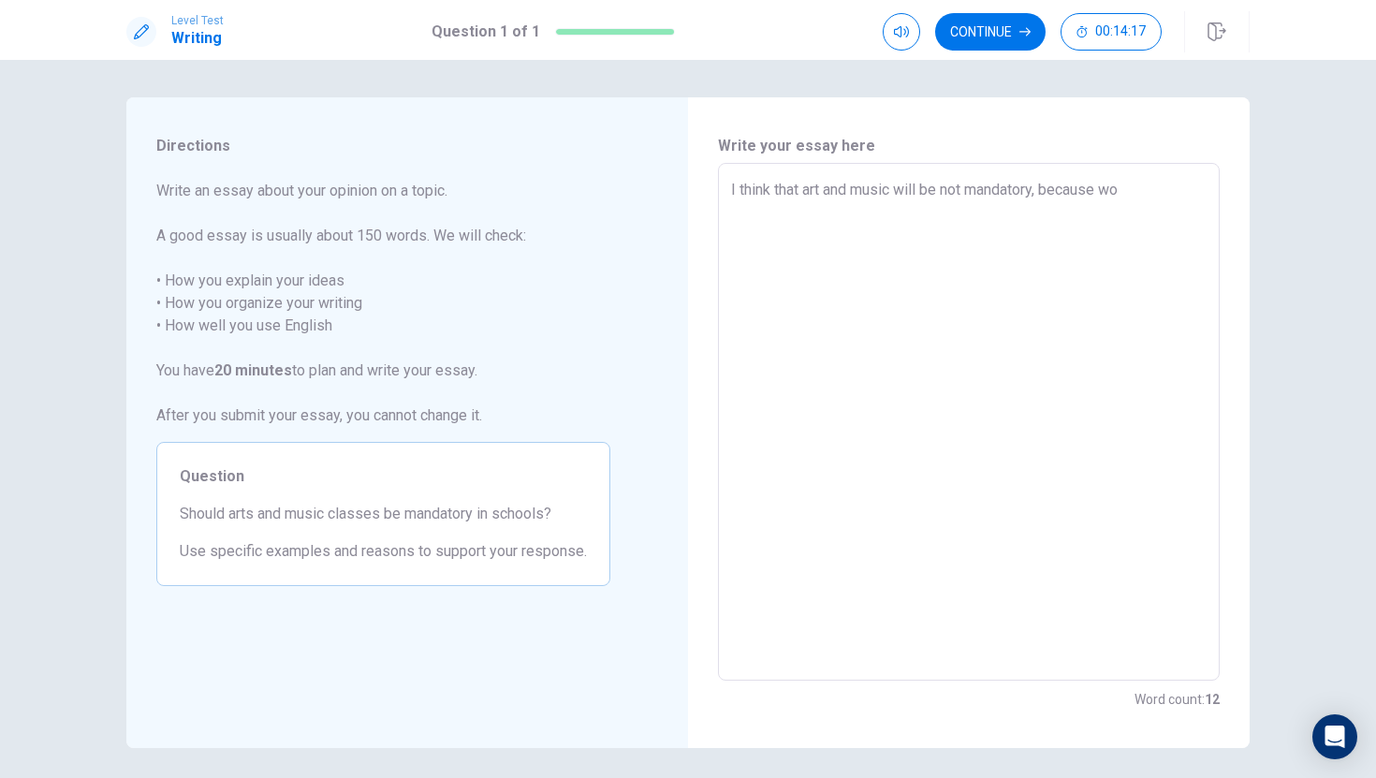
type textarea "x"
type textarea "I think that art and music will be not mandatory, because wo m"
type textarea "x"
type textarea "I think that art and music will be not mandatory, because wo mo"
type textarea "x"
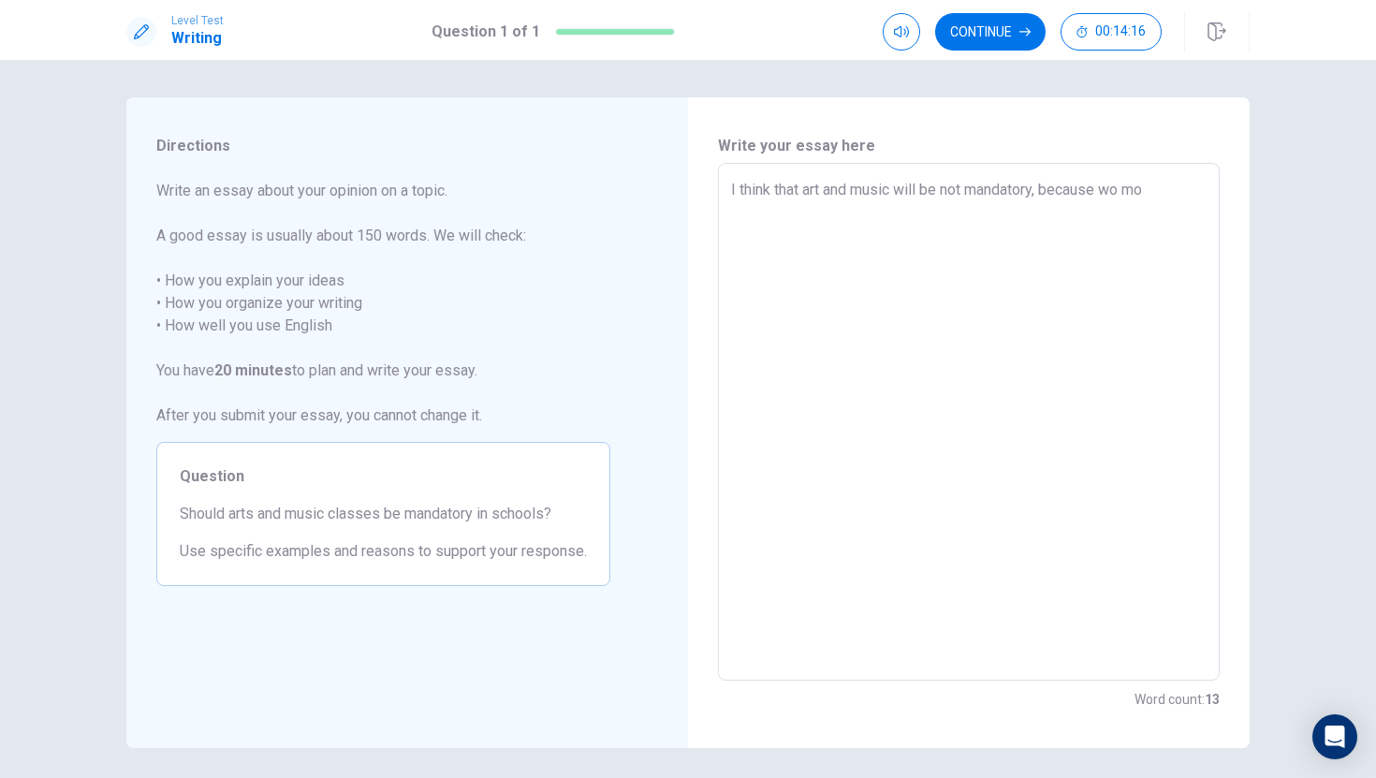
type textarea "I think that art and music will be not mandatory, because wo mos"
type textarea "x"
type textarea "I think that art and music will be not mandatory, because wo most"
type textarea "x"
type textarea "I think that art and music will be not mandatory, because wo mostl"
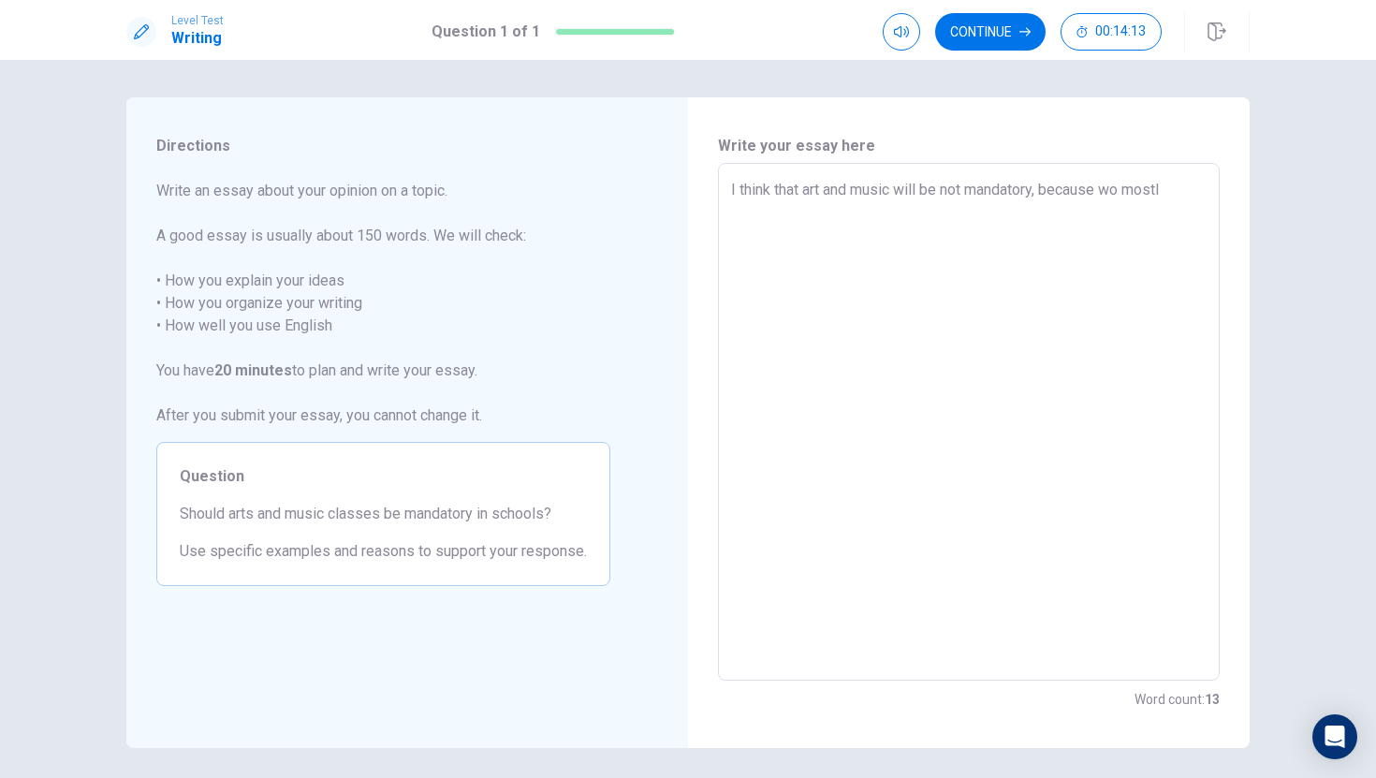
type textarea "x"
type textarea "I think that art and music will be not mandatory, because wo mostly"
type textarea "x"
type textarea "I think that art and music will be not mandatory, because wo mostly"
type textarea "x"
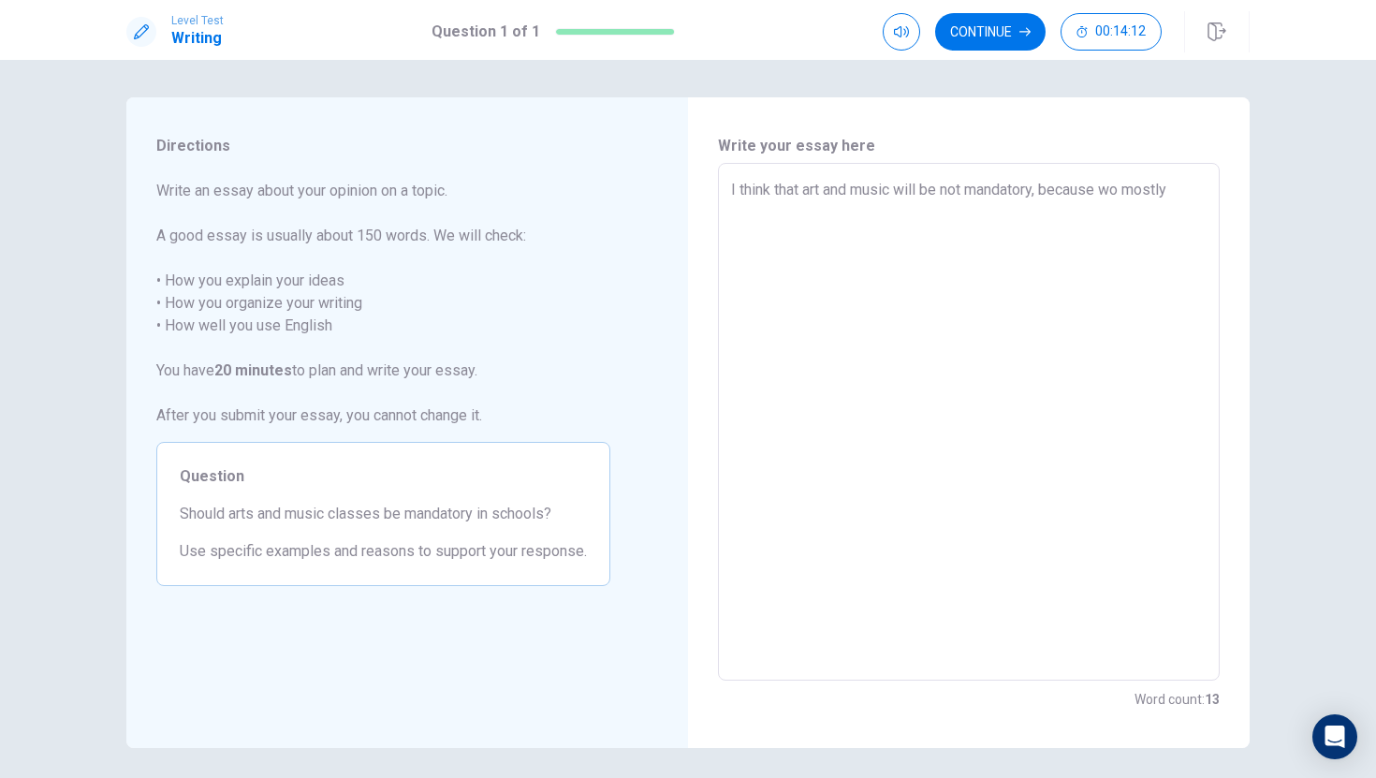
type textarea "I think that art and music will be not mandatory, because wo mostly f"
type textarea "x"
type textarea "I think that art and music will be not mandatory, because wo mostly fo"
type textarea "x"
type textarea "I think that art and music will be not mandatory, because wo mostly foc"
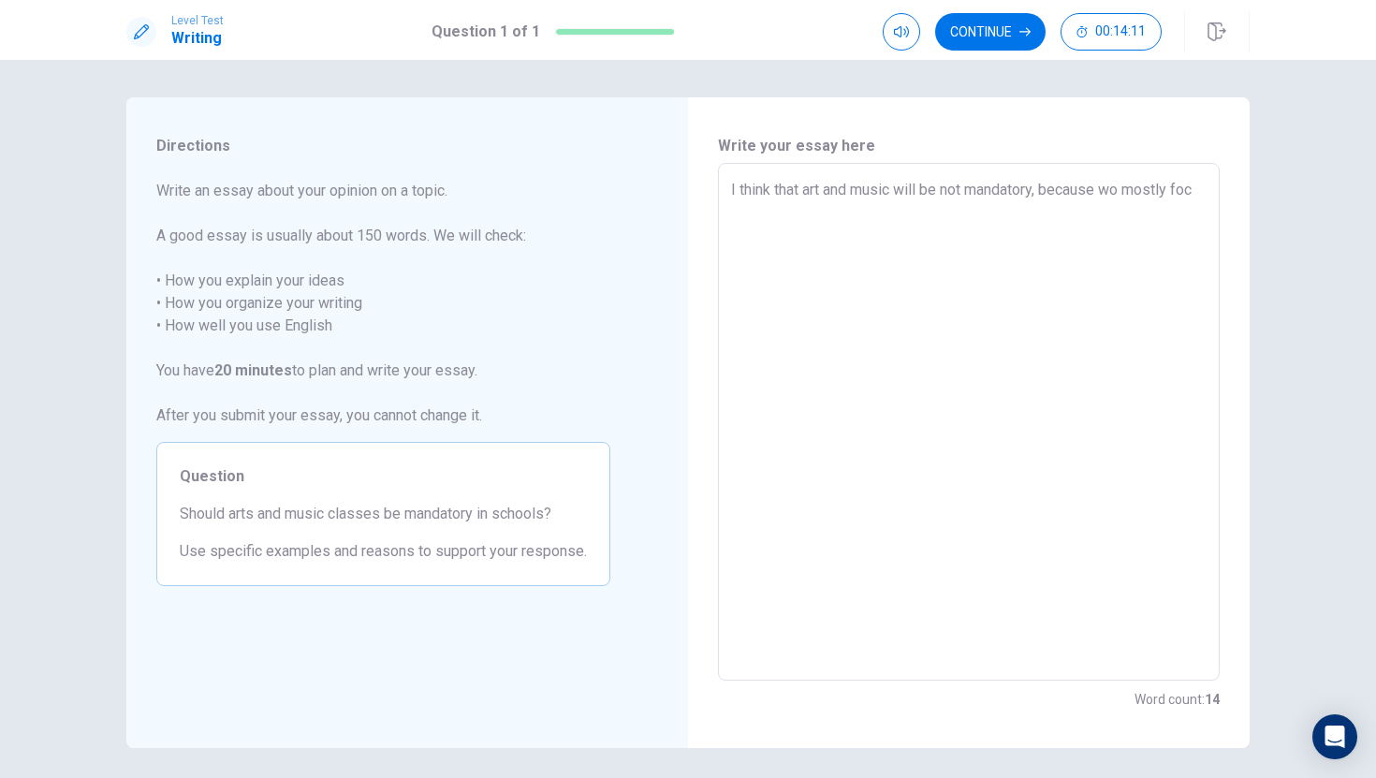
type textarea "x"
type textarea "I think that art and music will be not mandatory, because wo mostly focu"
type textarea "x"
type textarea "I think that art and music will be not mandatory, because wo mostly focus"
type textarea "x"
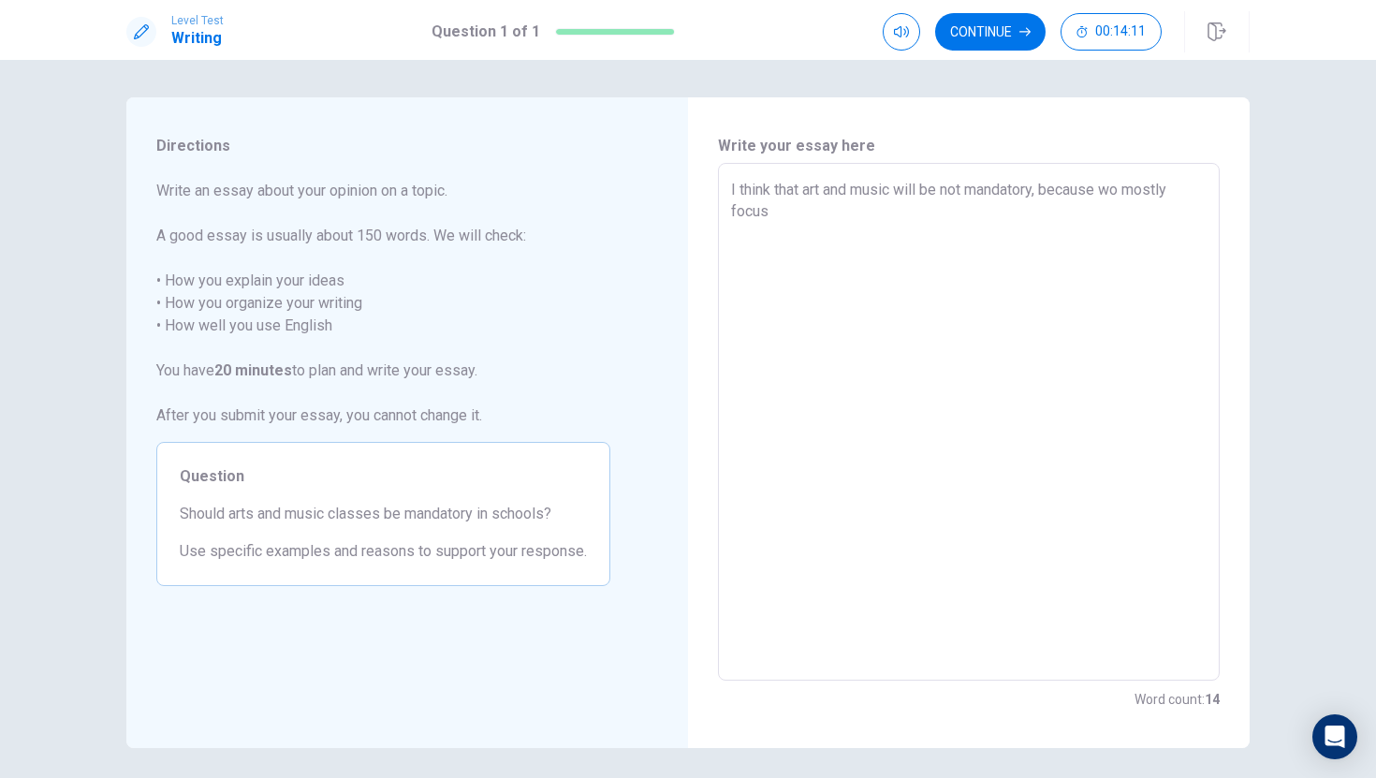
type textarea "I think that art and music will be not mandatory, because wo mostly focus"
type textarea "x"
type textarea "I think that art and music will be not mandatory, because wo mostly focus o"
type textarea "x"
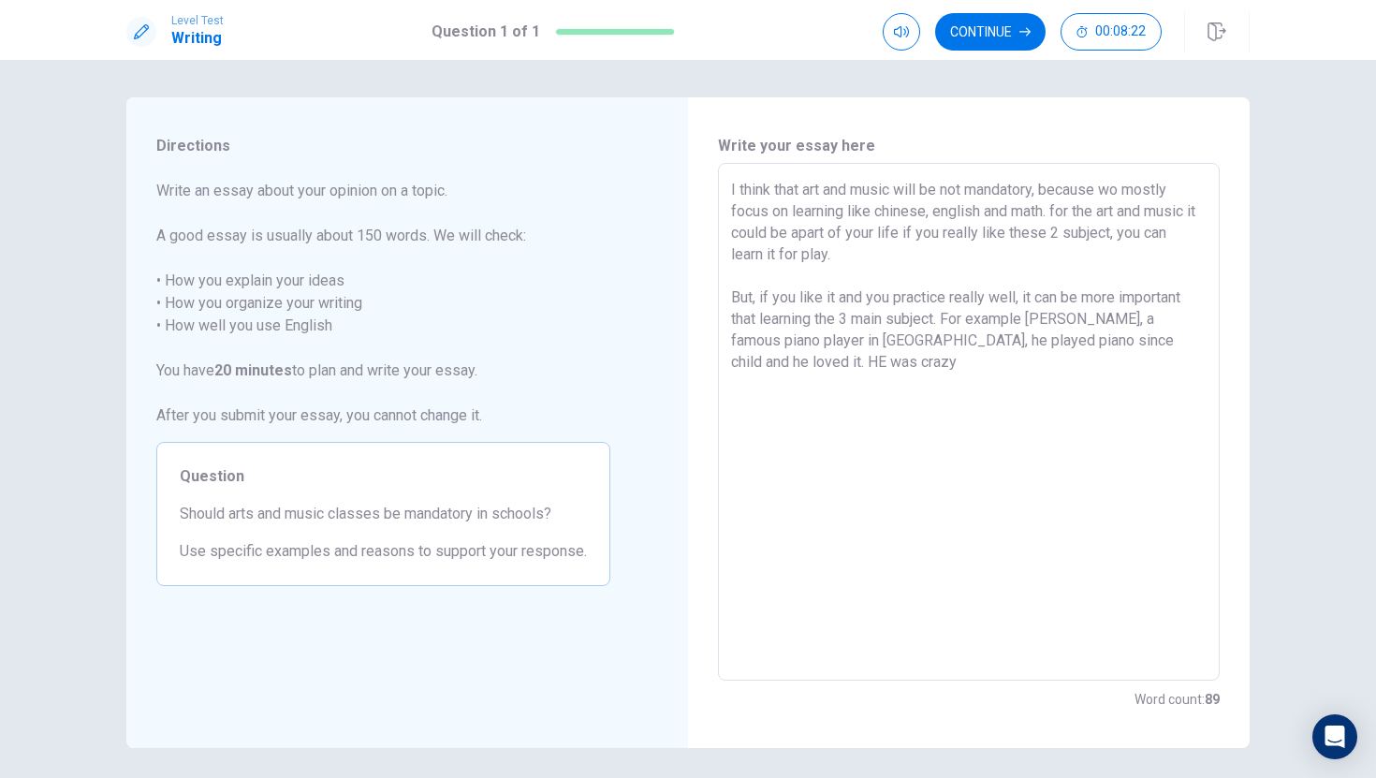
click at [1123, 344] on textarea "I think that art and music will be not mandatory, because wo mostly focus on le…" at bounding box center [969, 422] width 476 height 487
click at [794, 361] on textarea "I think that art and music will be not mandatory, because wo mostly focus on le…" at bounding box center [969, 422] width 476 height 487
click at [1008, 365] on textarea "I think that art and music will be not mandatory, because wo mostly focus on le…" at bounding box center [969, 422] width 476 height 487
click at [947, 323] on textarea "I think that art and music will be not mandatory, because wo mostly focus on le…" at bounding box center [969, 422] width 476 height 487
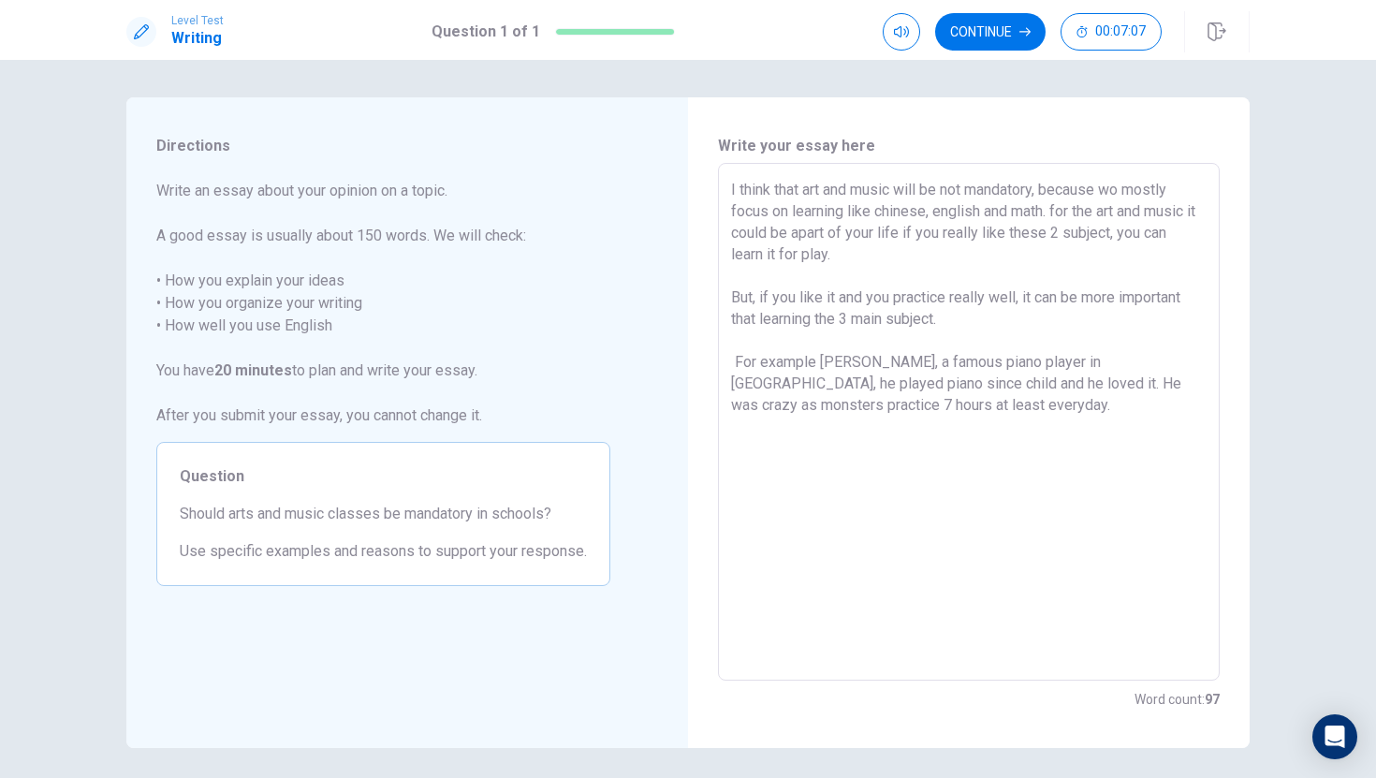
click at [942, 442] on textarea "I think that art and music will be not mandatory, because wo mostly focus on le…" at bounding box center [969, 422] width 476 height 487
click at [820, 454] on textarea "I think that art and music will be not mandatory, because wo mostly focus on le…" at bounding box center [969, 422] width 476 height 487
click at [887, 453] on textarea "I think that art and music will be not mandatory, because wo mostly focus on le…" at bounding box center [969, 422] width 476 height 487
click at [883, 453] on textarea "I think that art and music will be not mandatory, because wo mostly focus on le…" at bounding box center [969, 422] width 476 height 487
click at [1097, 451] on textarea "I think that art and music will be not mandatory, because wo mostly focus on le…" at bounding box center [969, 422] width 476 height 487
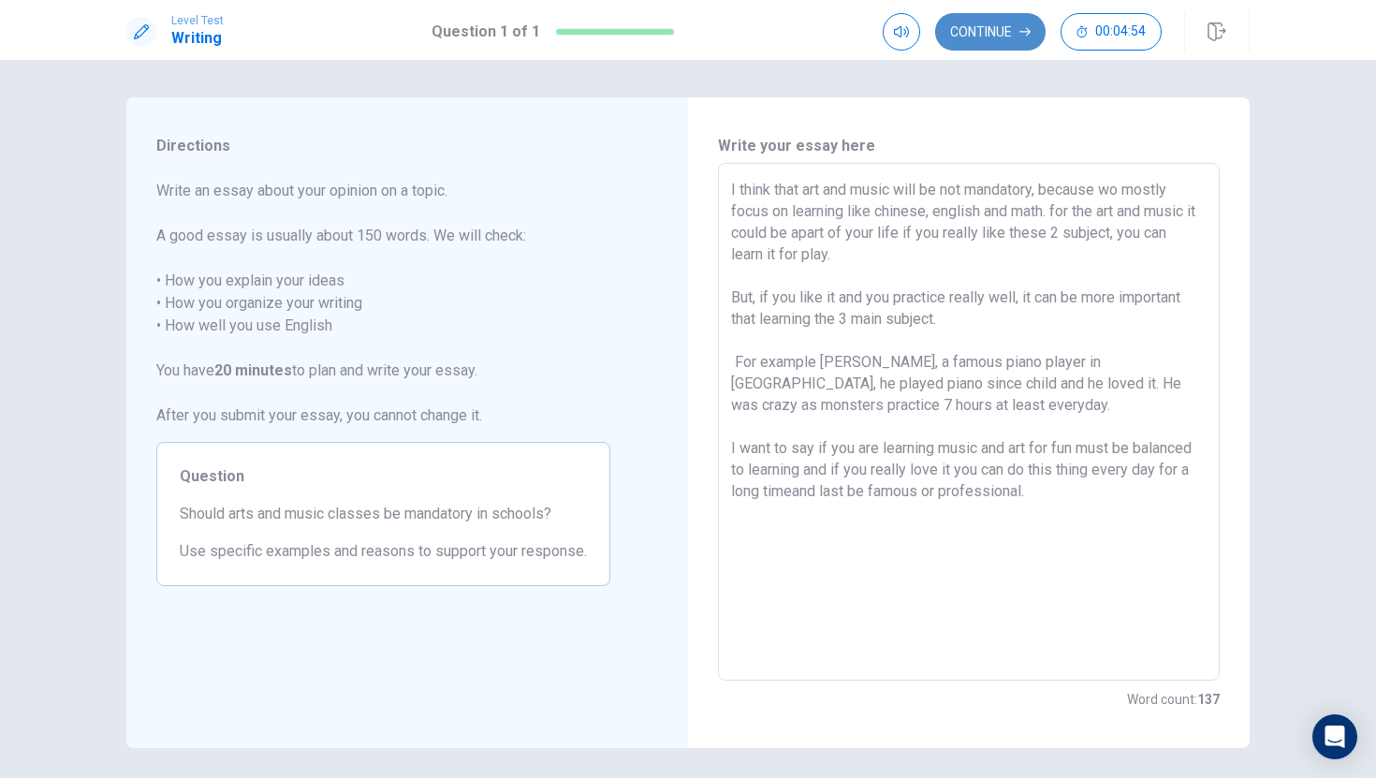
click at [1016, 35] on button "Continue" at bounding box center [990, 31] width 110 height 37
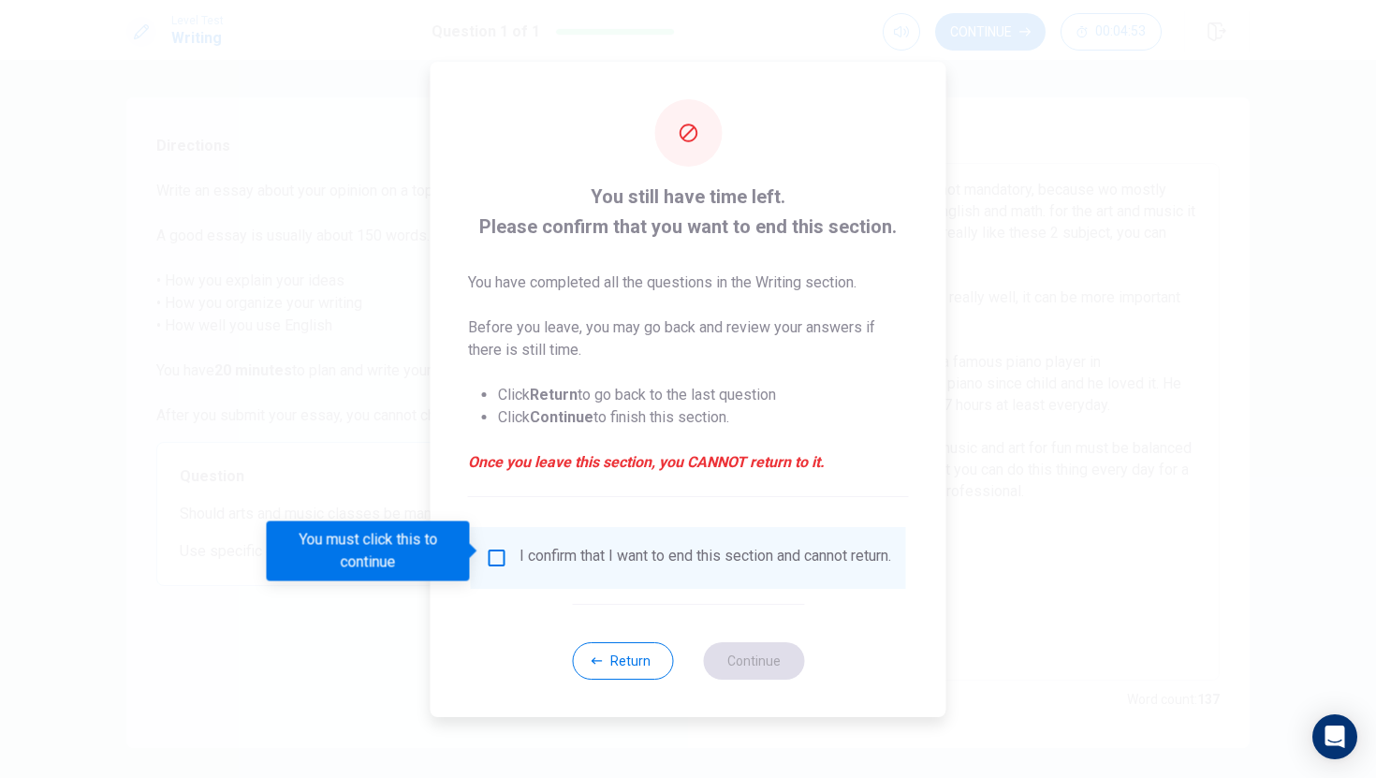
click at [499, 553] on input "You must click this to continue" at bounding box center [497, 558] width 22 height 22
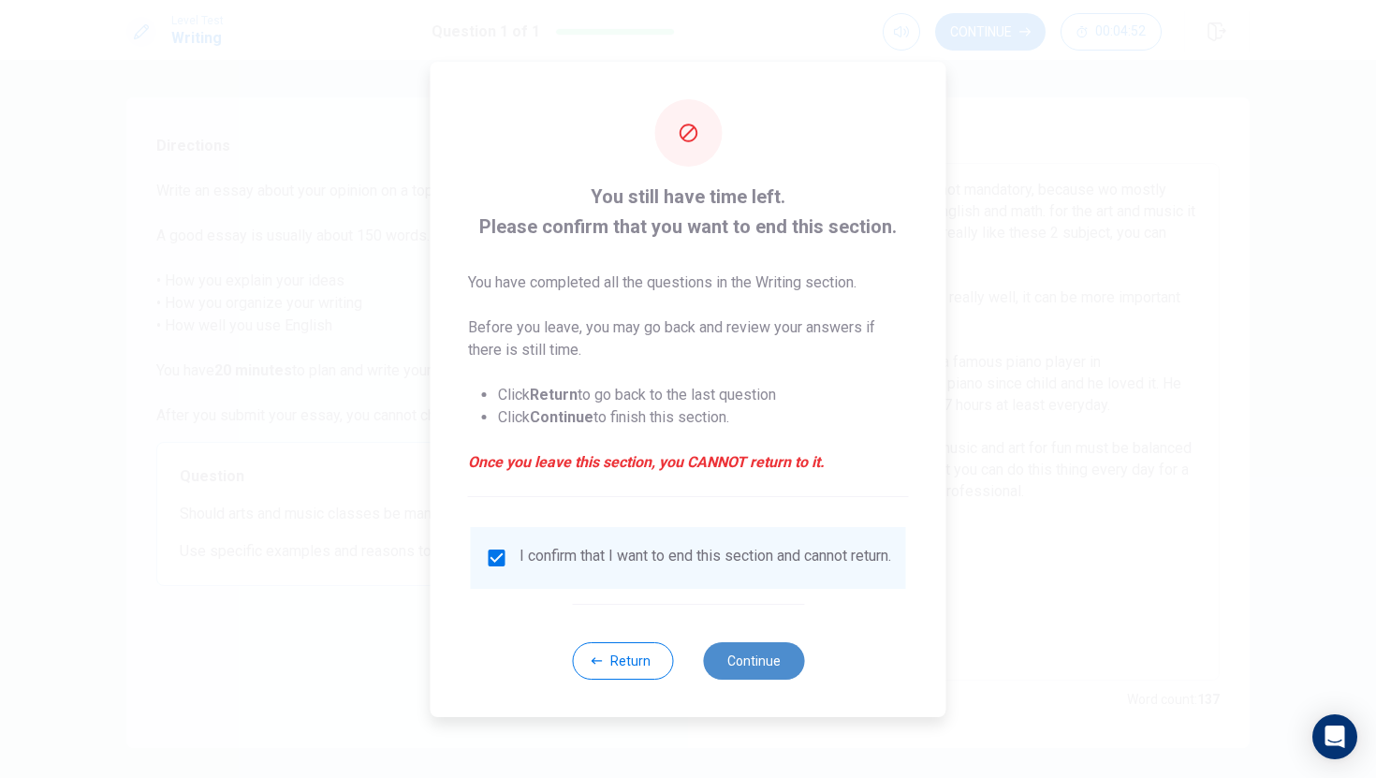
click at [754, 666] on button "Continue" at bounding box center [753, 660] width 101 height 37
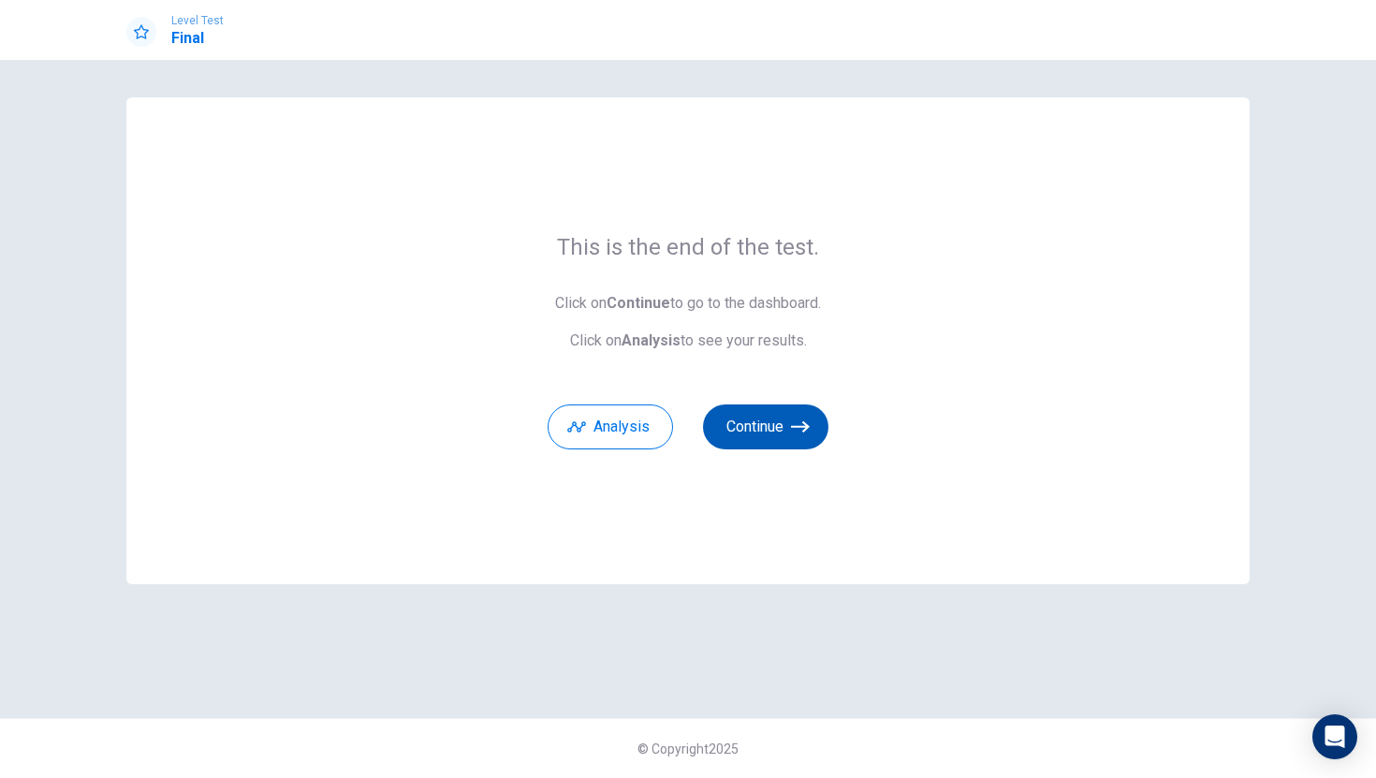
click at [762, 423] on button "Continue" at bounding box center [765, 427] width 125 height 45
